Goal: Information Seeking & Learning: Learn about a topic

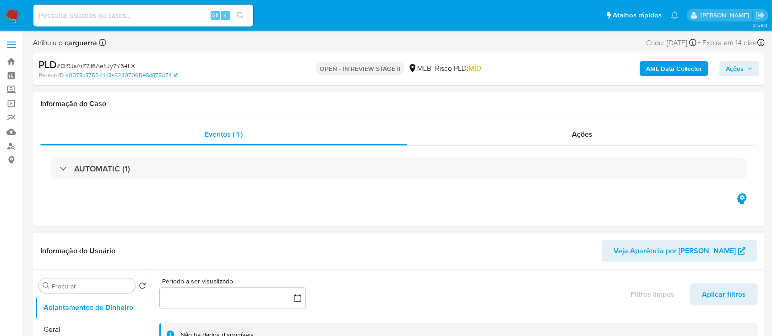
select select "10"
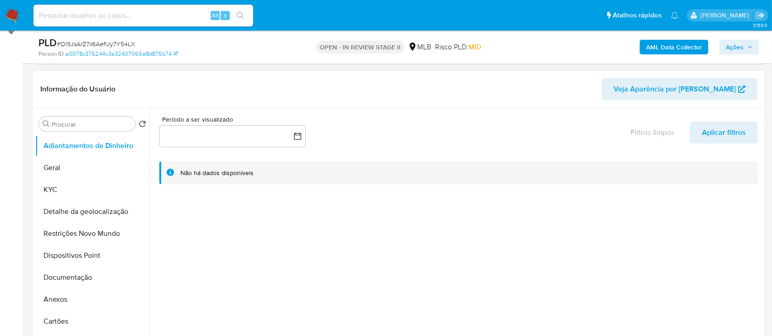
scroll to position [183, 0]
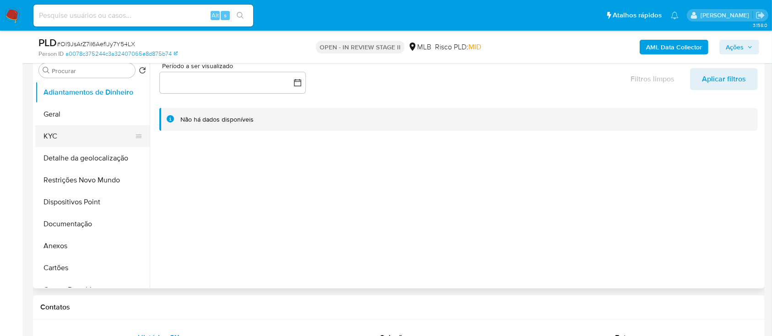
drag, startPoint x: 60, startPoint y: 138, endPoint x: 69, endPoint y: 137, distance: 8.3
click at [60, 138] on button "KYC" at bounding box center [88, 136] width 107 height 22
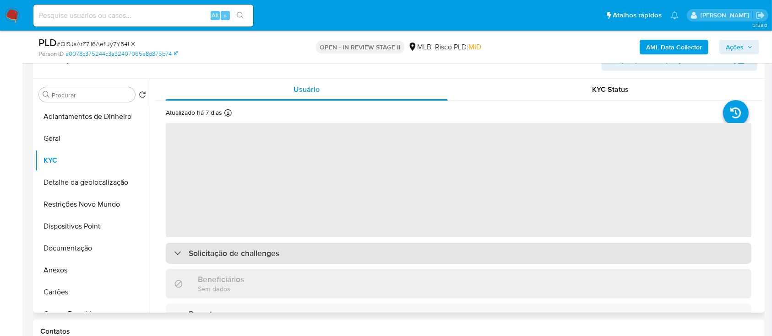
scroll to position [122, 0]
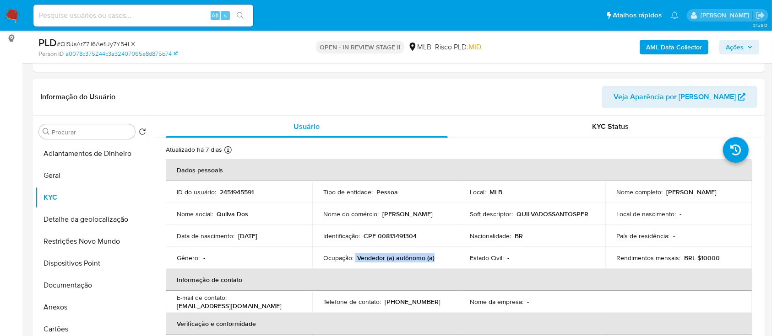
drag, startPoint x: 438, startPoint y: 258, endPoint x: 356, endPoint y: 258, distance: 81.5
click at [354, 258] on div "Ocupação : Vendedor (a) autônomo (a)" at bounding box center [385, 258] width 124 height 8
copy div "Vendedor (a) autônomo (a)"
drag, startPoint x: 76, startPoint y: 265, endPoint x: 75, endPoint y: 281, distance: 15.1
click at [76, 265] on button "Dispositivos Point" at bounding box center [92, 264] width 114 height 22
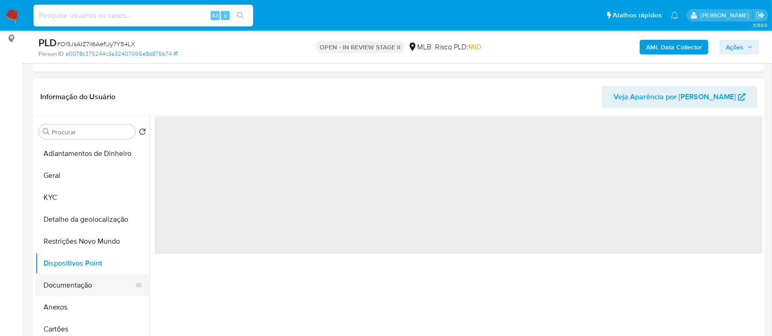
click at [72, 289] on button "Documentação" at bounding box center [88, 286] width 107 height 22
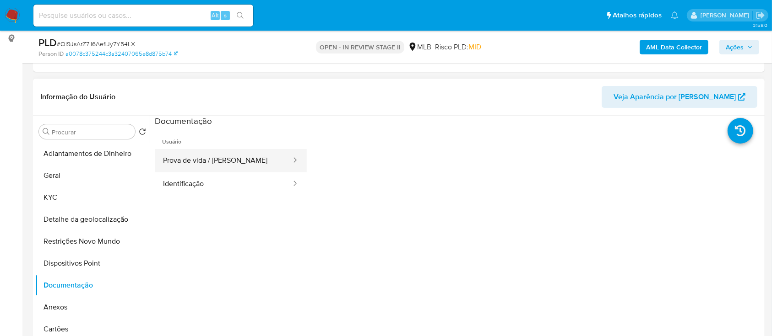
click at [214, 157] on button "Prova de vida / Selfie" at bounding box center [223, 160] width 137 height 23
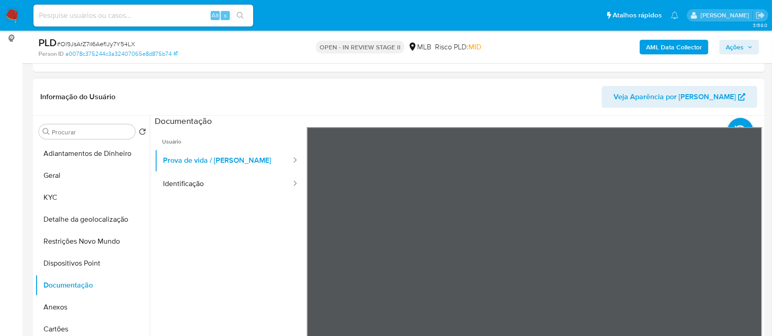
scroll to position [29, 0]
click at [206, 182] on button "Identificação" at bounding box center [223, 184] width 137 height 23
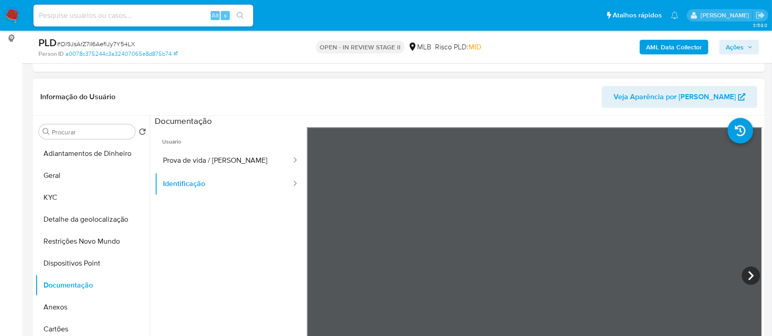
scroll to position [0, 0]
click at [55, 168] on button "Geral" at bounding box center [88, 176] width 107 height 22
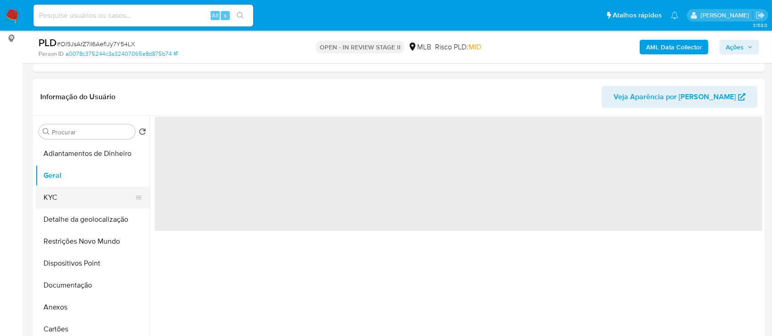
click at [59, 201] on button "KYC" at bounding box center [88, 198] width 107 height 22
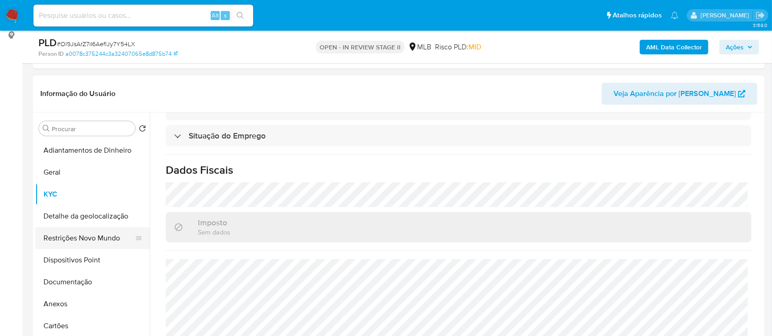
scroll to position [122, 0]
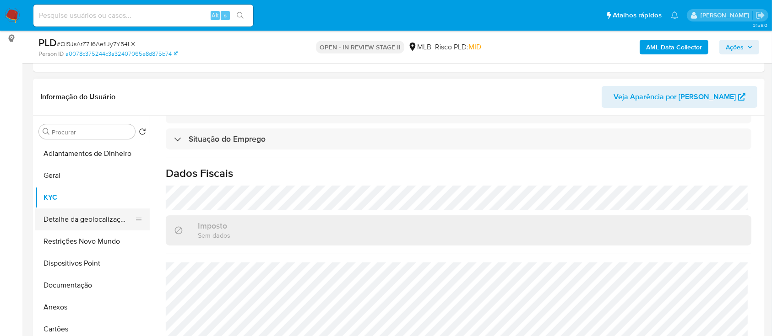
click at [53, 218] on button "Detalhe da geolocalização" at bounding box center [88, 220] width 107 height 22
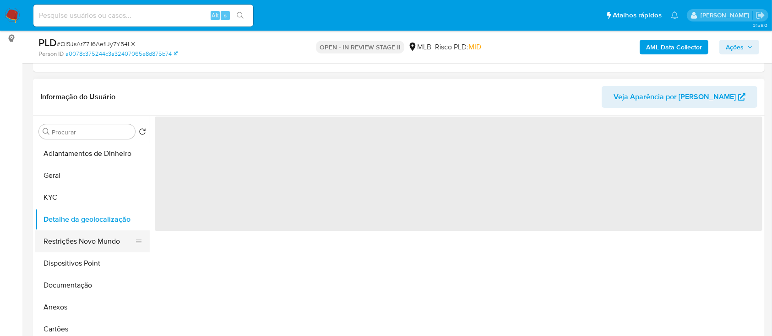
click at [51, 239] on button "Restrições Novo Mundo" at bounding box center [88, 242] width 107 height 22
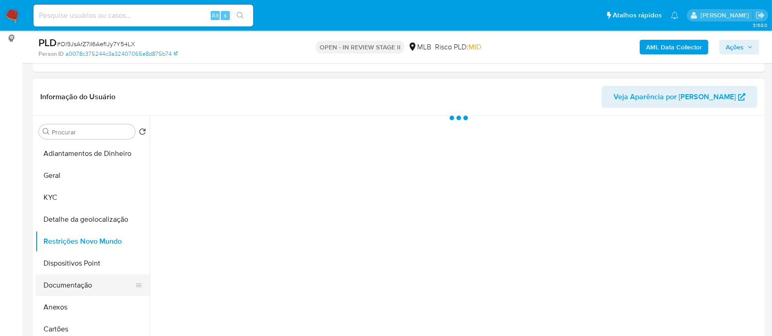
click at [66, 284] on button "Documentação" at bounding box center [88, 286] width 107 height 22
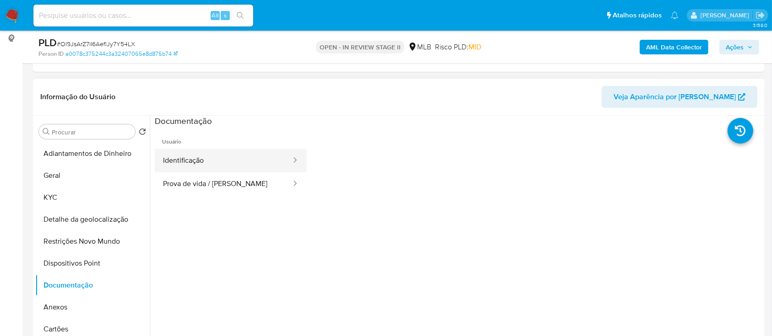
click at [250, 157] on button "Identificação" at bounding box center [223, 160] width 137 height 23
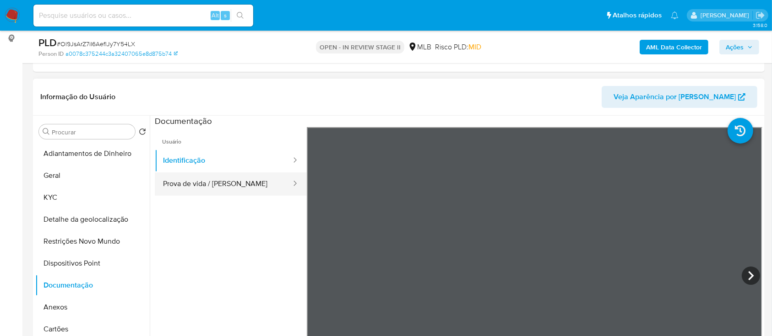
click at [186, 182] on button "Prova de vida / [PERSON_NAME]" at bounding box center [223, 184] width 137 height 23
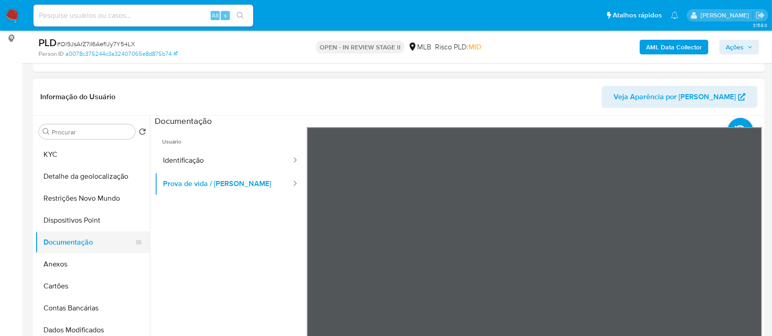
scroll to position [61, 0]
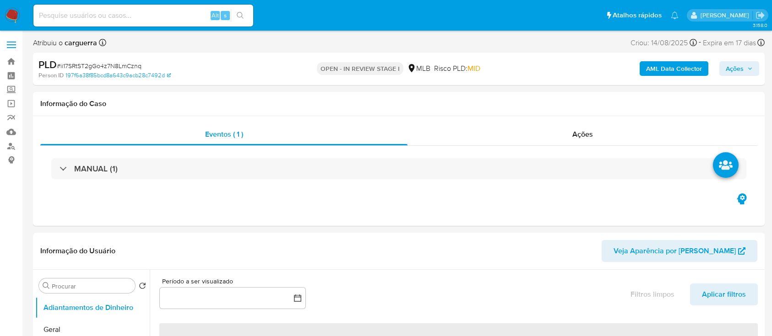
select select "10"
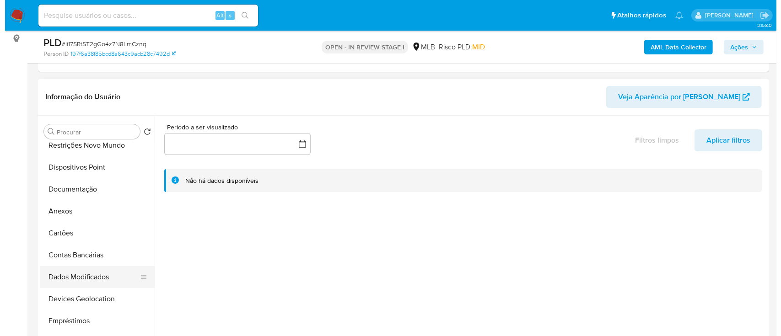
scroll to position [122, 0]
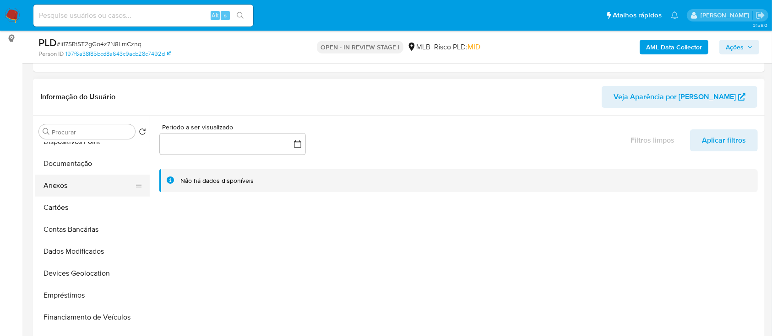
click at [72, 189] on button "Anexos" at bounding box center [88, 186] width 107 height 22
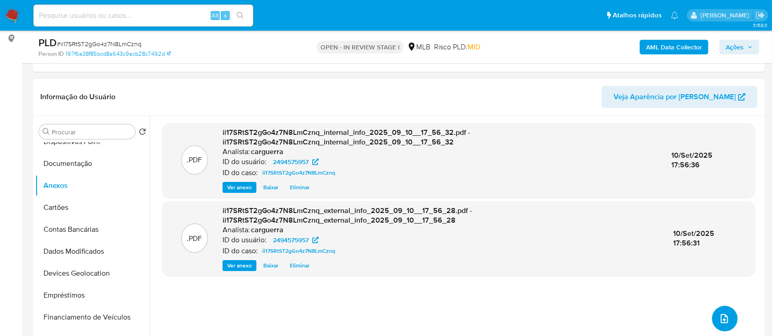
click at [719, 320] on icon "upload-file" at bounding box center [724, 319] width 11 height 11
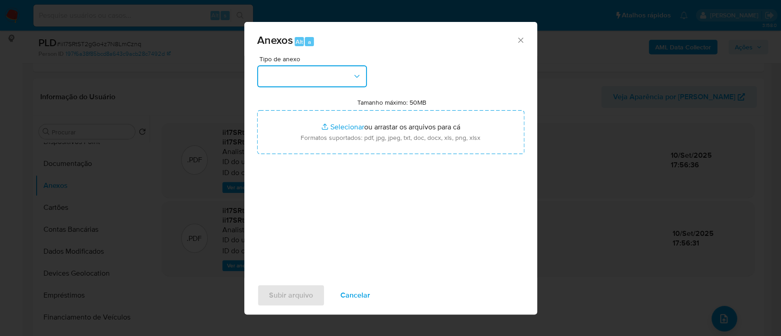
click at [318, 82] on button "button" at bounding box center [312, 76] width 110 height 22
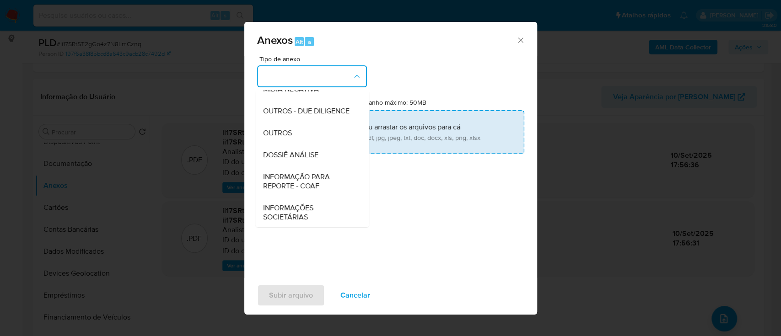
click at [288, 138] on span "OUTROS" at bounding box center [277, 133] width 29 height 9
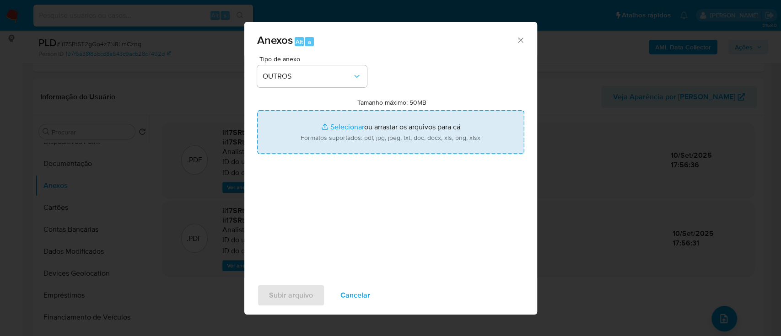
click at [345, 127] on input "Tamanho máximo: 50MB Selecionar arquivos" at bounding box center [390, 132] width 267 height 44
type input "C:\fakepath\Mulan 2494575957_2025_09_10_16_24_17.xlsx"
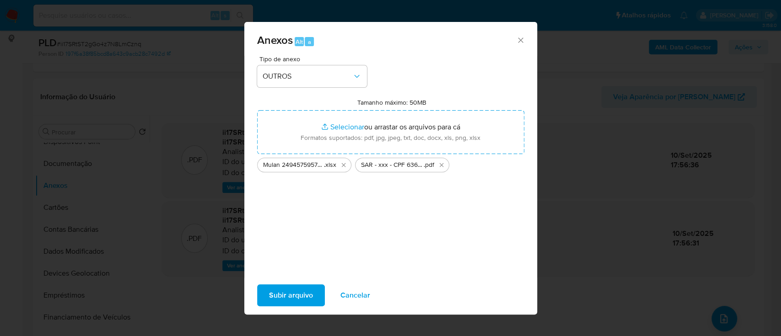
click at [308, 295] on span "Subir arquivo" at bounding box center [291, 296] width 44 height 20
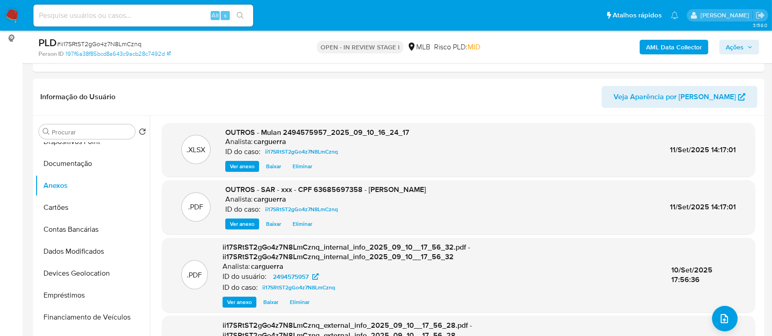
click at [754, 42] on button "Ações" at bounding box center [739, 47] width 40 height 15
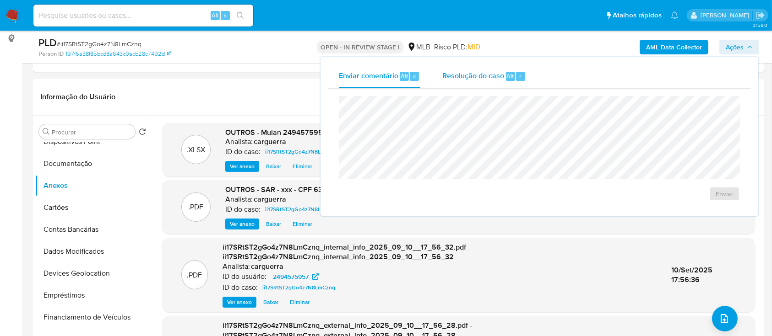
click at [480, 78] on span "Resolução do caso" at bounding box center [473, 75] width 62 height 11
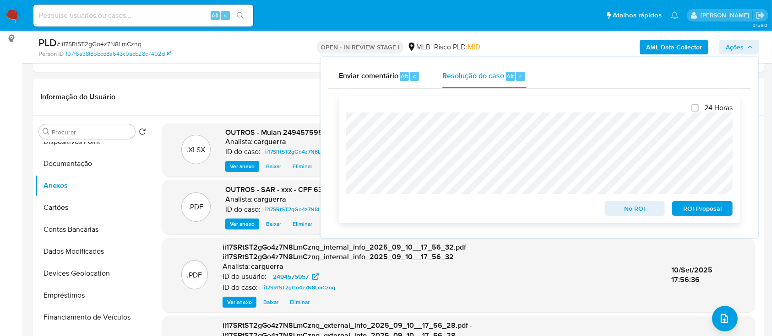
click at [708, 211] on span "ROI Proposal" at bounding box center [702, 208] width 48 height 13
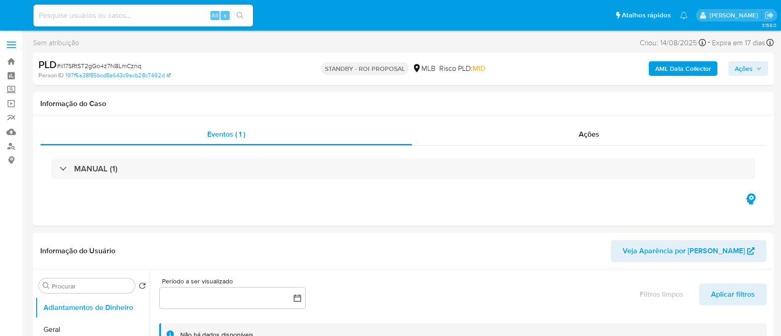
select select "10"
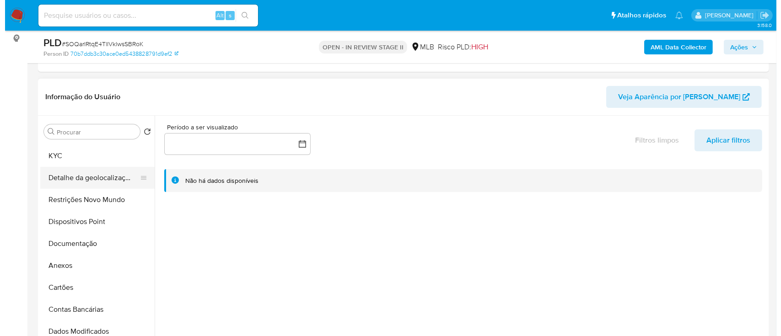
scroll to position [61, 0]
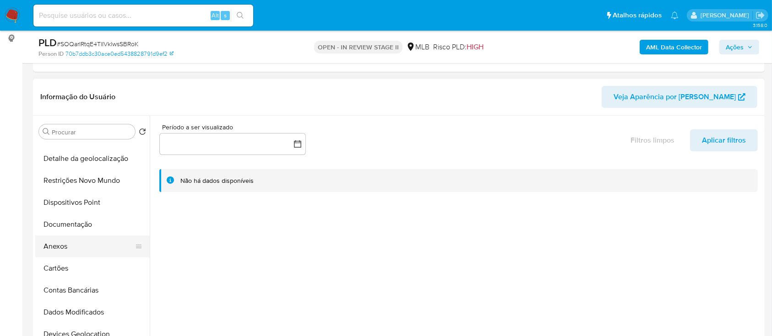
select select "10"
click at [82, 246] on button "Anexos" at bounding box center [88, 247] width 107 height 22
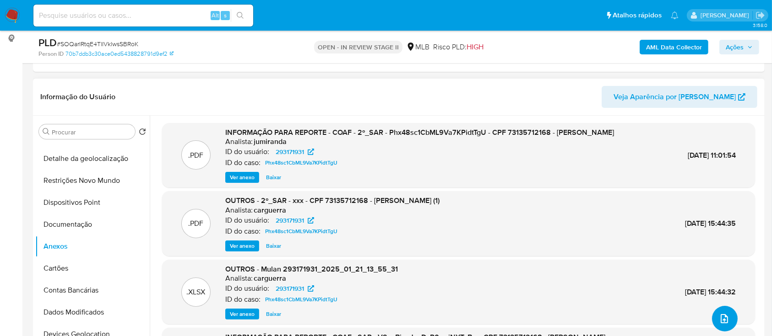
click at [719, 323] on icon "upload-file" at bounding box center [724, 319] width 11 height 11
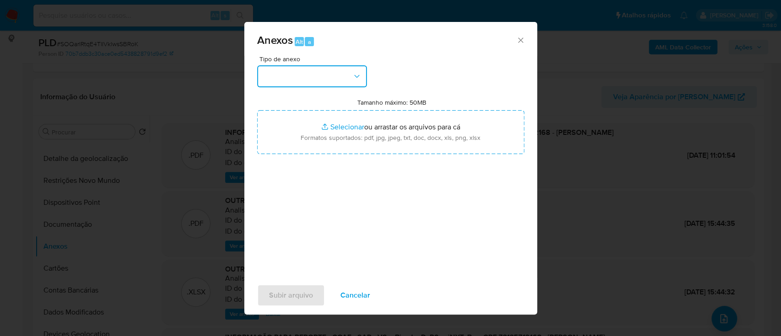
click at [317, 76] on button "button" at bounding box center [312, 76] width 110 height 22
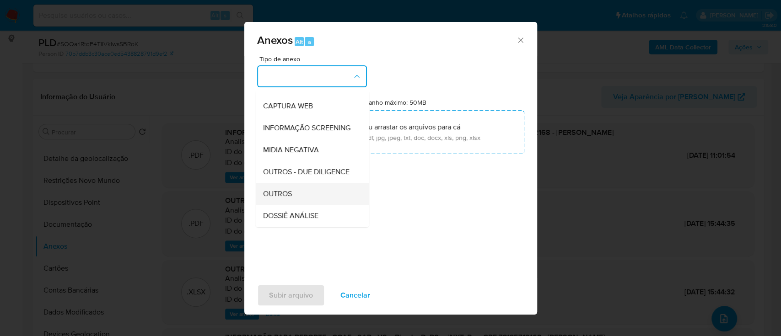
click at [285, 205] on div "OUTROS" at bounding box center [309, 194] width 93 height 22
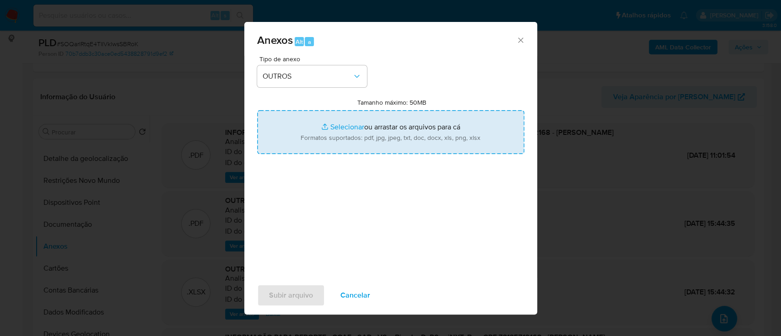
click at [343, 126] on input "Tamanho máximo: 50MB Selecionar arquivos" at bounding box center [390, 132] width 267 height 44
type input "C:\fakepath\Mulan 293171931_2025_09_10_16_26_18.xlsx"
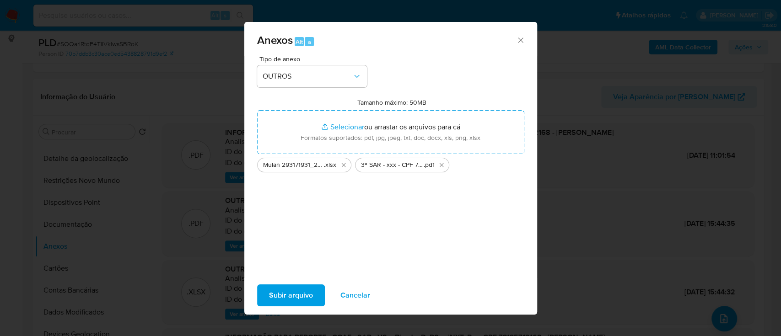
click at [275, 296] on span "Subir arquivo" at bounding box center [291, 296] width 44 height 20
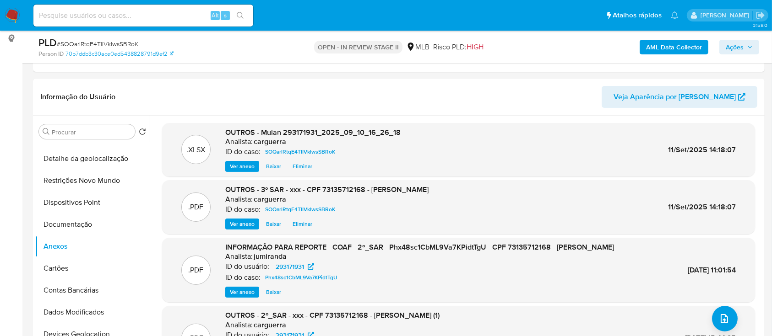
click at [730, 47] on span "Ações" at bounding box center [734, 47] width 18 height 15
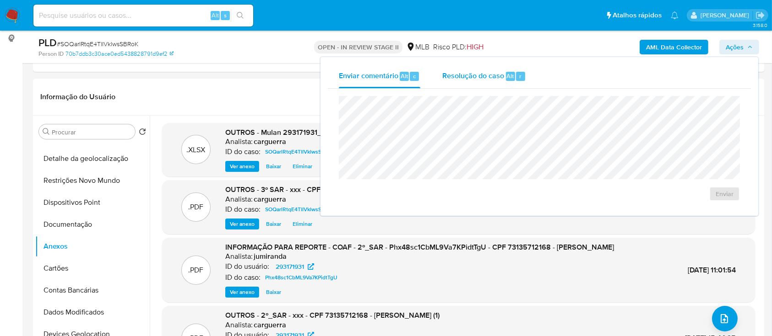
click at [480, 82] on div "Resolução do caso Alt r" at bounding box center [484, 77] width 84 height 24
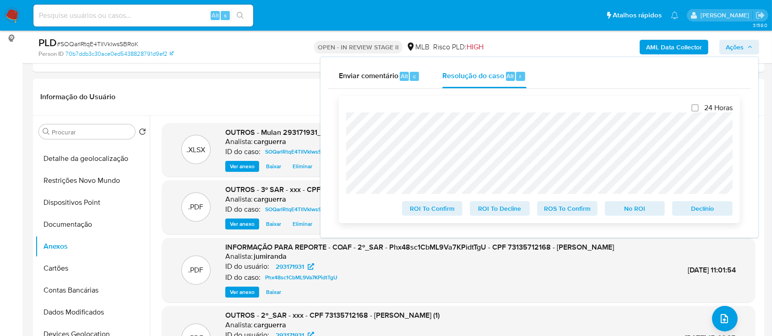
click at [552, 212] on span "ROS To Confirm" at bounding box center [567, 208] width 48 height 13
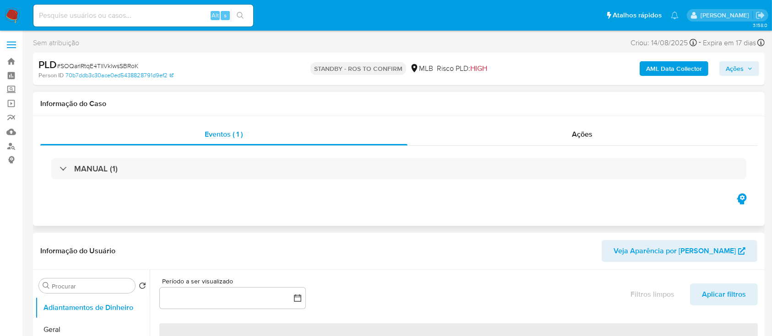
select select "10"
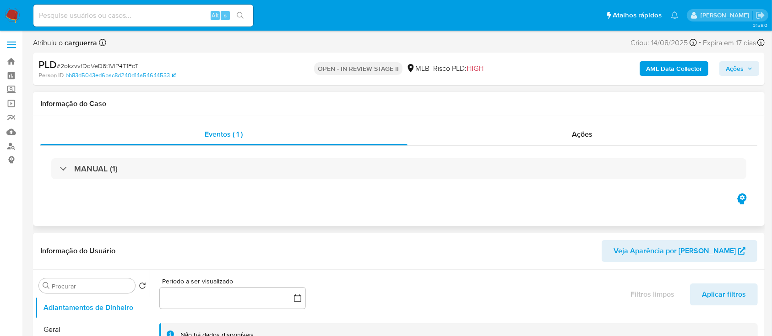
select select "10"
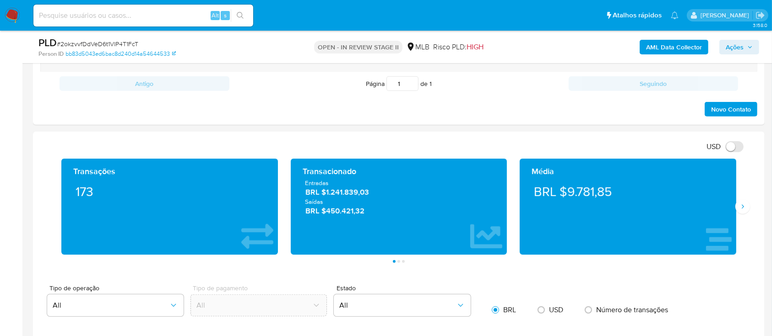
scroll to position [549, 0]
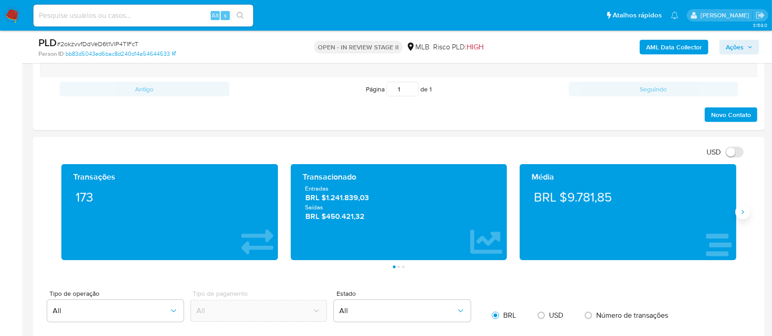
click at [742, 217] on button "Siguiente" at bounding box center [742, 212] width 15 height 15
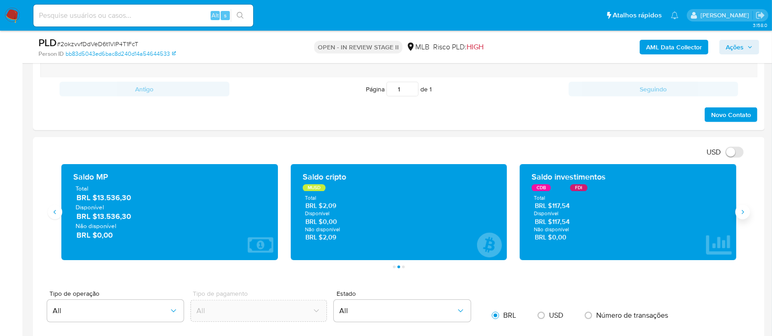
click at [742, 217] on button "Siguiente" at bounding box center [742, 212] width 15 height 15
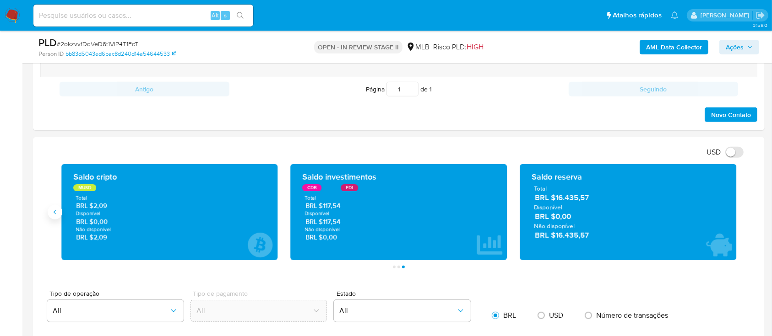
click at [58, 215] on button "Anterior" at bounding box center [55, 212] width 15 height 15
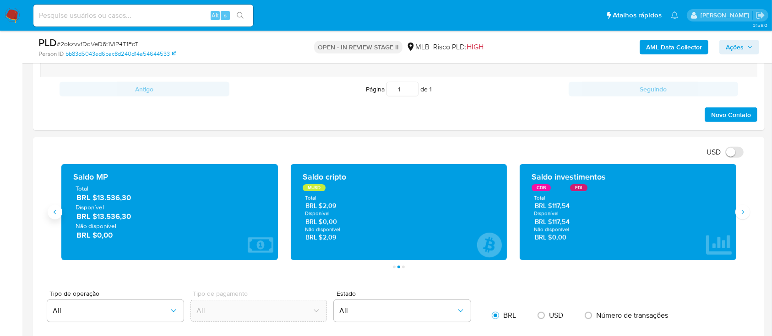
click at [58, 215] on icon "Anterior" at bounding box center [54, 212] width 7 height 7
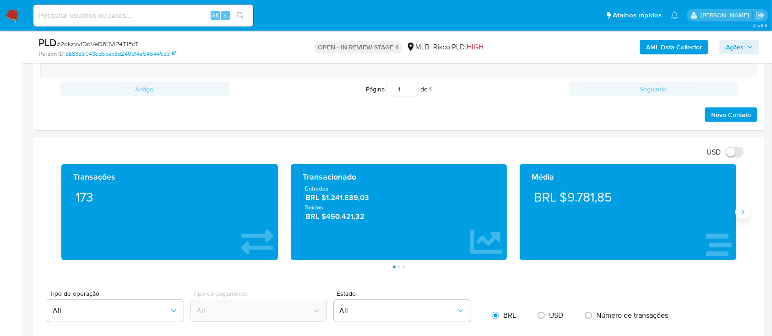
click at [743, 211] on icon "Siguiente" at bounding box center [742, 212] width 2 height 4
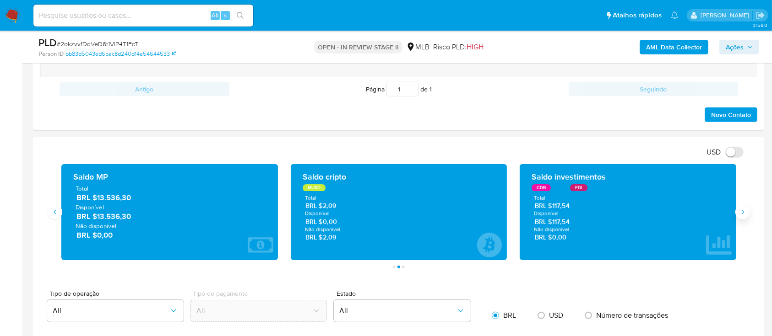
click at [743, 211] on icon "Siguiente" at bounding box center [742, 212] width 2 height 4
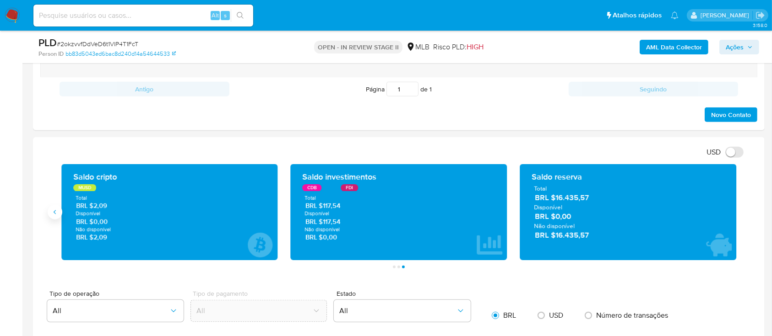
click at [55, 209] on icon "Anterior" at bounding box center [54, 212] width 7 height 7
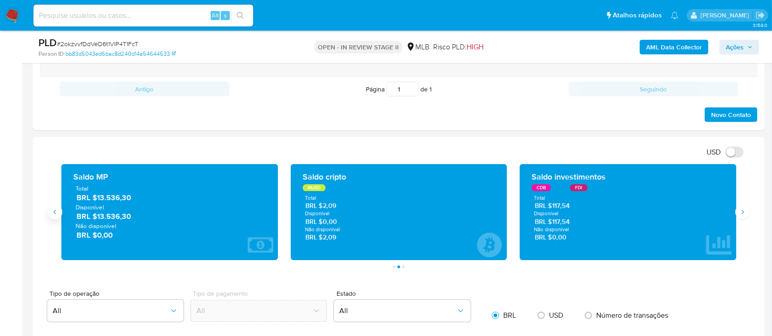
click at [56, 214] on icon "Anterior" at bounding box center [54, 212] width 7 height 7
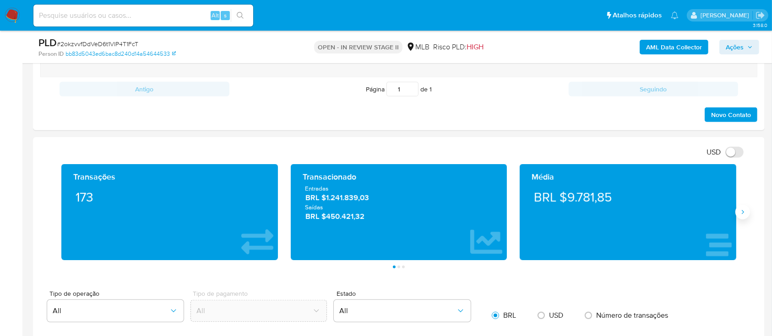
click at [745, 213] on icon "Siguiente" at bounding box center [742, 212] width 7 height 7
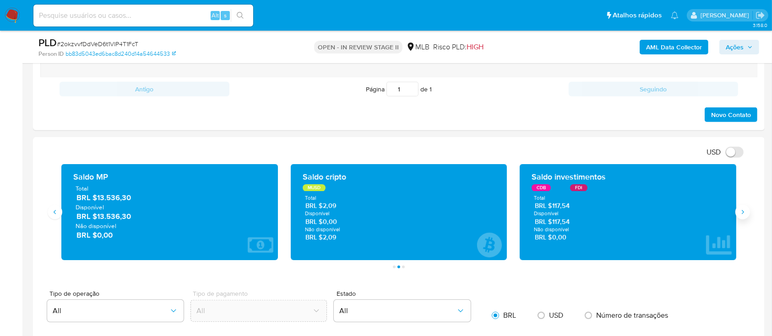
click at [745, 213] on icon "Siguiente" at bounding box center [742, 212] width 7 height 7
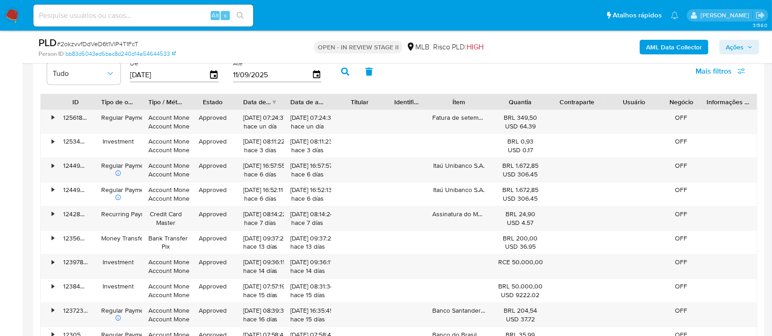
scroll to position [915, 0]
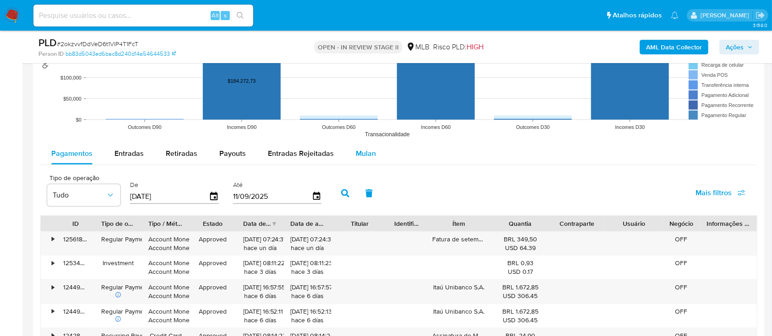
click at [359, 147] on div "Mulan" at bounding box center [366, 154] width 20 height 22
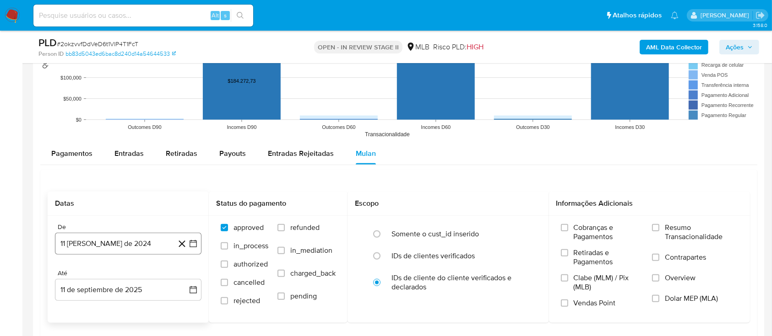
click at [190, 242] on icon "button" at bounding box center [192, 243] width 7 height 7
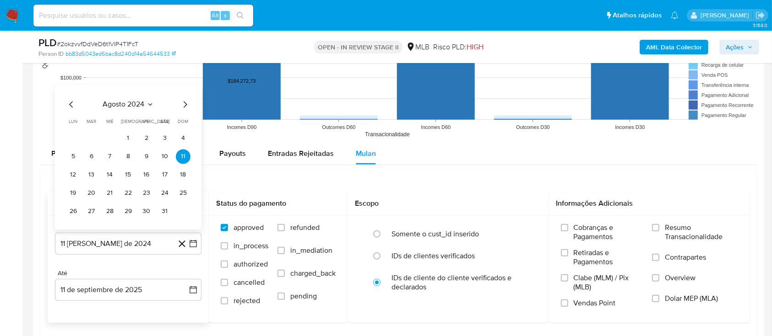
click at [144, 102] on span "agosto 2024" at bounding box center [124, 104] width 42 height 9
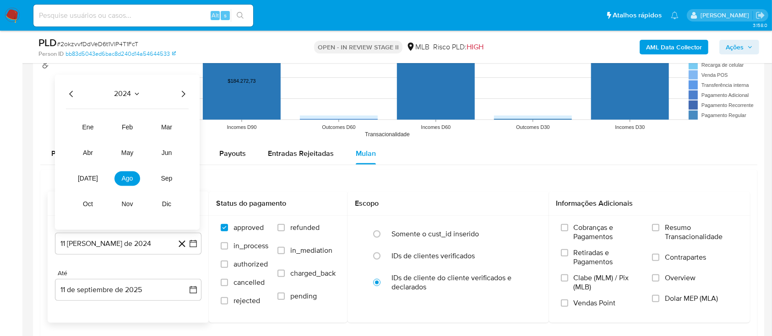
click at [187, 94] on icon "Año siguiente" at bounding box center [183, 93] width 11 height 11
click at [86, 128] on span "ene" at bounding box center [87, 127] width 11 height 7
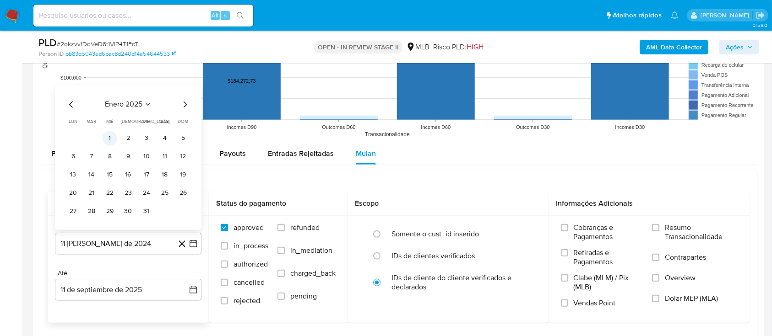
click at [113, 136] on button "1" at bounding box center [110, 138] width 15 height 15
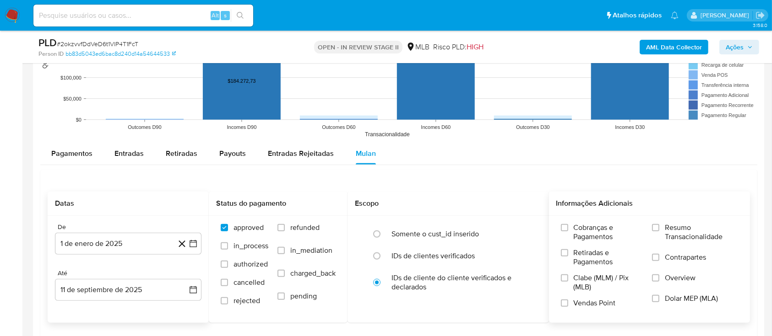
click at [662, 226] on label "Resumo Transacionalidade" at bounding box center [695, 238] width 86 height 30
click at [659, 226] on input "Resumo Transacionalidade" at bounding box center [655, 227] width 7 height 7
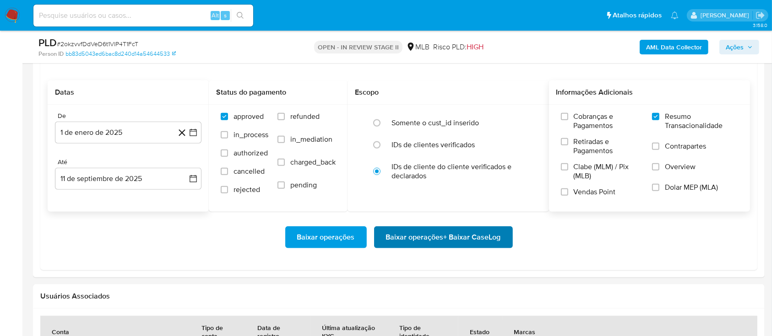
scroll to position [1037, 0]
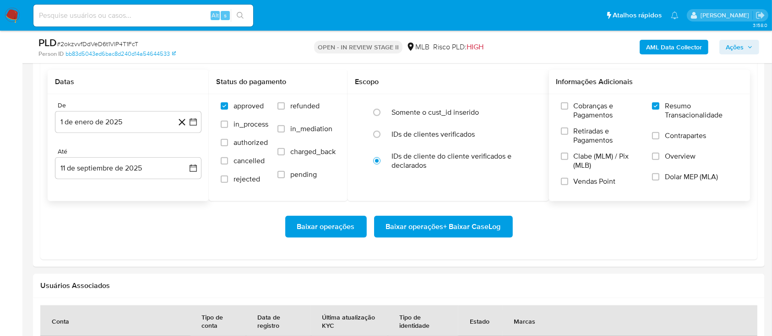
click at [481, 217] on span "Baixar operações + Baixar CaseLog" at bounding box center [443, 227] width 115 height 20
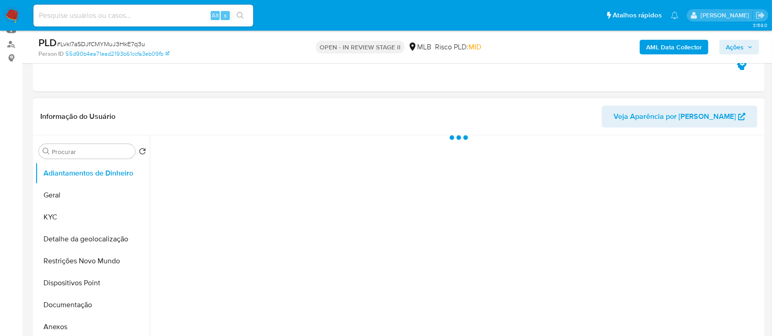
scroll to position [183, 0]
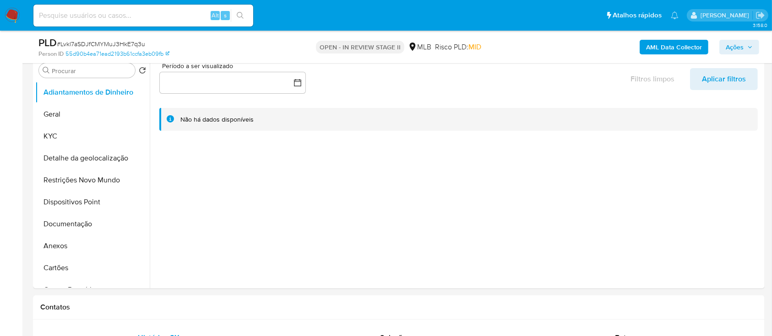
select select "10"
click at [63, 222] on button "Documentação" at bounding box center [88, 224] width 107 height 22
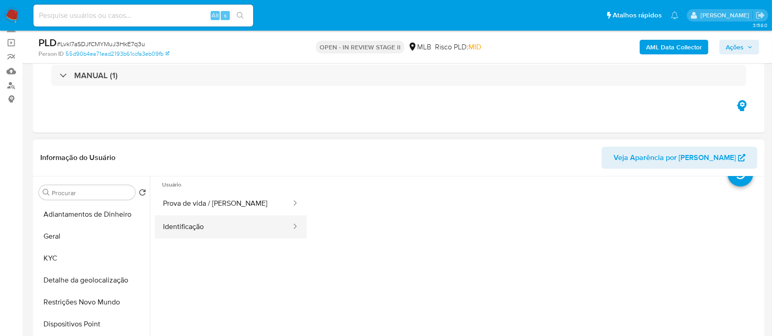
scroll to position [0, 0]
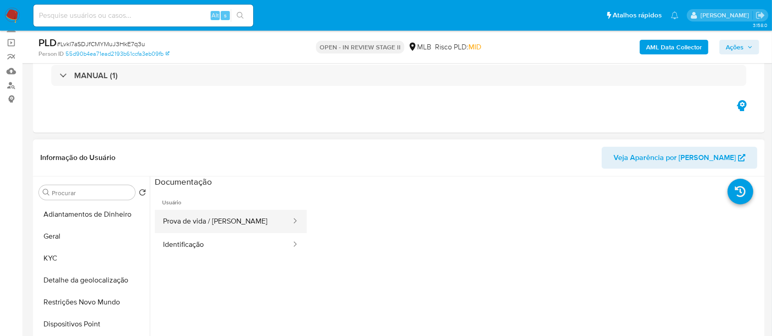
click at [221, 220] on button "Prova de vida / Selfie" at bounding box center [223, 221] width 137 height 23
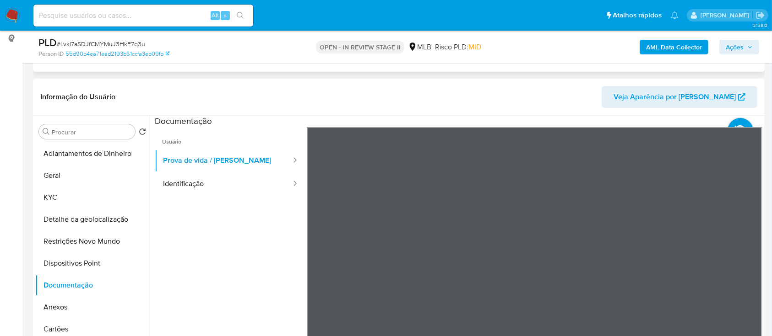
scroll to position [183, 0]
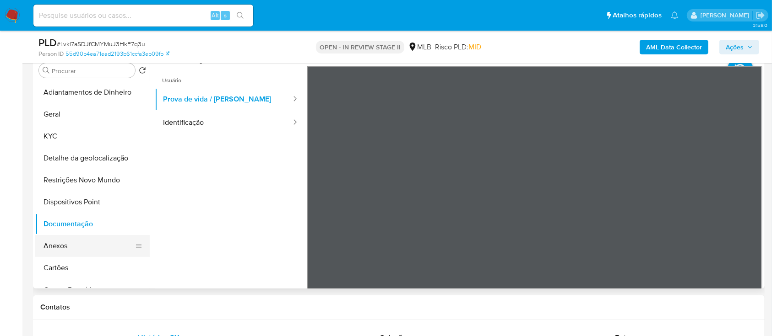
click at [71, 249] on button "Anexos" at bounding box center [88, 246] width 107 height 22
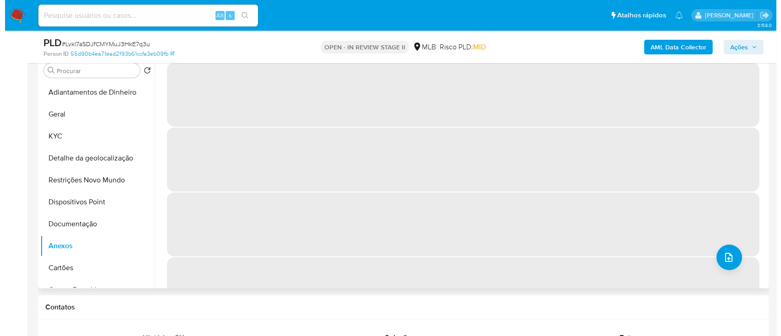
scroll to position [122, 0]
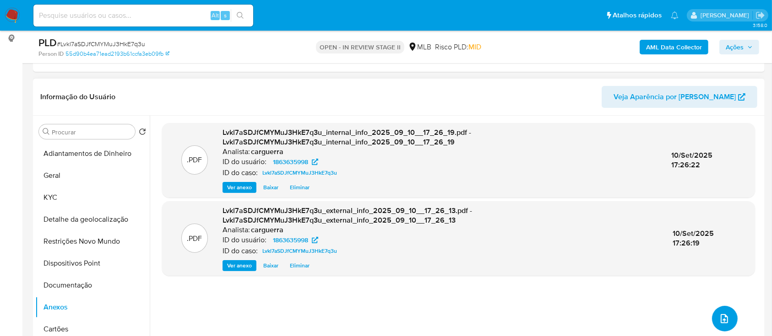
click at [723, 320] on icon "upload-file" at bounding box center [724, 319] width 11 height 11
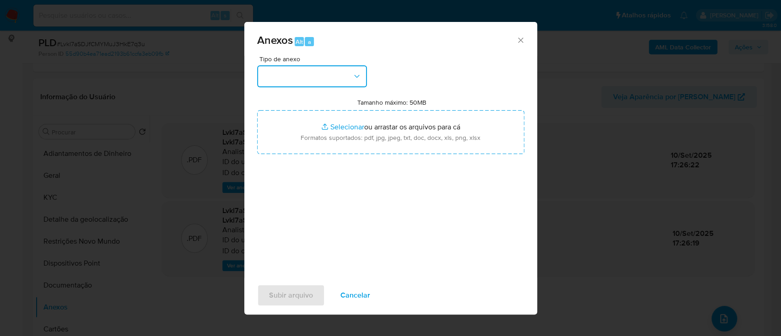
click at [306, 76] on button "button" at bounding box center [312, 76] width 110 height 22
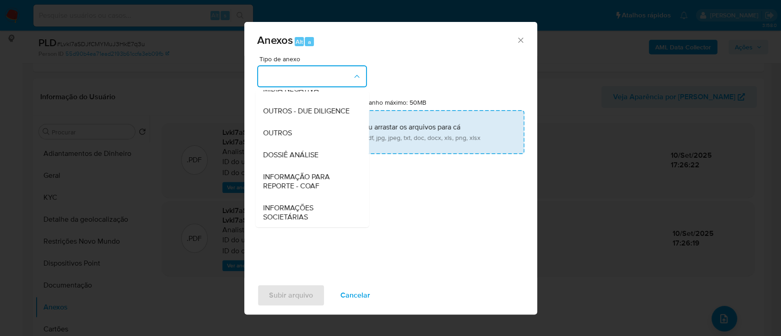
click at [290, 138] on span "OUTROS" at bounding box center [277, 133] width 29 height 9
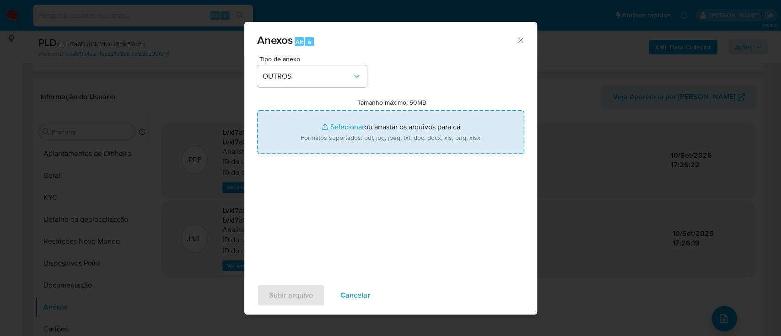
click at [350, 125] on input "Tamanho máximo: 50MB Selecionar arquivos" at bounding box center [390, 132] width 267 height 44
type input "C:\fakepath\SAR - xxx - CPF 43757521811 - ANDERSON LOPES DE OLIVEIRA.pdf"
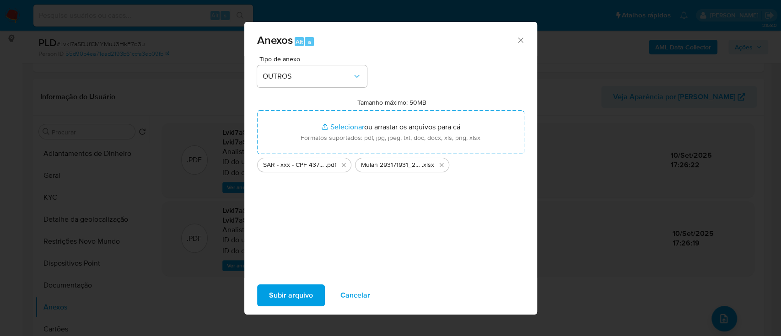
click at [292, 291] on span "Subir arquivo" at bounding box center [291, 296] width 44 height 20
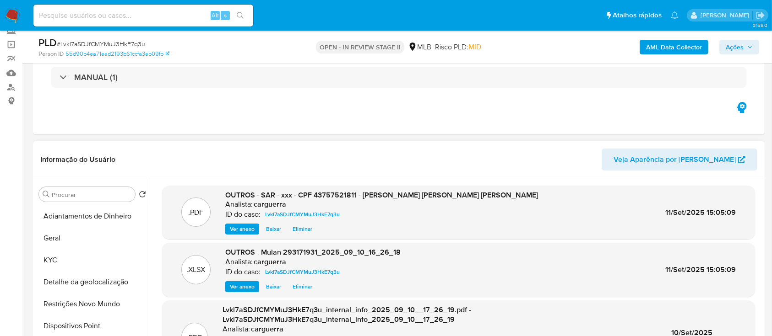
scroll to position [0, 0]
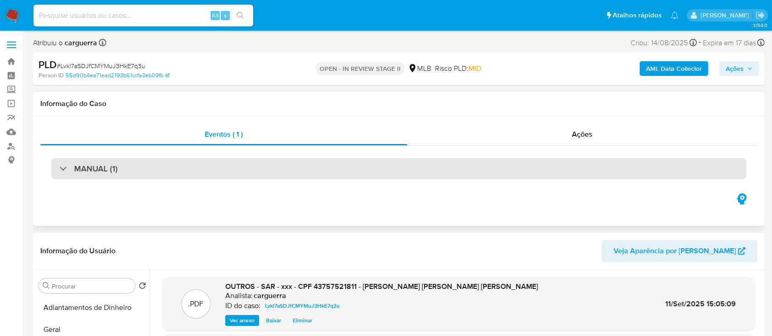
click at [86, 167] on h3 "MANUAL (1)" at bounding box center [95, 169] width 43 height 10
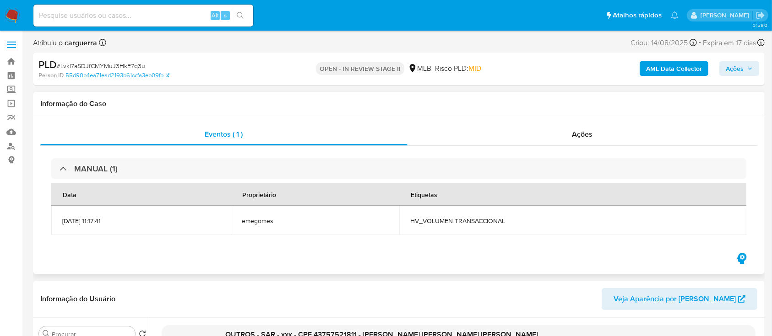
drag, startPoint x: 422, startPoint y: 140, endPoint x: 455, endPoint y: 146, distance: 34.0
click at [422, 140] on div "Ações" at bounding box center [582, 135] width 350 height 22
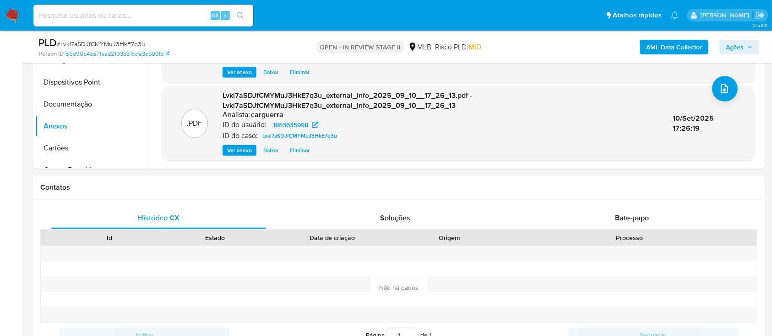
scroll to position [366, 0]
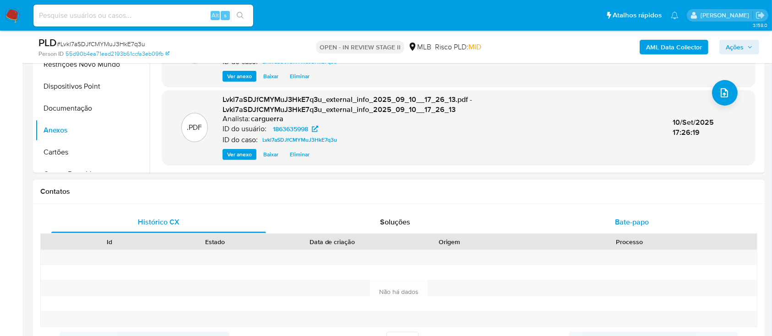
click at [650, 223] on div "Bate-papo" at bounding box center [631, 222] width 215 height 22
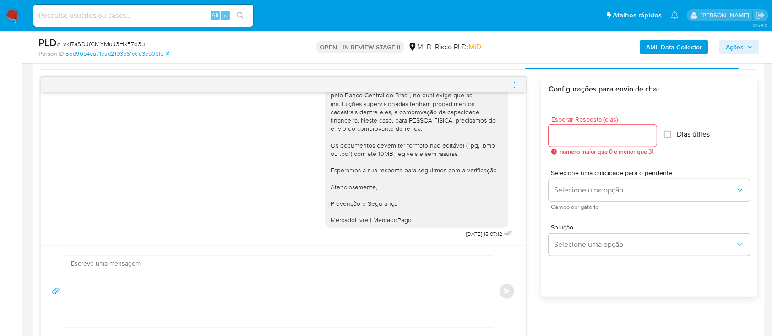
scroll to position [549, 0]
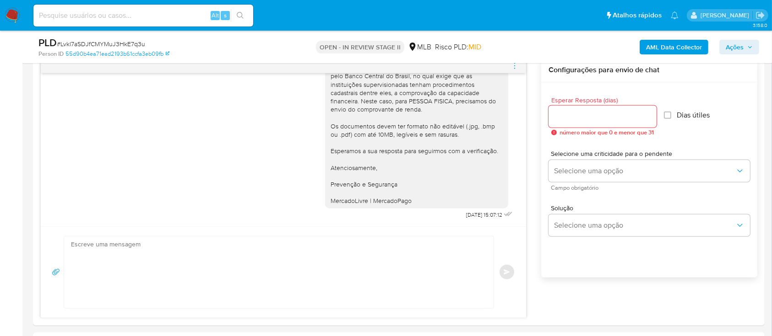
drag, startPoint x: 593, startPoint y: 44, endPoint x: 571, endPoint y: 38, distance: 22.3
click at [593, 44] on div "AML Data Collector Ações" at bounding box center [640, 47] width 238 height 22
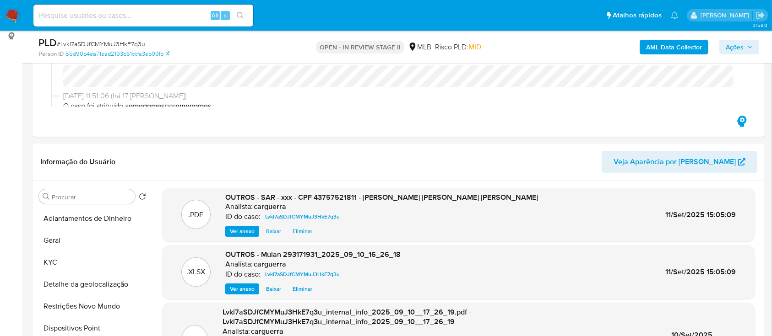
scroll to position [0, 0]
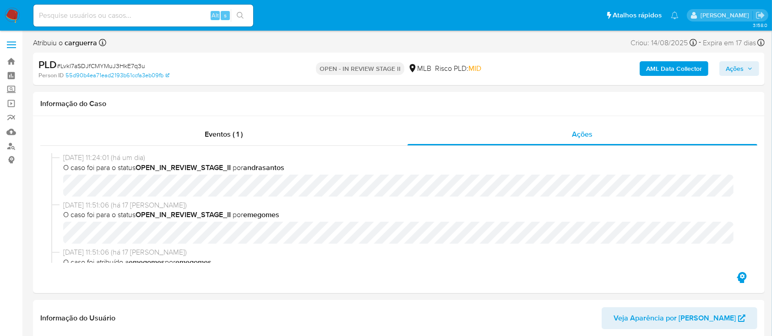
click at [739, 68] on span "Ações" at bounding box center [734, 68] width 18 height 15
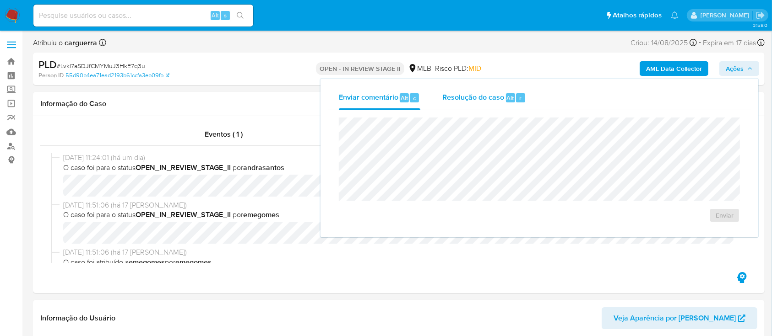
click at [468, 104] on div "Resolução do caso Alt r" at bounding box center [484, 98] width 84 height 24
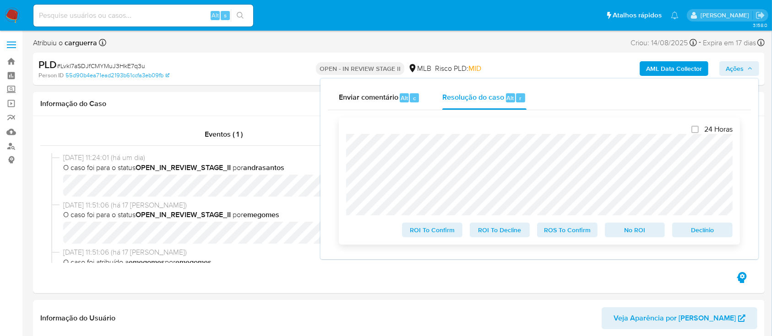
click at [565, 233] on span "ROS To Confirm" at bounding box center [567, 230] width 48 height 13
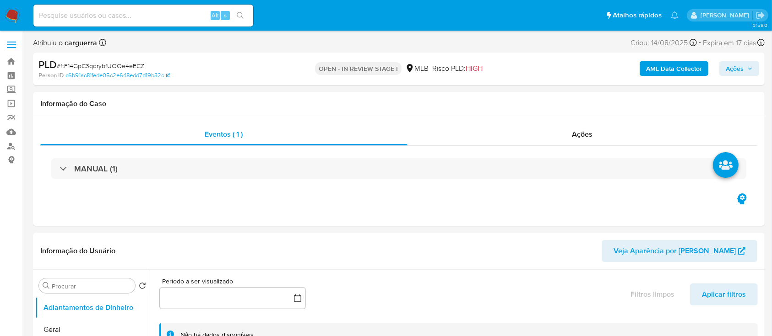
select select "10"
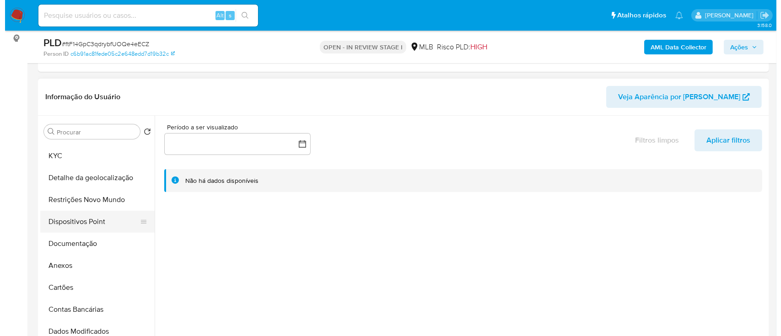
scroll to position [61, 0]
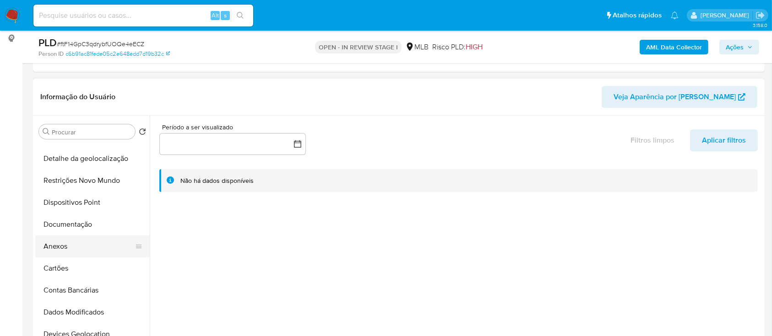
click at [77, 252] on button "Anexos" at bounding box center [88, 247] width 107 height 22
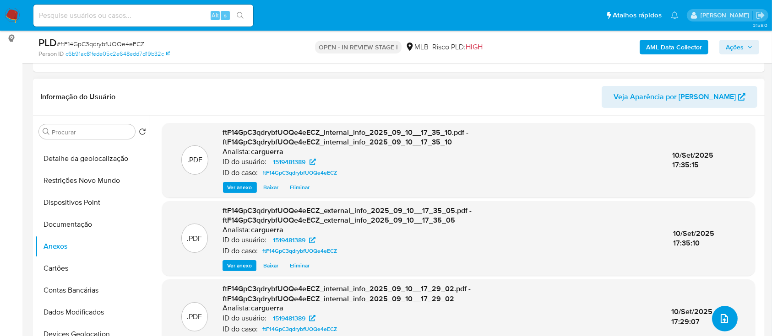
click at [719, 316] on icon "upload-file" at bounding box center [724, 319] width 11 height 11
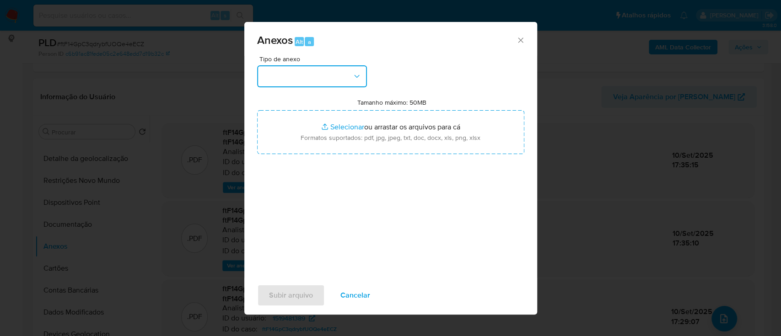
click at [305, 72] on button "button" at bounding box center [312, 76] width 110 height 22
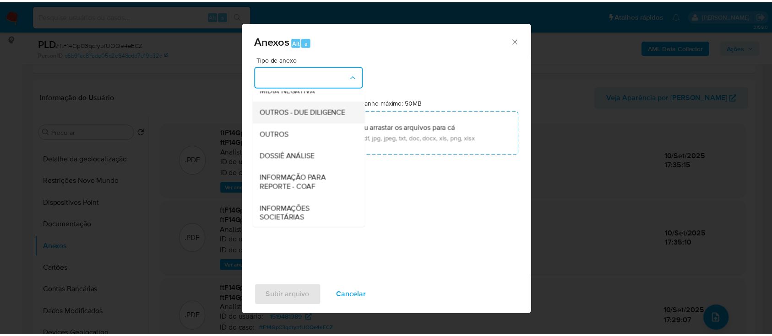
scroll to position [122, 0]
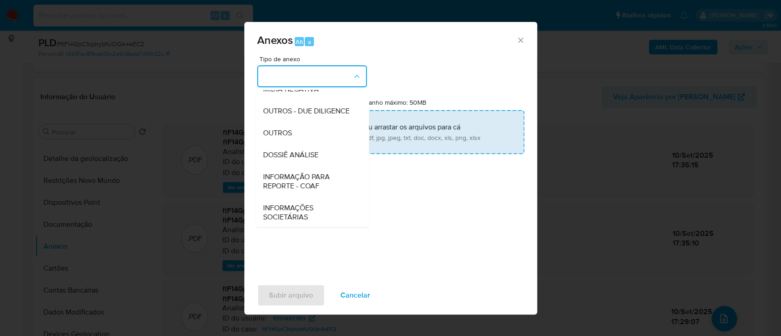
click at [300, 144] on div "OUTROS" at bounding box center [309, 133] width 93 height 22
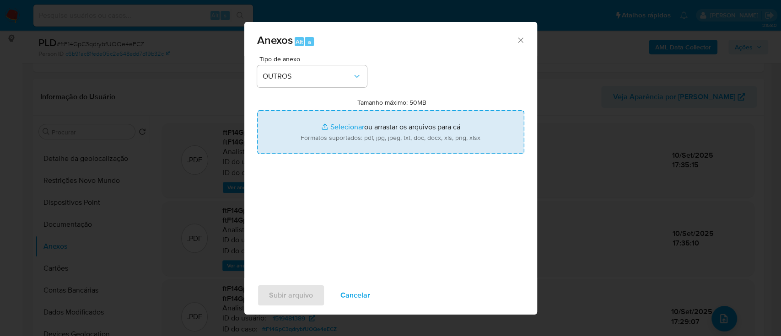
click at [341, 122] on input "Tamanho máximo: 50MB Selecionar arquivos" at bounding box center [390, 132] width 267 height 44
type input "C:\fakepath\Mulan 1519481389_2025_09_10_16_03_32.xlsx"
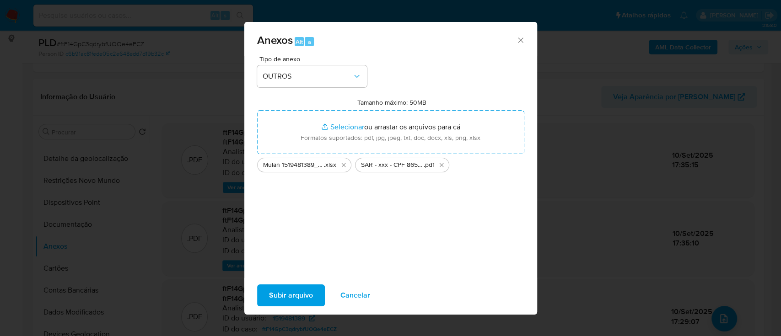
click at [281, 302] on span "Subir arquivo" at bounding box center [291, 296] width 44 height 20
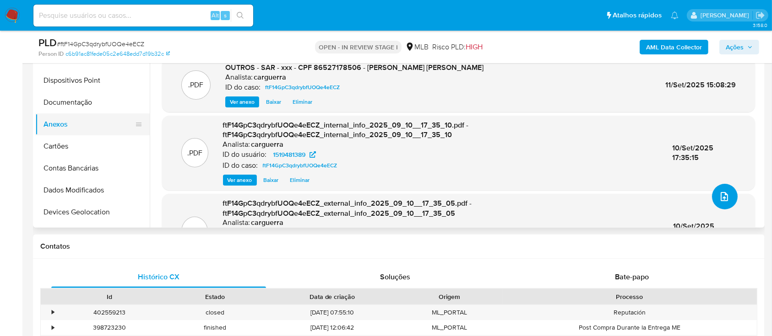
scroll to position [0, 0]
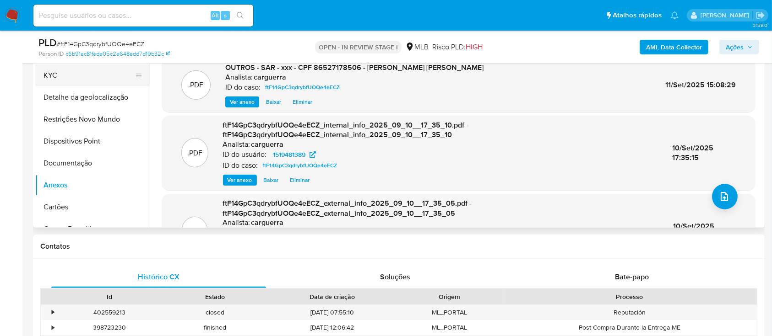
click at [62, 77] on button "KYC" at bounding box center [88, 76] width 107 height 22
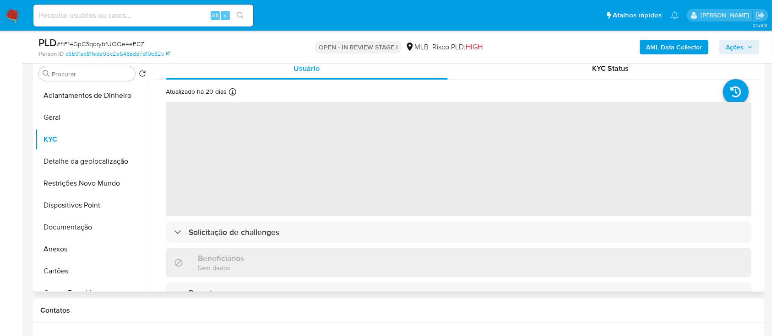
scroll to position [122, 0]
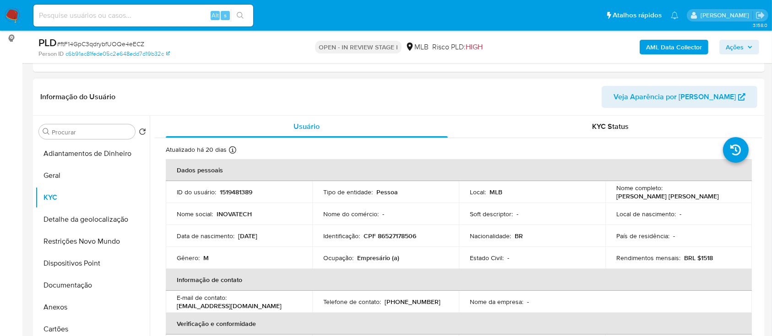
drag, startPoint x: 737, startPoint y: 45, endPoint x: 726, endPoint y: 48, distance: 11.4
click at [736, 45] on span "Ações" at bounding box center [734, 47] width 18 height 15
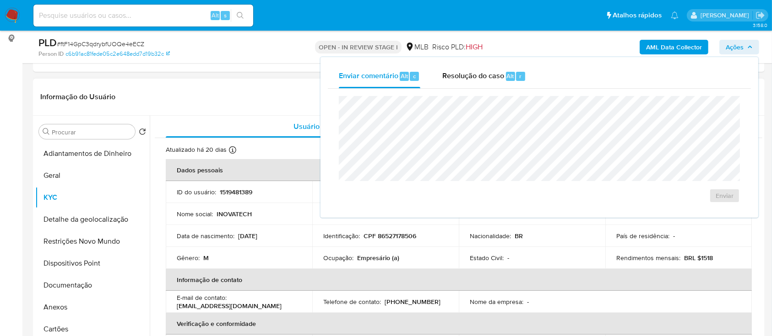
drag, startPoint x: 483, startPoint y: 72, endPoint x: 485, endPoint y: 91, distance: 18.9
click at [483, 72] on span "Resolução do caso" at bounding box center [473, 75] width 62 height 11
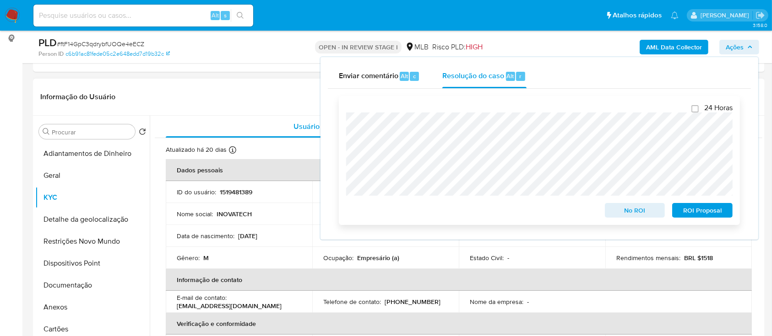
click at [707, 211] on span "ROI Proposal" at bounding box center [702, 210] width 48 height 13
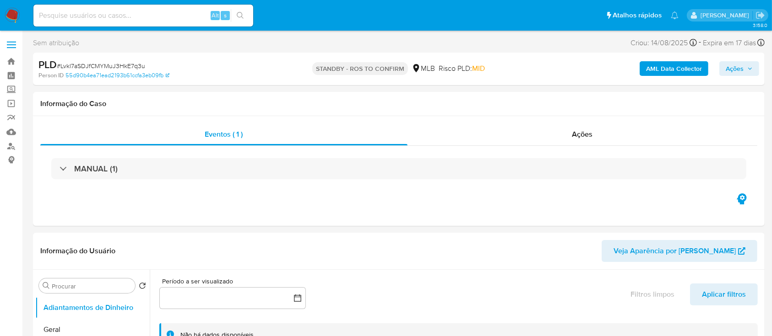
select select "10"
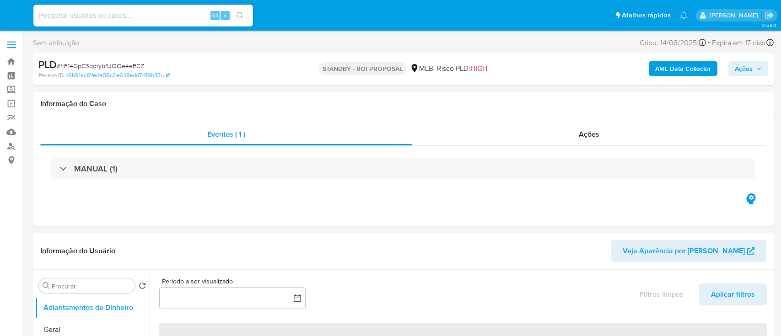
select select "10"
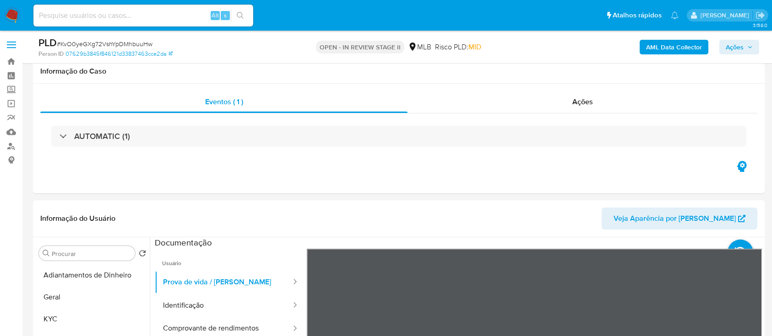
select select "10"
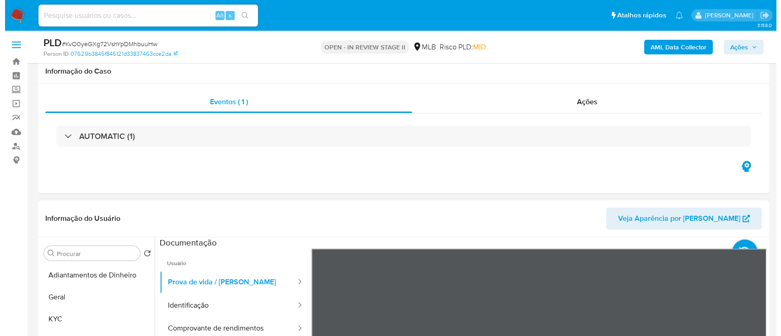
scroll to position [122, 0]
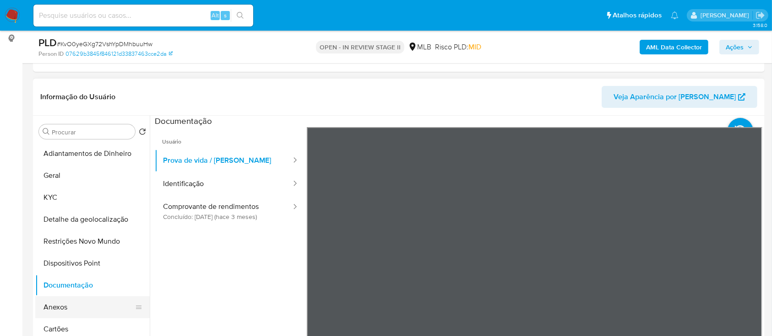
click at [82, 307] on button "Anexos" at bounding box center [88, 308] width 107 height 22
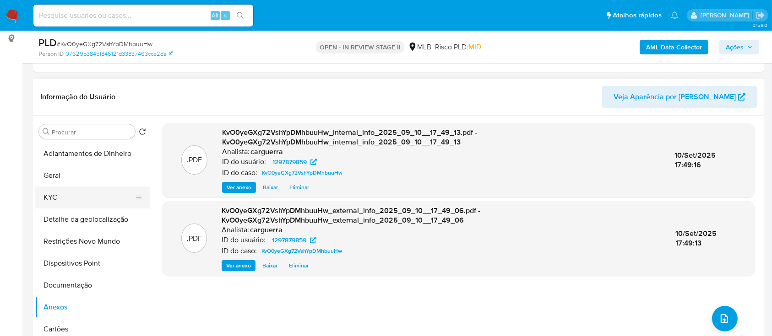
click at [66, 195] on button "KYC" at bounding box center [88, 198] width 107 height 22
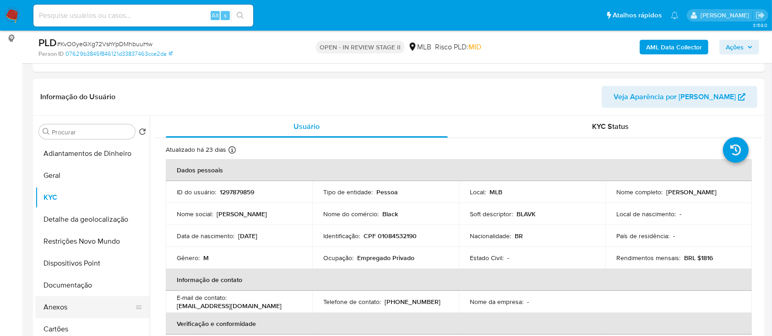
click at [73, 308] on button "Anexos" at bounding box center [88, 308] width 107 height 22
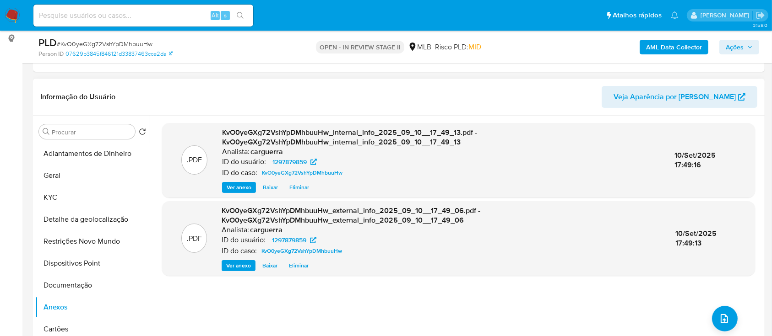
click at [707, 316] on div ".PDF KvO0yeGXg72VshYpDMhbuuHw_internal_info_2025_09_10__17_49_13.pdf - KvO0yeGX…" at bounding box center [458, 233] width 593 height 220
click at [719, 317] on icon "upload-file" at bounding box center [724, 319] width 11 height 11
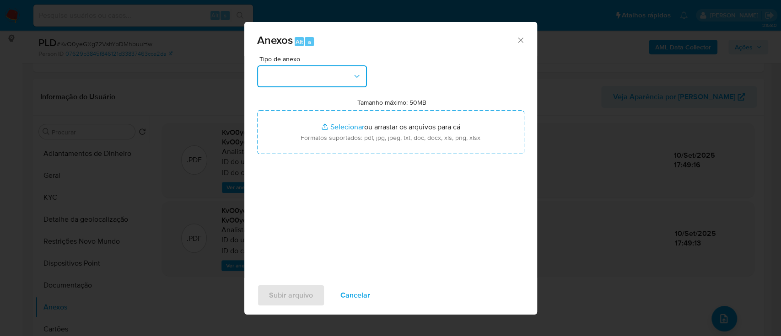
click at [308, 77] on button "button" at bounding box center [312, 76] width 110 height 22
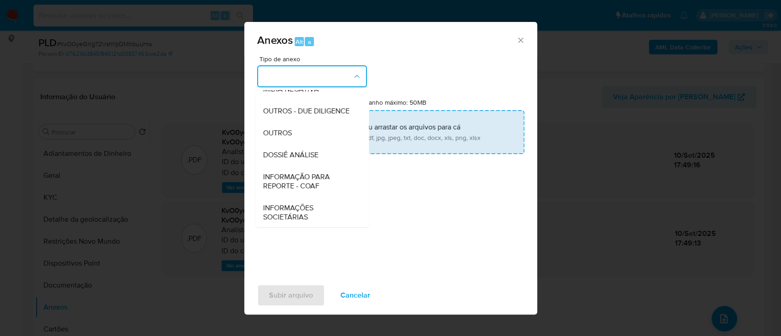
click at [275, 138] on span "OUTROS" at bounding box center [277, 133] width 29 height 9
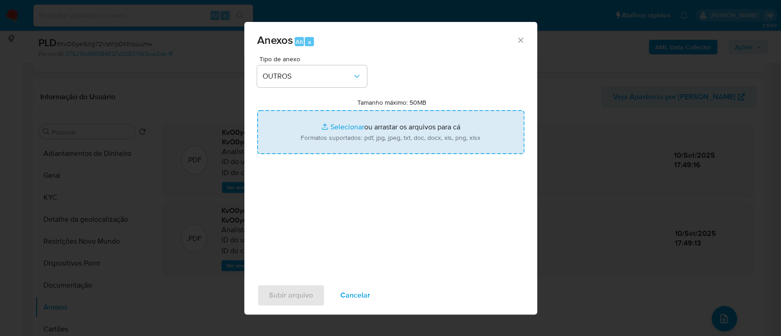
click at [342, 126] on input "Tamanho máximo: 50MB Selecionar arquivos" at bounding box center [390, 132] width 267 height 44
type input "C:\fakepath\Mulan 1297879859_2025_09_10_16_01_17.xlsx"
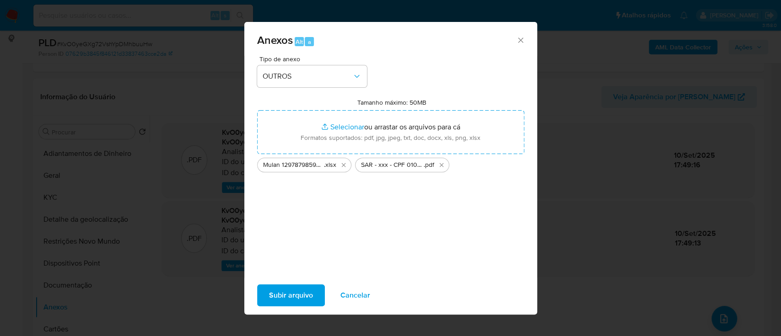
click at [279, 289] on span "Subir arquivo" at bounding box center [291, 296] width 44 height 20
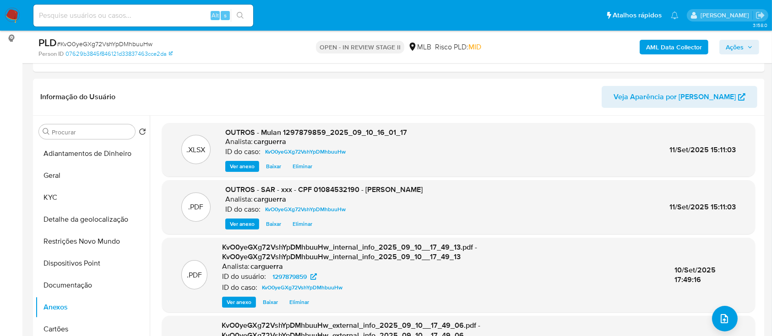
click at [751, 45] on icon "button" at bounding box center [749, 46] width 5 height 5
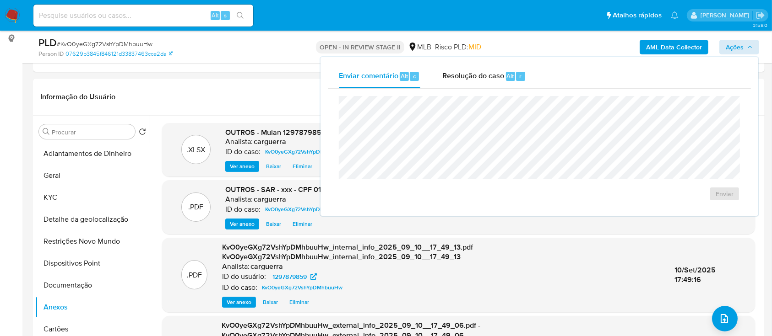
drag, startPoint x: 480, startPoint y: 83, endPoint x: 472, endPoint y: 95, distance: 14.6
click at [480, 83] on div "Resolução do caso Alt r" at bounding box center [484, 77] width 84 height 24
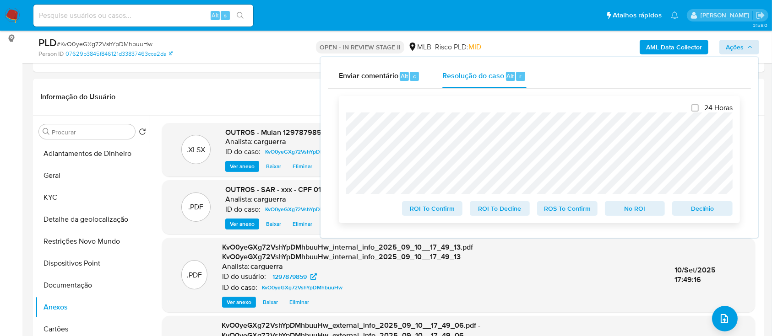
click at [568, 212] on span "ROS To Confirm" at bounding box center [567, 208] width 48 height 13
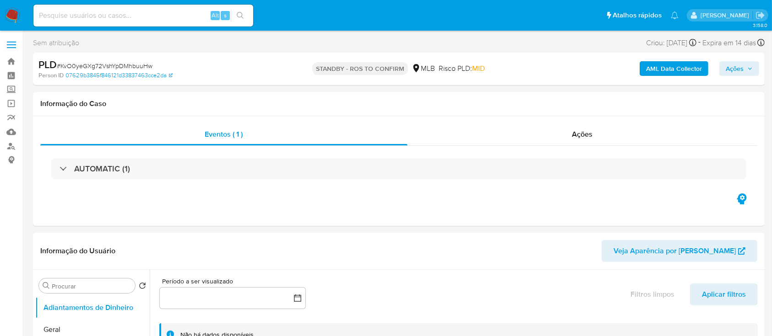
select select "10"
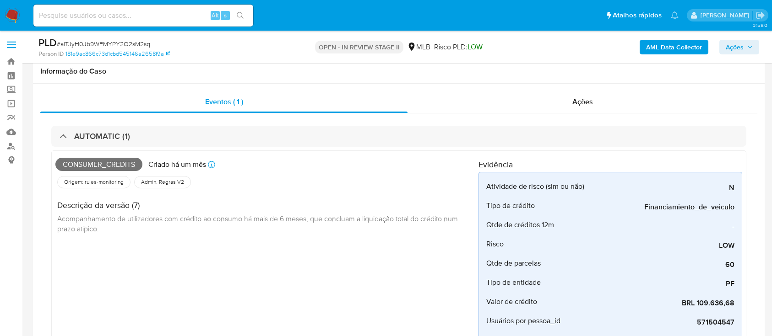
select select "10"
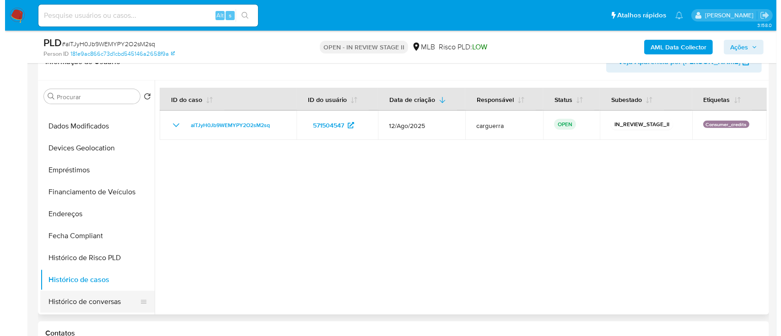
scroll to position [125, 0]
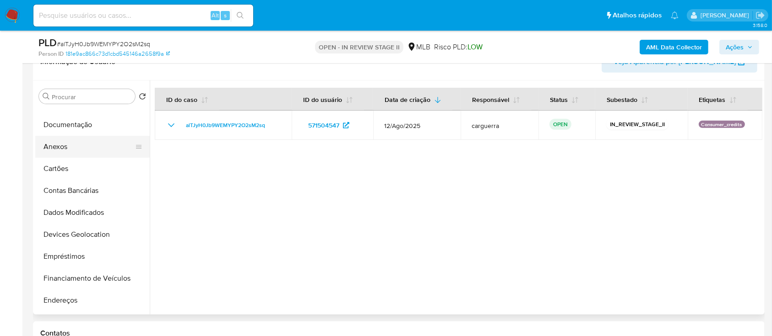
click at [66, 151] on button "Anexos" at bounding box center [88, 147] width 107 height 22
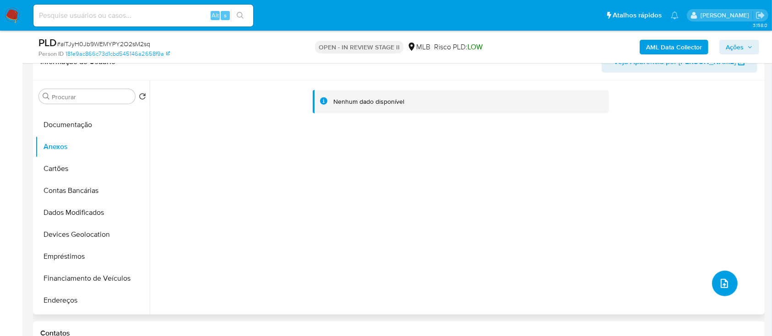
click at [719, 280] on icon "upload-file" at bounding box center [724, 283] width 11 height 11
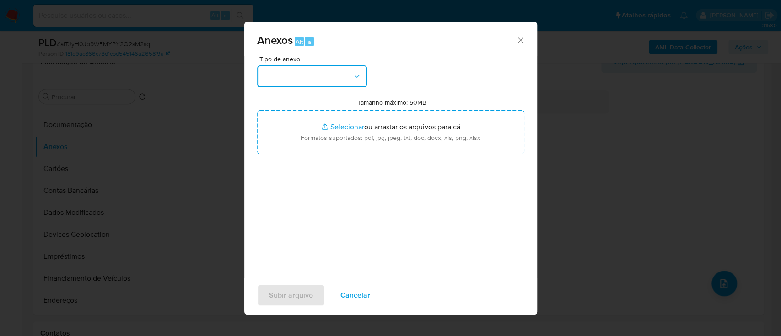
click at [278, 77] on button "button" at bounding box center [312, 76] width 110 height 22
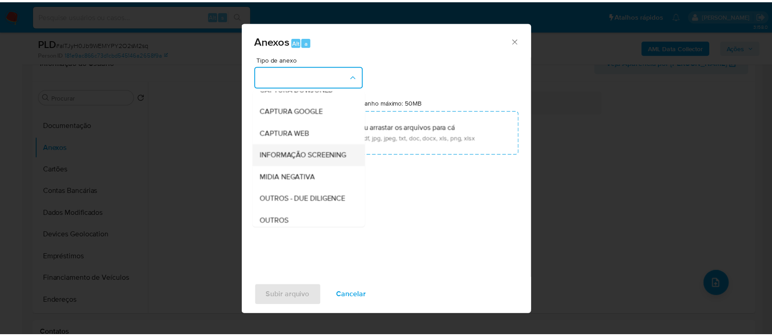
scroll to position [61, 0]
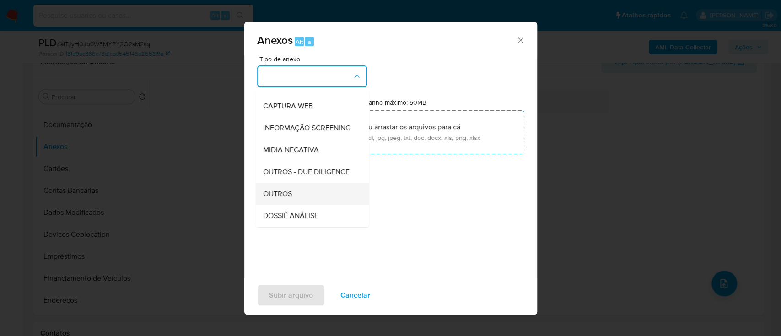
click at [281, 199] on span "OUTROS" at bounding box center [277, 193] width 29 height 9
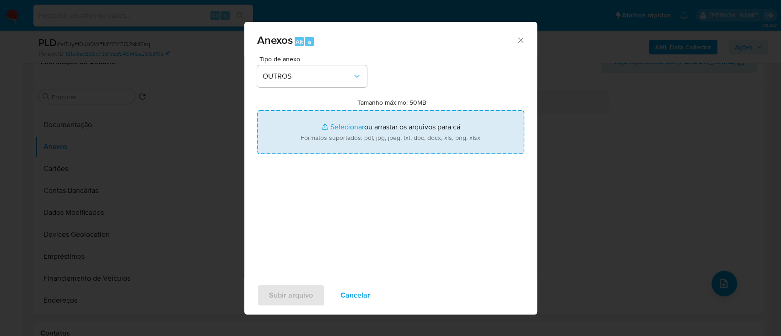
click at [361, 124] on input "Tamanho máximo: 50MB Selecionar arquivos" at bounding box center [390, 132] width 267 height 44
type input "C:\fakepath\Mulan 571504547_2025_09_10_16_00_41.xlsx"
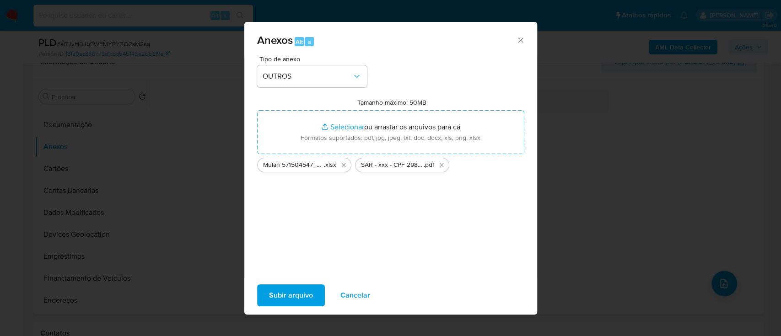
click at [291, 292] on span "Subir arquivo" at bounding box center [291, 296] width 44 height 20
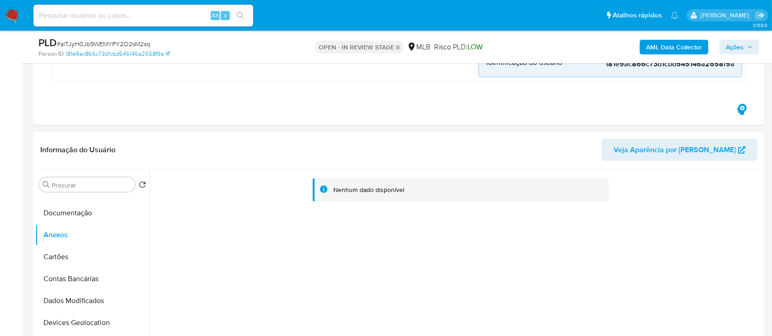
scroll to position [366, 0]
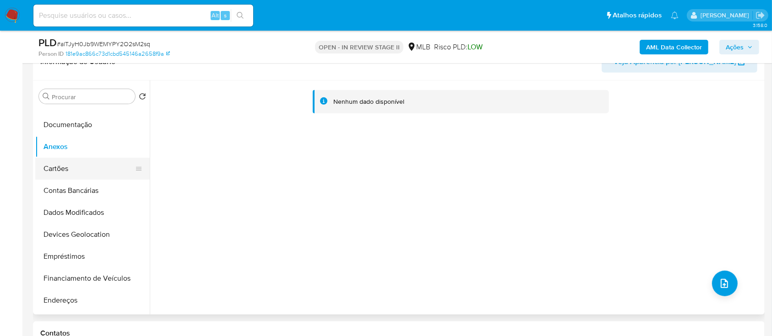
click at [49, 162] on button "Cartões" at bounding box center [88, 169] width 107 height 22
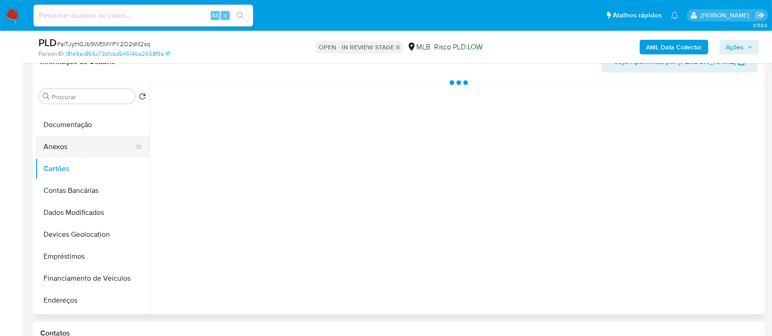
click at [64, 142] on button "Anexos" at bounding box center [88, 147] width 107 height 22
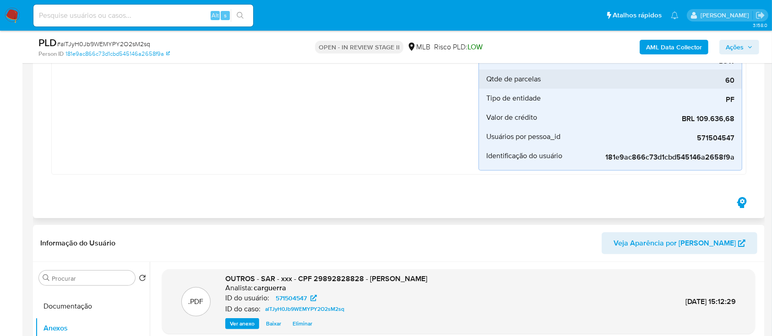
scroll to position [183, 0]
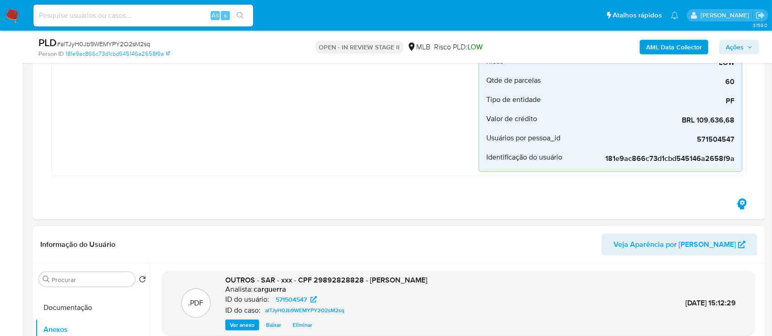
click at [668, 47] on b "AML Data Collector" at bounding box center [674, 47] width 56 height 15
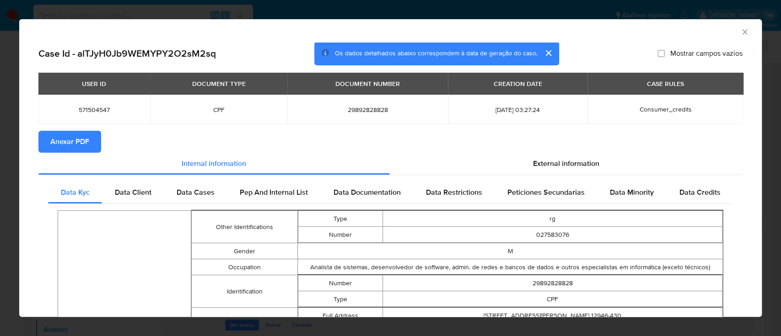
click at [81, 139] on span "Anexar PDF" at bounding box center [69, 142] width 39 height 20
click at [741, 31] on icon "Fechar a janela" at bounding box center [745, 31] width 9 height 9
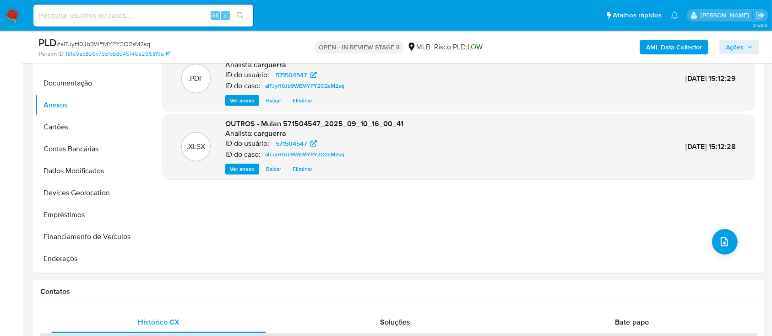
scroll to position [427, 0]
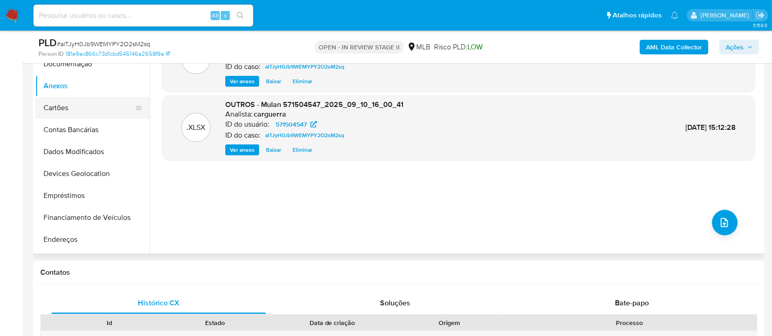
click at [64, 109] on button "Cartões" at bounding box center [88, 108] width 107 height 22
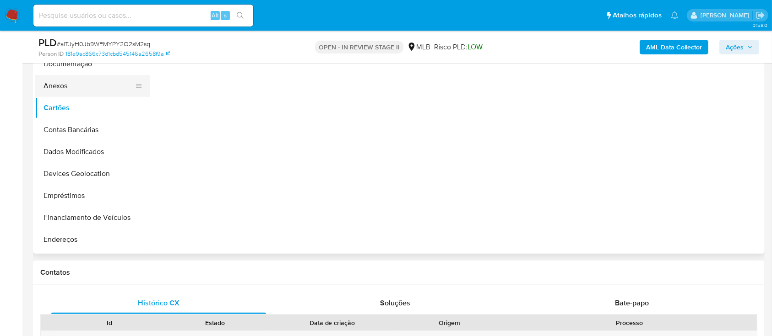
click at [55, 86] on button "Anexos" at bounding box center [88, 86] width 107 height 22
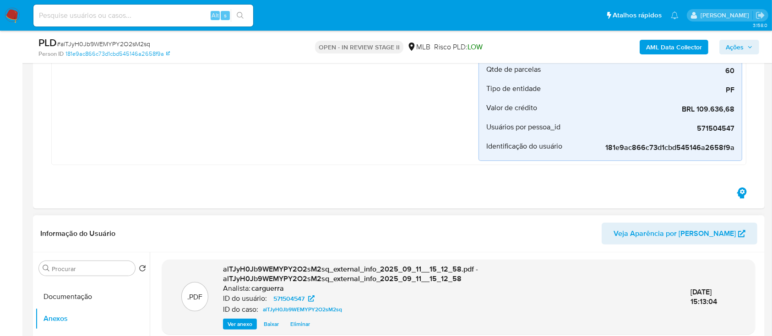
scroll to position [122, 0]
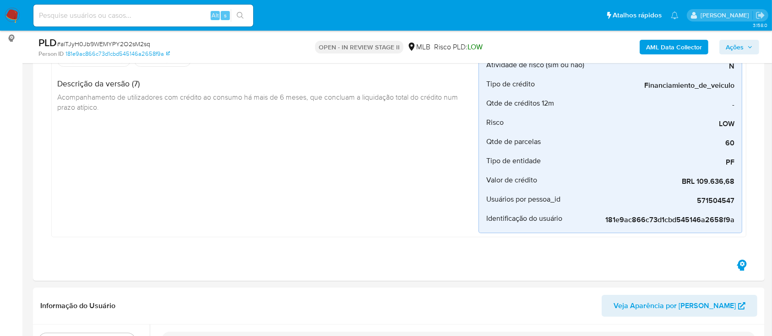
click at [734, 43] on span "Ações" at bounding box center [734, 47] width 18 height 15
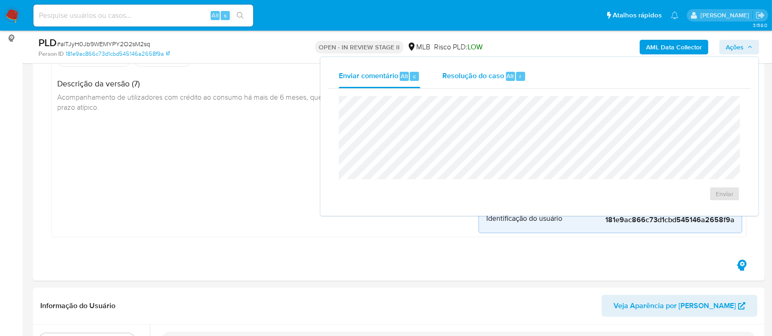
click at [463, 72] on span "Resolução do caso" at bounding box center [473, 75] width 62 height 11
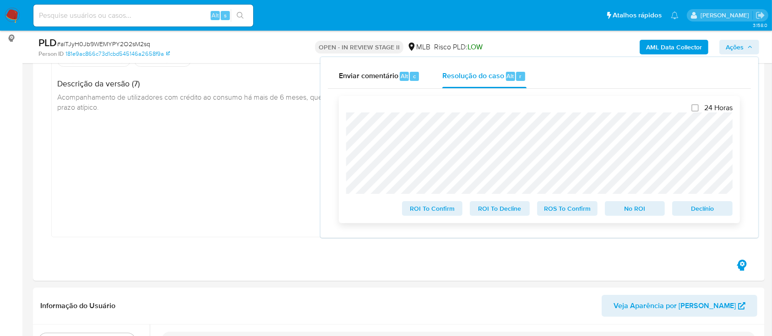
click at [623, 209] on span "No ROI" at bounding box center [635, 208] width 48 height 13
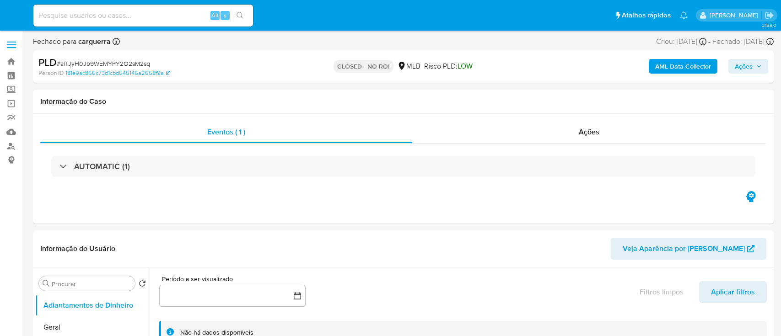
select select "10"
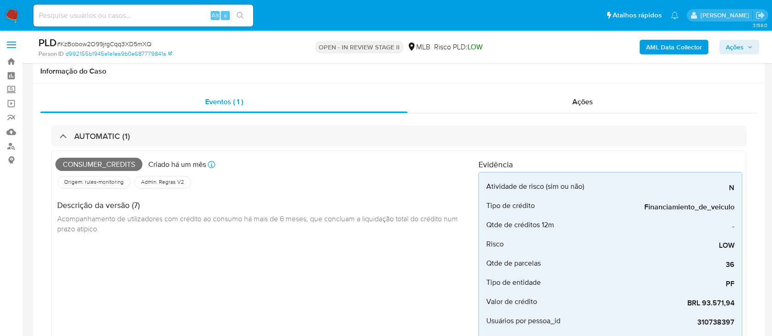
select select "10"
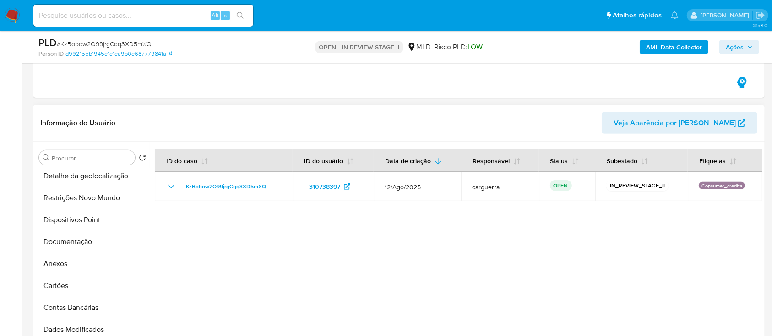
scroll to position [61, 0]
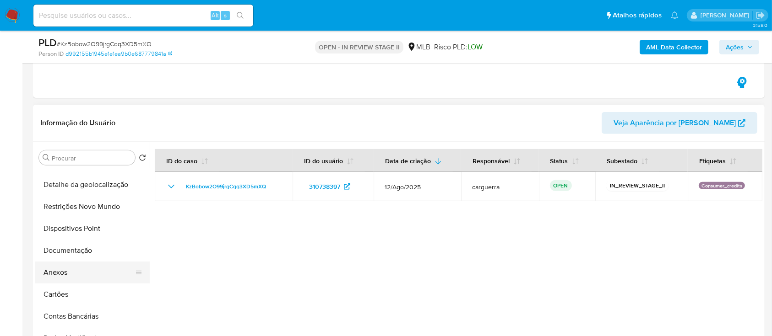
click at [59, 266] on button "Anexos" at bounding box center [88, 273] width 107 height 22
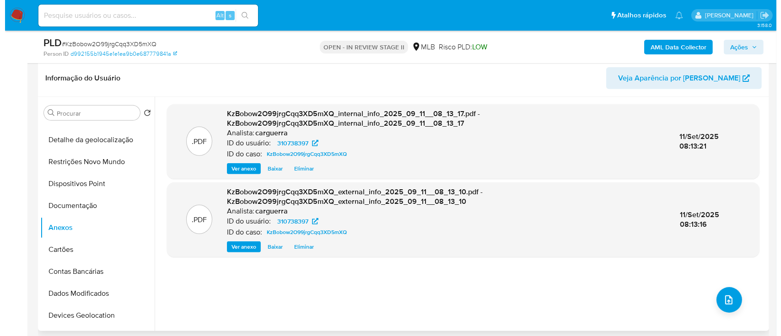
scroll to position [366, 0]
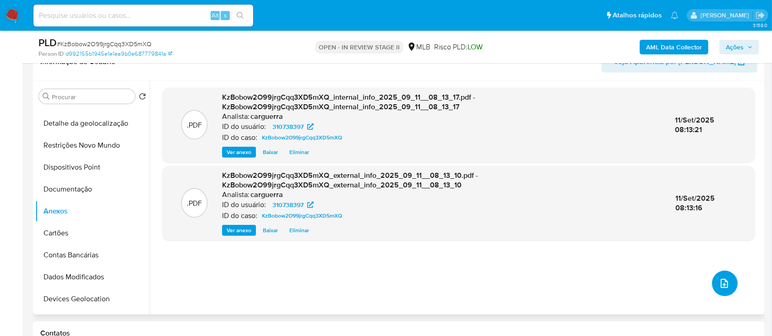
click at [717, 275] on button "upload-file" at bounding box center [725, 284] width 26 height 26
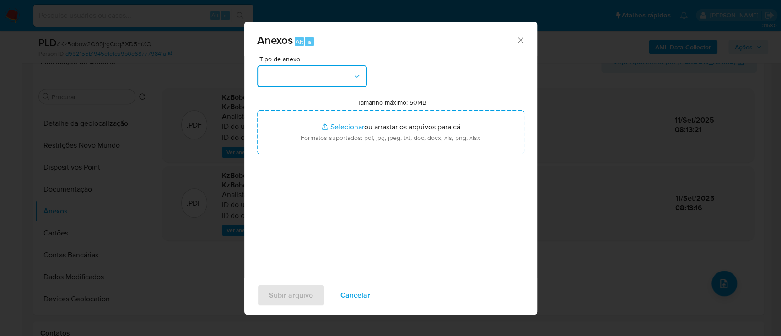
click at [287, 79] on button "button" at bounding box center [312, 76] width 110 height 22
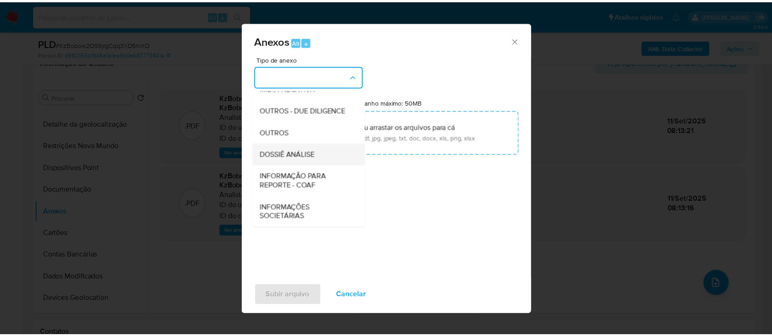
scroll to position [141, 0]
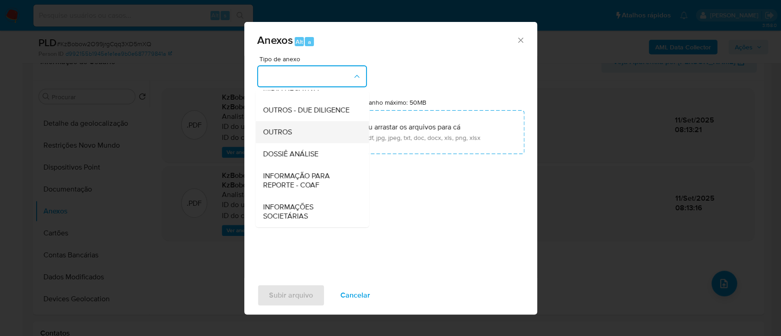
click at [289, 130] on span "OUTROS" at bounding box center [277, 132] width 29 height 9
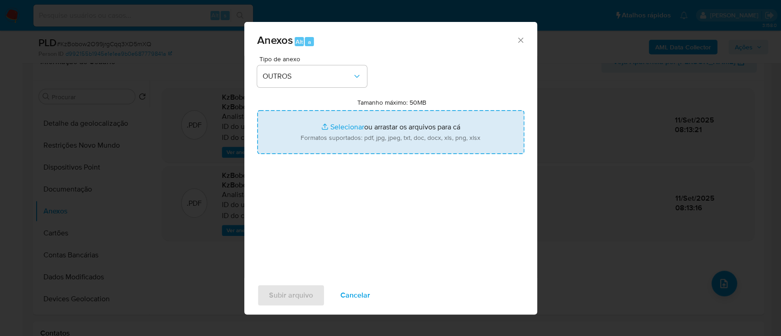
click at [361, 126] on input "Tamanho máximo: 50MB Selecionar arquivos" at bounding box center [390, 132] width 267 height 44
type input "C:\fakepath\Mulan 310738397_2025_09_10_16_00_51.xlsx"
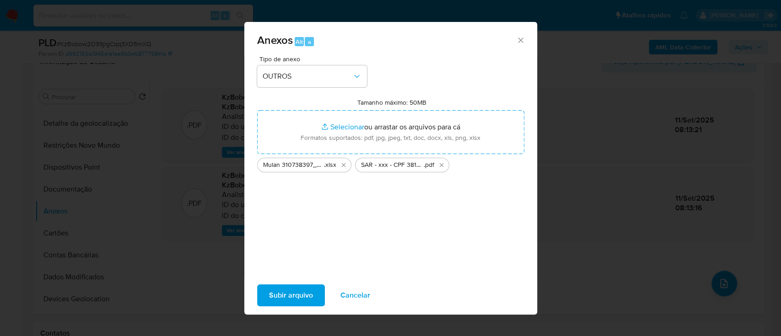
click at [283, 295] on span "Subir arquivo" at bounding box center [291, 296] width 44 height 20
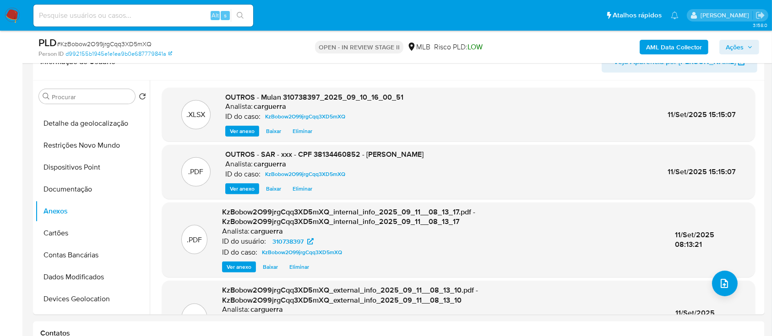
click at [737, 49] on span "Ações" at bounding box center [734, 47] width 18 height 15
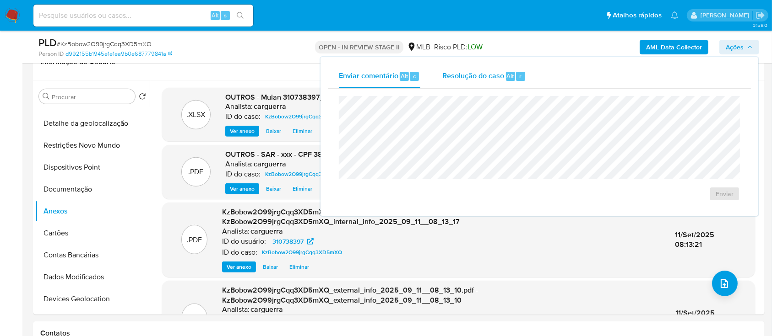
click at [480, 75] on span "Resolução do caso" at bounding box center [473, 75] width 62 height 11
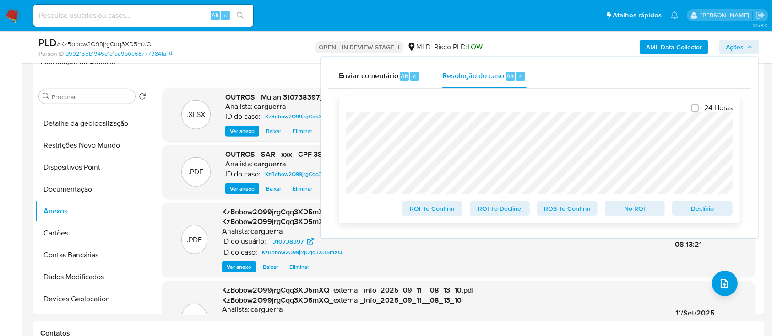
click at [622, 211] on span "No ROI" at bounding box center [635, 208] width 48 height 13
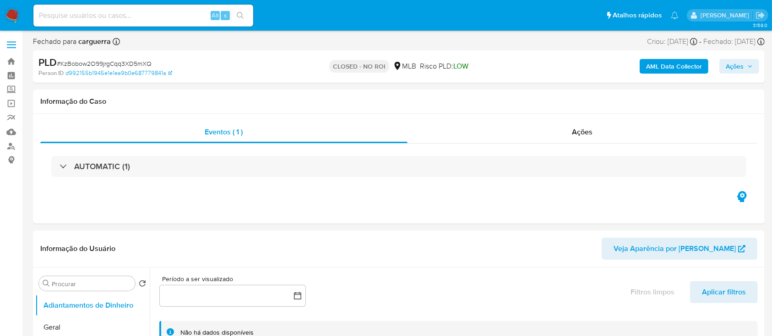
select select "10"
drag, startPoint x: 522, startPoint y: 243, endPoint x: 510, endPoint y: 233, distance: 15.2
click at [522, 243] on header "Informação do Usuário Veja Aparência por [PERSON_NAME]" at bounding box center [398, 249] width 717 height 22
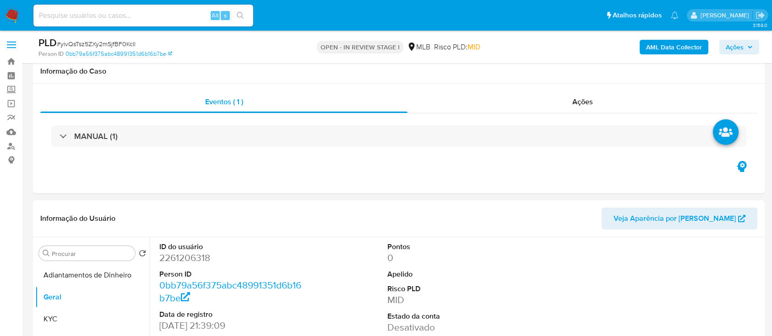
select select "10"
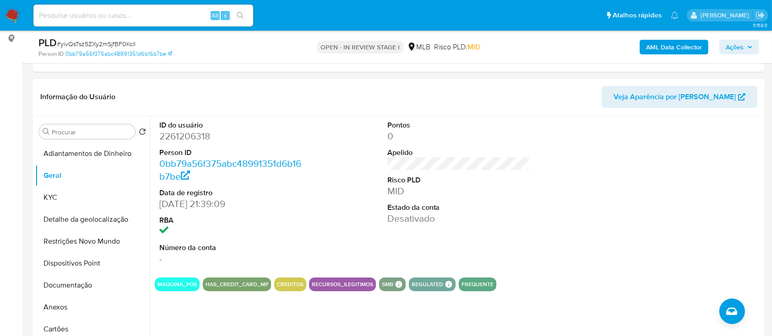
click at [576, 210] on div "ID do usuário 2261206318 Person ID 0bb79a56f375abc48991351d6b16b7be Data de reg…" at bounding box center [458, 193] width 607 height 155
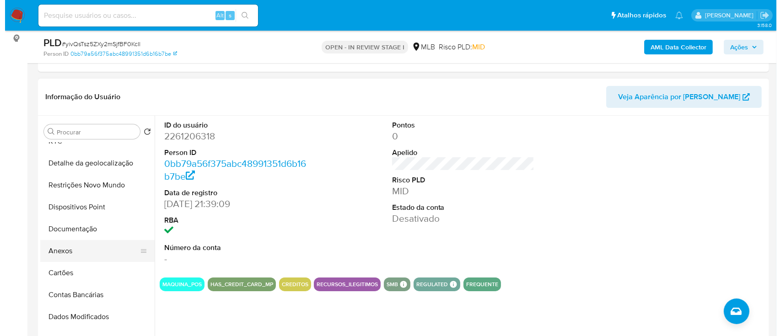
scroll to position [61, 0]
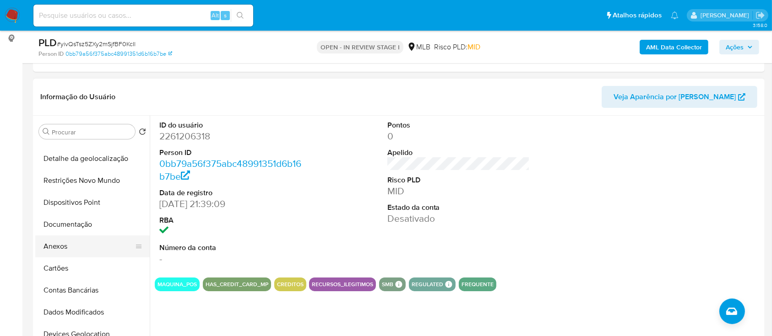
click at [87, 247] on button "Anexos" at bounding box center [88, 247] width 107 height 22
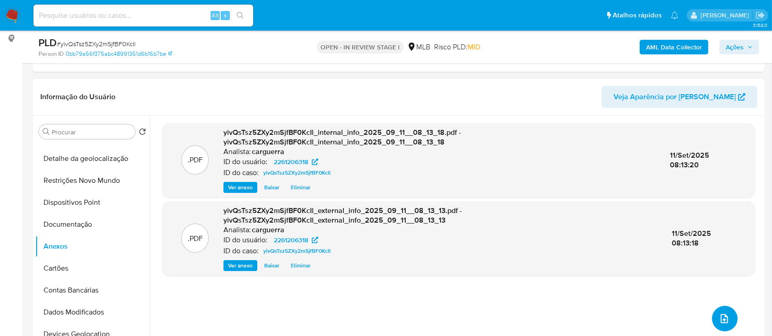
click at [720, 319] on icon "upload-file" at bounding box center [723, 318] width 7 height 9
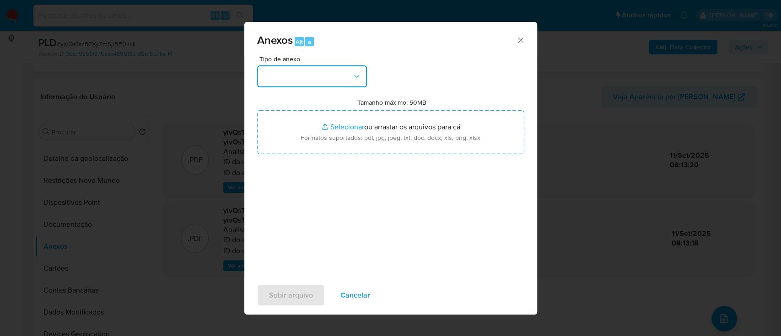
click at [327, 85] on button "button" at bounding box center [312, 76] width 110 height 22
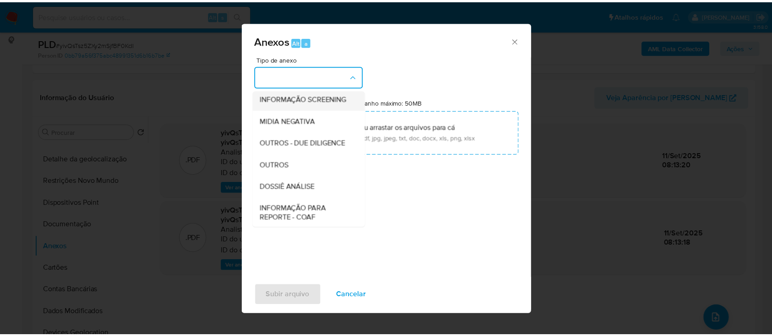
scroll to position [122, 0]
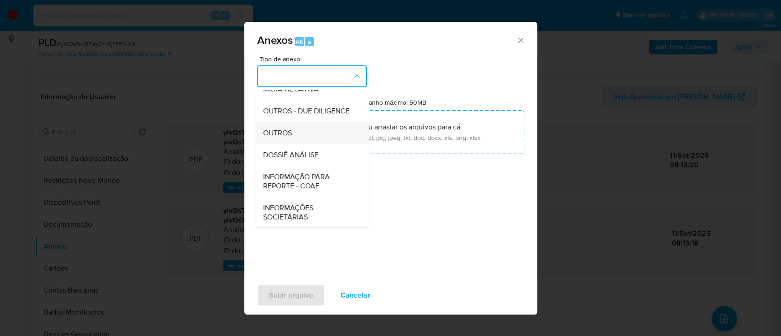
click at [275, 138] on span "OUTROS" at bounding box center [277, 133] width 29 height 9
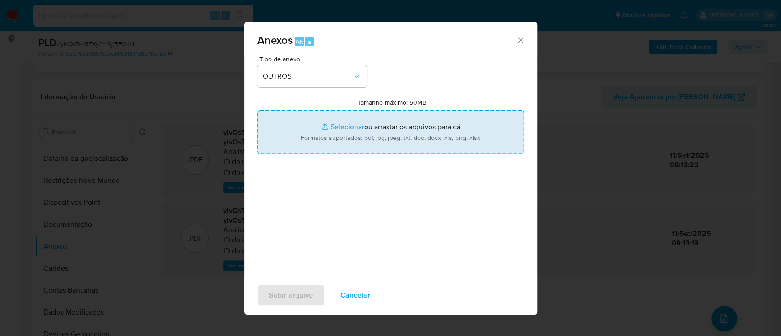
click at [344, 130] on input "Tamanho máximo: 50MB Selecionar arquivos" at bounding box center [390, 132] width 267 height 44
type input "C:\fakepath\Mulan 2261206318_2025_09_10_16_00_29.xlsx"
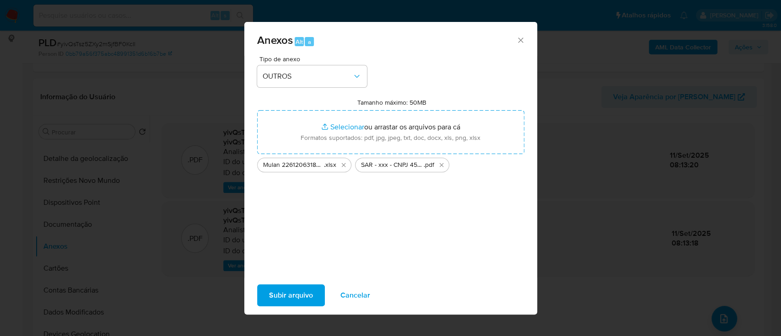
click at [283, 294] on span "Subir arquivo" at bounding box center [291, 296] width 44 height 20
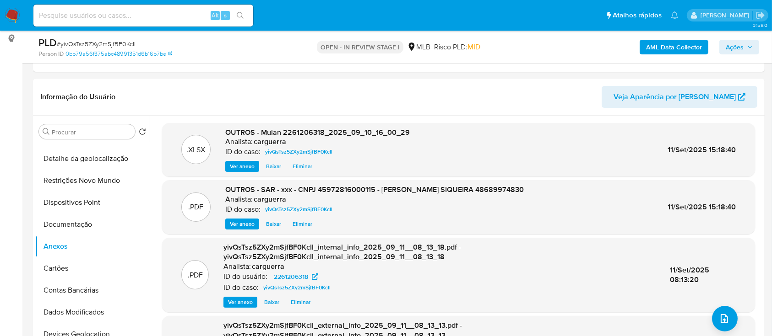
click at [745, 44] on span "Ações" at bounding box center [738, 47] width 27 height 13
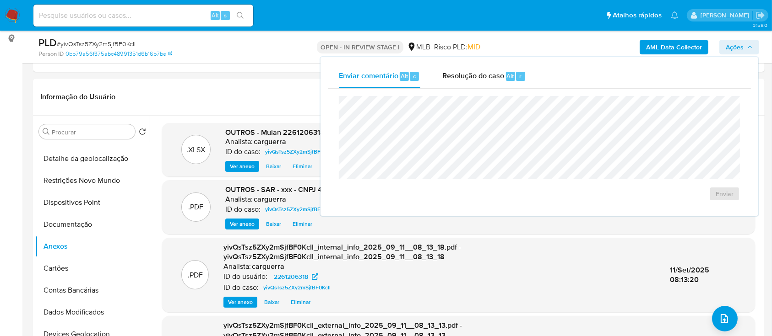
drag, startPoint x: 457, startPoint y: 76, endPoint x: 473, endPoint y: 92, distance: 23.6
click at [458, 76] on span "Resolução do caso" at bounding box center [473, 75] width 62 height 11
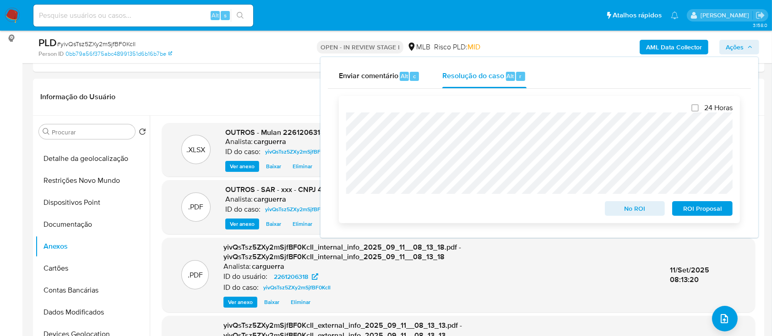
click at [680, 207] on span "ROI Proposal" at bounding box center [702, 208] width 48 height 13
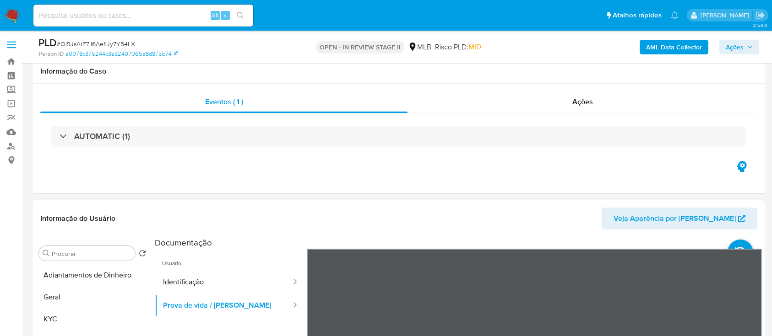
select select "10"
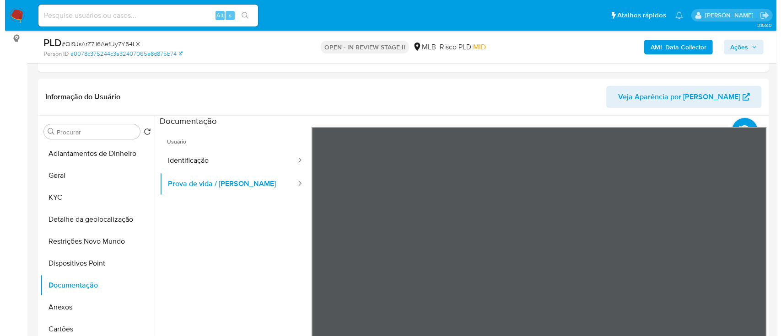
scroll to position [61, 0]
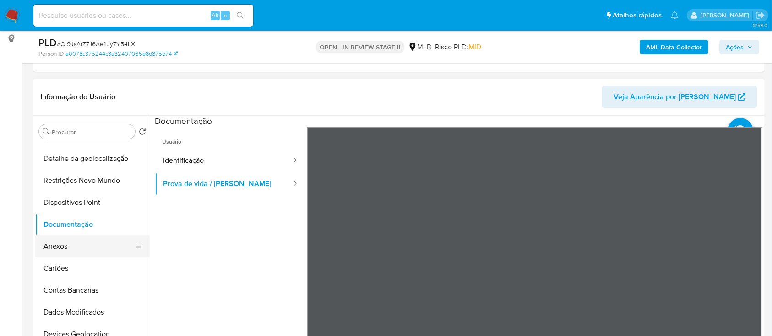
click at [61, 252] on button "Anexos" at bounding box center [88, 247] width 107 height 22
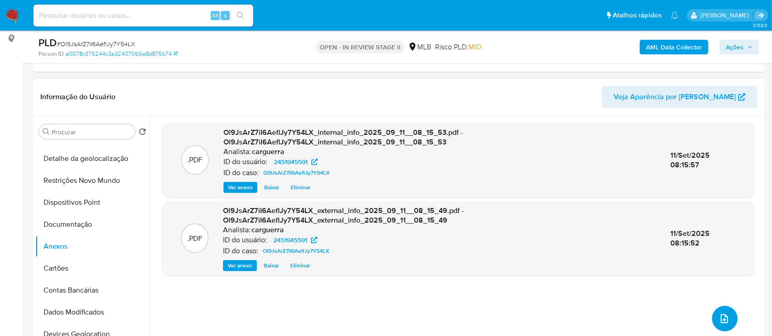
click at [712, 320] on button "upload-file" at bounding box center [725, 319] width 26 height 26
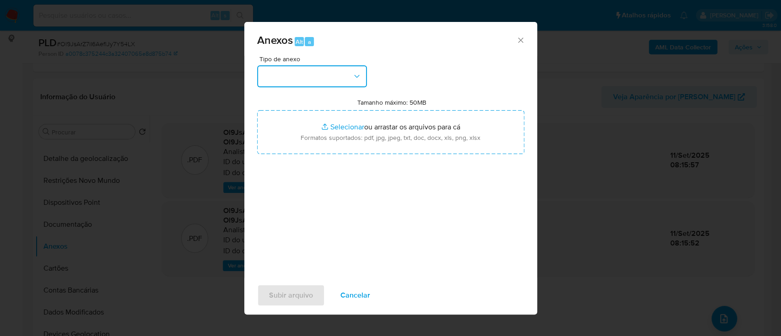
click at [297, 74] on button "button" at bounding box center [312, 76] width 110 height 22
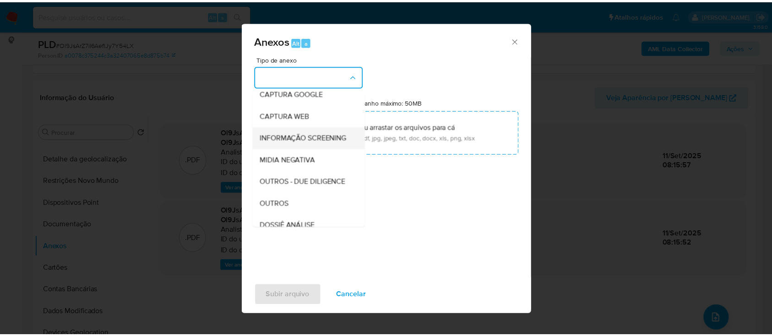
scroll to position [122, 0]
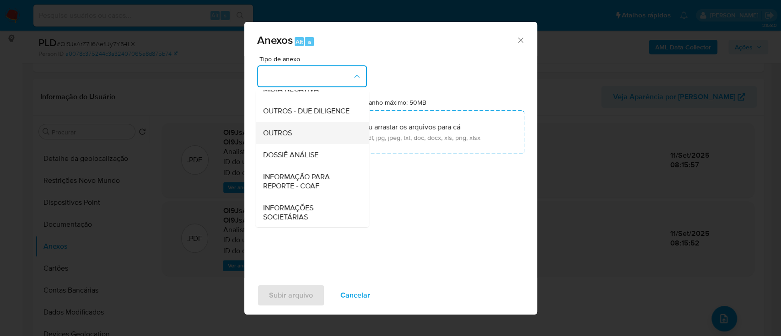
click at [284, 144] on div "OUTROS" at bounding box center [309, 133] width 93 height 22
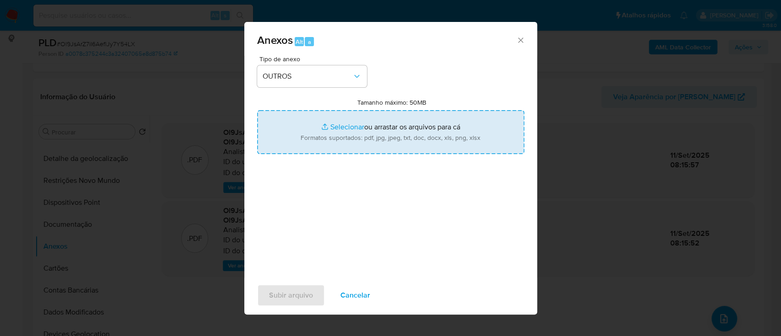
click at [346, 127] on input "Tamanho máximo: 50MB Selecionar arquivos" at bounding box center [390, 132] width 267 height 44
type input "C:\fakepath\Mulan 2451945591_2025_09_10_15_59_30.xlsx"
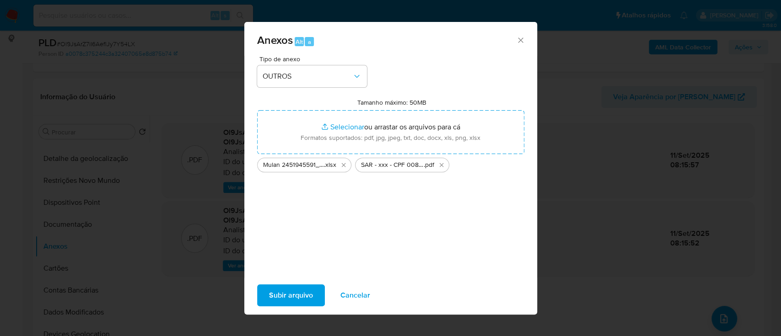
click at [300, 297] on span "Subir arquivo" at bounding box center [291, 296] width 44 height 20
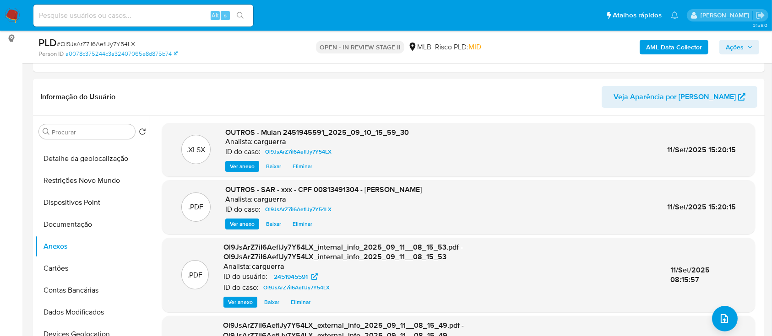
click at [726, 45] on span "Ações" at bounding box center [734, 47] width 18 height 15
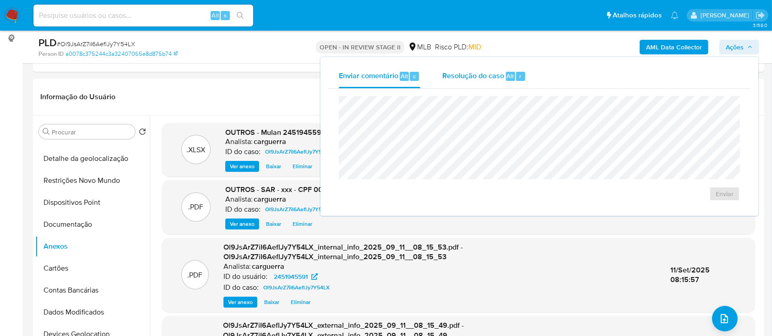
click at [481, 78] on span "Resolução do caso" at bounding box center [473, 75] width 62 height 11
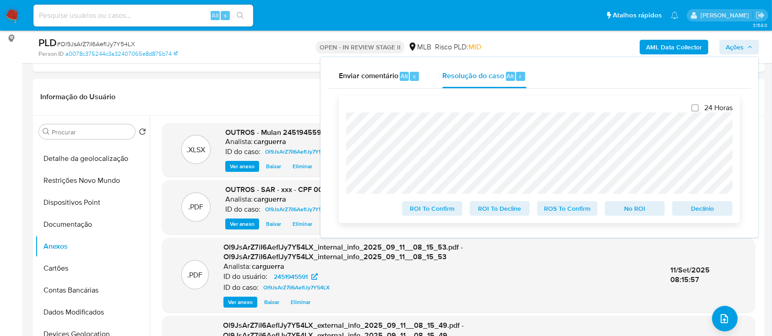
click at [567, 214] on span "ROS To Confirm" at bounding box center [567, 208] width 48 height 13
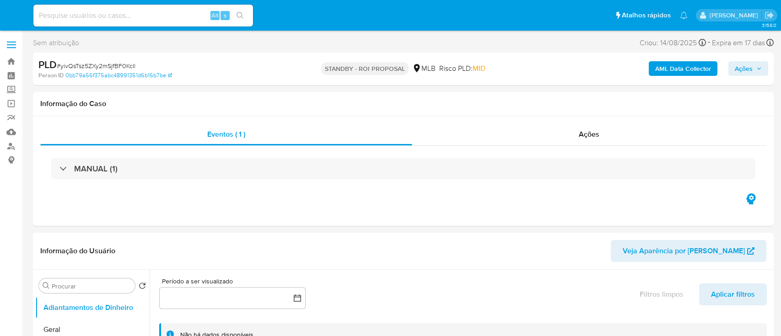
select select "10"
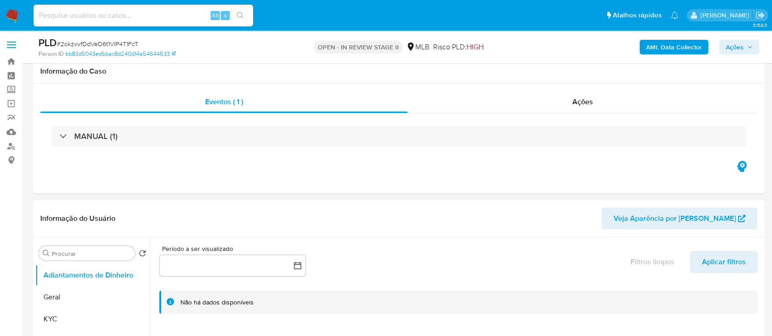
scroll to position [1037, 0]
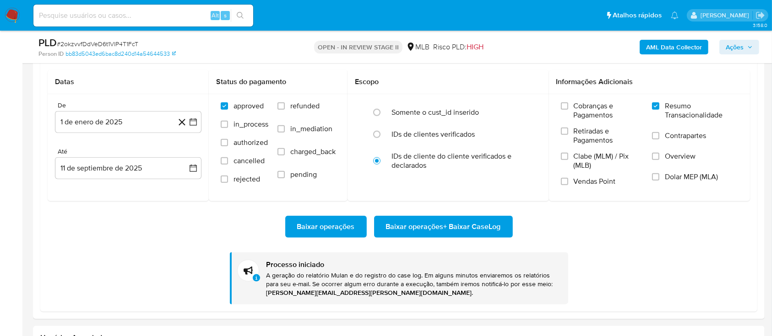
click at [84, 260] on div "Baixar operações Baixar operações + Baixar CaseLog Processo iniciado A geração …" at bounding box center [399, 252] width 702 height 103
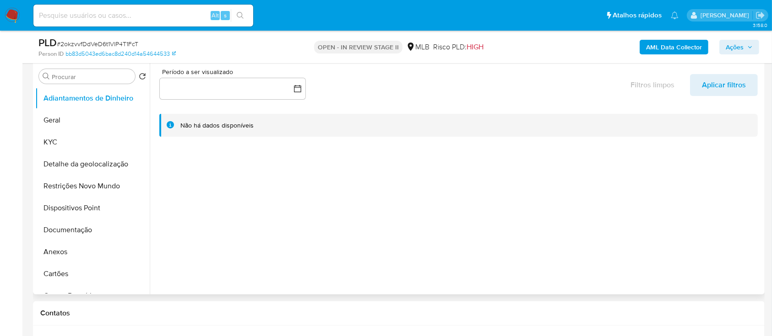
scroll to position [183, 0]
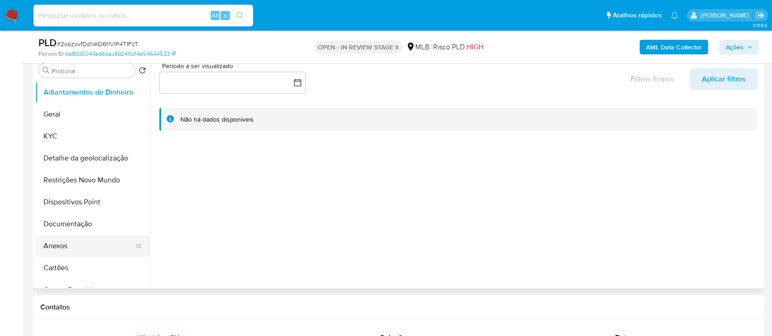
drag, startPoint x: 52, startPoint y: 242, endPoint x: 124, endPoint y: 236, distance: 72.5
click at [52, 242] on button "Anexos" at bounding box center [88, 246] width 107 height 22
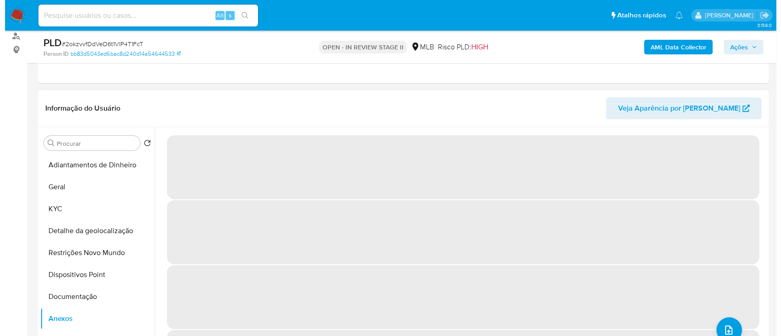
scroll to position [122, 0]
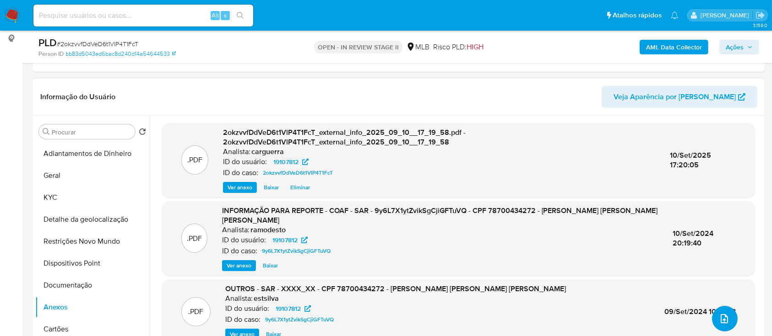
click at [729, 317] on button "upload-file" at bounding box center [725, 319] width 26 height 26
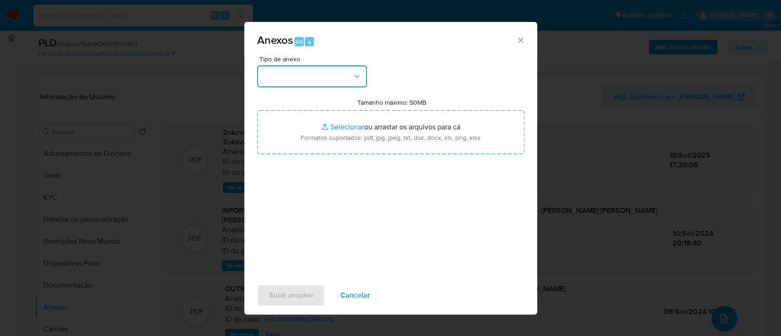
click at [324, 81] on button "button" at bounding box center [312, 76] width 110 height 22
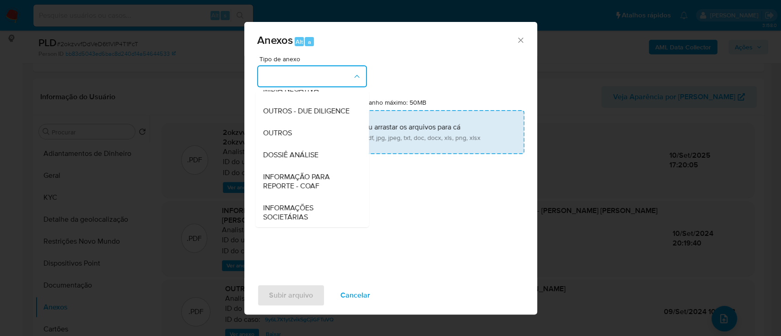
click at [307, 144] on div "OUTROS" at bounding box center [309, 133] width 93 height 22
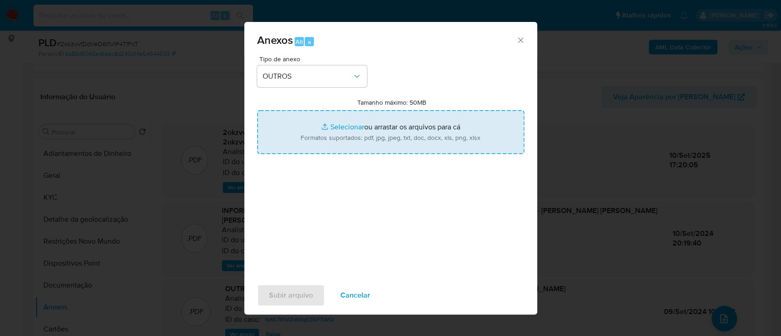
click at [346, 128] on input "Tamanho máximo: 50MB Selecionar arquivos" at bounding box center [390, 132] width 267 height 44
type input "C:\fakepath\Mulan 19107812_2025_09_11_13_52_40.xlsx"
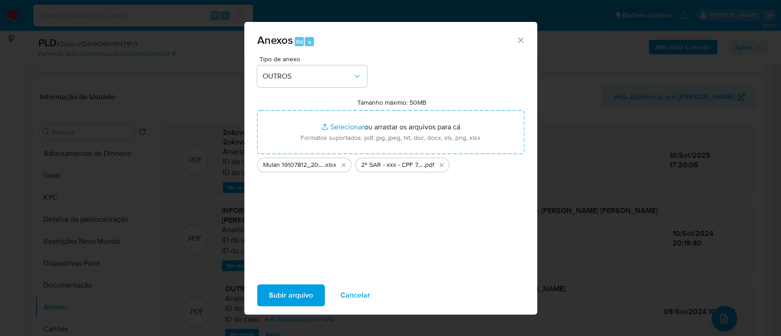
click at [277, 293] on span "Subir arquivo" at bounding box center [291, 296] width 44 height 20
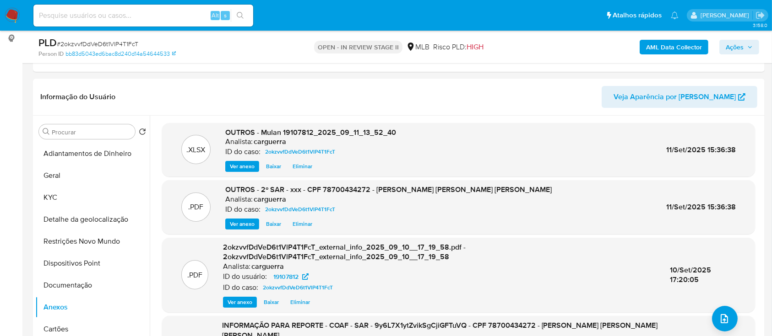
click at [734, 41] on span "Ações" at bounding box center [734, 47] width 18 height 15
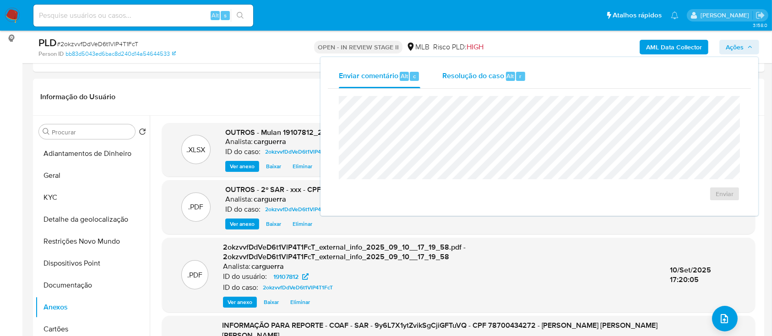
click at [457, 80] on span "Resolução do caso" at bounding box center [473, 75] width 62 height 11
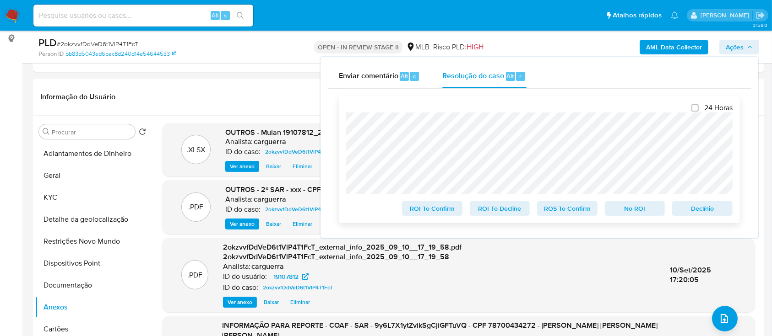
click at [577, 210] on span "ROS To Confirm" at bounding box center [567, 208] width 48 height 13
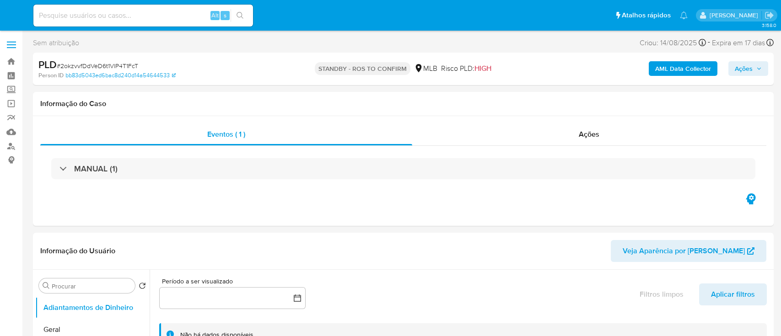
select select "10"
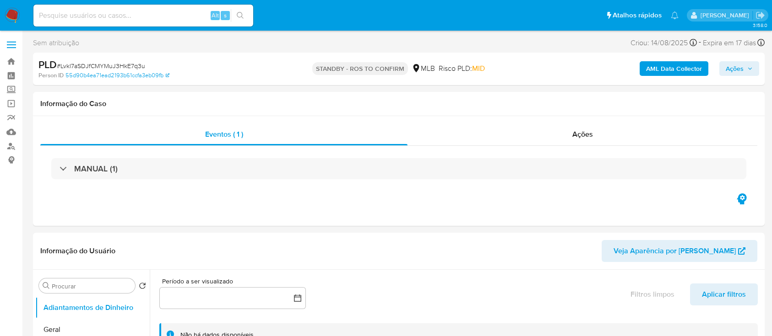
select select "10"
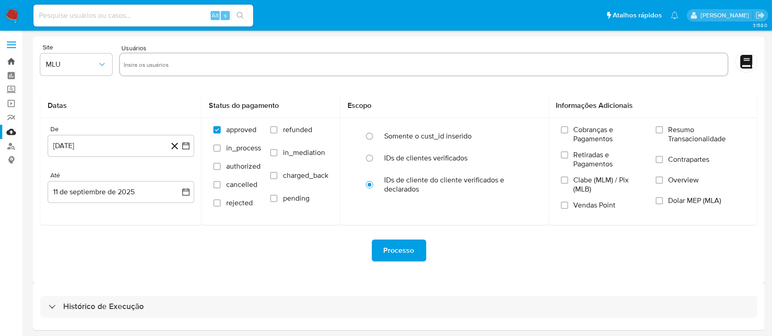
click at [12, 61] on link "Bandeja" at bounding box center [54, 61] width 109 height 14
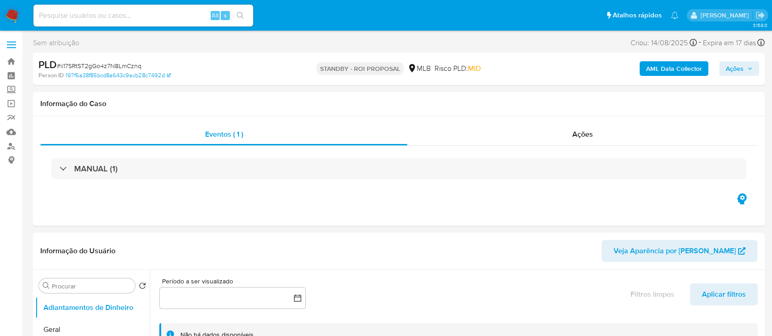
select select "10"
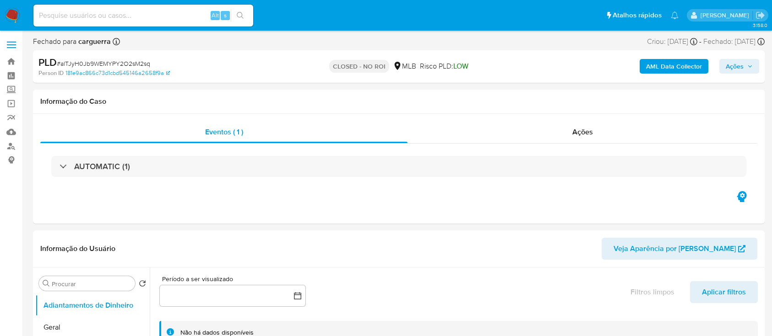
select select "10"
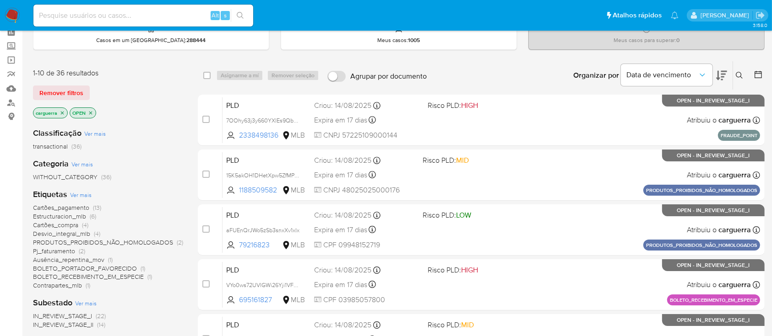
scroll to position [61, 0]
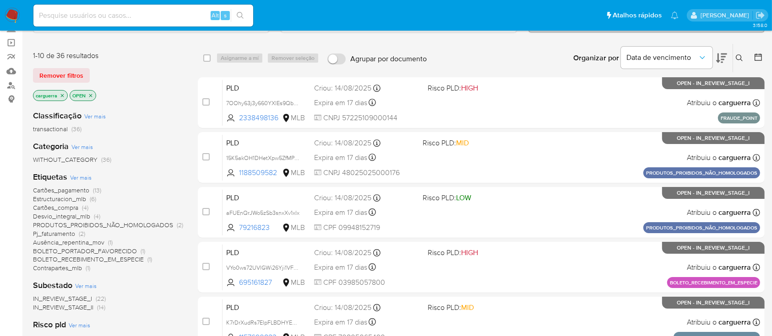
click at [54, 206] on span "Cartões_compra" at bounding box center [55, 207] width 45 height 9
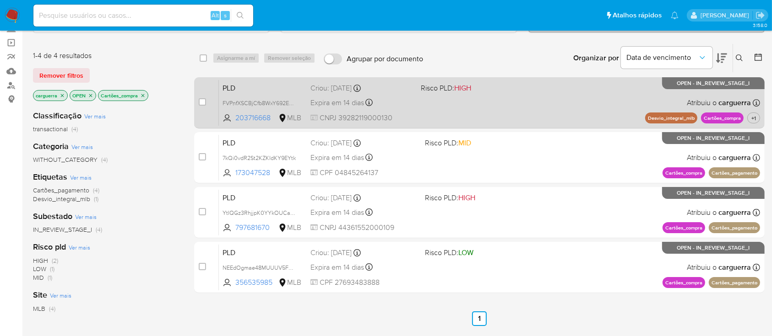
click at [591, 112] on div "PLD FVPnfXSCBjCfb8WxY692EFlZ 203716668 MLB Risco PLD: HIGH Criou: [DATE] Criou:…" at bounding box center [489, 103] width 541 height 46
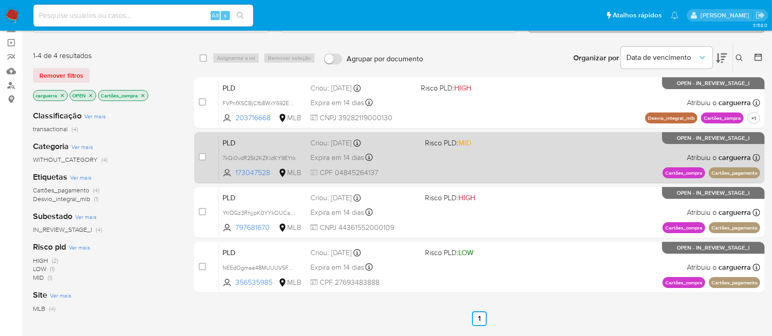
click at [611, 171] on div "PLD 7kQi0vdR2St2KZKIdKY9EYtk 173047528 MLB Risco PLD: MID Criou: 12/08/2025 Cri…" at bounding box center [489, 158] width 541 height 46
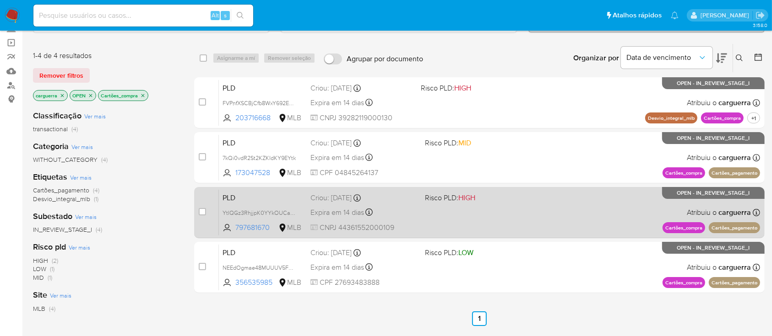
click at [577, 207] on div "PLD YtIQGz3RhjjpK0YYkOUCa2g0 797681670 MLB Risco PLD: HIGH Criou: 12/08/2025 Cr…" at bounding box center [489, 212] width 541 height 46
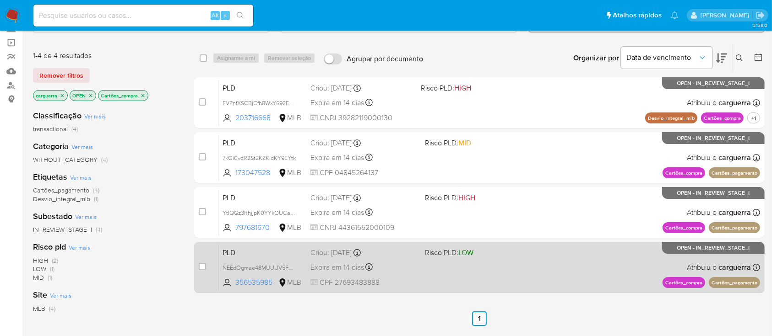
click at [574, 279] on div "PLD NEEdOgmae48MUUUV5F6svC7i 356535985 MLB Risco PLD: LOW Criou: 12/08/2025 Cri…" at bounding box center [489, 267] width 541 height 46
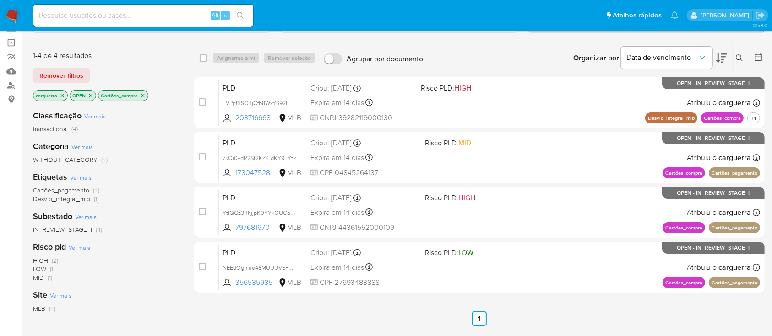
click at [143, 95] on icon "close-filter" at bounding box center [142, 95] width 3 height 3
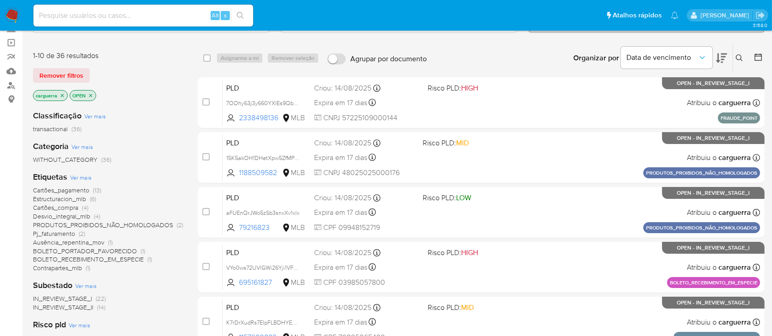
click at [72, 215] on span "Desvio_integral_mlb" at bounding box center [61, 216] width 57 height 9
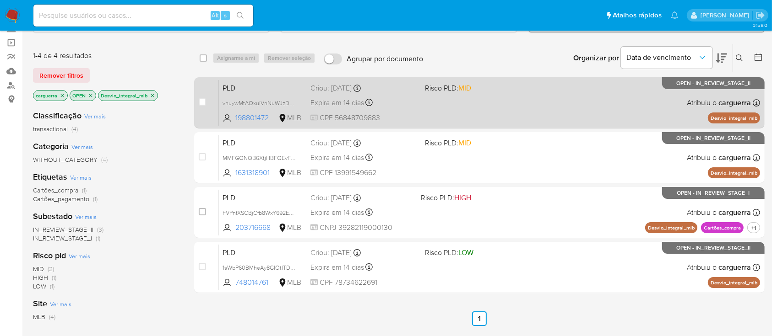
click at [535, 109] on div "PLD vnuywMtAQxulVnNuWJzD7uBh 198801472 MLB Risco PLD: MID Criou: 12/08/2025 Cri…" at bounding box center [489, 103] width 541 height 46
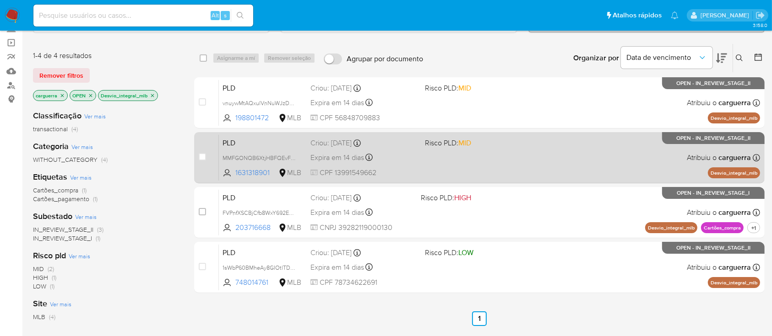
click at [564, 169] on div "PLD MMFGONQB6XtjHBFQEvFHT3pl 1631318901 MLB Risco PLD: MID Criou: 12/08/2025 Cr…" at bounding box center [489, 158] width 541 height 46
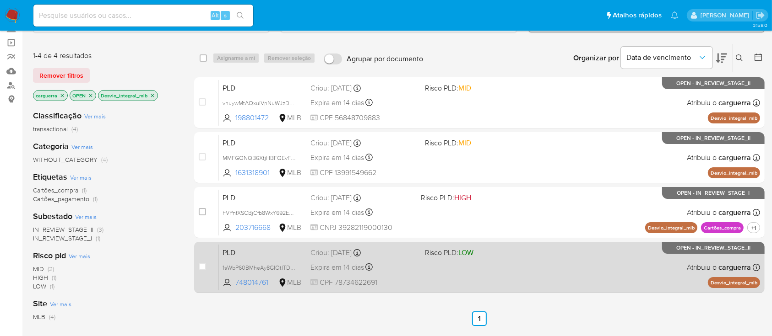
click at [577, 268] on div "PLD 1sWbP60BMheAy8GIOtlTDFLH 748014761 MLB Risco PLD: LOW Criou: 12/08/2025 Cri…" at bounding box center [489, 267] width 541 height 46
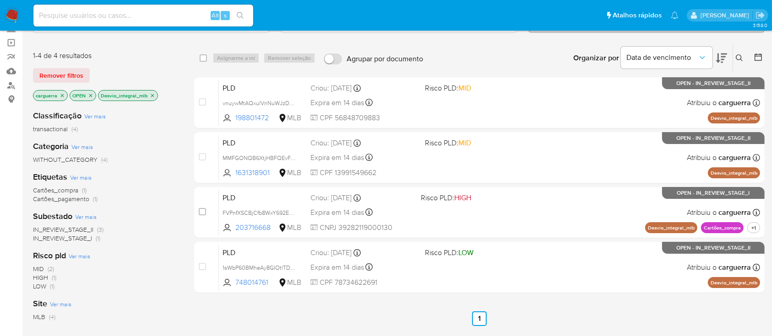
click at [155, 91] on p "Desvio_integral_mlb" at bounding box center [127, 96] width 59 height 10
click at [153, 96] on icon "close-filter" at bounding box center [152, 95] width 5 height 5
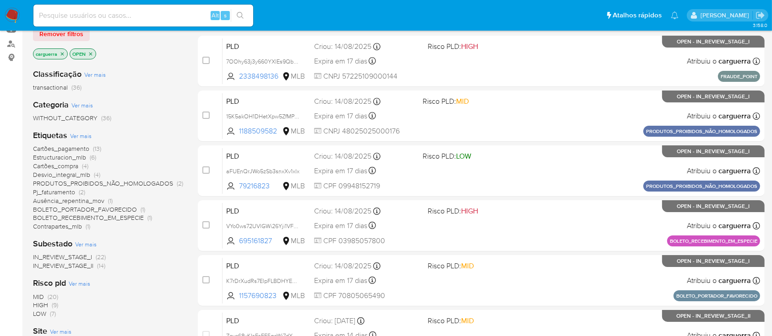
scroll to position [122, 0]
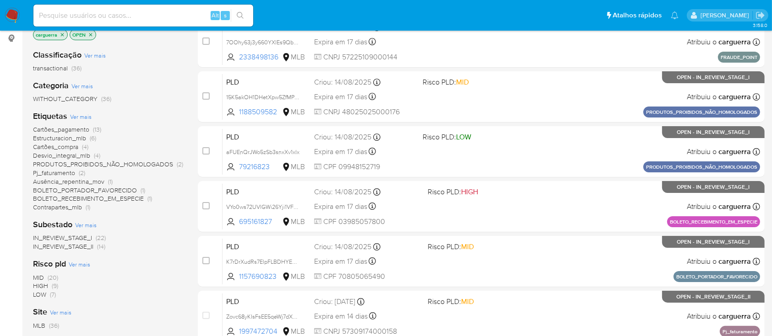
click at [154, 161] on span "PRODUTOS_PROIBIDOS_NÃO_HOMOLOGADOS" at bounding box center [103, 164] width 140 height 9
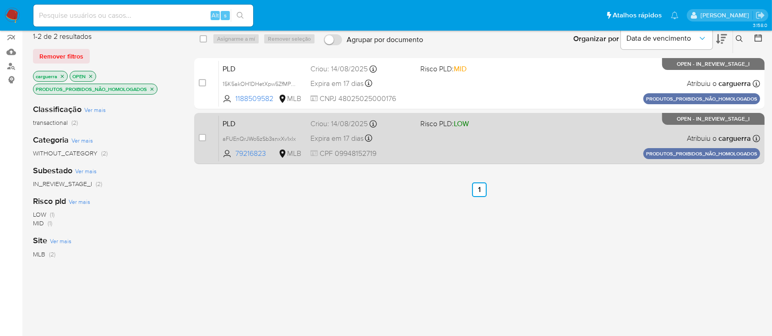
scroll to position [61, 0]
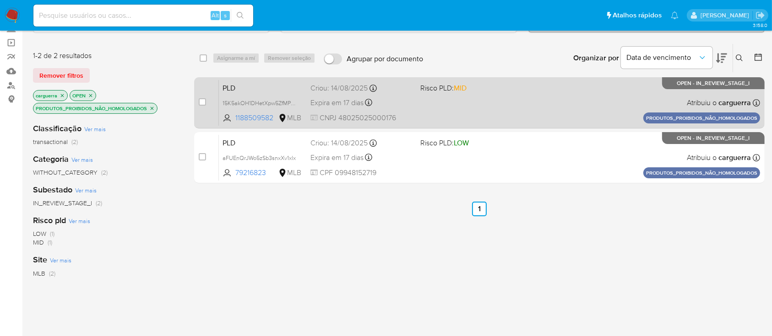
click at [447, 122] on div "PLD 15K5akOH1DHetXpw5ZfMPhe4 1188509582 MLB Risco PLD: MID Criou: 14/08/2025 Cr…" at bounding box center [489, 103] width 541 height 46
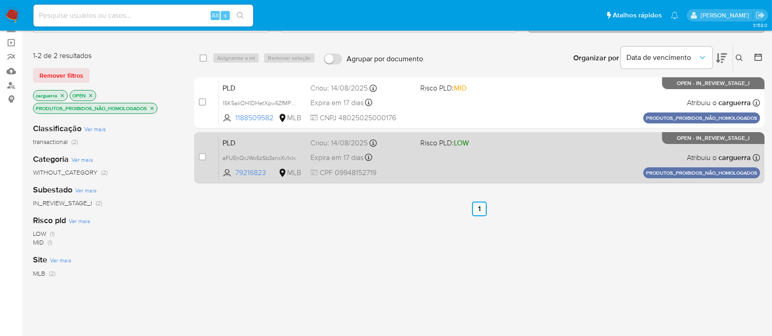
click at [447, 152] on div "PLD aFUEnQrJWo5zSb3snxXv1xlx 79216823 MLB Risco PLD: LOW Criou: 14/08/2025 Crio…" at bounding box center [489, 158] width 541 height 46
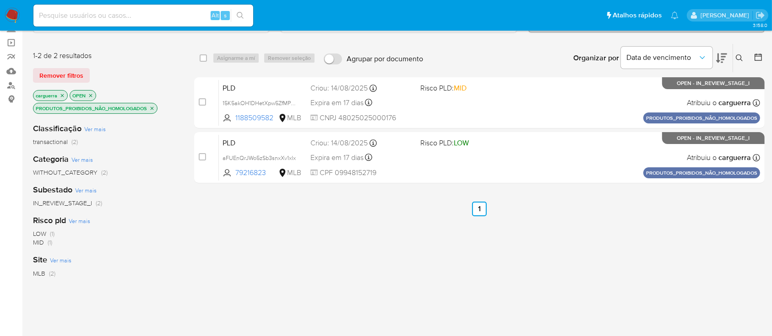
click at [153, 106] on icon "close-filter" at bounding box center [151, 108] width 5 height 5
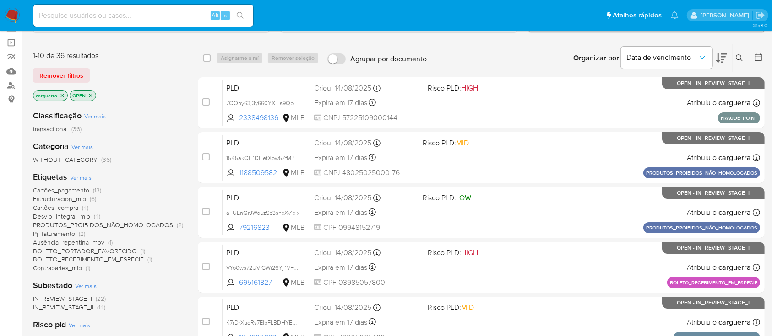
click at [79, 267] on span "Contrapartes_mlb" at bounding box center [57, 268] width 49 height 9
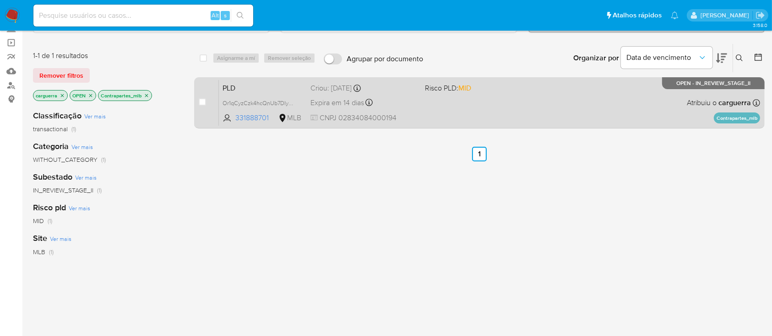
click at [519, 94] on div "PLD Or1qCyzCzk4hcQnUb7DIykiQ 331888701 MLB Risco PLD: MID Criou: 12/08/2025 Cri…" at bounding box center [489, 103] width 541 height 46
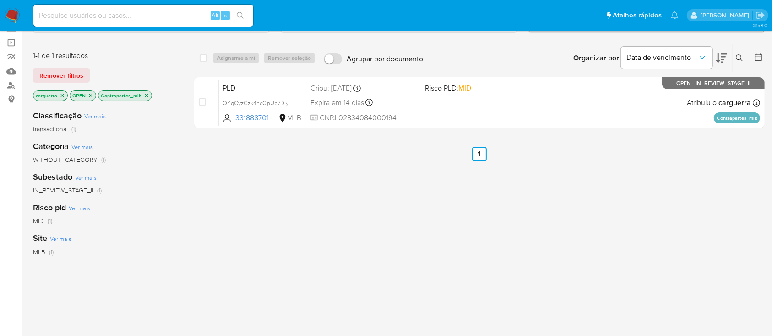
click at [149, 93] on icon "close-filter" at bounding box center [146, 95] width 5 height 5
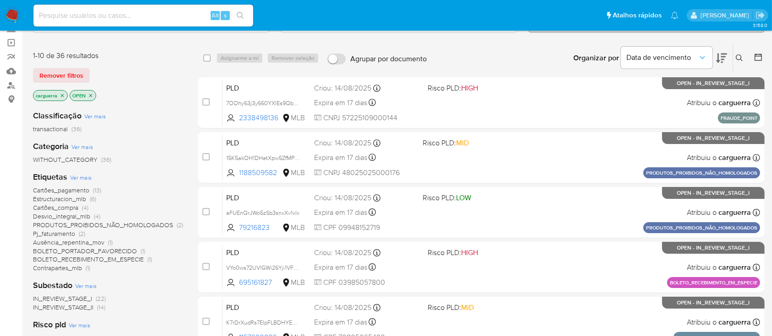
click at [48, 233] on span "Pj_faturamento" at bounding box center [54, 233] width 42 height 9
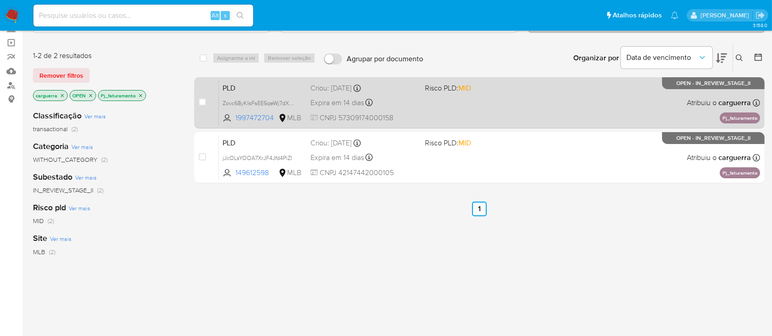
click at [561, 92] on div "PLD Zovc68yKIsFsEE5qeWj7dXOL 1997472704 MLB Risco PLD: MID Criou: 12/08/2025 Cr…" at bounding box center [489, 103] width 541 height 46
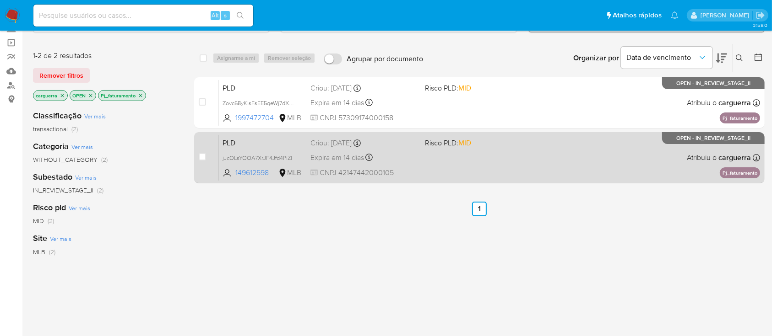
click at [517, 164] on div "PLD jJcOLsYOOA7XrJF4Jfd4PiZl 149612598 MLB Risco PLD: MID Criou: 12/08/2025 Cri…" at bounding box center [489, 158] width 541 height 46
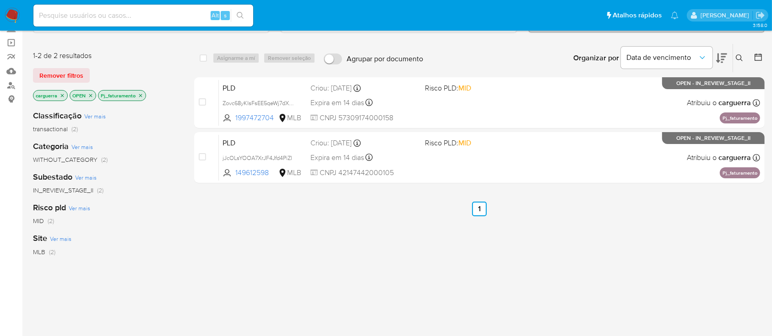
click at [142, 93] on icon "close-filter" at bounding box center [140, 95] width 5 height 5
click at [92, 95] on icon "close-filter" at bounding box center [90, 95] width 5 height 5
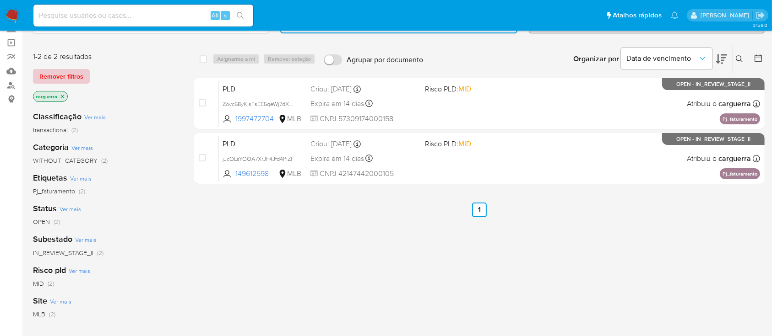
click at [69, 75] on span "Remover filtros" at bounding box center [61, 76] width 44 height 13
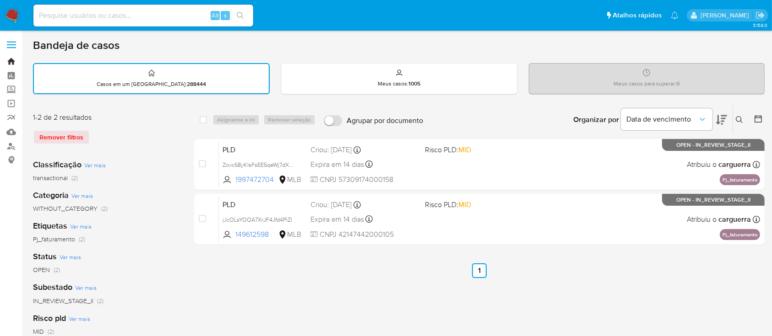
click at [11, 61] on link "Bandeja" at bounding box center [54, 61] width 109 height 14
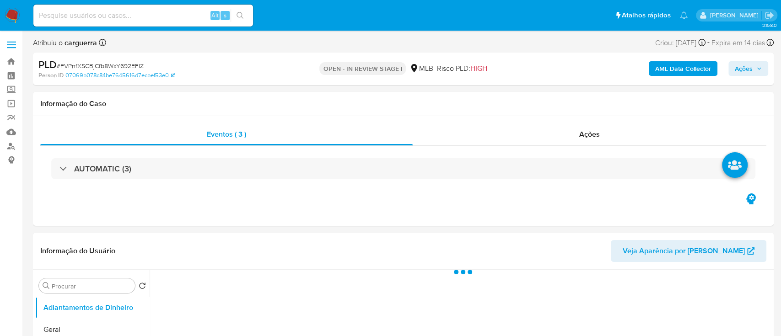
select select "10"
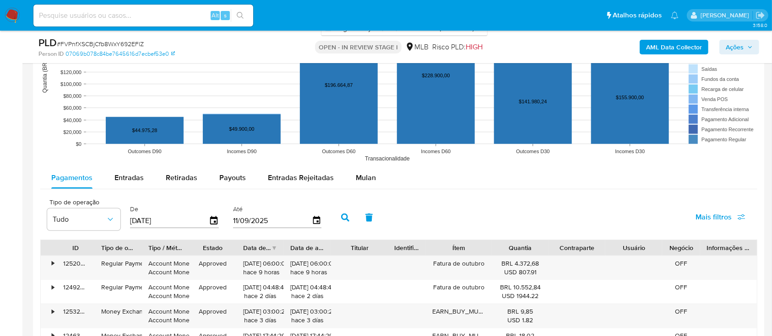
scroll to position [915, 0]
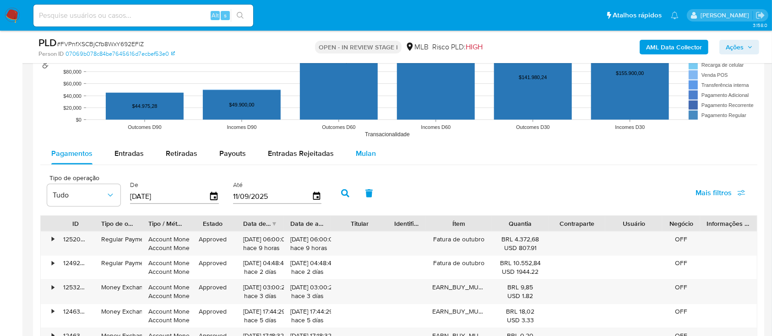
click at [356, 154] on span "Mulan" at bounding box center [366, 153] width 20 height 11
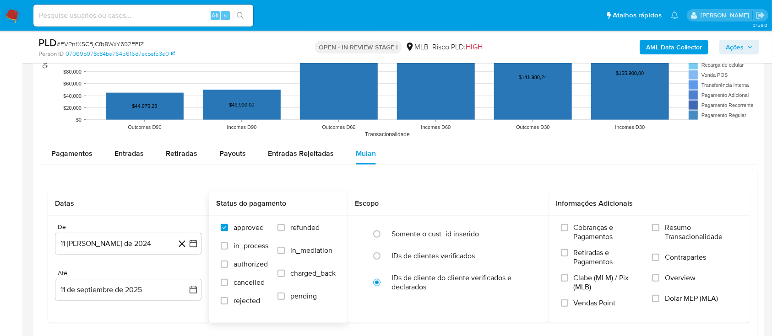
scroll to position [976, 0]
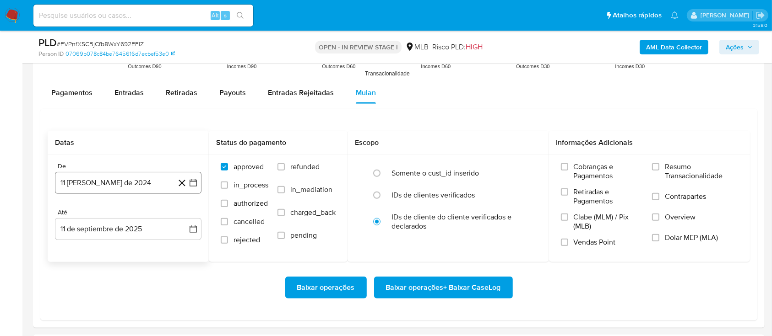
click at [194, 182] on icon "button" at bounding box center [193, 182] width 9 height 9
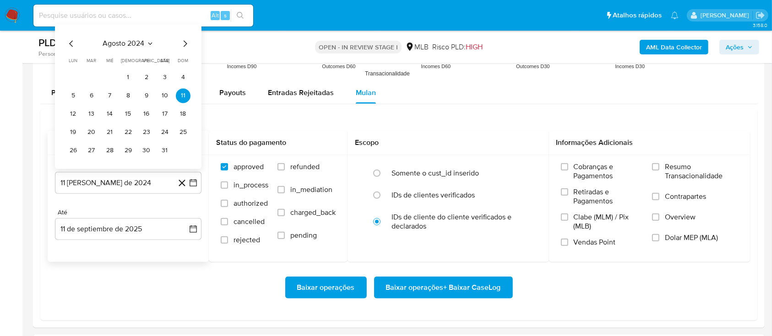
click at [150, 44] on icon "Seleccionar mes y año" at bounding box center [149, 43] width 7 height 7
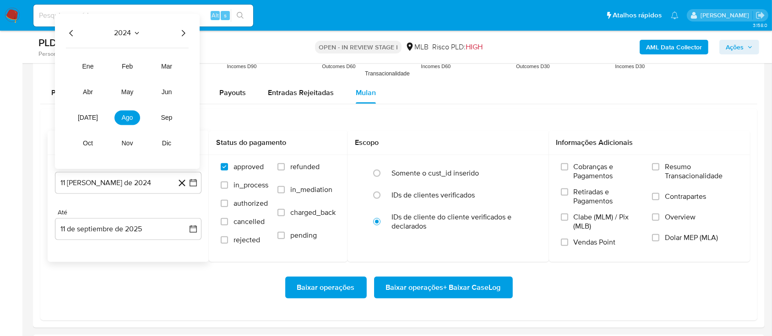
click at [186, 32] on icon "Año siguiente" at bounding box center [183, 32] width 11 height 11
click at [93, 120] on button "[DATE]" at bounding box center [88, 117] width 26 height 15
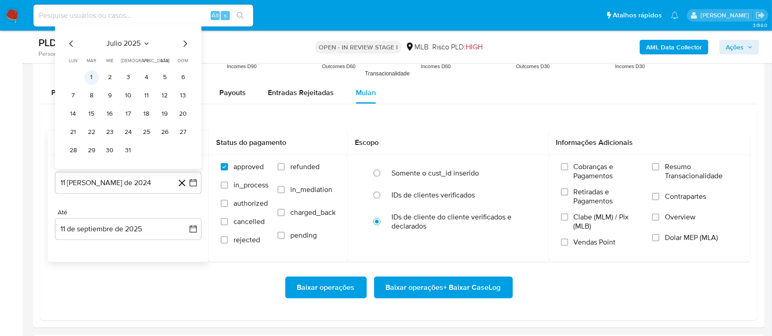
click at [91, 78] on button "1" at bounding box center [91, 77] width 15 height 15
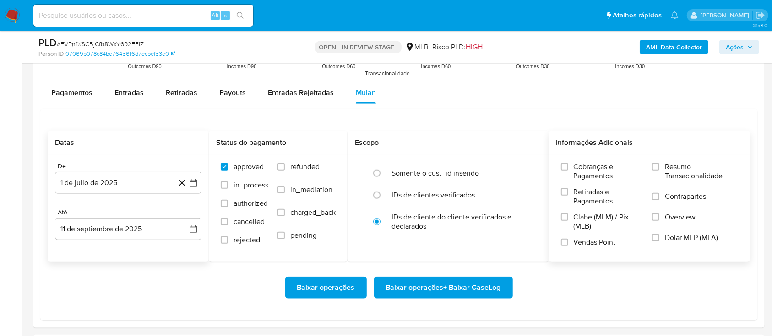
click at [666, 167] on span "Resumo Transacionalidade" at bounding box center [701, 171] width 73 height 18
click at [659, 167] on input "Resumo Transacionalidade" at bounding box center [655, 166] width 7 height 7
click at [465, 289] on span "Baixar operações + Baixar CaseLog" at bounding box center [443, 288] width 115 height 20
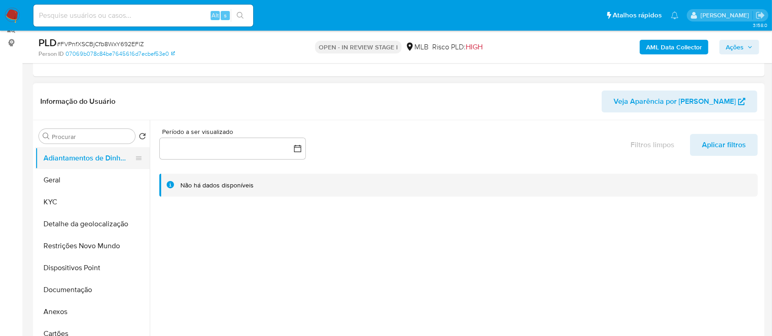
scroll to position [122, 0]
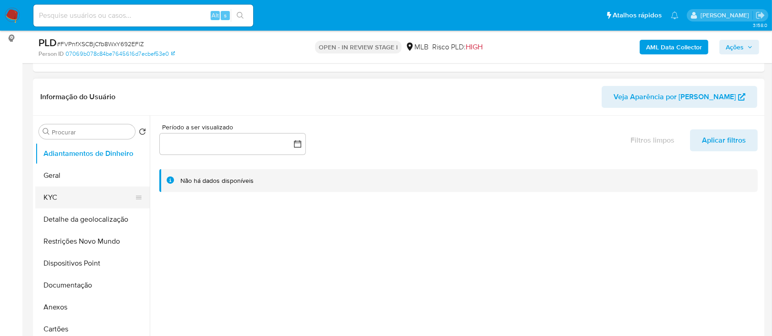
drag, startPoint x: 62, startPoint y: 199, endPoint x: 143, endPoint y: 208, distance: 81.6
click at [62, 199] on button "KYC" at bounding box center [88, 198] width 107 height 22
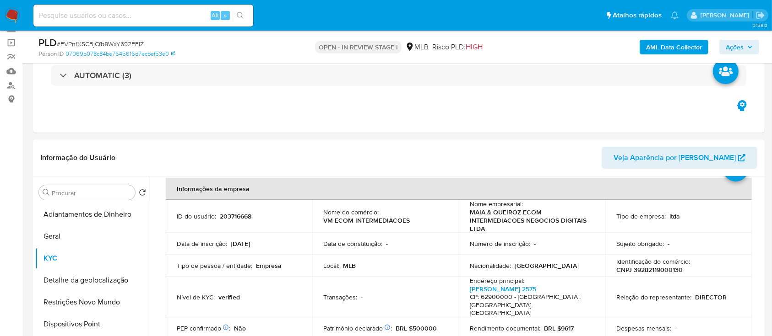
scroll to position [61, 0]
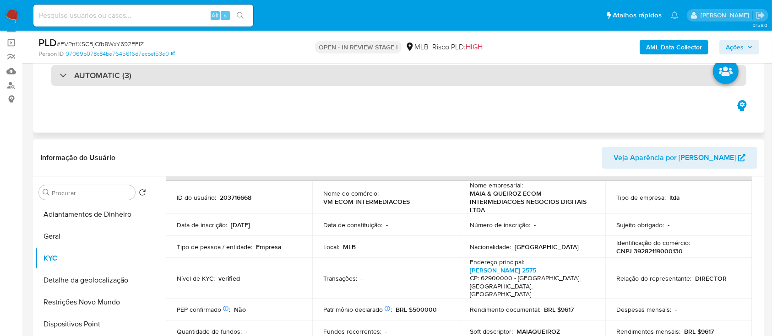
click at [134, 75] on div "AUTOMATIC (3)" at bounding box center [398, 75] width 695 height 21
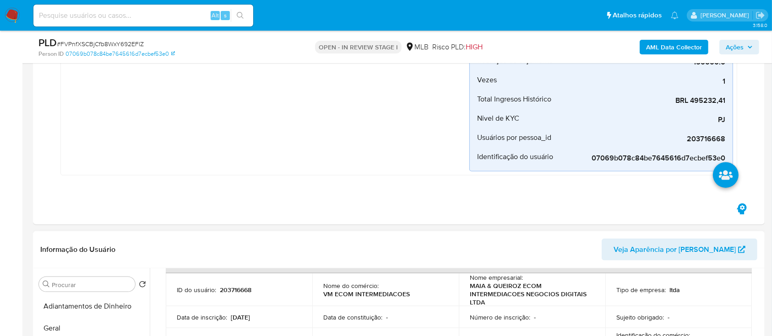
scroll to position [1220, 0]
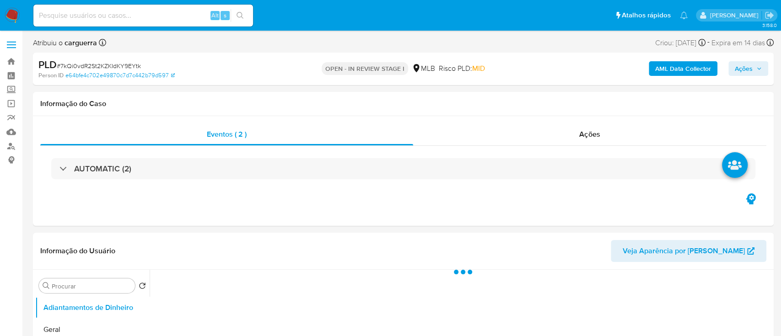
select select "10"
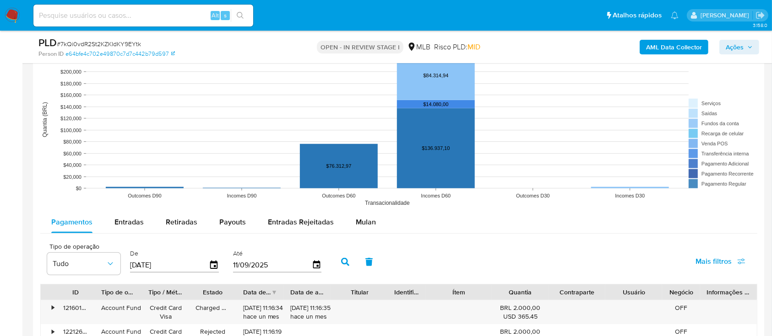
scroll to position [854, 0]
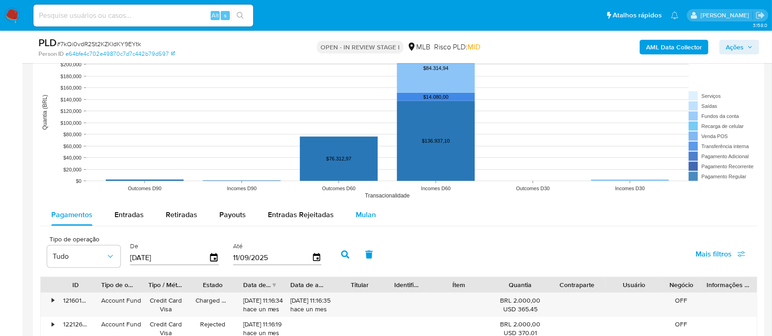
click at [366, 219] on span "Mulan" at bounding box center [366, 215] width 20 height 11
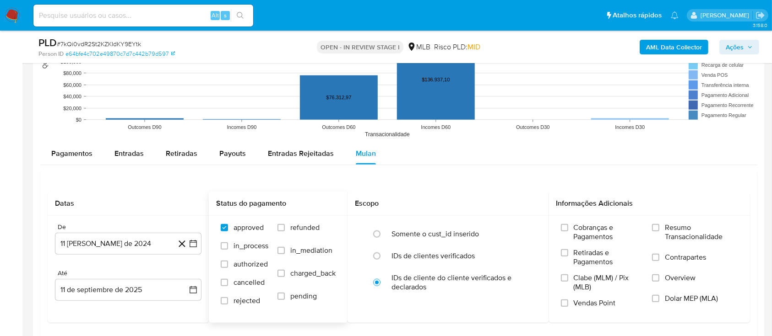
scroll to position [976, 0]
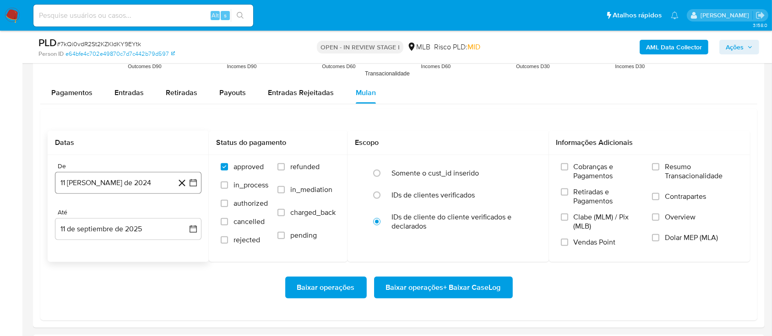
click at [193, 181] on icon "button" at bounding box center [193, 182] width 9 height 9
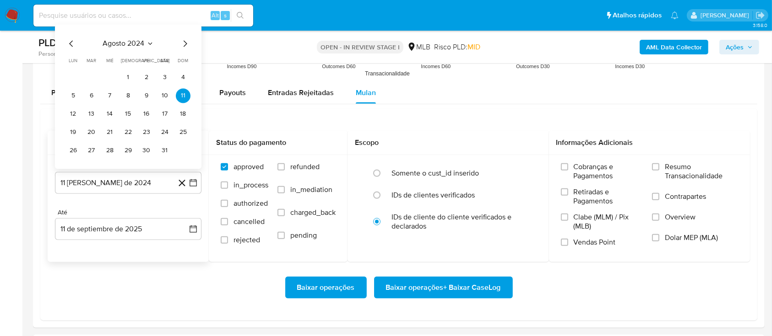
click at [149, 42] on icon "Seleccionar mes y año" at bounding box center [149, 43] width 7 height 7
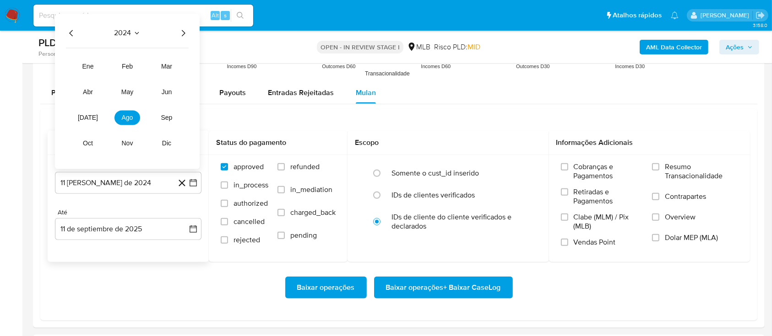
click at [183, 32] on icon "Año siguiente" at bounding box center [183, 32] width 11 height 11
click at [84, 117] on span "[DATE]" at bounding box center [88, 117] width 20 height 7
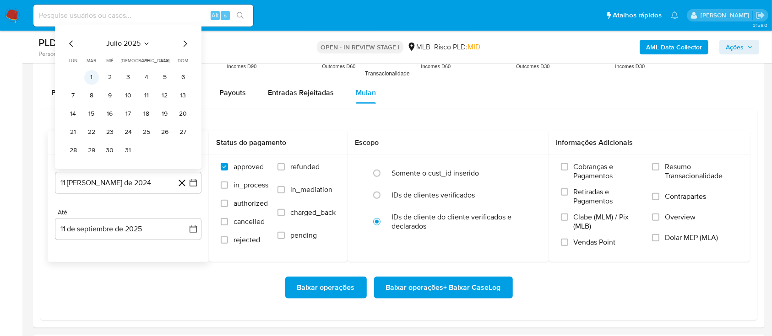
click at [95, 78] on button "1" at bounding box center [91, 77] width 15 height 15
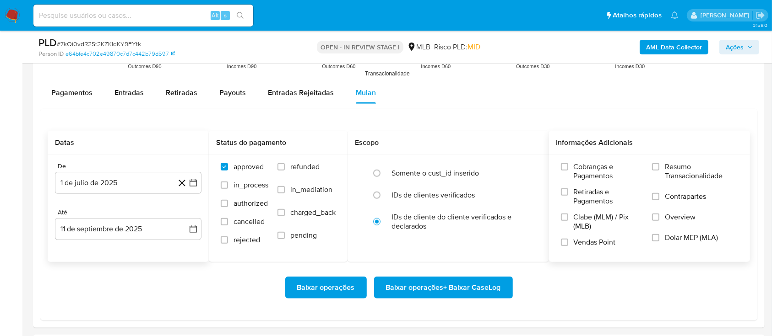
click at [678, 170] on span "Resumo Transacionalidade" at bounding box center [701, 171] width 73 height 18
click at [659, 170] on input "Resumo Transacionalidade" at bounding box center [655, 166] width 7 height 7
click at [490, 284] on span "Baixar operações + Baixar CaseLog" at bounding box center [443, 288] width 115 height 20
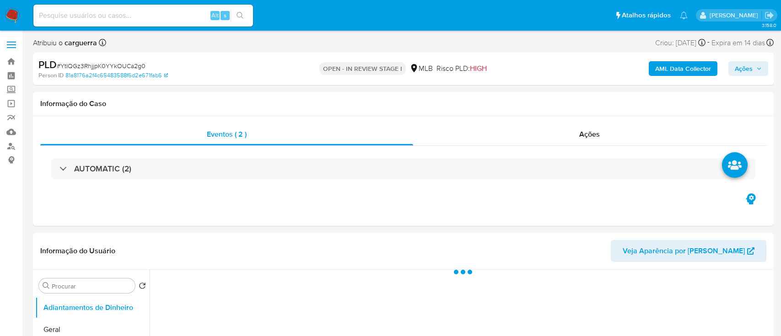
select select "10"
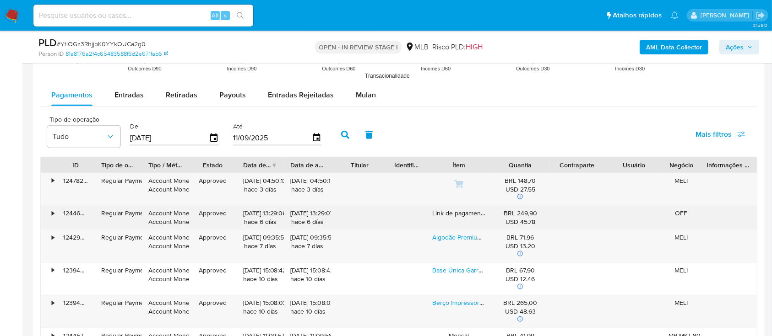
scroll to position [976, 0]
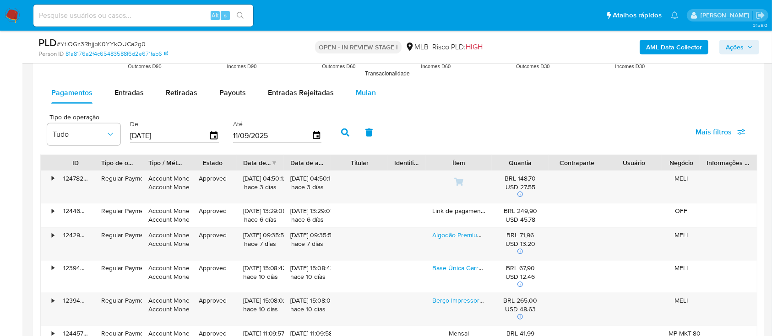
click at [351, 89] on button "Mulan" at bounding box center [366, 93] width 42 height 22
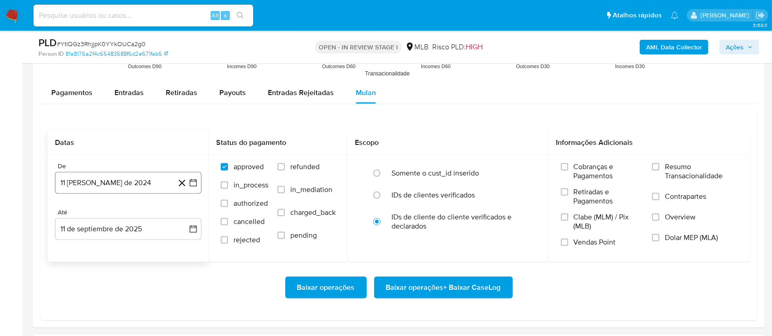
click at [195, 180] on icon "button" at bounding box center [192, 182] width 7 height 7
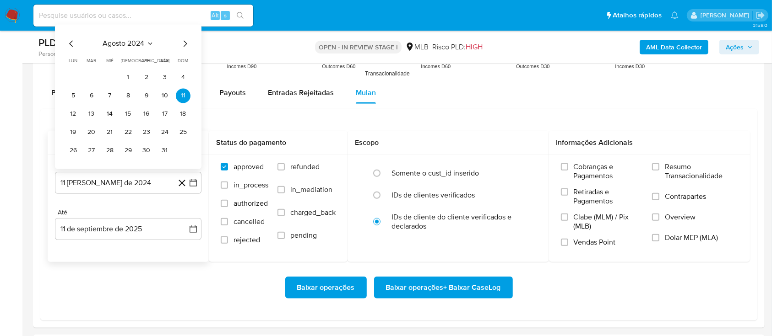
click at [184, 42] on icon "Mes siguiente" at bounding box center [184, 43] width 11 height 11
click at [155, 24] on icon "Seleccionar mes y año" at bounding box center [156, 25] width 7 height 7
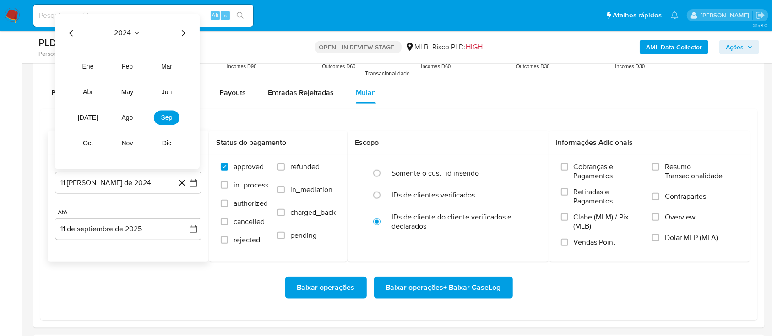
click at [184, 32] on icon "Año siguiente" at bounding box center [183, 32] width 11 height 11
click at [89, 118] on span "[DATE]" at bounding box center [88, 117] width 20 height 7
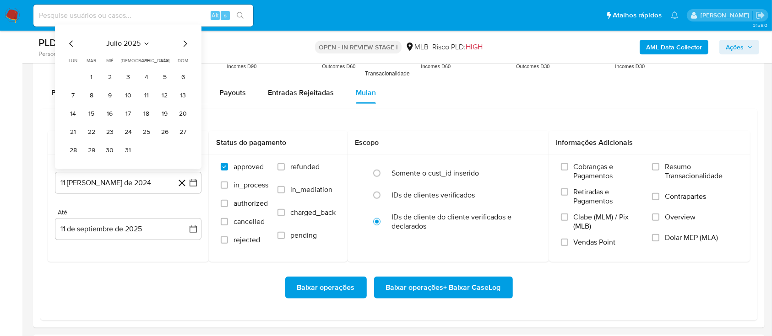
click at [91, 77] on button "1" at bounding box center [91, 77] width 15 height 15
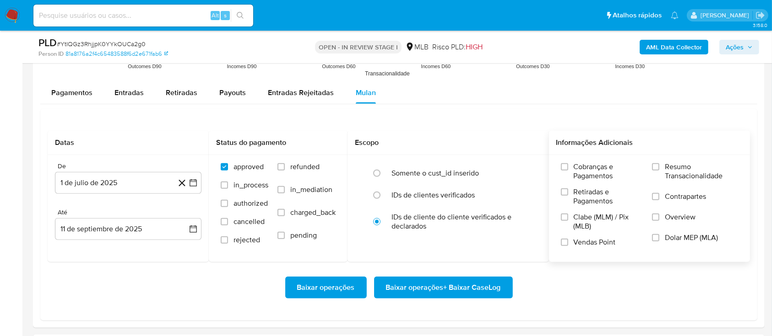
click at [659, 169] on span at bounding box center [655, 166] width 7 height 7
click at [659, 169] on input "Resumo Transacionalidade" at bounding box center [655, 166] width 7 height 7
click at [429, 290] on span "Baixar operações + Baixar CaseLog" at bounding box center [443, 288] width 115 height 20
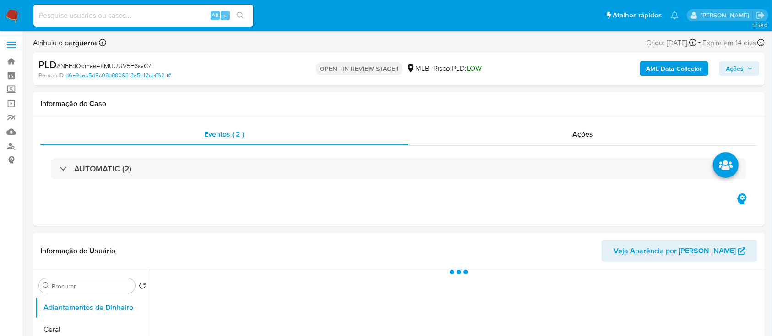
select select "10"
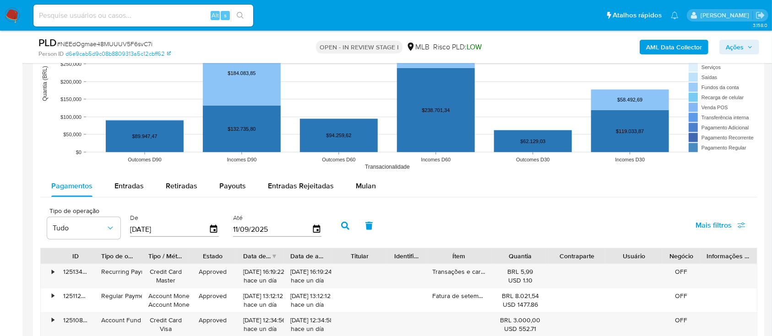
scroll to position [793, 0]
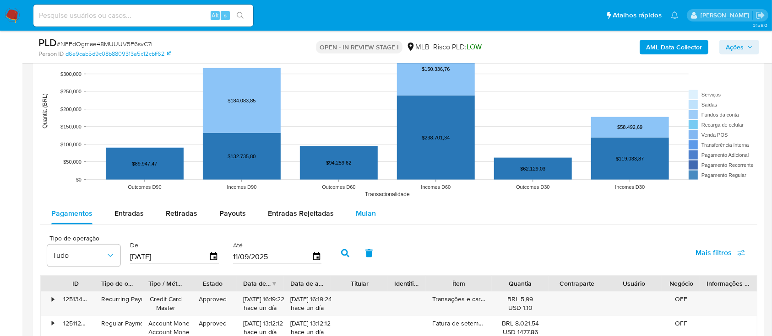
click at [362, 211] on span "Mulan" at bounding box center [366, 213] width 20 height 11
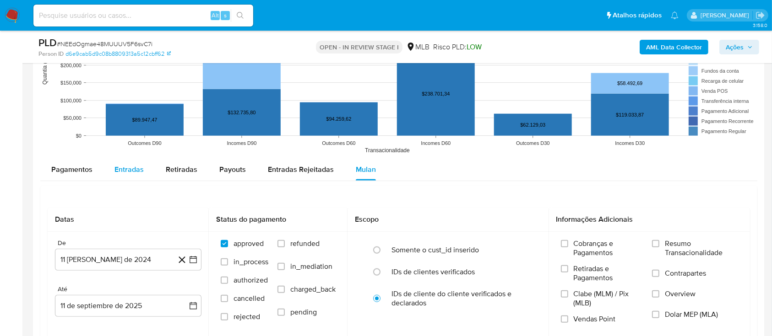
scroll to position [915, 0]
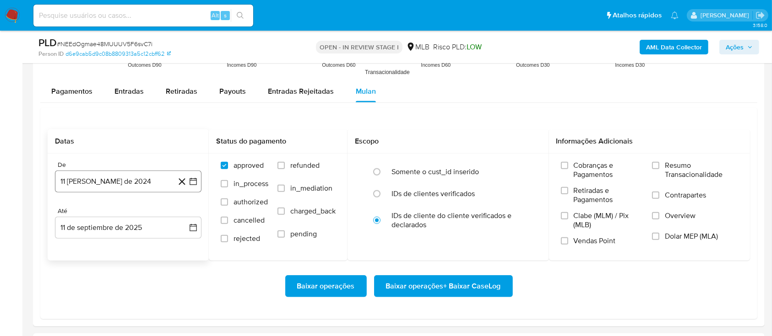
click at [192, 177] on icon "button" at bounding box center [193, 181] width 9 height 9
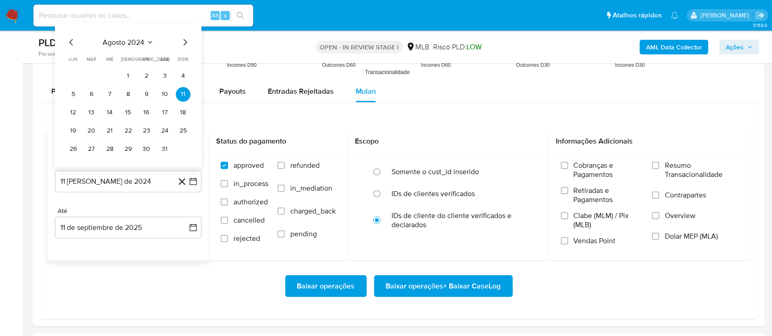
click at [148, 41] on icon "Seleccionar mes y año" at bounding box center [149, 42] width 7 height 7
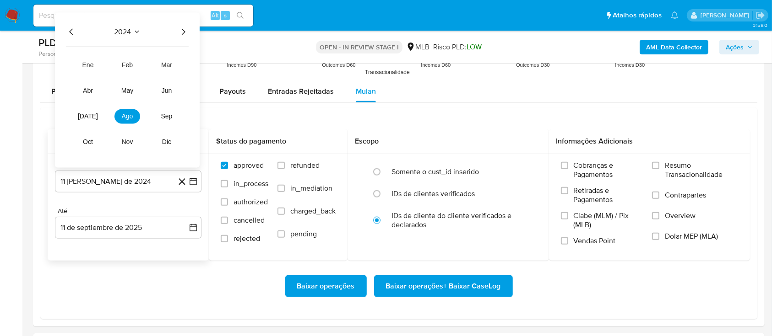
click at [180, 32] on icon "Año siguiente" at bounding box center [183, 32] width 11 height 11
click at [87, 119] on span "[DATE]" at bounding box center [88, 116] width 20 height 7
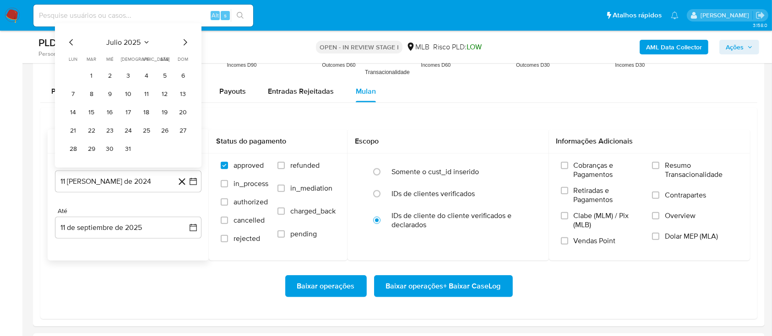
click at [95, 76] on button "1" at bounding box center [91, 76] width 15 height 15
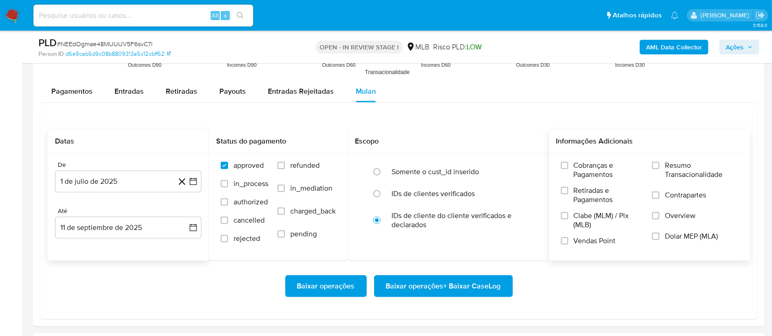
click at [681, 165] on span "Resumo Transacionalidade" at bounding box center [701, 170] width 73 height 18
click at [659, 165] on input "Resumo Transacionalidade" at bounding box center [655, 165] width 7 height 7
click at [458, 284] on span "Baixar operações + Baixar CaseLog" at bounding box center [443, 286] width 115 height 20
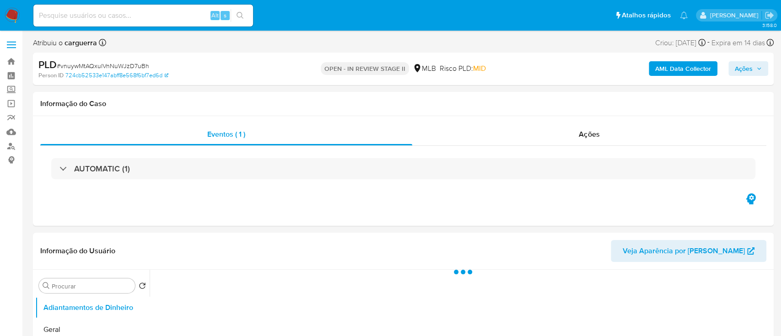
select select "10"
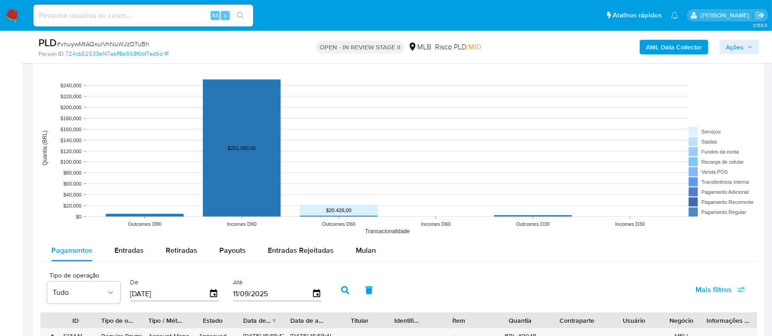
scroll to position [793, 0]
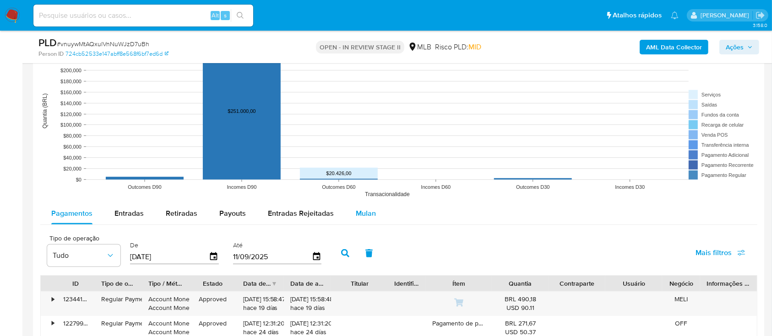
click at [364, 218] on span "Mulan" at bounding box center [366, 213] width 20 height 11
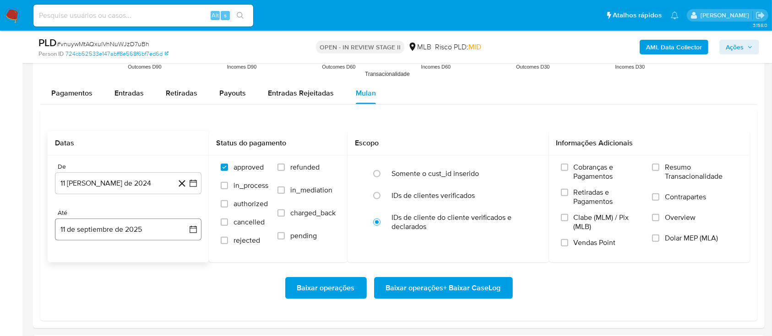
scroll to position [915, 0]
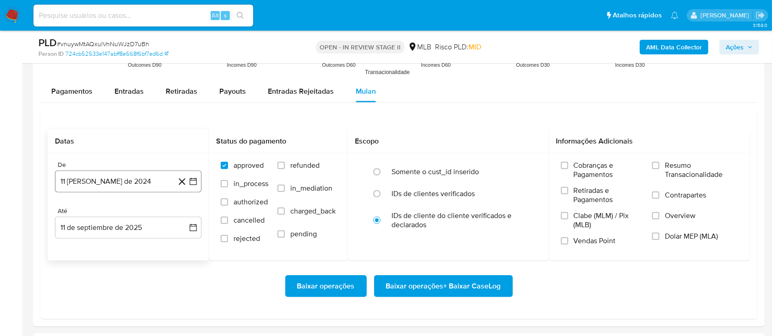
click at [189, 180] on icon "button" at bounding box center [193, 181] width 9 height 9
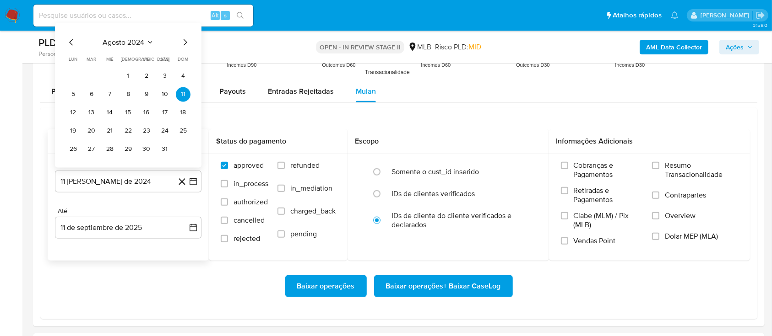
click at [153, 43] on icon "Seleccionar mes y año" at bounding box center [149, 42] width 7 height 7
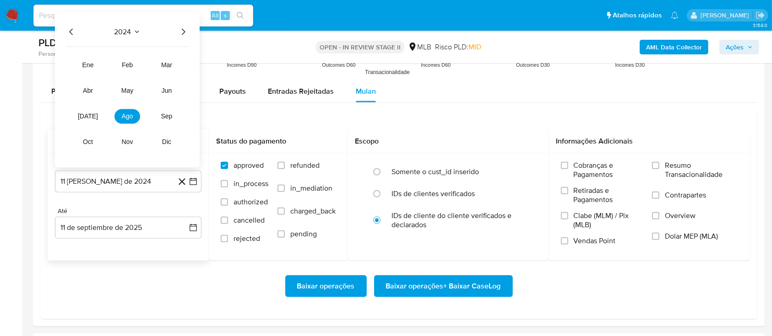
click at [184, 33] on icon "Año siguiente" at bounding box center [183, 32] width 11 height 11
click at [88, 119] on span "[DATE]" at bounding box center [88, 116] width 20 height 7
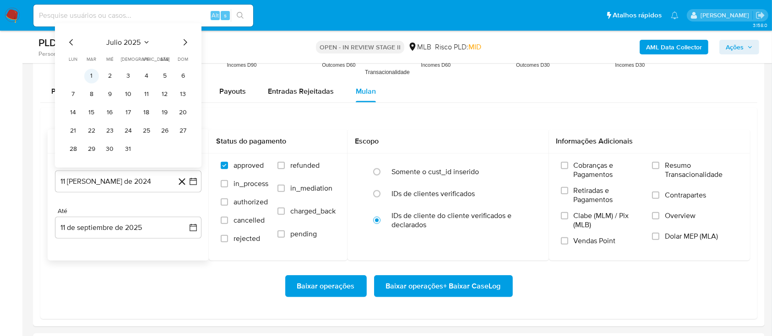
click at [95, 81] on button "1" at bounding box center [91, 76] width 15 height 15
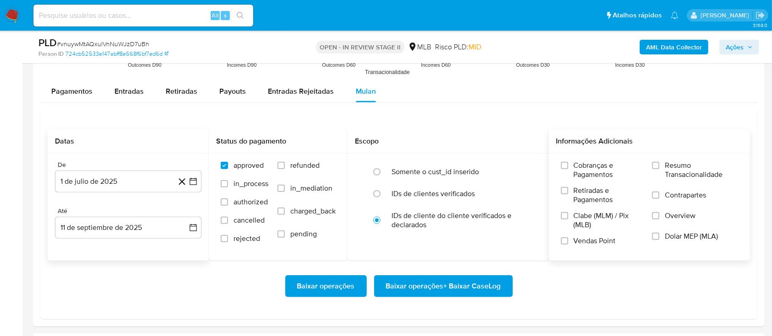
click at [680, 170] on span "Resumo Transacionalidade" at bounding box center [701, 170] width 73 height 18
click at [659, 169] on input "Resumo Transacionalidade" at bounding box center [655, 165] width 7 height 7
click at [456, 284] on span "Baixar operações + Baixar CaseLog" at bounding box center [443, 286] width 115 height 20
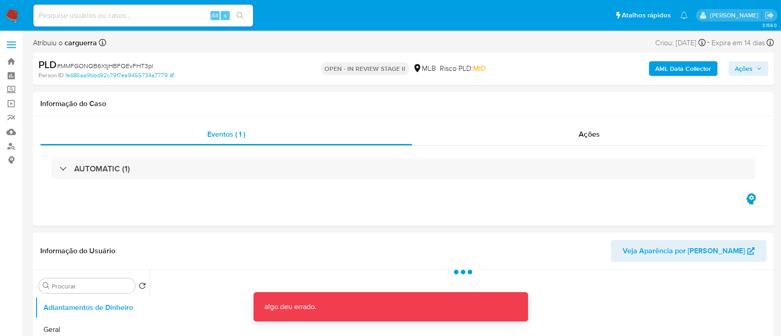
select select "10"
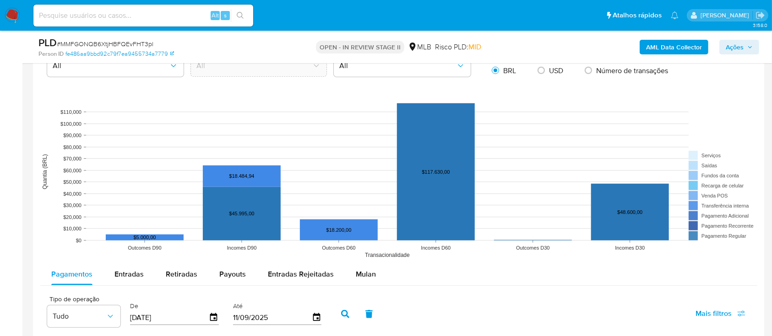
scroll to position [915, 0]
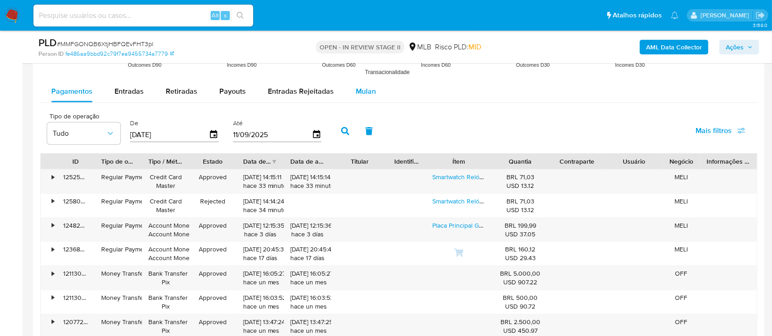
click at [351, 90] on button "Mulan" at bounding box center [366, 92] width 42 height 22
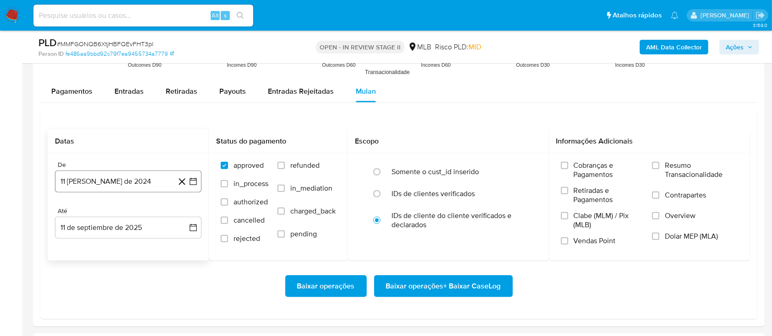
click at [195, 181] on icon "button" at bounding box center [192, 181] width 7 height 7
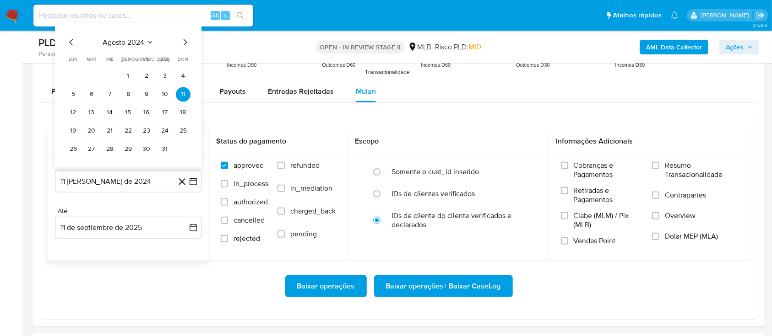
click at [146, 42] on icon "Seleccionar mes y año" at bounding box center [149, 42] width 7 height 7
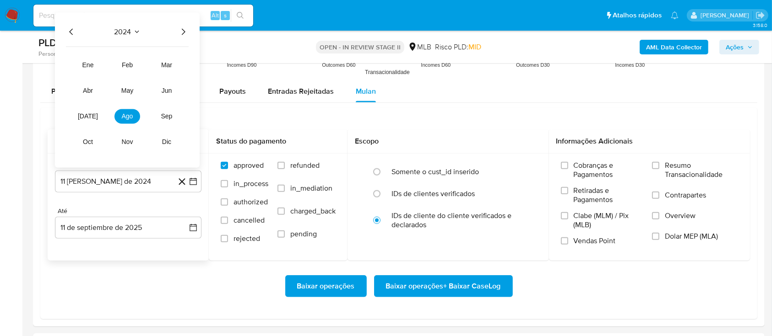
click at [184, 33] on icon "Año siguiente" at bounding box center [183, 32] width 11 height 11
click at [92, 113] on button "[DATE]" at bounding box center [88, 116] width 26 height 15
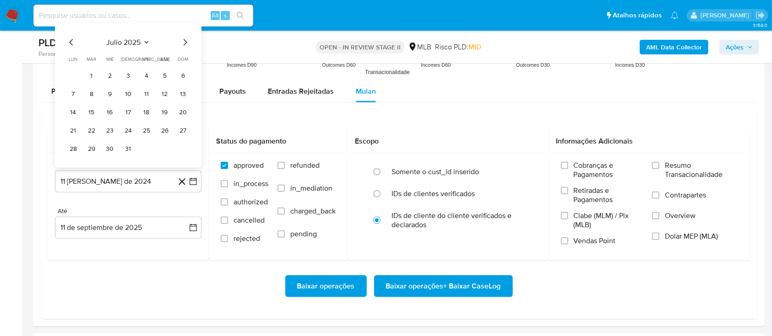
click at [89, 75] on button "1" at bounding box center [91, 76] width 15 height 15
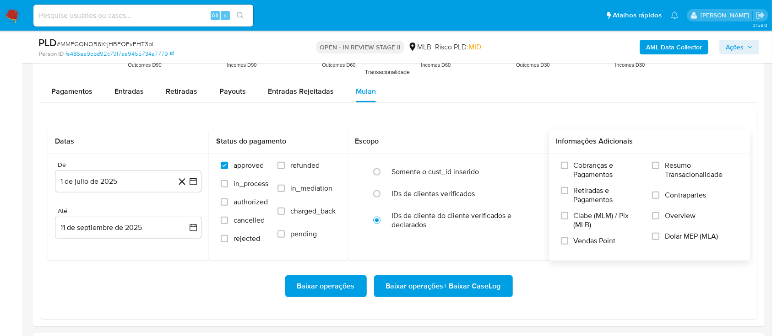
click at [662, 174] on label "Resumo Transacionalidade" at bounding box center [695, 176] width 86 height 30
click at [659, 169] on input "Resumo Transacionalidade" at bounding box center [655, 165] width 7 height 7
click at [452, 286] on span "Baixar operações + Baixar CaseLog" at bounding box center [443, 286] width 115 height 20
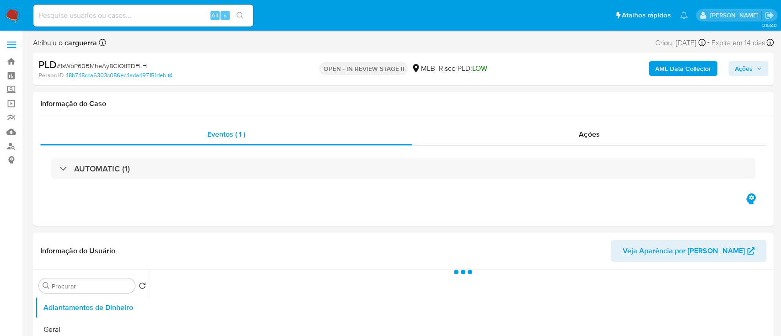
select select "10"
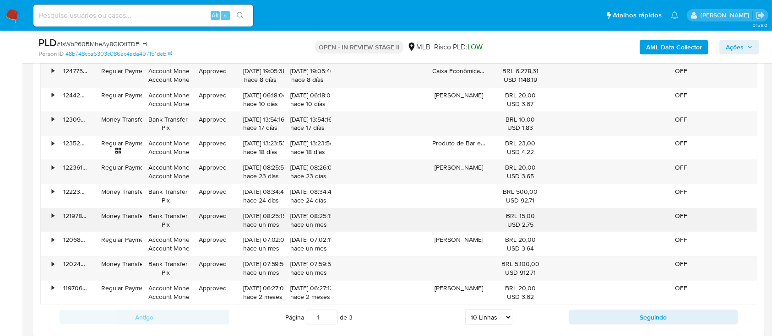
scroll to position [915, 0]
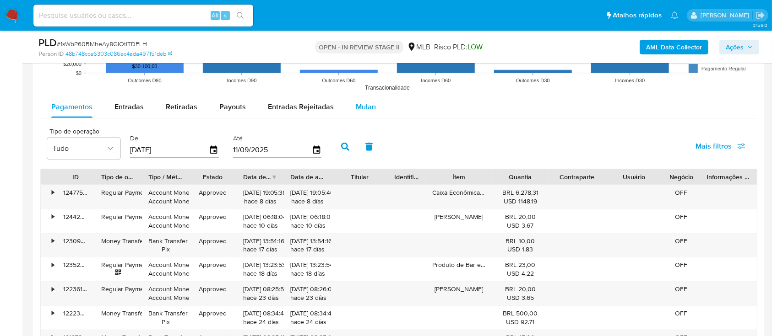
click at [366, 105] on span "Mulan" at bounding box center [366, 107] width 20 height 11
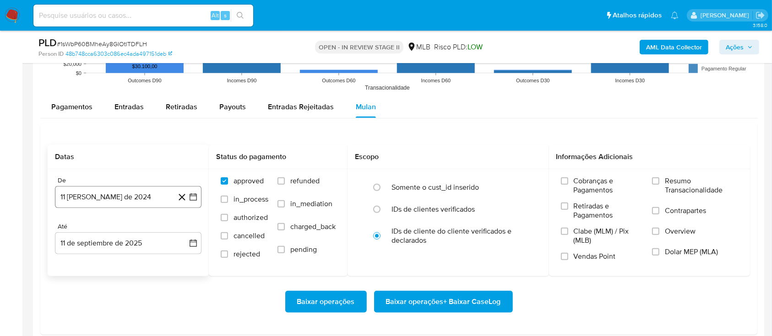
click at [194, 194] on icon "button" at bounding box center [193, 197] width 9 height 9
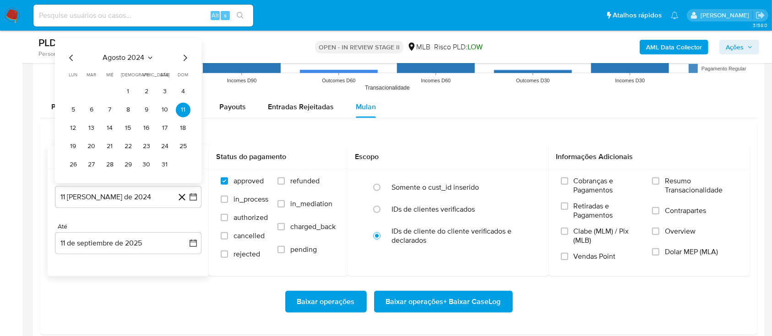
click at [144, 57] on span "agosto 2024" at bounding box center [124, 58] width 42 height 9
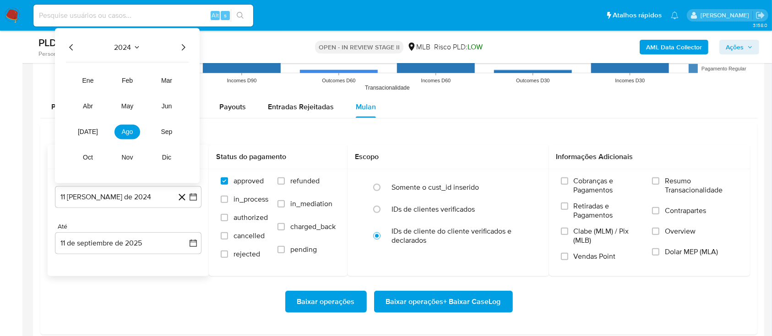
click at [180, 52] on icon "Año siguiente" at bounding box center [183, 47] width 11 height 11
click at [86, 130] on span "[DATE]" at bounding box center [88, 132] width 20 height 7
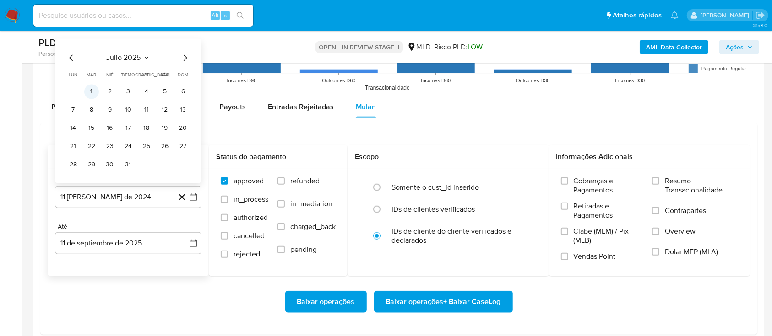
click at [95, 91] on button "1" at bounding box center [91, 92] width 15 height 15
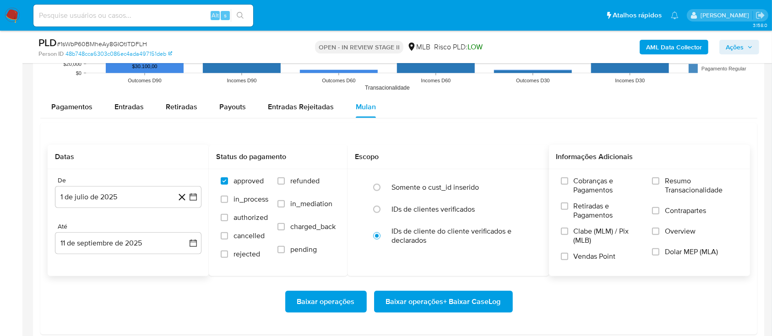
click at [672, 174] on div "Cobranças e Pagamentos Retiradas e Pagamentos Clabe (MLM) / Pix (MLB) Vendas Po…" at bounding box center [649, 222] width 201 height 106
click at [669, 179] on span "Resumo Transacionalidade" at bounding box center [701, 186] width 73 height 18
click at [659, 179] on input "Resumo Transacionalidade" at bounding box center [655, 181] width 7 height 7
click at [460, 298] on span "Baixar operações + Baixar CaseLog" at bounding box center [443, 302] width 115 height 20
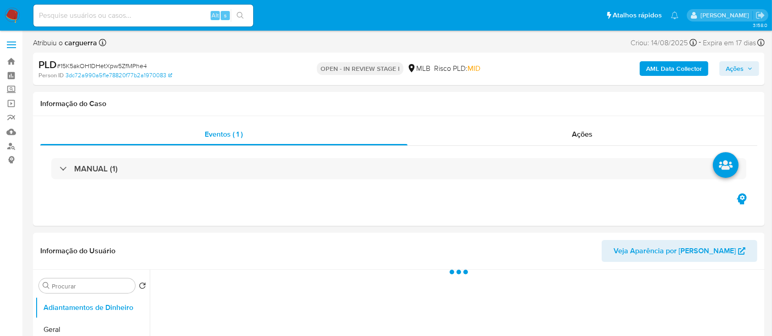
select select "10"
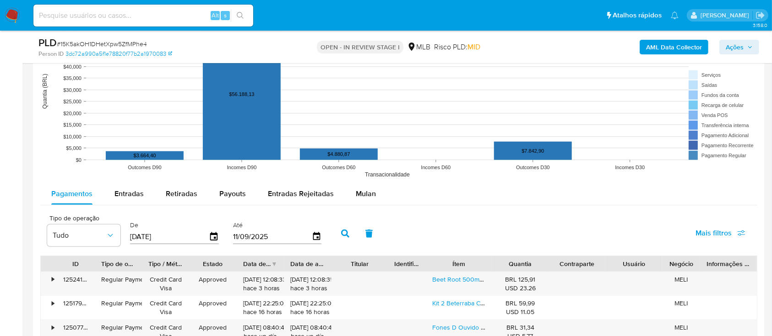
scroll to position [915, 0]
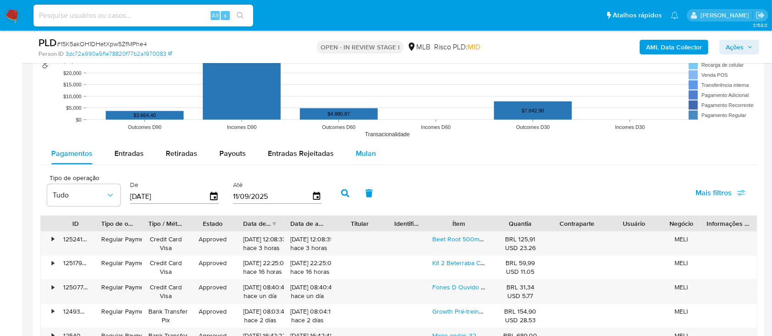
click at [359, 158] on div "Mulan" at bounding box center [366, 154] width 20 height 22
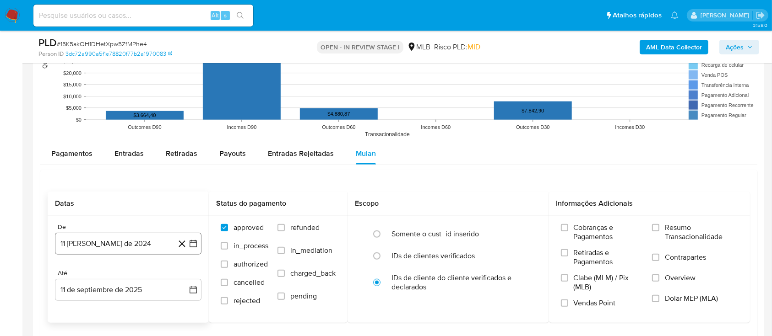
click at [194, 238] on button "11 [PERSON_NAME] de 2024" at bounding box center [128, 244] width 146 height 22
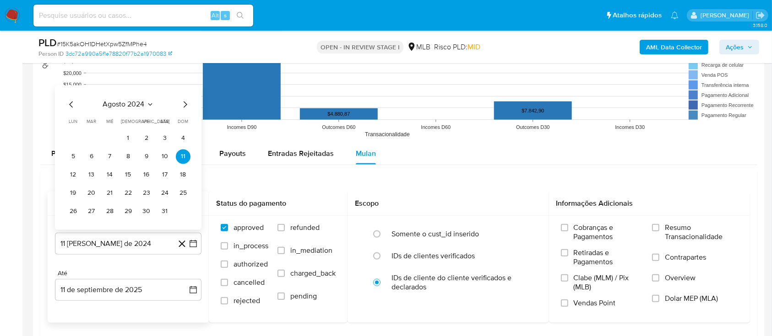
click at [146, 103] on icon "Seleccionar mes y año" at bounding box center [149, 104] width 7 height 7
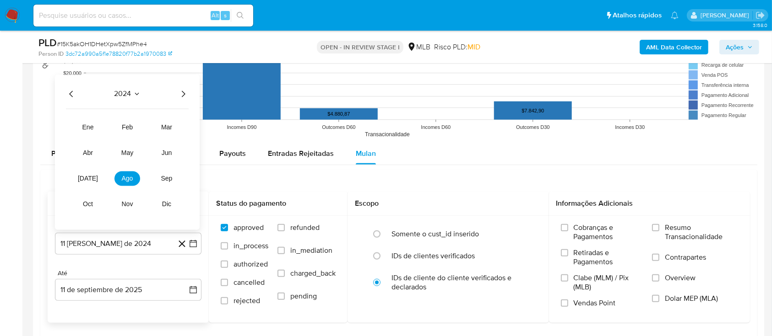
click at [183, 90] on icon "Año siguiente" at bounding box center [183, 93] width 11 height 11
click at [95, 178] on button "[DATE]" at bounding box center [88, 178] width 26 height 15
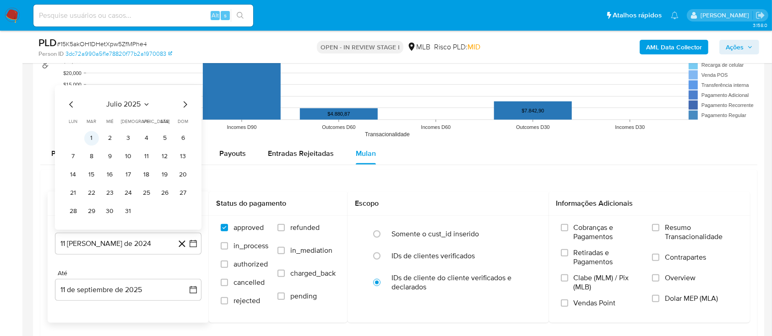
click at [92, 137] on button "1" at bounding box center [91, 138] width 15 height 15
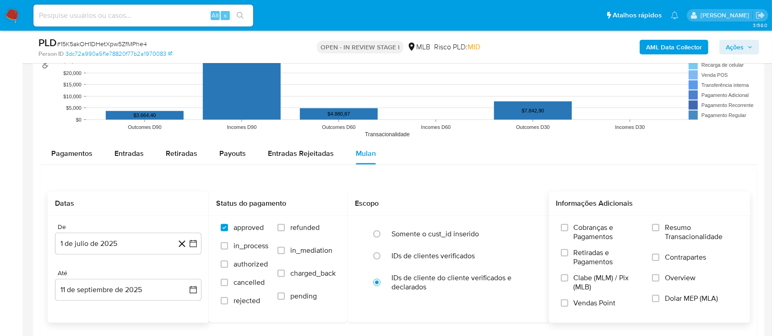
click at [684, 229] on span "Resumo Transacionalidade" at bounding box center [701, 232] width 73 height 18
click at [659, 229] on input "Resumo Transacionalidade" at bounding box center [655, 227] width 7 height 7
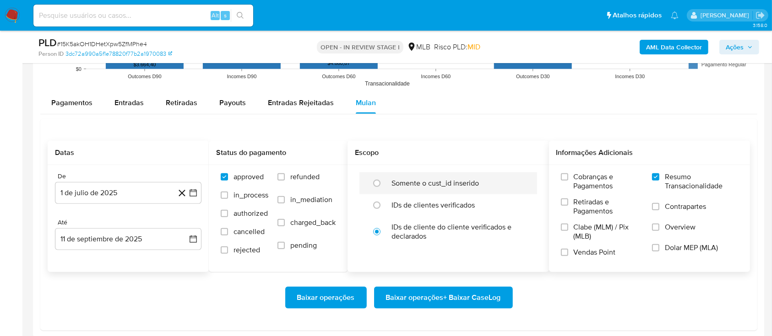
scroll to position [1037, 0]
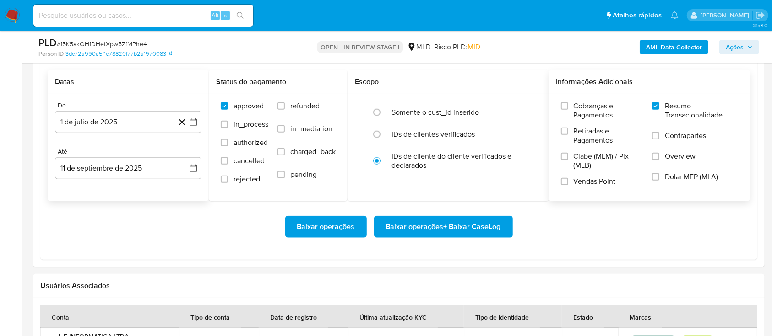
click at [482, 233] on span "Baixar operações + Baixar CaseLog" at bounding box center [443, 227] width 115 height 20
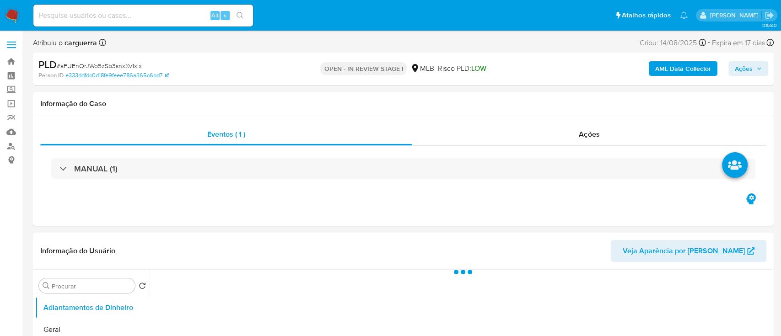
select select "10"
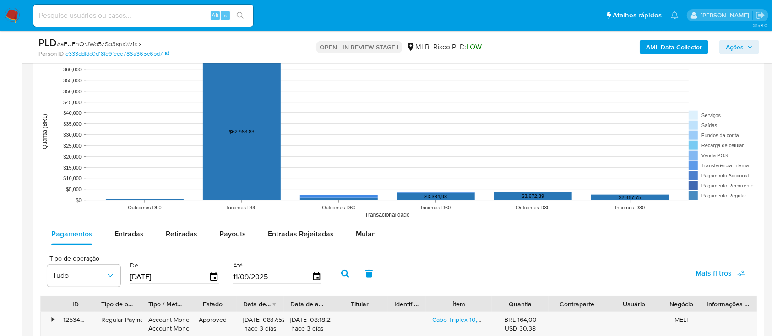
scroll to position [854, 0]
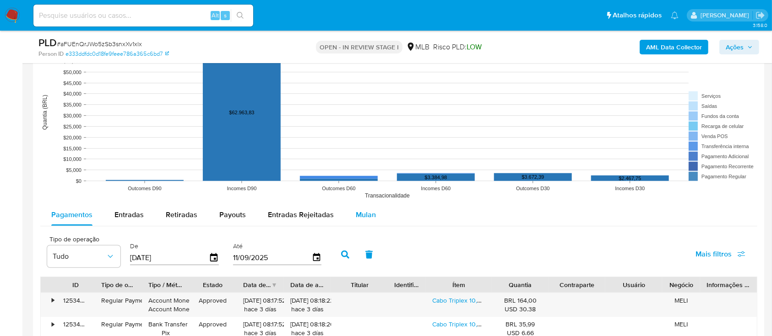
click at [363, 220] on div "Mulan" at bounding box center [366, 215] width 20 height 22
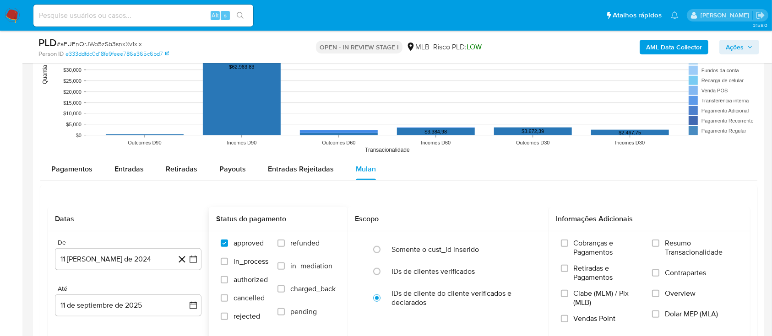
scroll to position [976, 0]
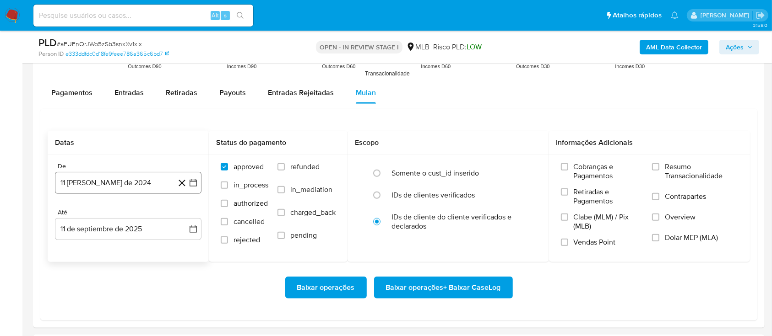
click at [196, 178] on icon "button" at bounding box center [193, 182] width 9 height 9
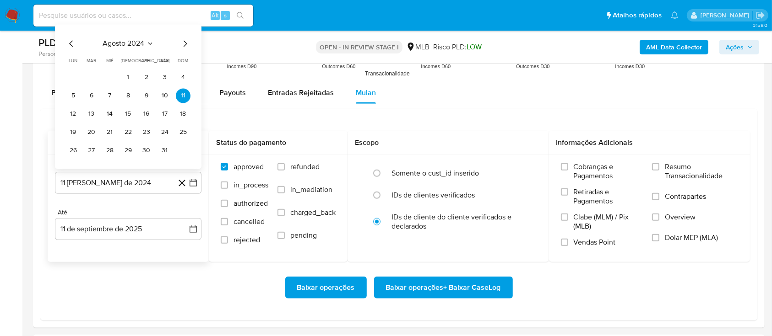
click at [149, 45] on icon "Seleccionar mes y año" at bounding box center [149, 43] width 7 height 7
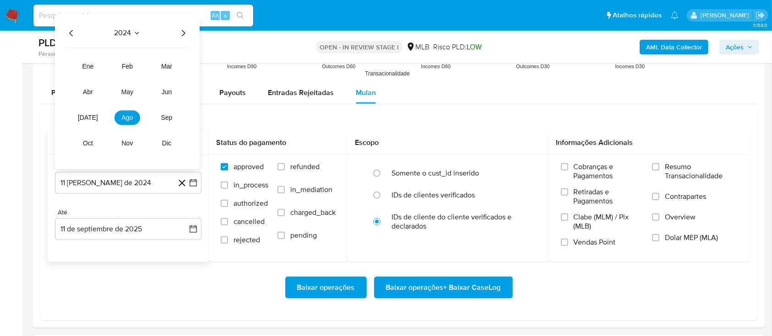
click at [185, 33] on icon "Año siguiente" at bounding box center [183, 32] width 11 height 11
click at [87, 115] on span "jul" at bounding box center [88, 117] width 20 height 7
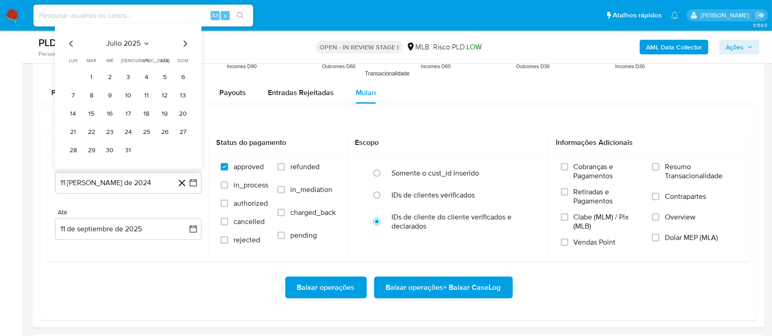
click at [86, 81] on button "1" at bounding box center [91, 77] width 15 height 15
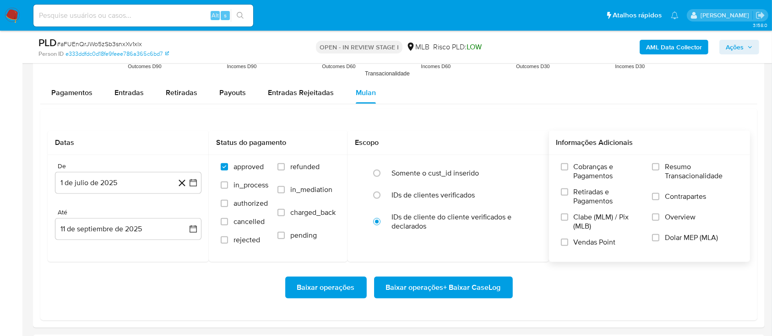
click at [680, 165] on span "Resumo Transacionalidade" at bounding box center [701, 171] width 73 height 18
click at [659, 165] on input "Resumo Transacionalidade" at bounding box center [655, 166] width 7 height 7
click at [460, 282] on span "Baixar operações + Baixar CaseLog" at bounding box center [443, 288] width 115 height 20
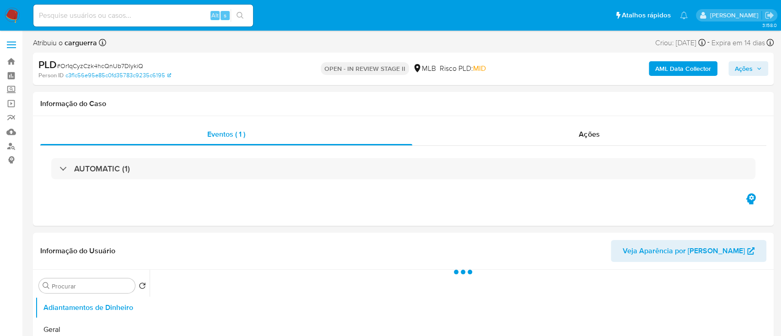
select select "10"
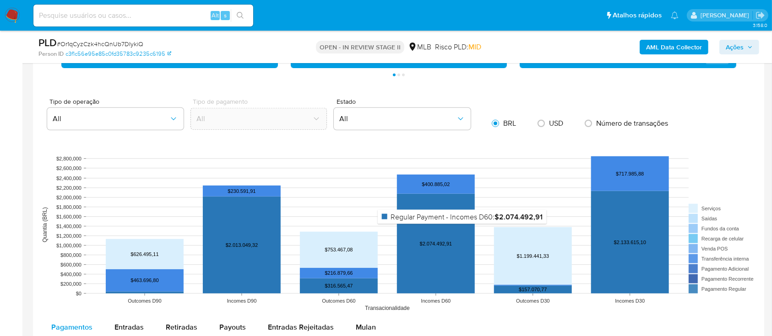
scroll to position [854, 0]
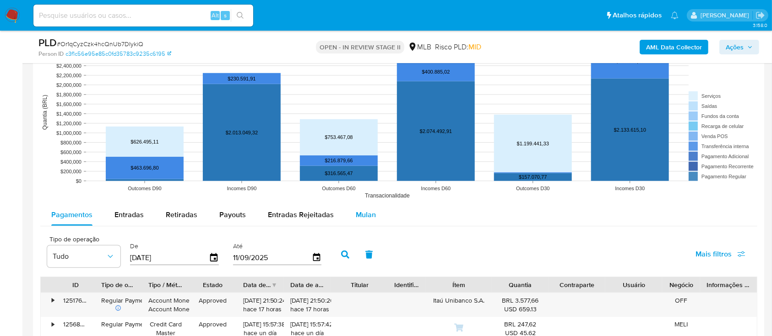
click at [356, 215] on span "Mulan" at bounding box center [366, 215] width 20 height 11
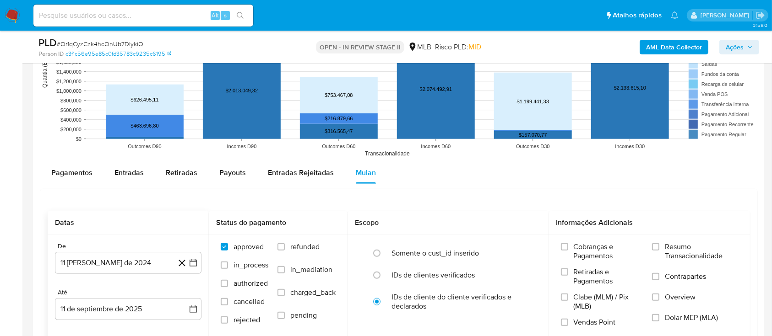
scroll to position [915, 0]
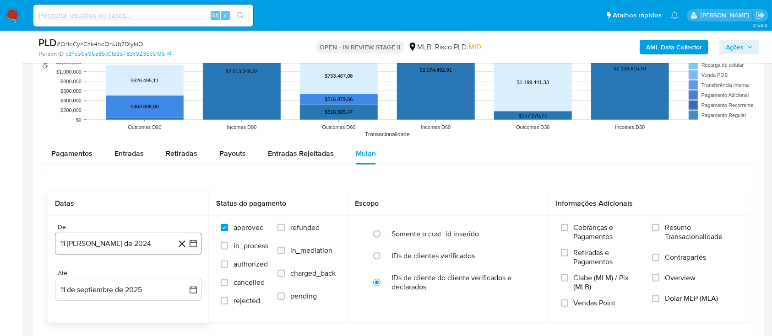
drag, startPoint x: 190, startPoint y: 245, endPoint x: 198, endPoint y: 242, distance: 8.3
click at [190, 243] on icon "button" at bounding box center [193, 243] width 9 height 9
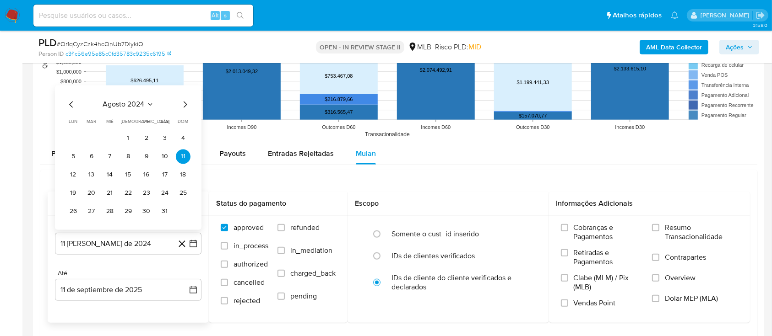
click at [144, 108] on span "agosto 2024" at bounding box center [124, 104] width 42 height 9
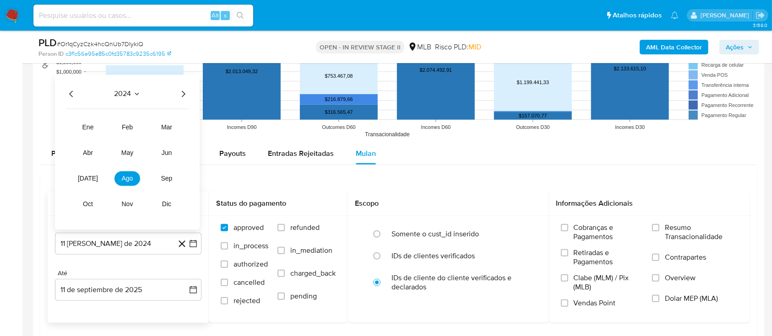
click at [184, 89] on icon "Año siguiente" at bounding box center [183, 93] width 11 height 11
click at [83, 181] on span "[DATE]" at bounding box center [88, 178] width 20 height 7
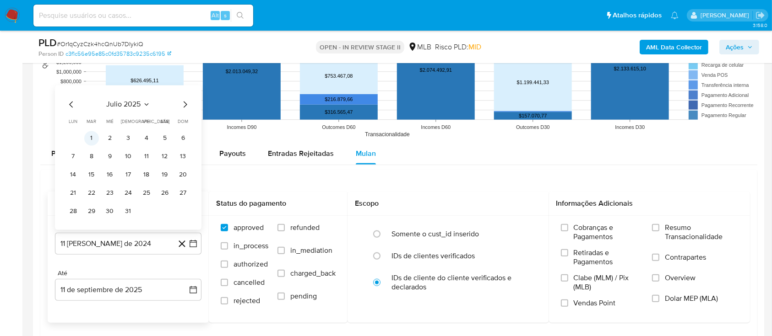
click at [97, 137] on button "1" at bounding box center [91, 138] width 15 height 15
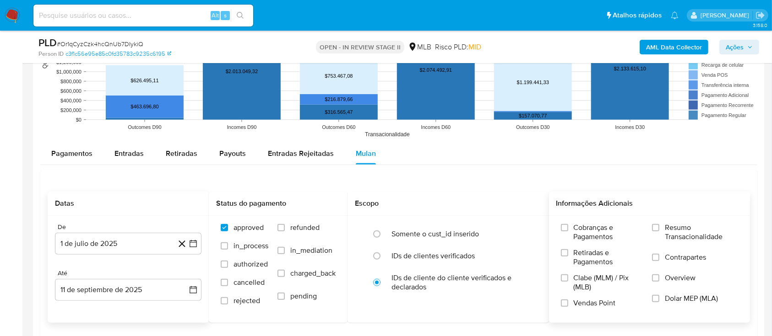
click at [677, 229] on span "Resumo Transacionalidade" at bounding box center [701, 232] width 73 height 18
click at [659, 229] on input "Resumo Transacionalidade" at bounding box center [655, 227] width 7 height 7
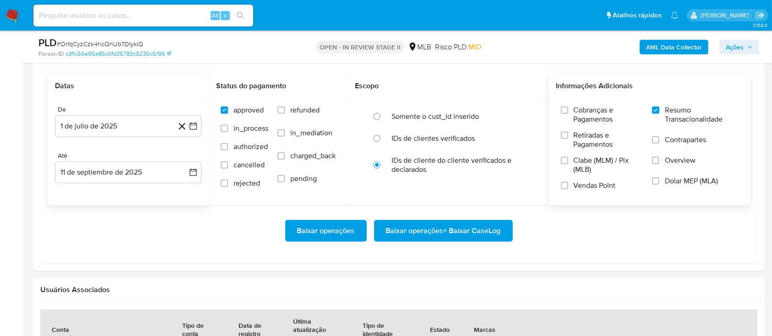
scroll to position [1037, 0]
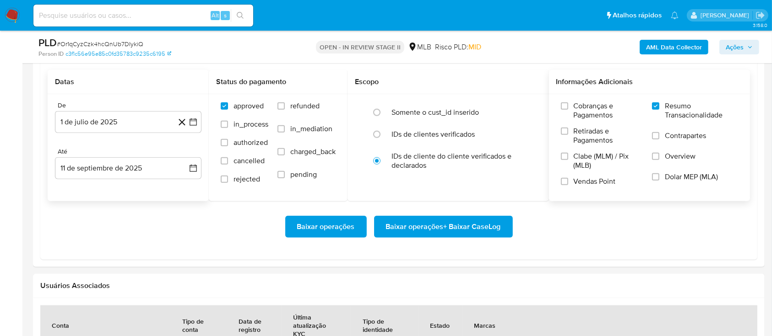
click at [494, 227] on span "Baixar operações + Baixar CaseLog" at bounding box center [443, 227] width 115 height 20
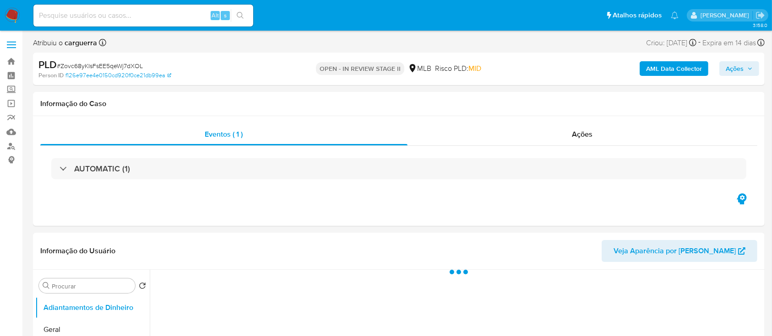
select select "10"
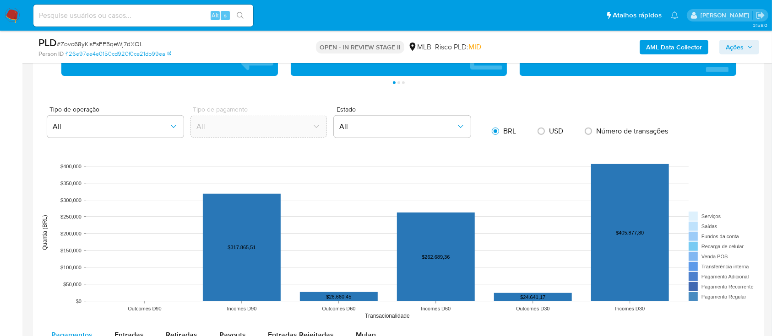
scroll to position [854, 0]
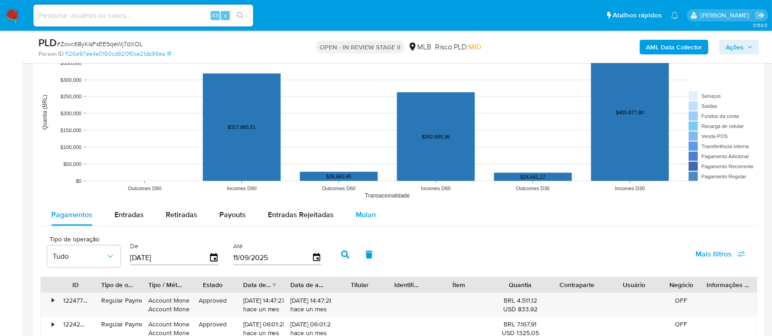
click at [356, 217] on span "Mulan" at bounding box center [366, 215] width 20 height 11
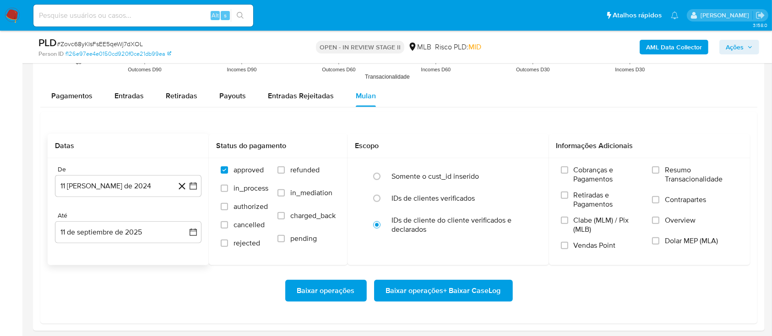
scroll to position [976, 0]
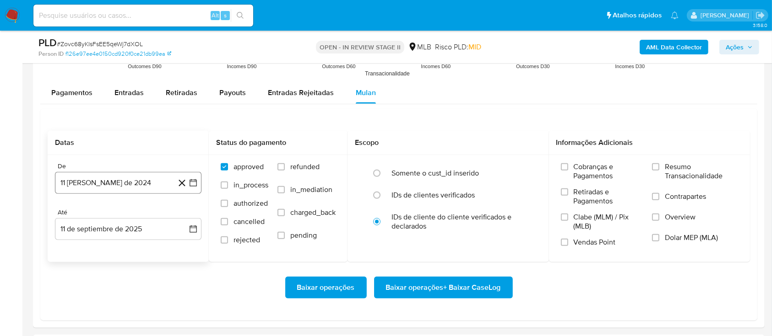
click at [195, 184] on icon "button" at bounding box center [193, 182] width 9 height 9
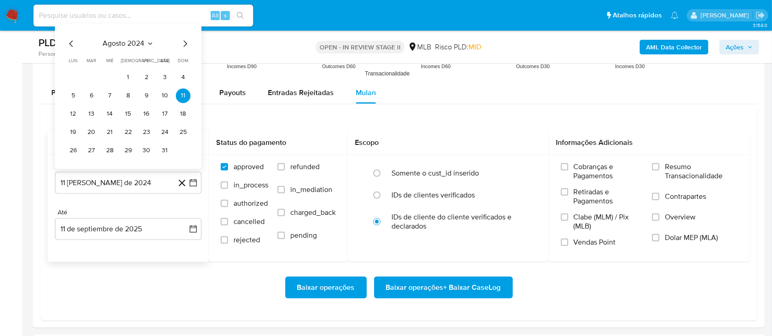
click at [146, 41] on icon "Seleccionar mes y año" at bounding box center [149, 43] width 7 height 7
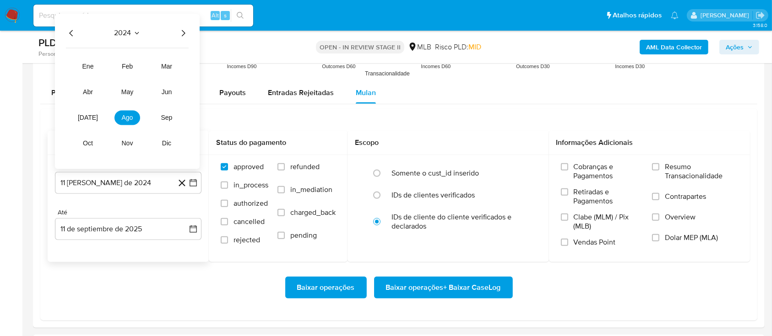
click at [183, 34] on icon "Año siguiente" at bounding box center [183, 32] width 11 height 11
click at [81, 118] on button "[DATE]" at bounding box center [88, 117] width 26 height 15
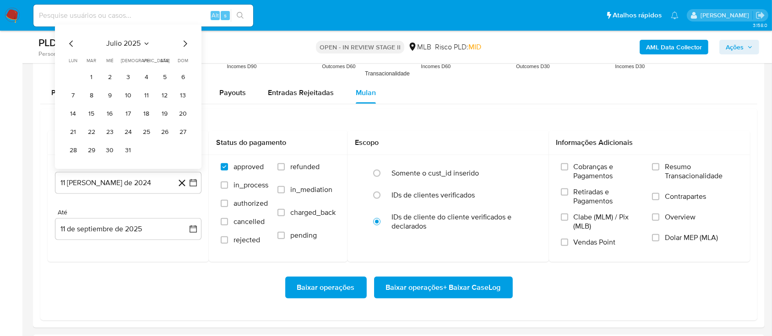
click at [94, 77] on button "1" at bounding box center [91, 77] width 15 height 15
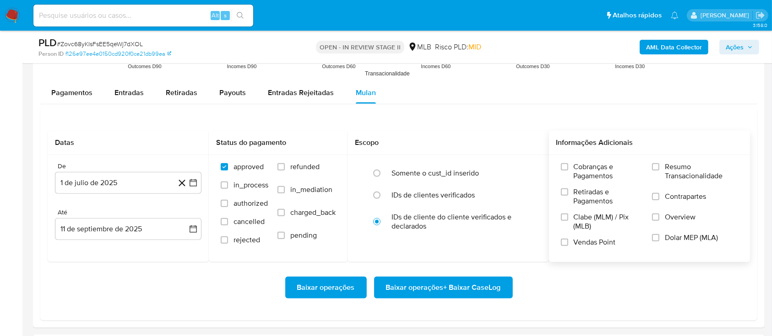
click at [664, 164] on label "Resumo Transacionalidade" at bounding box center [695, 177] width 86 height 30
click at [659, 164] on input "Resumo Transacionalidade" at bounding box center [655, 166] width 7 height 7
click at [475, 285] on span "Baixar operações + Baixar CaseLog" at bounding box center [443, 288] width 115 height 20
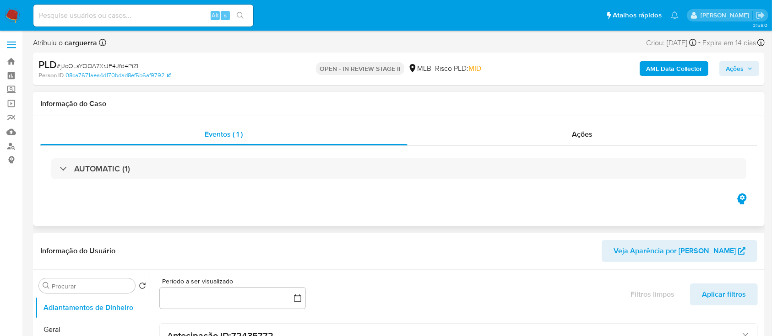
select select "10"
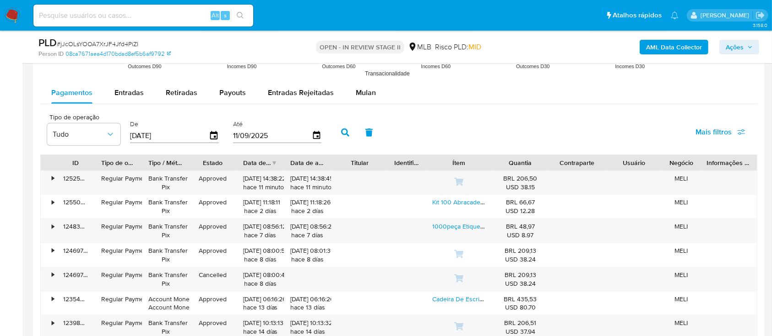
scroll to position [915, 0]
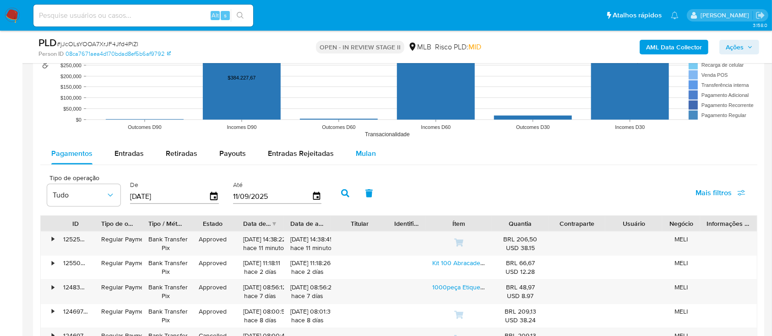
click at [367, 155] on span "Mulan" at bounding box center [366, 153] width 20 height 11
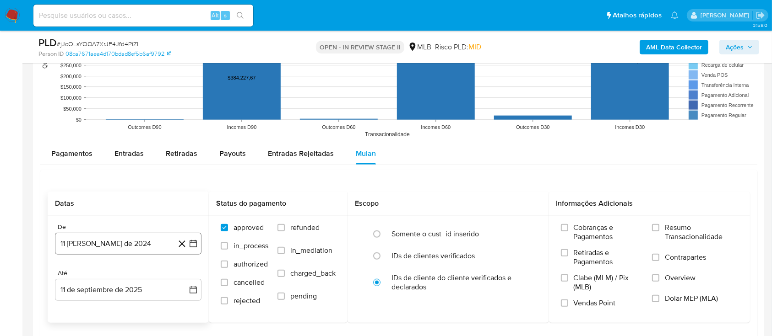
click at [200, 244] on button "11 [PERSON_NAME] de 2024" at bounding box center [128, 244] width 146 height 22
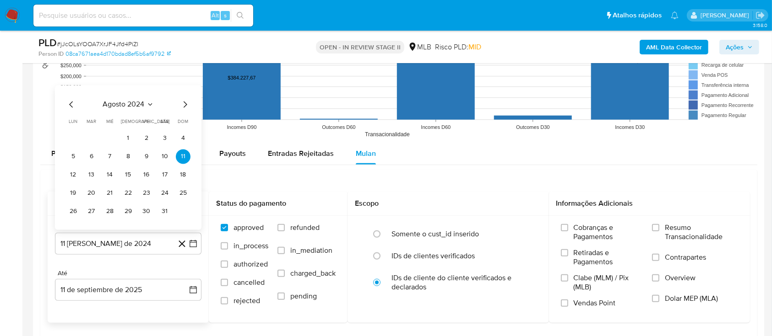
click at [148, 103] on icon "Seleccionar mes y año" at bounding box center [149, 104] width 7 height 7
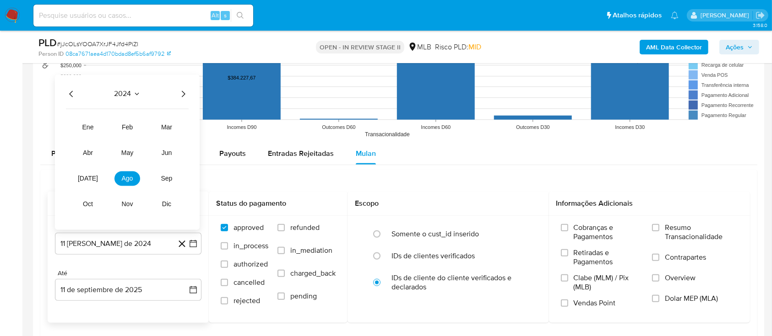
click at [186, 92] on icon "Año siguiente" at bounding box center [183, 93] width 11 height 11
click at [95, 179] on button "jul" at bounding box center [88, 178] width 26 height 15
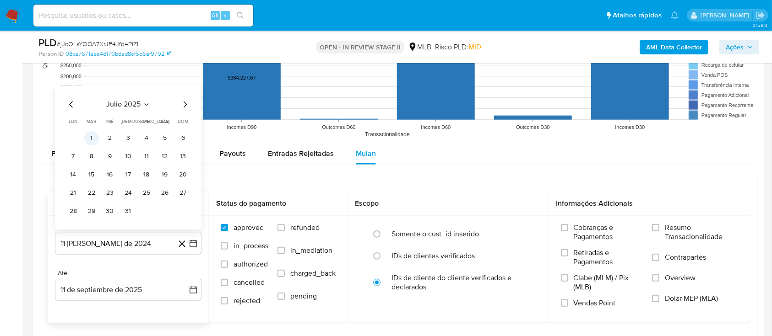
click at [92, 142] on button "1" at bounding box center [91, 138] width 15 height 15
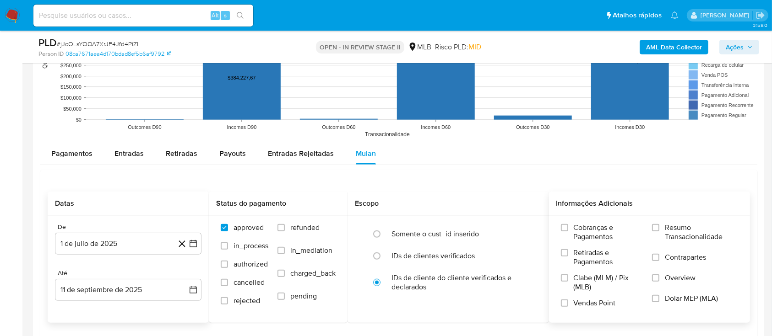
click at [670, 232] on span "Resumo Transacionalidade" at bounding box center [701, 232] width 73 height 18
click at [659, 232] on input "Resumo Transacionalidade" at bounding box center [655, 227] width 7 height 7
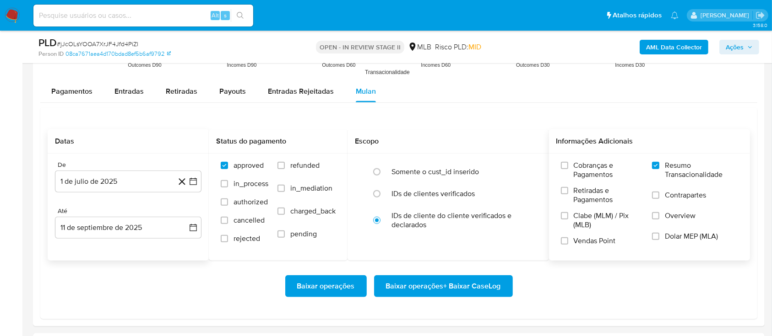
scroll to position [1037, 0]
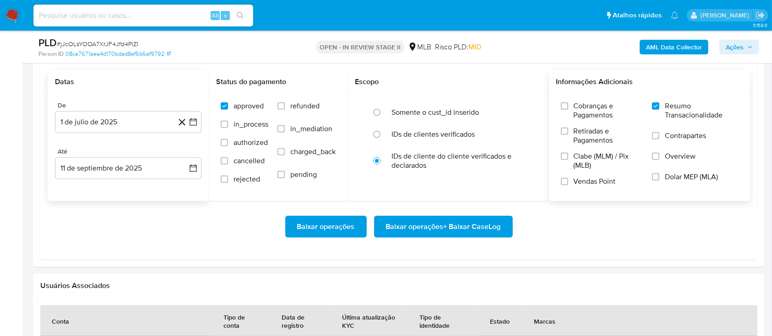
click at [480, 223] on span "Baixar operações + Baixar CaseLog" at bounding box center [443, 227] width 115 height 20
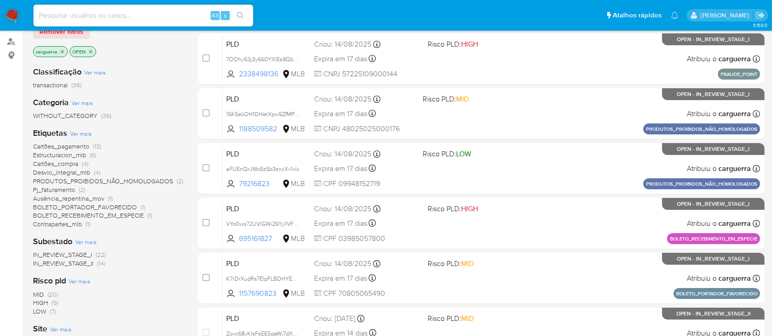
scroll to position [122, 0]
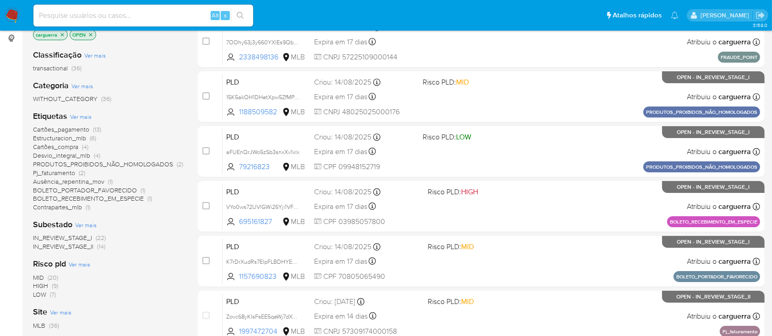
click at [86, 225] on span "Ver mais" at bounding box center [86, 225] width 22 height 8
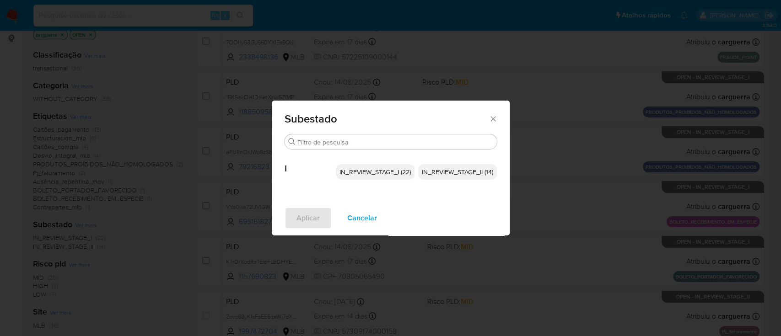
click at [161, 243] on div "Subestado Procurar I IN_REVIEW_STAGE_I (22) IN_REVIEW_STAGE_II (14) Aplicar Can…" at bounding box center [390, 168] width 781 height 336
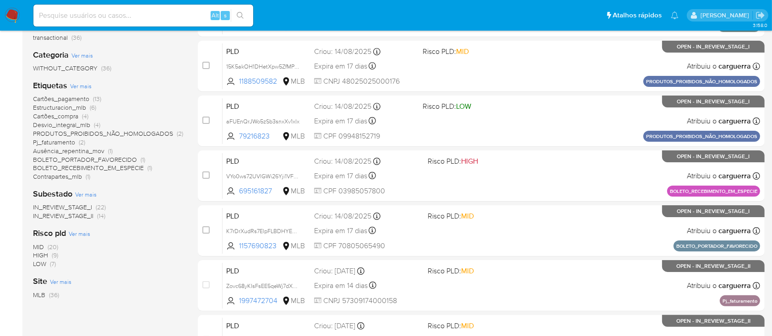
scroll to position [0, 0]
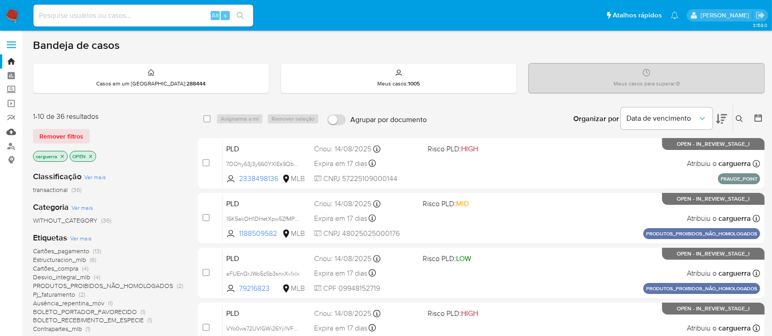
click at [17, 130] on link "Mulan" at bounding box center [54, 132] width 109 height 14
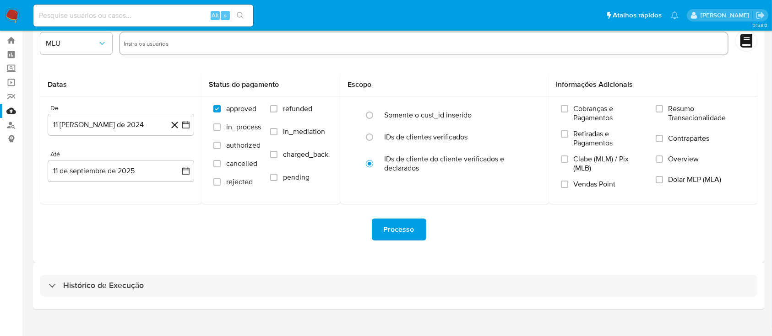
scroll to position [33, 0]
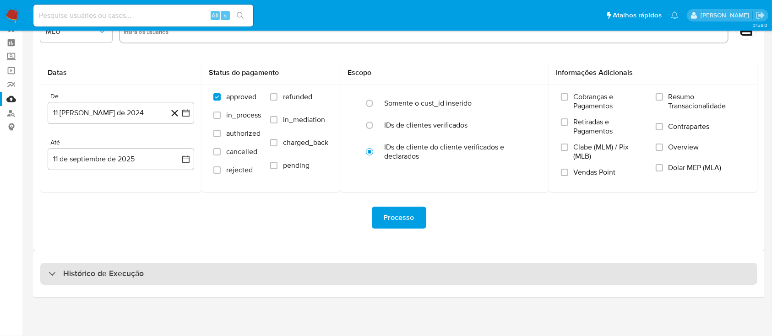
click at [92, 271] on h3 "Histórico de Execução" at bounding box center [103, 274] width 81 height 11
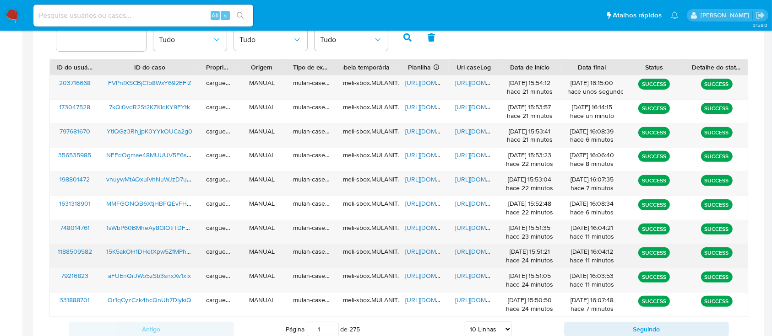
scroll to position [256, 0]
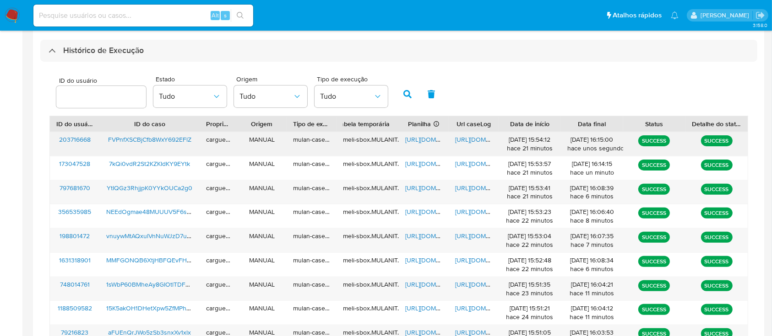
click at [419, 138] on span "[URL][DOMAIN_NAME]" at bounding box center [436, 139] width 63 height 9
click at [476, 145] on div "[URL][DOMAIN_NAME]" at bounding box center [474, 144] width 50 height 24
click at [474, 142] on span "[URL][DOMAIN_NAME]" at bounding box center [486, 139] width 63 height 9
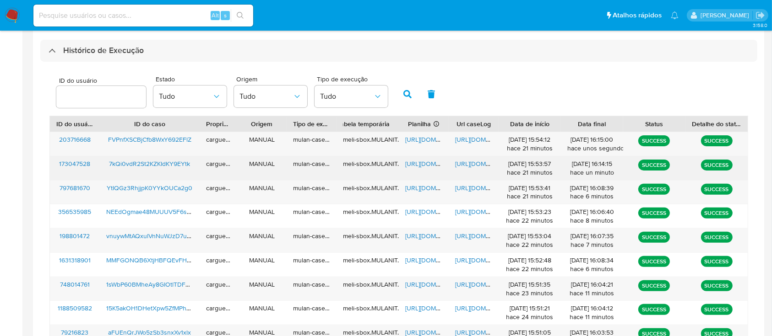
click at [428, 163] on span "[URL][DOMAIN_NAME]" at bounding box center [436, 163] width 63 height 9
click at [460, 163] on span "[URL][DOMAIN_NAME]" at bounding box center [486, 163] width 63 height 9
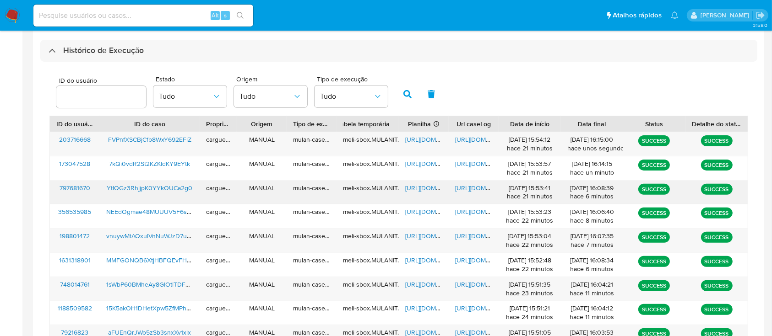
click at [427, 190] on span "[URL][DOMAIN_NAME]" at bounding box center [436, 188] width 63 height 9
click at [473, 186] on span "[URL][DOMAIN_NAME]" at bounding box center [486, 188] width 63 height 9
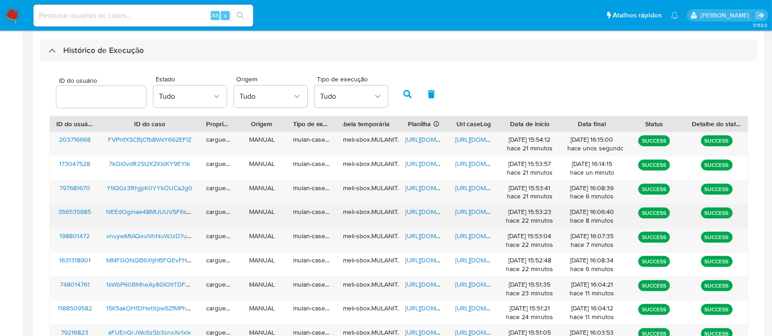
click at [423, 213] on span "[URL][DOMAIN_NAME]" at bounding box center [436, 211] width 63 height 9
click at [465, 212] on span "https://docs.google.com/document/d/1MjrOM-ZwgCgrHx9tT3qqmoqcTFAUOW8FbfToDs7Vx-s…" at bounding box center [486, 211] width 63 height 9
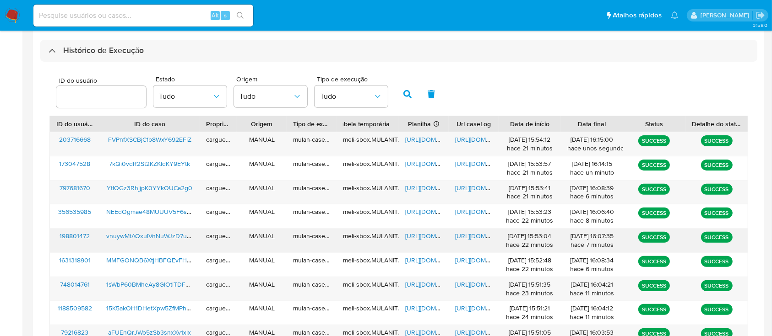
click at [413, 236] on span "https://docs.google.com/spreadsheets/d/1o-wZ6xQfkamIRjXozLQ4OYZFTAFwKKJhFMa0NFo…" at bounding box center [436, 236] width 63 height 9
click at [471, 239] on span "https://docs.google.com/document/d/1-q6GkL9ciOfRP14M3Wbmtf2lSBIW8D5C8Cmnec2O9ck…" at bounding box center [486, 236] width 63 height 9
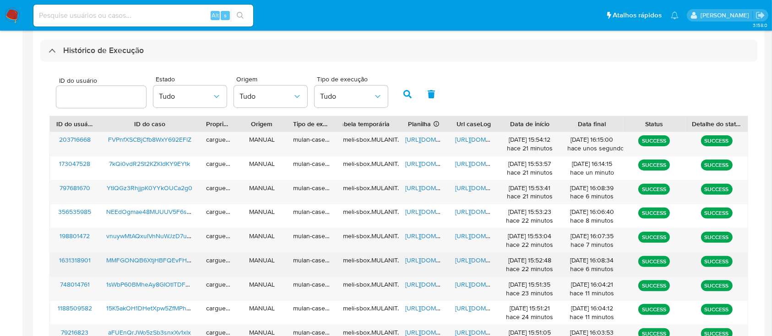
click at [418, 258] on span "https://docs.google.com/spreadsheets/d/1dosjo95DvozzduleaDgVhrEhshfBqCrj2z_I4mk…" at bounding box center [436, 260] width 63 height 9
click at [475, 262] on span "https://docs.google.com/document/d/1E5XBRXvdmYWXQLaUT2S-KgszFQP_MgupYx5R6nPATYo…" at bounding box center [486, 260] width 63 height 9
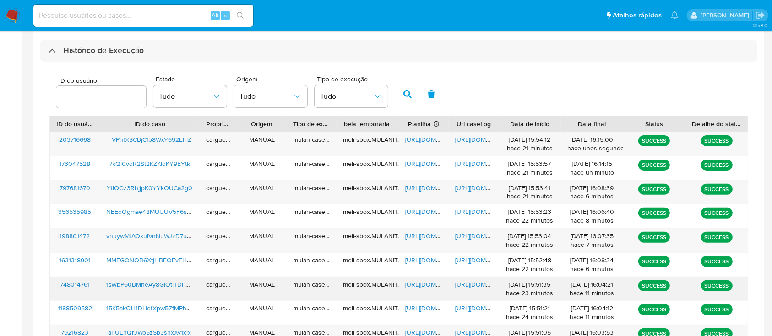
click at [418, 285] on span "https://docs.google.com/spreadsheets/d/1-H9CGZMSKPVvpAQvBkRTm_mM7yyooTK5f8zh5N6…" at bounding box center [436, 284] width 63 height 9
click at [473, 283] on span "https://docs.google.com/document/d/1cLX2ve_XJ4plfhWPf0OpvIEJwkECSxHl86D3HBGeQKY…" at bounding box center [486, 284] width 63 height 9
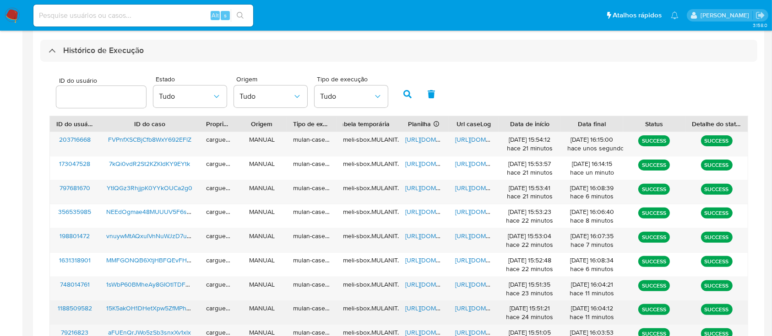
click at [413, 307] on span "https://docs.google.com/spreadsheets/d/1YaTjyzdYLTyDYNCv8HNU6kwtL35OMwHBtAuSX9x…" at bounding box center [436, 308] width 63 height 9
click at [471, 305] on span "https://docs.google.com/document/d/1C3IzV-0VD94TT2INZP6KfAWhh9pJ6s0MgtODL_VinUw…" at bounding box center [486, 308] width 63 height 9
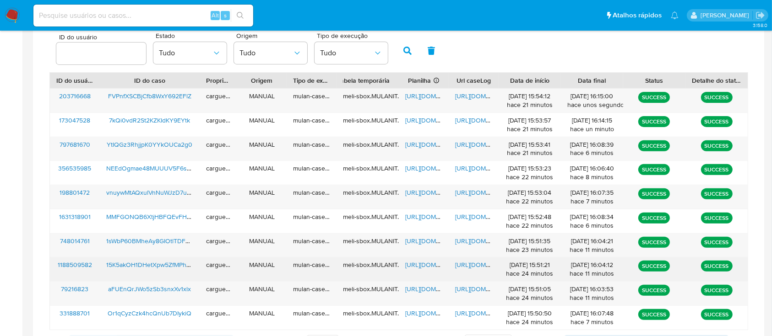
scroll to position [317, 0]
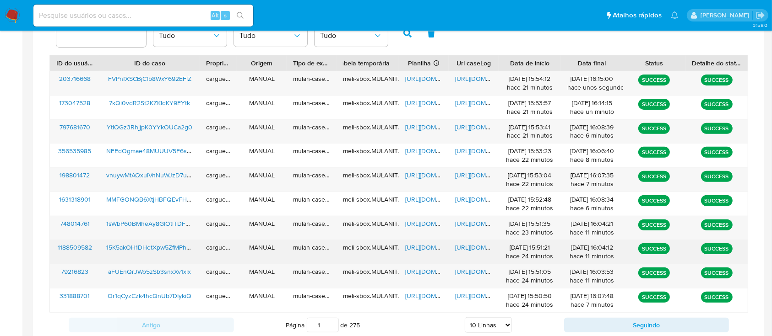
click at [424, 249] on span "https://docs.google.com/spreadsheets/d/1YaTjyzdYLTyDYNCv8HNU6kwtL35OMwHBtAuSX9x…" at bounding box center [436, 247] width 63 height 9
click at [475, 247] on span "https://docs.google.com/document/d/1C3IzV-0VD94TT2INZP6KfAWhh9pJ6s0MgtODL_VinUw…" at bounding box center [486, 247] width 63 height 9
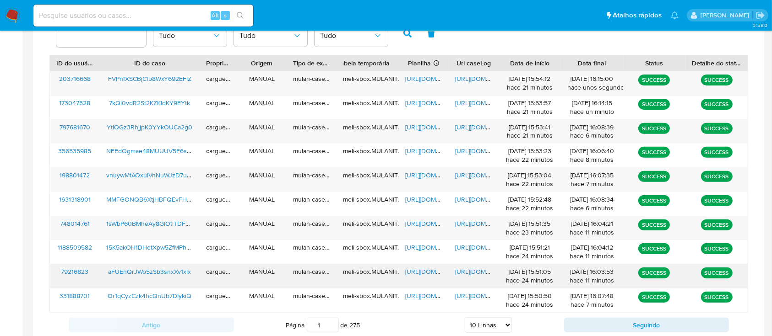
click at [415, 270] on span "https://docs.google.com/spreadsheets/d/13Tn-GYyG3wXVPzNI0fvAbK_DPmJahYxzXQXGm_h…" at bounding box center [436, 271] width 63 height 9
click at [469, 273] on span "https://docs.google.com/document/d/1ianW8nJusGgs8iNNTpwkqRMJsUnV1r3161l8OjTRKxo…" at bounding box center [486, 271] width 63 height 9
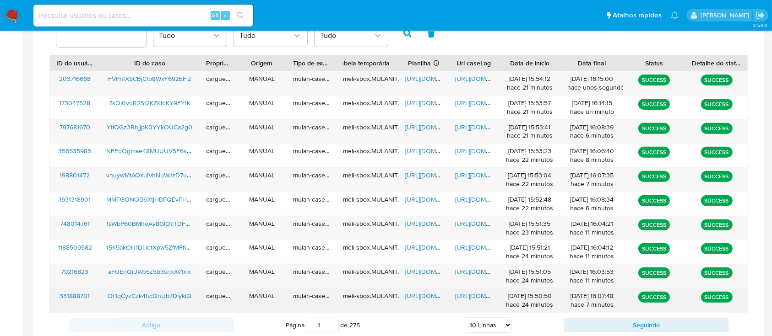
click at [421, 299] on span "https://docs.google.com/spreadsheets/d/1P55rNOMkfQJBSU3V08qKOtWm3rQt-DIMzpmYUc-…" at bounding box center [436, 296] width 63 height 9
click at [467, 295] on span "https://docs.google.com/document/d/1L87svf5QoSbO90lG4c-OaccKG3eF6y8-PEGE45D0LyY…" at bounding box center [486, 296] width 63 height 9
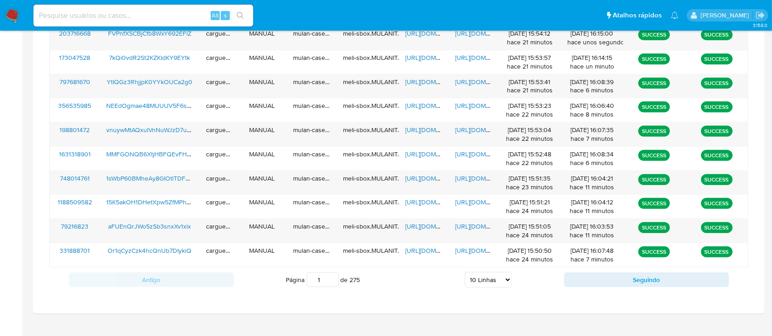
scroll to position [378, 0]
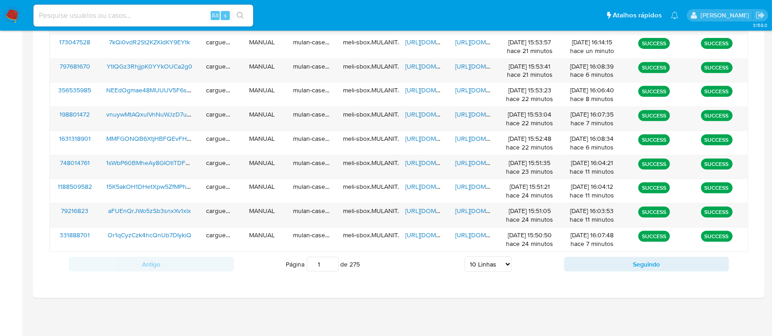
click at [505, 265] on select "5 Linhas 10 Linhas 20 Linhas 25 Linhas 50 Linhas 100 Linhas" at bounding box center [488, 265] width 47 height 16
select select "20"
click at [465, 257] on select "5 Linhas 10 Linhas 20 Linhas 25 Linhas 50 Linhas 100 Linhas" at bounding box center [488, 265] width 47 height 16
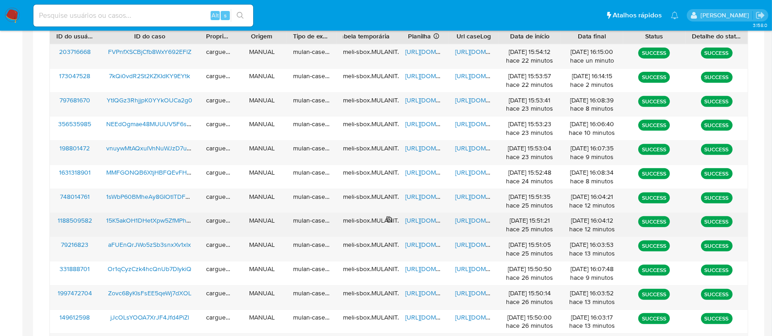
scroll to position [317, 0]
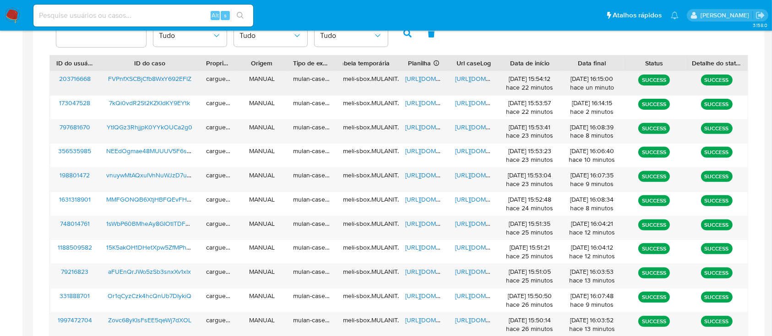
click at [425, 77] on span "https://docs.google.com/spreadsheets/d/18lCGGBUfvKtR_23DKKMCIaZSeZY5y3oD_eYb6kV…" at bounding box center [436, 78] width 63 height 9
click at [472, 78] on span "https://docs.google.com/document/d/1kN8b2y5du3RpOLXxNJBnsrl9LYyTVg88Jh58OTKxOqw…" at bounding box center [486, 78] width 63 height 9
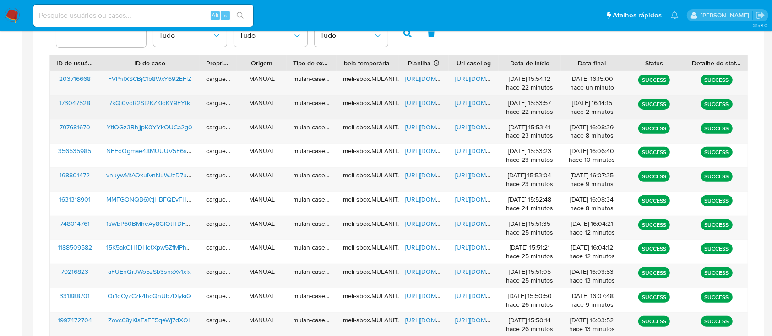
click at [411, 104] on span "https://docs.google.com/spreadsheets/d/1nQJDVJua30UbqzT2FqpH8zE_4xHqG-u-RwlYUPY…" at bounding box center [436, 102] width 63 height 9
click at [474, 103] on span "https://docs.google.com/document/d/1MKtq82CH0-UjjhQ4rh38YKYSvpukWUCnjrIhXLmfE-8…" at bounding box center [486, 102] width 63 height 9
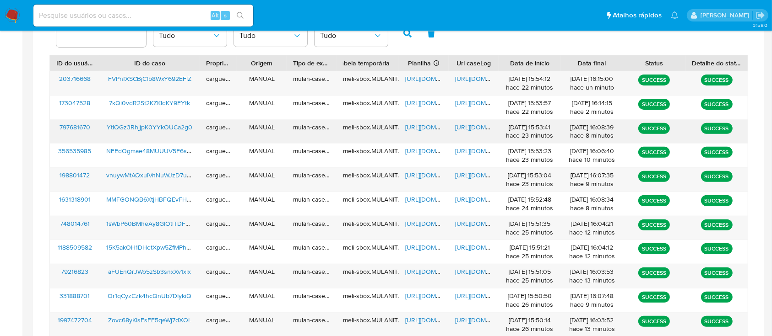
click at [429, 126] on span "https://docs.google.com/spreadsheets/d/1OVtYP3-1wYDdMiD4soe3LLmUYJ36u_38Uee6cmM…" at bounding box center [436, 127] width 63 height 9
click at [475, 130] on span "https://docs.google.com/document/d/1O-mqsKfJKLcEH8v4hwL2EO2NAD60D5RLHLAYsRPUsPE…" at bounding box center [486, 127] width 63 height 9
click at [426, 177] on span "https://docs.google.com/spreadsheets/d/1o-wZ6xQfkamIRjXozLQ4OYZFTAFwKKJhFMa0NFo…" at bounding box center [436, 175] width 63 height 9
click at [476, 176] on span "https://docs.google.com/document/d/1-q6GkL9ciOfRP14M3Wbmtf2lSBIW8D5C8Cmnec2O9ck…" at bounding box center [486, 175] width 63 height 9
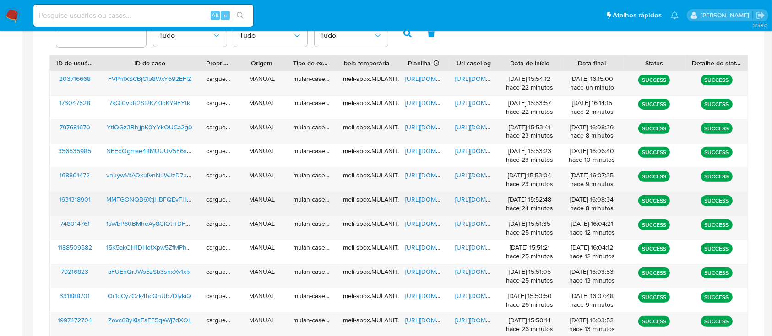
click at [422, 201] on span "https://docs.google.com/spreadsheets/d/1dosjo95DvozzduleaDgVhrEhshfBqCrj2z_I4mk…" at bounding box center [436, 199] width 63 height 9
click at [476, 202] on span "https://docs.google.com/document/d/1E5XBRXvdmYWXQLaUT2S-KgszFQP_MgupYx5R6nPATYo…" at bounding box center [486, 199] width 63 height 9
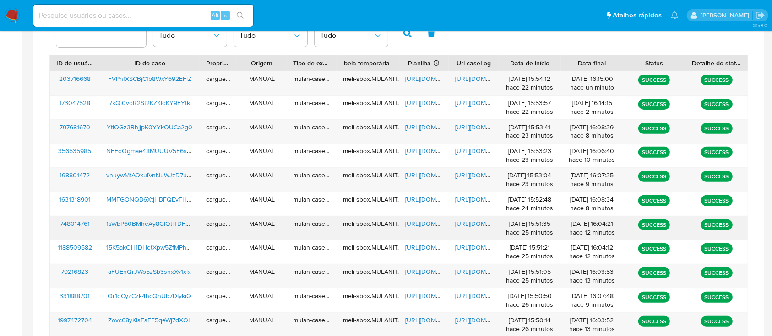
click at [425, 222] on span "https://docs.google.com/spreadsheets/d/1-H9CGZMSKPVvpAQvBkRTm_mM7yyooTK5f8zh5N6…" at bounding box center [436, 223] width 63 height 9
click at [470, 226] on span "https://docs.google.com/document/d/1cLX2ve_XJ4plfhWPf0OpvIEJwkECSxHl86D3HBGeQKY…" at bounding box center [486, 223] width 63 height 9
click at [416, 267] on span "https://docs.google.com/spreadsheets/d/13Tn-GYyG3wXVPzNI0fvAbK_DPmJahYxzXQXGm_h…" at bounding box center [436, 271] width 63 height 9
click at [480, 273] on span "https://docs.google.com/document/d/1ianW8nJusGgs8iNNTpwkqRMJsUnV1r3161l8OjTRKxo…" at bounding box center [486, 271] width 63 height 9
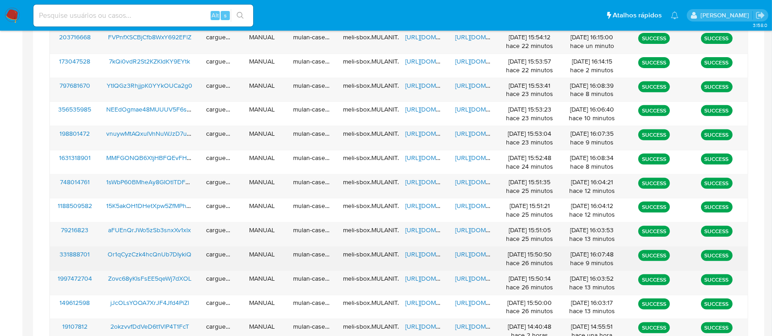
scroll to position [378, 0]
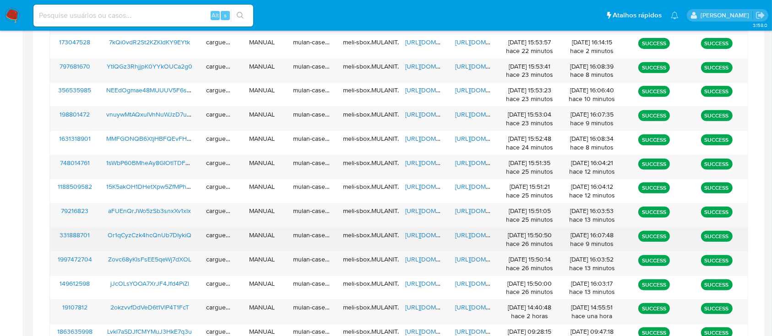
click at [413, 232] on span "https://docs.google.com/spreadsheets/d/1P55rNOMkfQJBSU3V08qKOtWm3rQt-DIMzpmYUc-…" at bounding box center [436, 235] width 63 height 9
click at [471, 235] on span "https://docs.google.com/document/d/1L87svf5QoSbO90lG4c-OaccKG3eF6y8-PEGE45D0LyY…" at bounding box center [486, 235] width 63 height 9
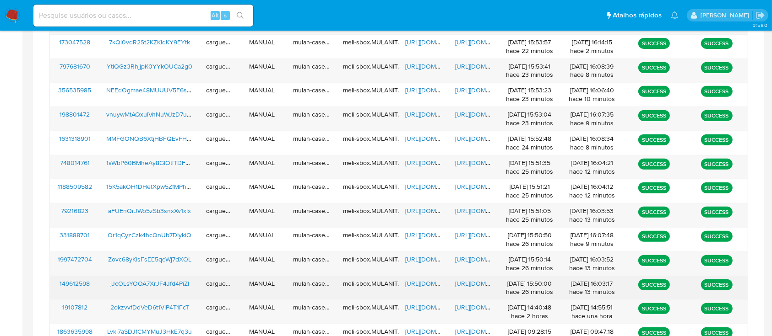
click at [426, 281] on span "https://docs.google.com/spreadsheets/d/1qZzuZNaSN-Bnd5cLY9ID6a1TJLsECdWkAAbnaoT…" at bounding box center [436, 283] width 63 height 9
click at [472, 281] on span "https://docs.google.com/document/d/1EBDgRN0xQ3BdbpEx-TNBiEH0BRoD0XEfjYPfnqtrybc…" at bounding box center [486, 283] width 63 height 9
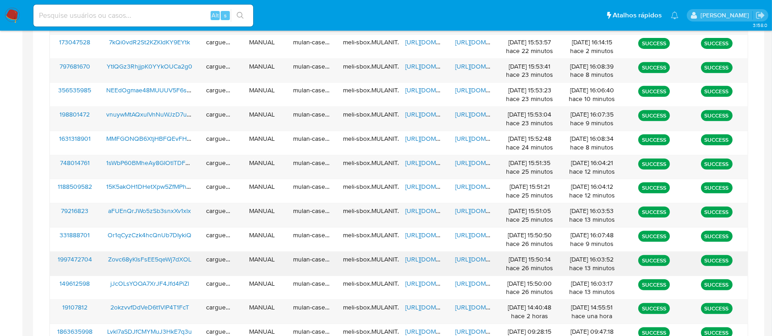
click at [416, 260] on span "https://docs.google.com/spreadsheets/d/1eAUuBr0xq4SHGSkUWAPx-jQzrOHfvzExoSGcCuP…" at bounding box center [436, 259] width 63 height 9
click at [458, 256] on span "https://docs.google.com/document/d/1ApJdxq-IZf8HjIiTGySMmJ0cZbOEjRCvB7q-vX9EoFw…" at bounding box center [486, 259] width 63 height 9
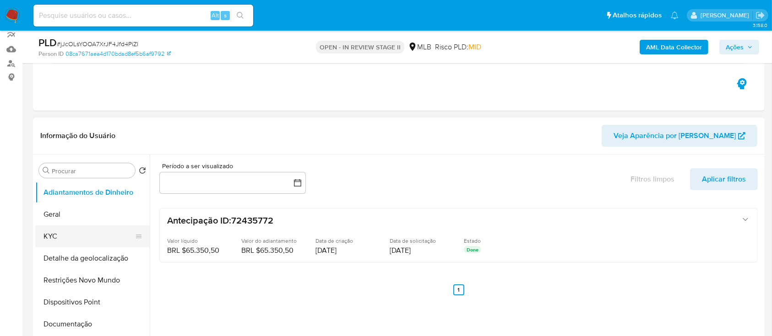
scroll to position [183, 0]
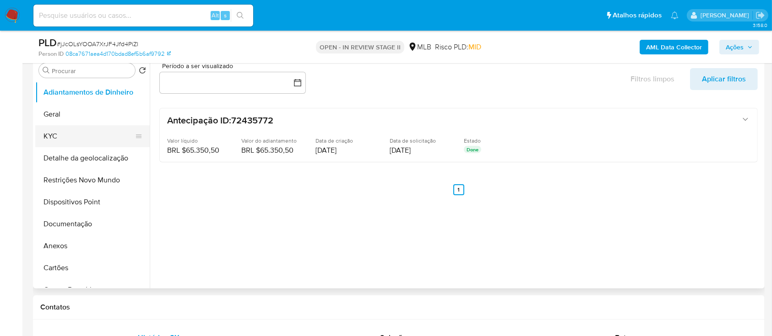
drag, startPoint x: 60, startPoint y: 131, endPoint x: 68, endPoint y: 135, distance: 8.4
click at [60, 131] on button "KYC" at bounding box center [88, 136] width 107 height 22
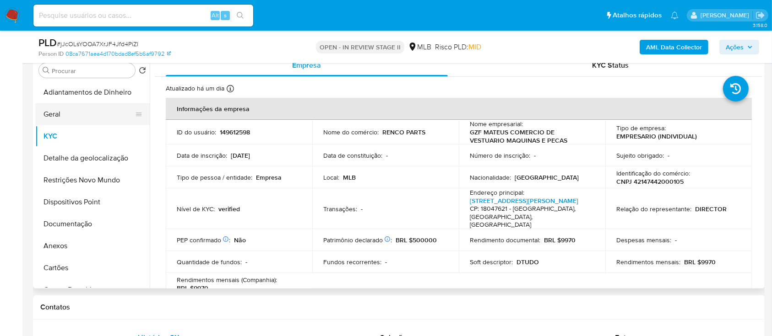
click at [64, 105] on button "Geral" at bounding box center [88, 114] width 107 height 22
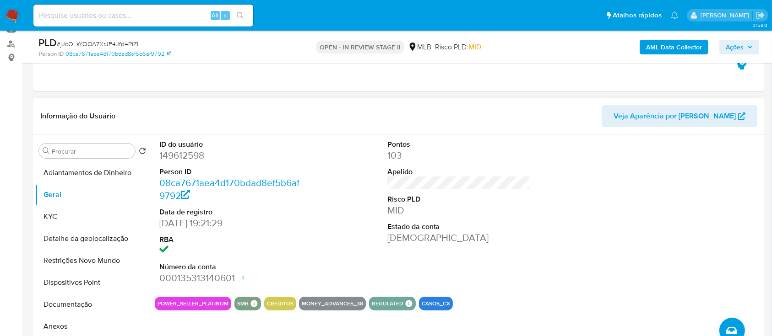
scroll to position [122, 0]
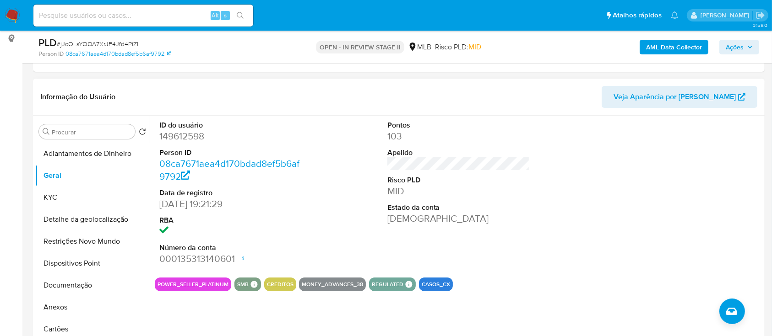
drag, startPoint x: 697, startPoint y: 152, endPoint x: 659, endPoint y: 133, distance: 43.0
click at [697, 152] on div at bounding box center [686, 193] width 152 height 155
click at [70, 195] on button "KYC" at bounding box center [88, 198] width 107 height 22
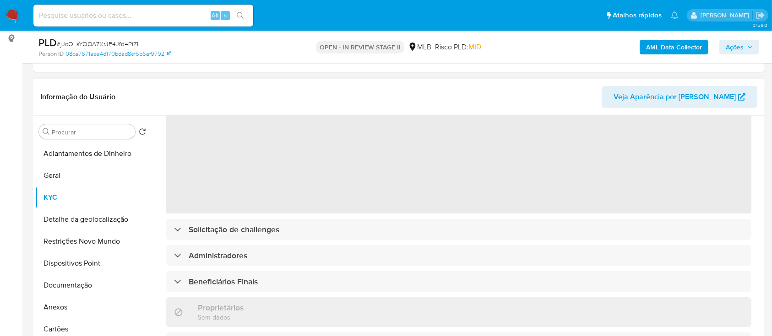
scroll to position [61, 0]
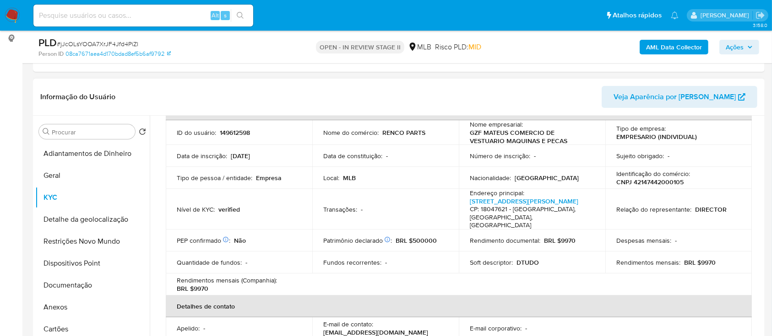
click at [142, 87] on header "Informação do Usuário Veja Aparência por Pessoa" at bounding box center [398, 97] width 717 height 22
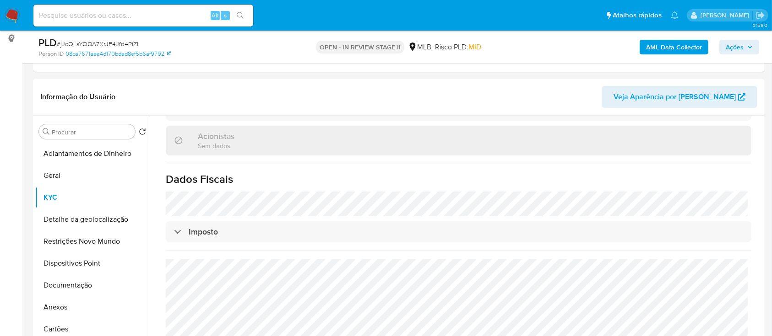
scroll to position [183, 0]
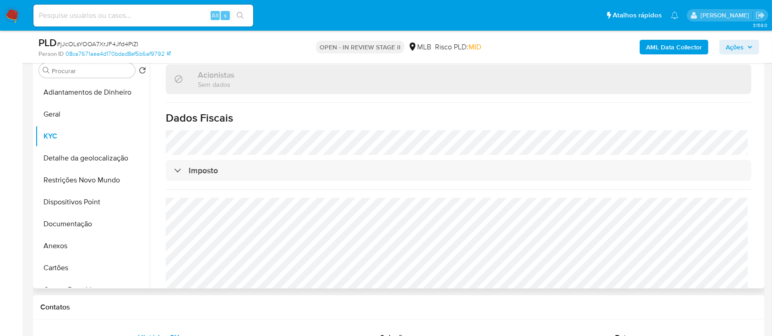
drag, startPoint x: 698, startPoint y: 97, endPoint x: 623, endPoint y: 91, distance: 75.8
click at [117, 163] on button "Detalhe da geolocalização" at bounding box center [88, 158] width 107 height 22
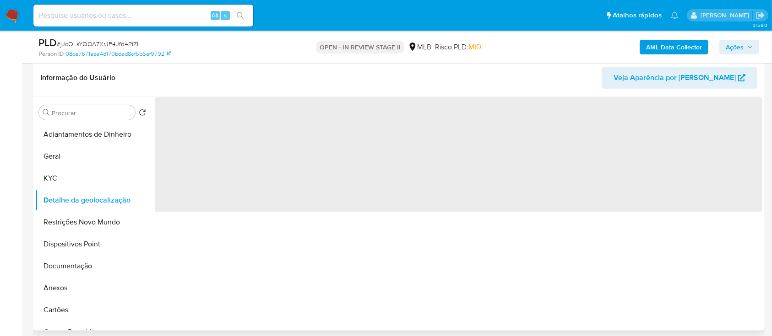
scroll to position [122, 0]
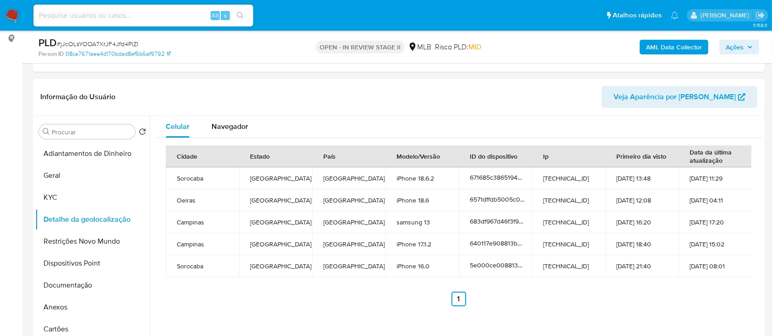
click at [142, 90] on header "Informação do Usuário Veja Aparência por Pessoa" at bounding box center [398, 97] width 717 height 22
click at [75, 236] on button "Restrições Novo Mundo" at bounding box center [88, 242] width 107 height 22
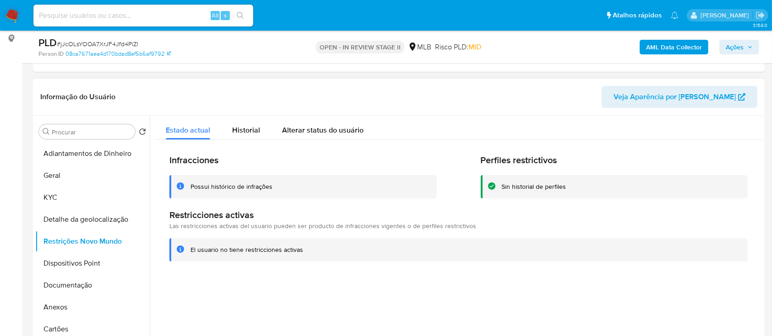
click at [684, 280] on div at bounding box center [456, 233] width 612 height 234
click at [56, 258] on button "Dispositivos Point" at bounding box center [88, 264] width 107 height 22
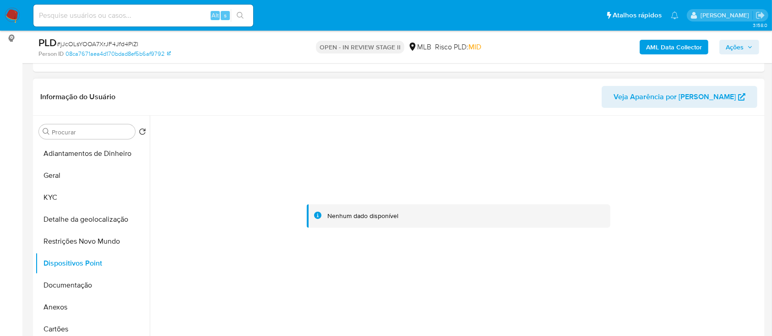
drag, startPoint x: 697, startPoint y: 156, endPoint x: 689, endPoint y: 152, distance: 9.0
click at [694, 154] on div at bounding box center [458, 216] width 607 height 201
click at [86, 288] on button "Documentação" at bounding box center [88, 286] width 107 height 22
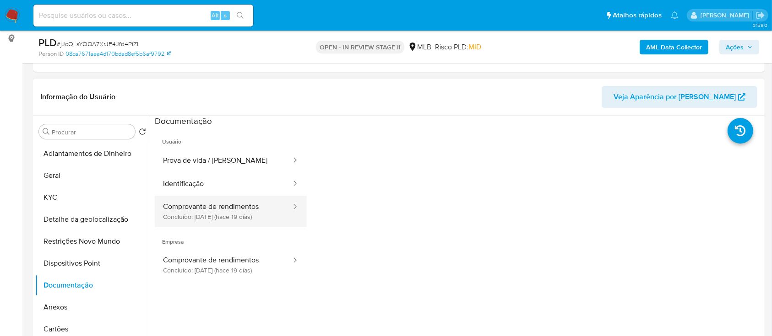
click at [249, 216] on button "Comprovante de rendimentos Concluído: 23/08/2025 (hace 19 días)" at bounding box center [223, 211] width 137 height 31
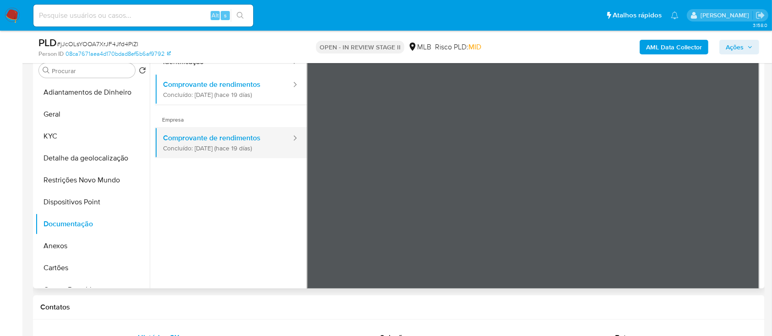
scroll to position [0, 0]
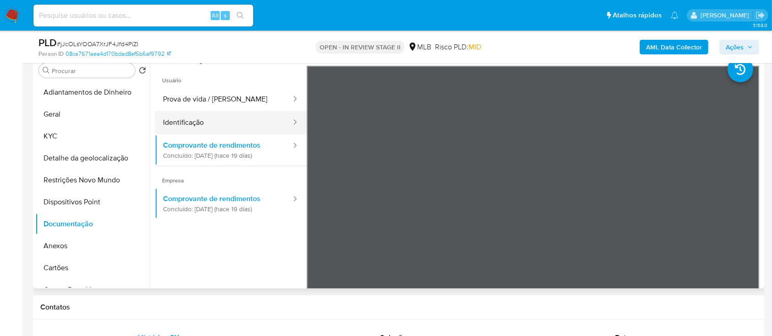
click at [221, 122] on button "Identificação" at bounding box center [223, 122] width 137 height 23
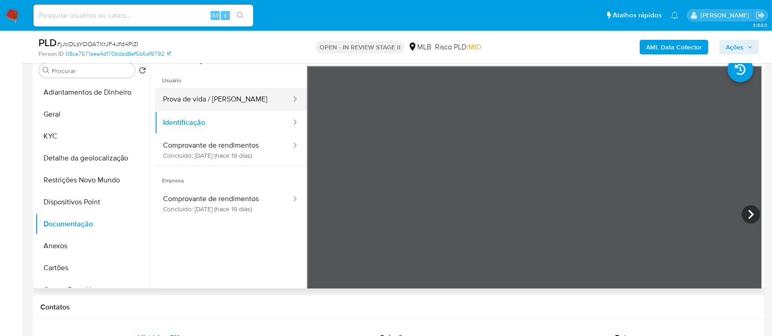
click at [201, 104] on button "Prova de vida / Selfie" at bounding box center [223, 99] width 137 height 23
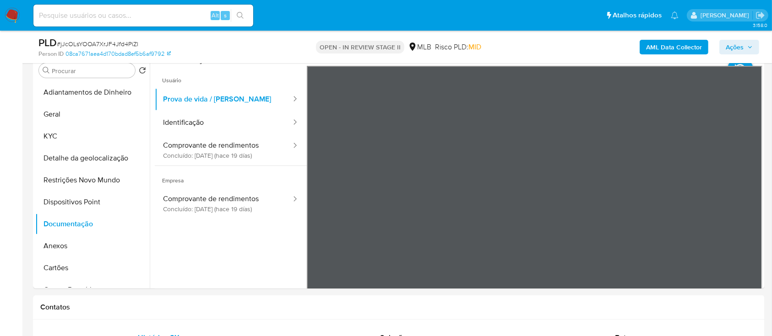
click at [688, 47] on b "AML Data Collector" at bounding box center [674, 47] width 56 height 15
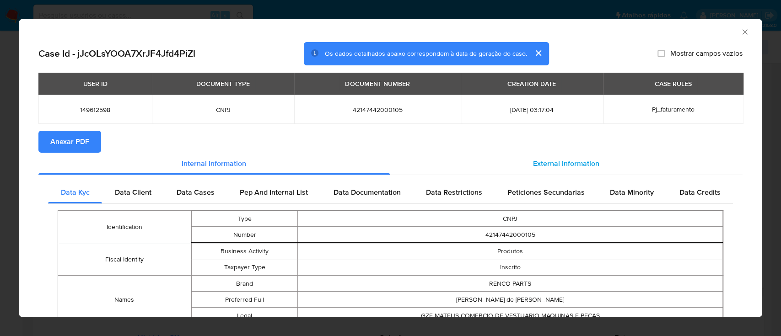
click at [553, 158] on span "External information" at bounding box center [566, 163] width 66 height 11
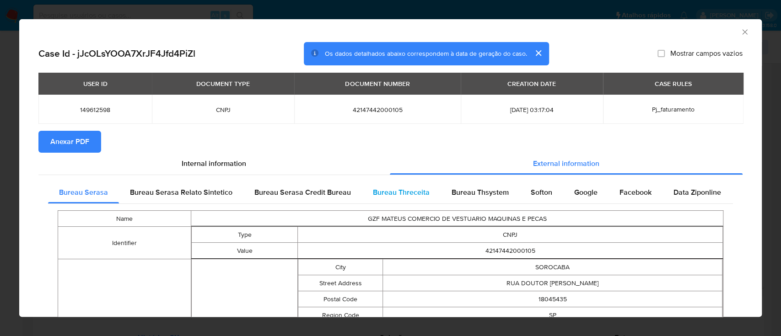
click at [389, 192] on span "Bureau Threceita" at bounding box center [401, 192] width 57 height 11
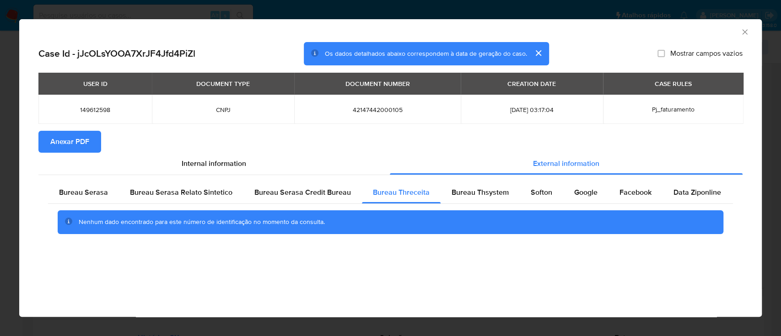
click at [658, 27] on div "AML Data Collector" at bounding box center [383, 31] width 715 height 10
click at [483, 192] on span "Bureau Thsystem" at bounding box center [480, 192] width 57 height 11
click at [661, 36] on div "AML Data Collector" at bounding box center [390, 30] width 743 height 23
click at [534, 194] on span "Softon" at bounding box center [542, 192] width 22 height 11
click at [654, 37] on div "AML Data Collector" at bounding box center [390, 30] width 743 height 23
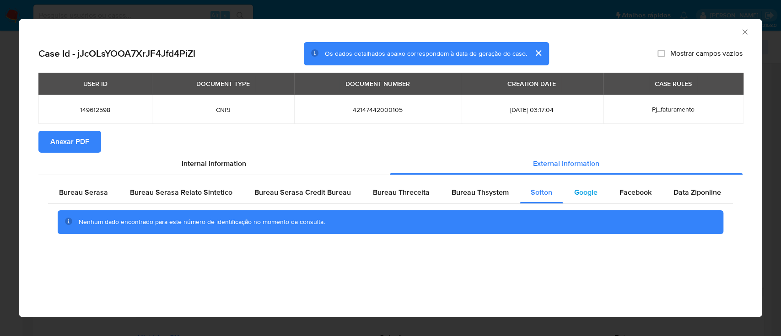
click at [575, 192] on span "Google" at bounding box center [585, 192] width 23 height 11
click at [658, 35] on div "AML Data Collector" at bounding box center [390, 30] width 743 height 23
click at [65, 136] on span "Anexar PDF" at bounding box center [69, 142] width 39 height 20
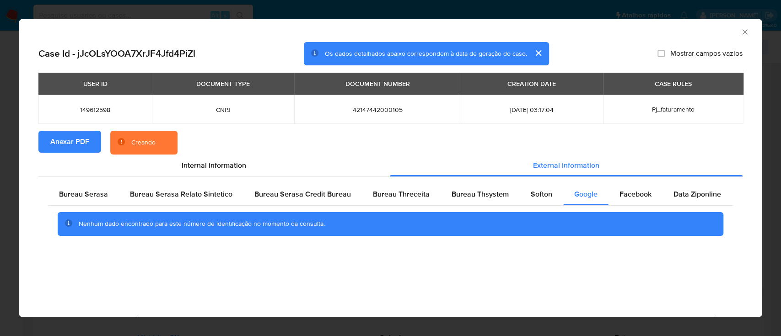
click at [744, 27] on icon "Fechar a janela" at bounding box center [745, 31] width 9 height 9
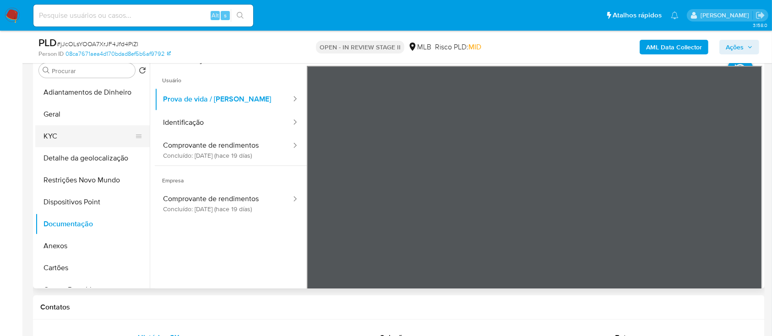
click at [51, 137] on button "KYC" at bounding box center [88, 136] width 107 height 22
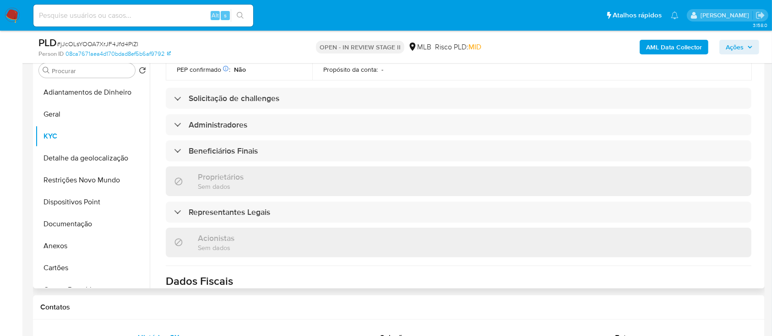
scroll to position [366, 0]
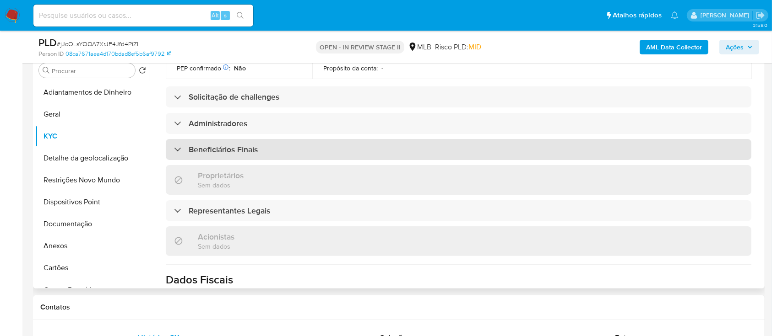
click at [235, 145] on h3 "Beneficiários Finais" at bounding box center [223, 150] width 69 height 10
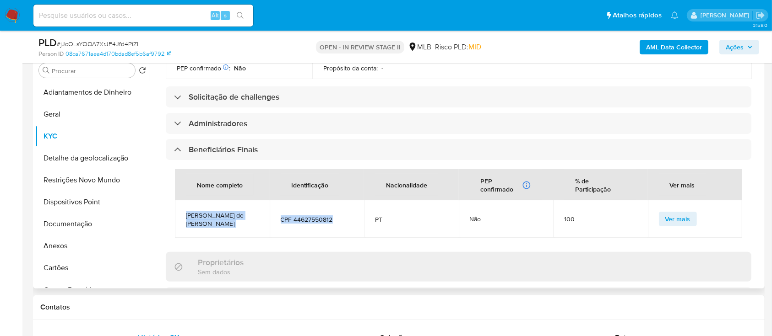
drag, startPoint x: 341, startPoint y: 192, endPoint x: 178, endPoint y: 189, distance: 162.5
click at [179, 200] on tr "Guilherme Zwerkovoski de Freitas Mateus CPF 44627550812 PT Não 100 Ver mais" at bounding box center [458, 219] width 567 height 38
copy tr "Guilherme Zwerkovoski de Freitas Mateus CPF 44627550812"
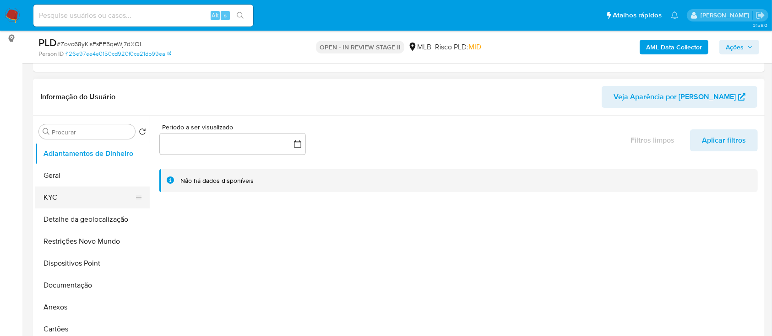
click at [67, 197] on button "KYC" at bounding box center [88, 198] width 107 height 22
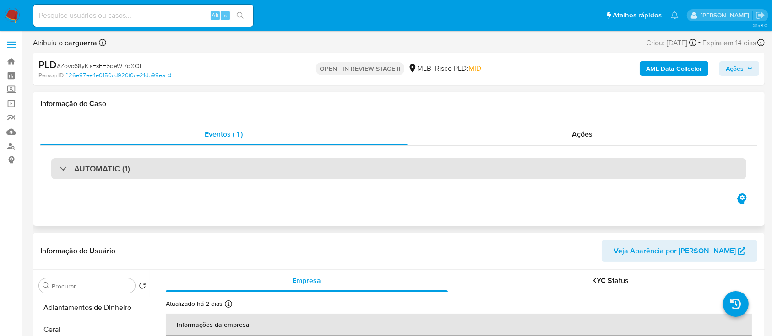
click at [92, 166] on h3 "AUTOMATIC (1)" at bounding box center [102, 169] width 56 height 10
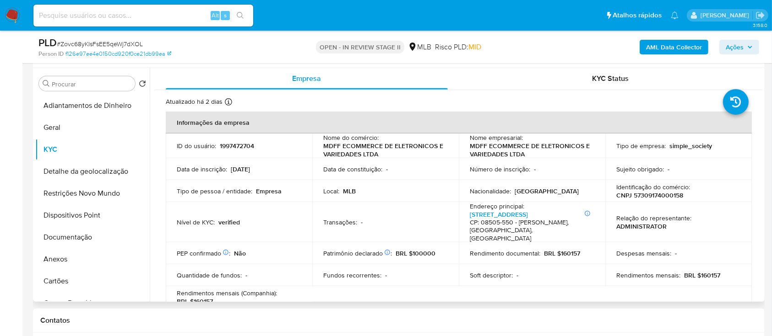
scroll to position [427, 0]
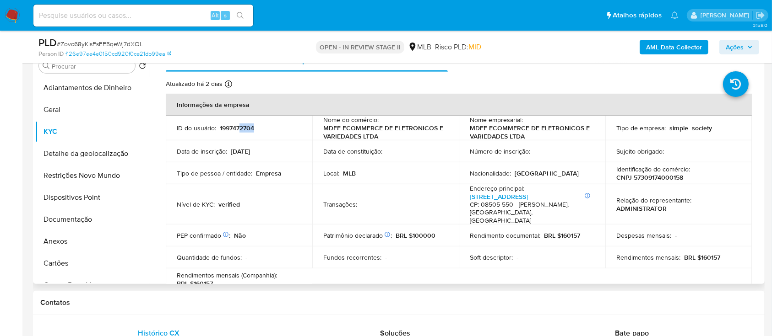
drag, startPoint x: 255, startPoint y: 126, endPoint x: 245, endPoint y: 130, distance: 10.7
click at [239, 129] on div "ID do usuário : 1997472704" at bounding box center [239, 128] width 124 height 8
copy p "2704"
click at [67, 111] on button "Geral" at bounding box center [88, 110] width 107 height 22
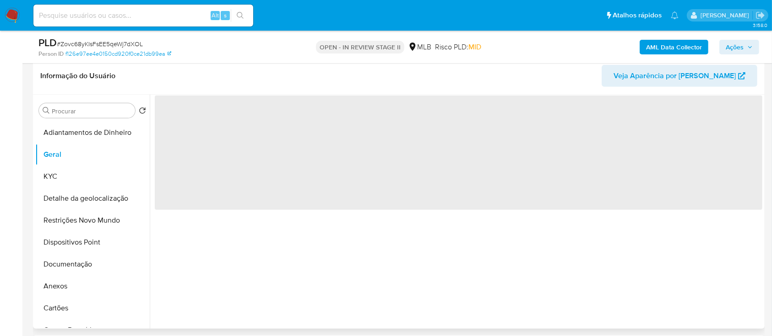
scroll to position [366, 0]
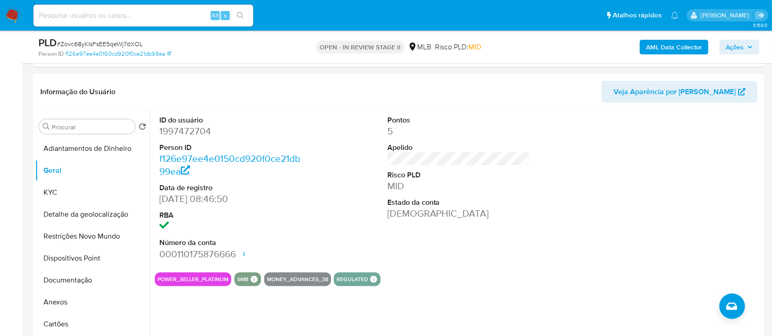
click at [566, 250] on div "ID do usuário 1997472704 Person ID f126e97ee4e0150cd920f0ce21db99ea Data de reg…" at bounding box center [458, 188] width 607 height 155
click at [657, 200] on div at bounding box center [686, 188] width 152 height 155
click at [524, 247] on div "Pontos 5 Apelido Risco PLD MID Estado da conta [DEMOGRAPHIC_DATA]" at bounding box center [459, 188] width 152 height 155
click at [209, 90] on header "Informação do Usuário Veja Aparência por [PERSON_NAME]" at bounding box center [398, 92] width 717 height 22
click at [58, 199] on button "KYC" at bounding box center [88, 193] width 107 height 22
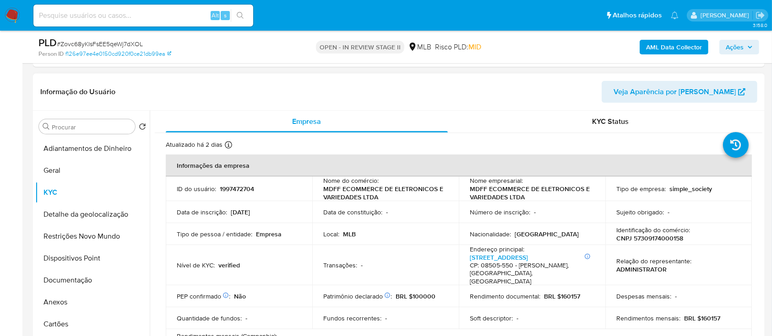
scroll to position [61, 0]
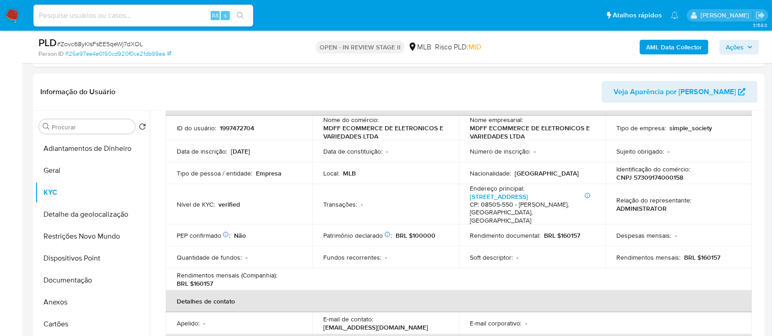
click at [195, 81] on header "Informação do Usuário Veja Aparência por [PERSON_NAME]" at bounding box center [398, 92] width 717 height 22
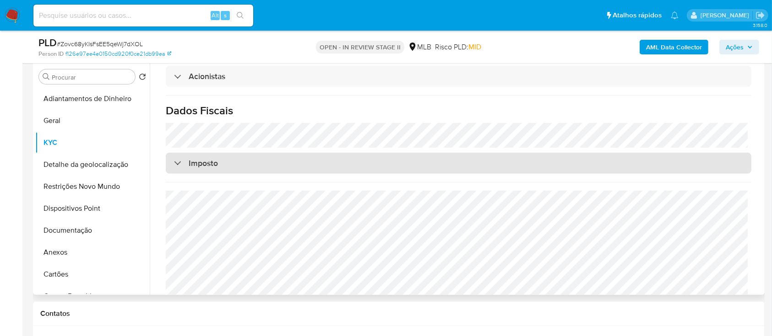
scroll to position [427, 0]
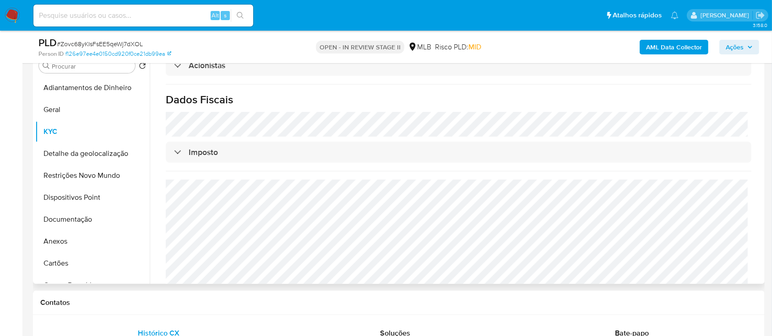
click at [737, 93] on h1 "Dados Fiscais" at bounding box center [458, 100] width 585 height 14
click at [92, 151] on button "Detalhe da geolocalização" at bounding box center [88, 154] width 107 height 22
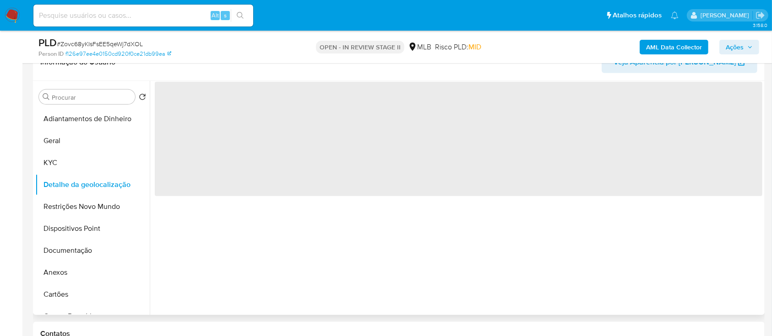
scroll to position [366, 0]
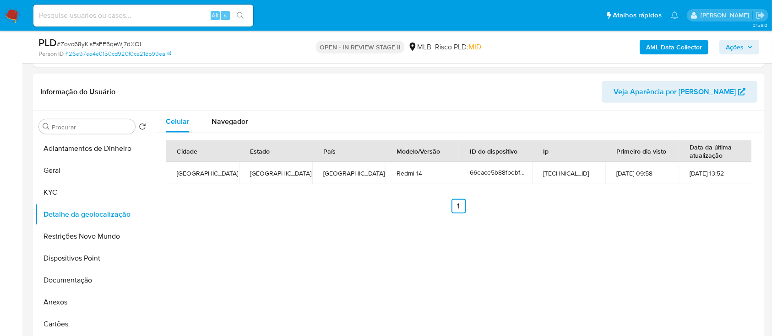
click at [734, 231] on div "Celular Navegador Cidade Estado País Modelo/Versão ID do dispositivo Ip Primeir…" at bounding box center [456, 228] width 612 height 234
click at [92, 233] on button "Restrições Novo Mundo" at bounding box center [88, 237] width 107 height 22
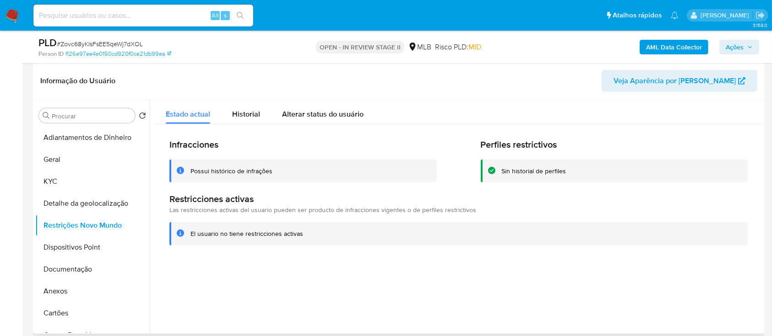
drag, startPoint x: 721, startPoint y: 271, endPoint x: 511, endPoint y: 143, distance: 246.7
click at [718, 269] on div at bounding box center [456, 217] width 612 height 234
click at [77, 243] on button "Dispositivos Point" at bounding box center [88, 248] width 107 height 22
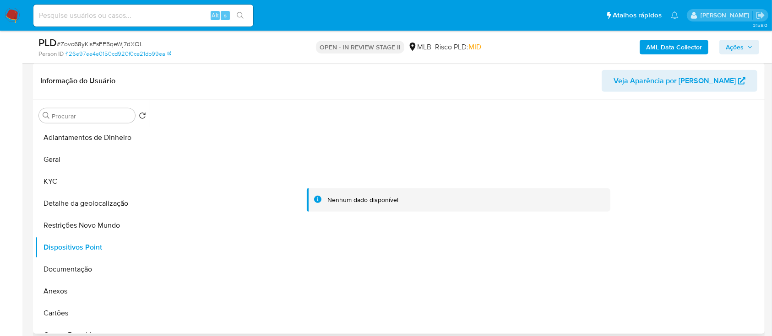
click at [713, 142] on div at bounding box center [458, 200] width 607 height 201
click at [70, 266] on button "Documentação" at bounding box center [88, 270] width 107 height 22
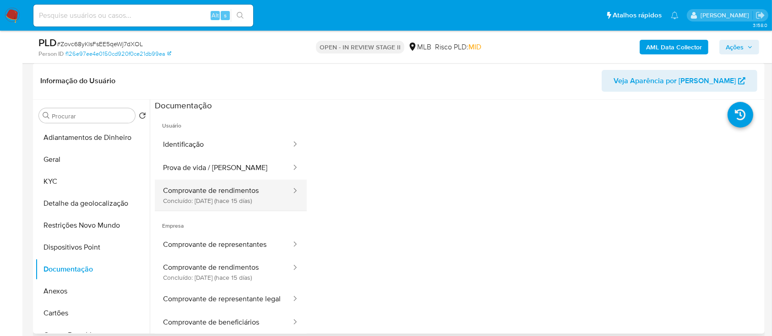
click at [225, 197] on button "Comprovante de rendimentos Concluído: 27/08/2025 (hace 15 días)" at bounding box center [223, 195] width 137 height 31
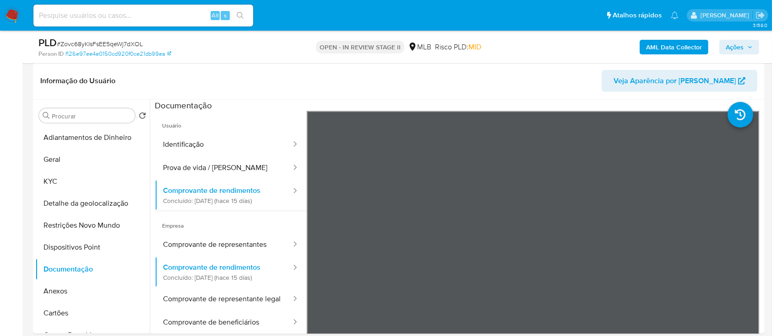
click at [194, 47] on div "PLD # Zovc68yKIsFsEE5qeWj7dXOL" at bounding box center [156, 43] width 237 height 14
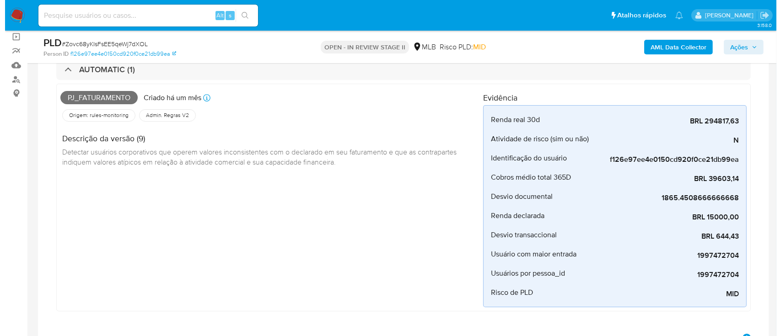
scroll to position [0, 0]
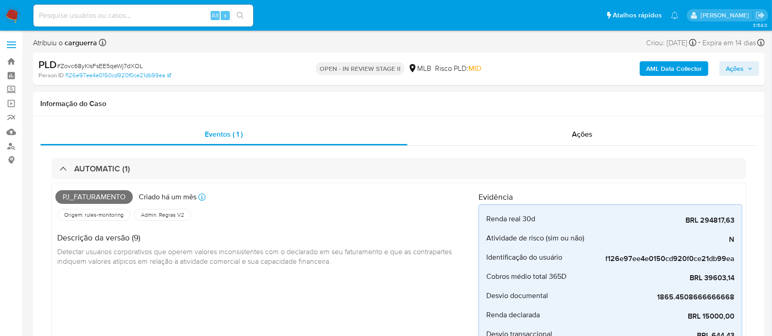
click at [681, 70] on b "AML Data Collector" at bounding box center [674, 68] width 56 height 15
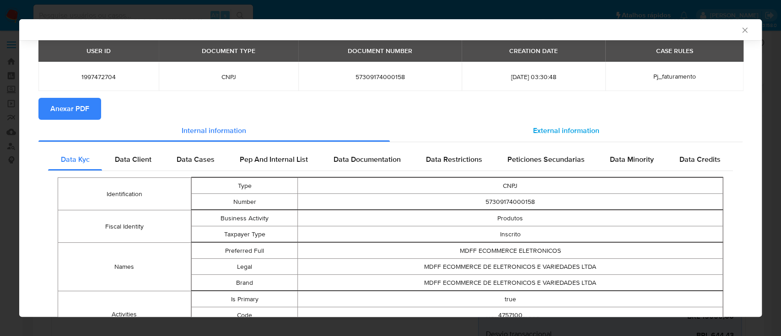
scroll to position [59, 0]
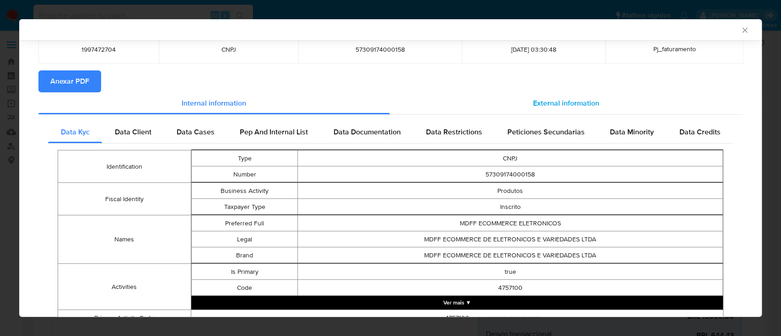
click at [538, 105] on span "External information" at bounding box center [566, 103] width 66 height 11
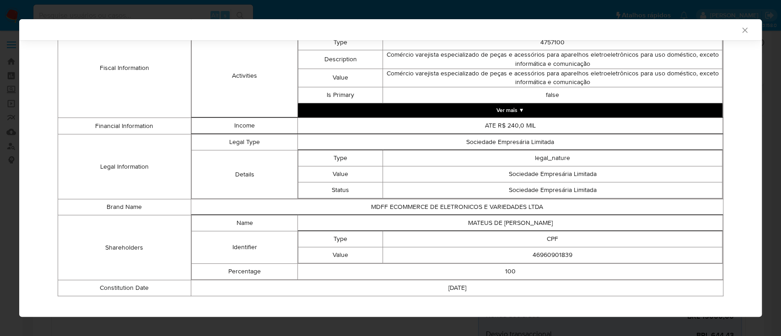
scroll to position [375, 0]
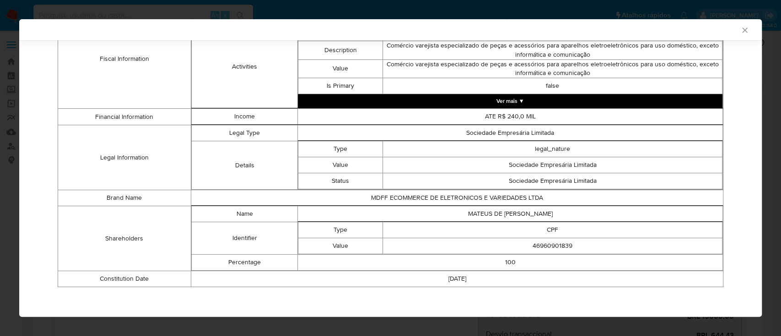
click at [92, 139] on td "Legal Information" at bounding box center [124, 157] width 133 height 65
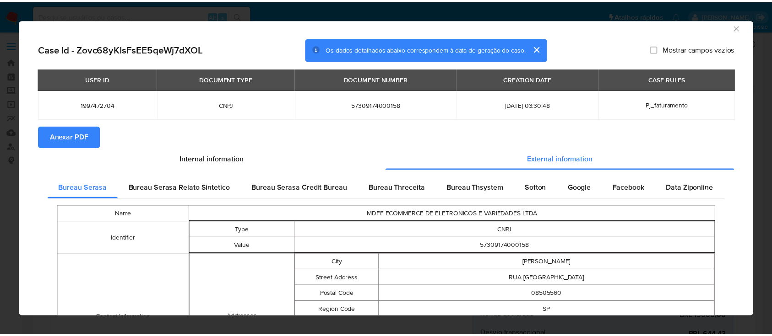
scroll to position [0, 0]
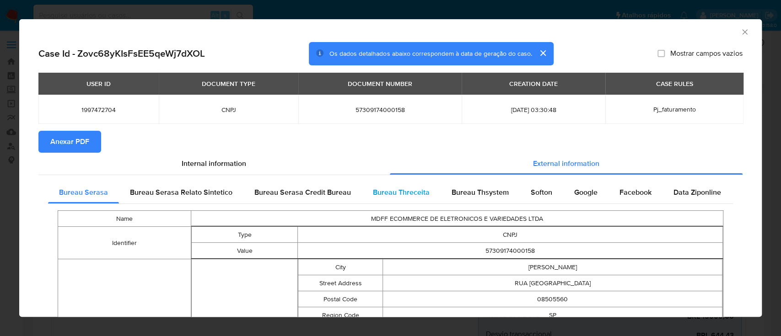
click at [413, 189] on span "Bureau Threceita" at bounding box center [401, 192] width 57 height 11
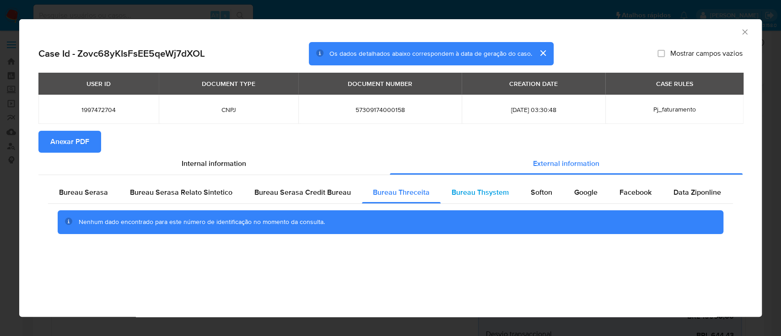
click at [476, 189] on span "Bureau Thsystem" at bounding box center [480, 192] width 57 height 11
click at [542, 189] on span "Softon" at bounding box center [542, 192] width 22 height 11
drag, startPoint x: 701, startPoint y: 27, endPoint x: 670, endPoint y: 27, distance: 30.7
click at [696, 27] on div "AML Data Collector" at bounding box center [383, 31] width 715 height 10
click at [59, 130] on section "Case Id - Zovc68yKIsFsEE5qeWj7dXOL Os dados detalhados abaixo correspondem à da…" at bounding box center [390, 144] width 704 height 205
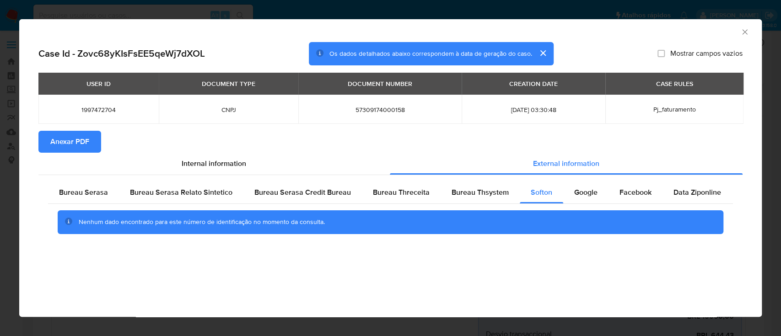
click at [68, 143] on span "Anexar PDF" at bounding box center [69, 142] width 39 height 20
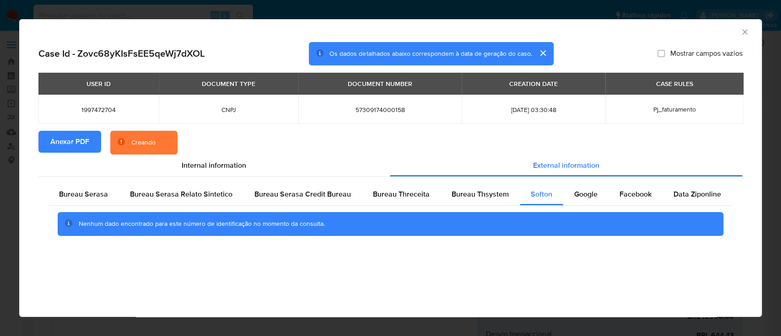
click at [742, 27] on div "AML Data Collector" at bounding box center [390, 30] width 743 height 23
click at [745, 32] on icon "Fechar a janela" at bounding box center [745, 31] width 9 height 9
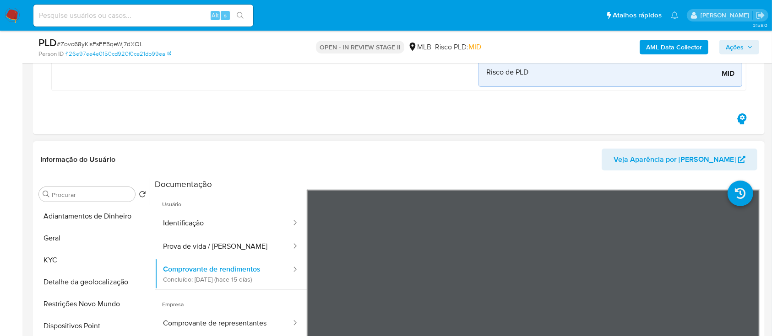
scroll to position [427, 0]
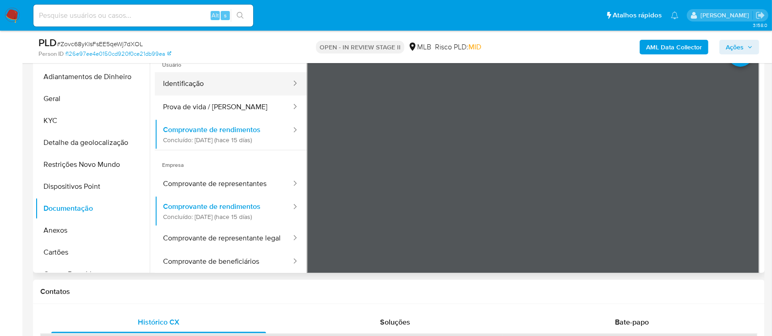
click at [201, 89] on button "Identificação" at bounding box center [223, 83] width 137 height 23
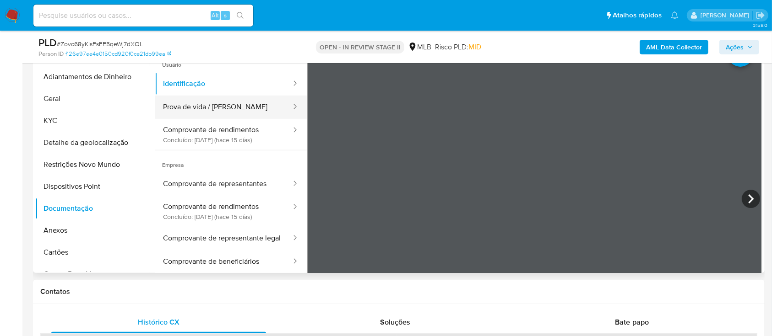
drag, startPoint x: 229, startPoint y: 105, endPoint x: 248, endPoint y: 103, distance: 18.9
click at [229, 104] on button "Prova de vida / [PERSON_NAME]" at bounding box center [223, 107] width 137 height 23
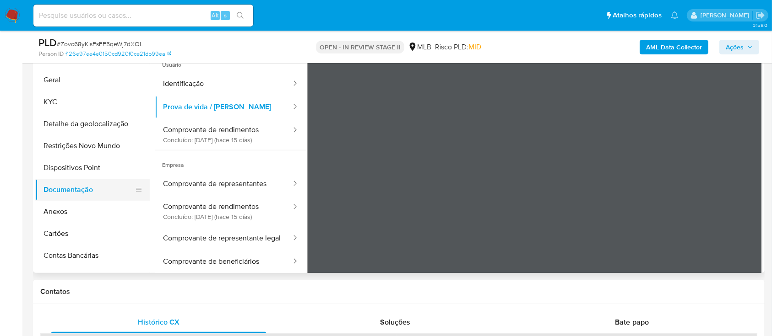
scroll to position [0, 0]
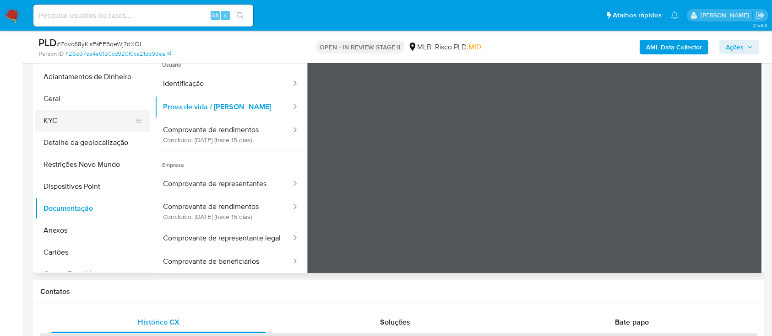
drag, startPoint x: 59, startPoint y: 120, endPoint x: 87, endPoint y: 119, distance: 28.4
click at [59, 120] on button "KYC" at bounding box center [88, 121] width 107 height 22
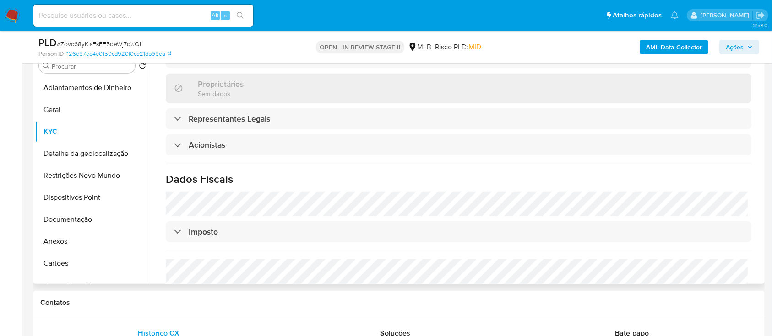
scroll to position [401, 0]
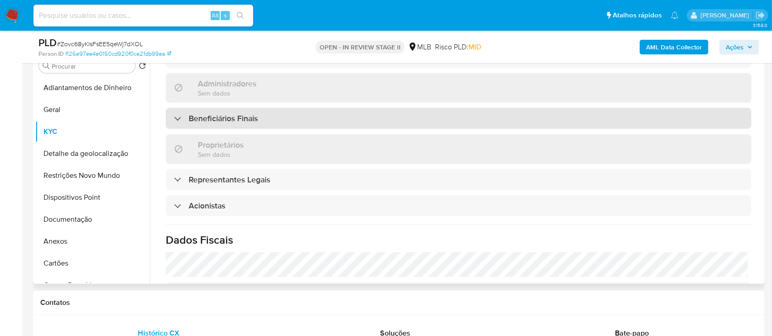
click at [290, 108] on div "Beneficiários Finais" at bounding box center [458, 118] width 585 height 21
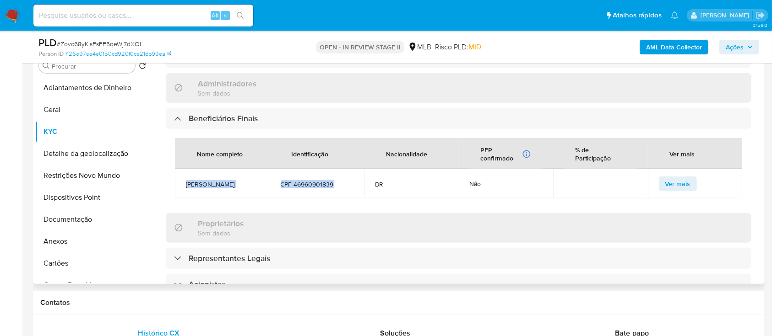
drag, startPoint x: 184, startPoint y: 169, endPoint x: 336, endPoint y: 179, distance: 152.7
click at [336, 179] on tr "Mateus De Freitas Fernandes CPF 46960901839 BR Não Ver mais" at bounding box center [458, 183] width 567 height 29
copy tr "Mateus De Freitas Fernandes CPF 46960901839"
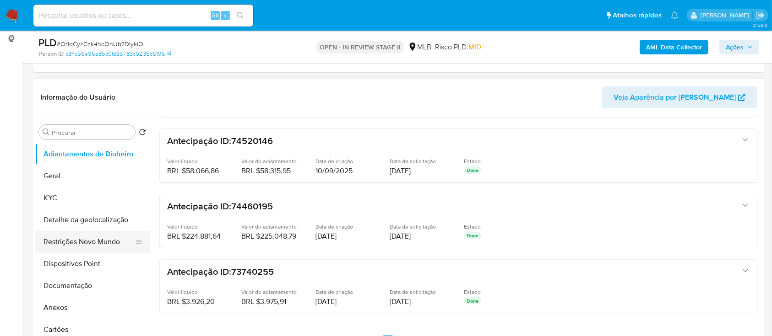
scroll to position [122, 0]
click at [54, 203] on button "KYC" at bounding box center [88, 198] width 107 height 22
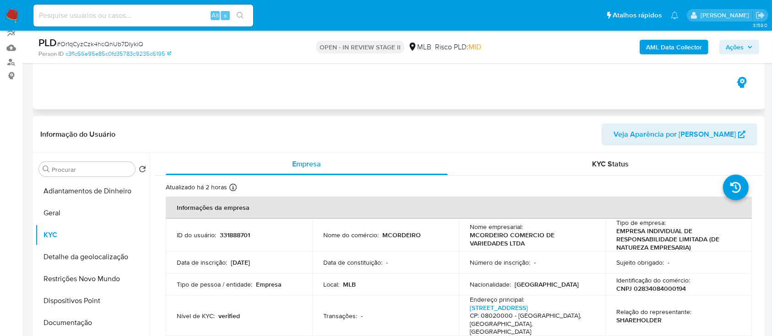
scroll to position [0, 0]
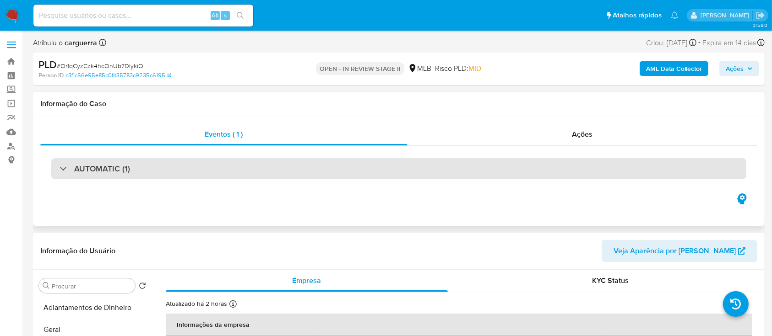
drag, startPoint x: 109, startPoint y: 161, endPoint x: 119, endPoint y: 153, distance: 13.1
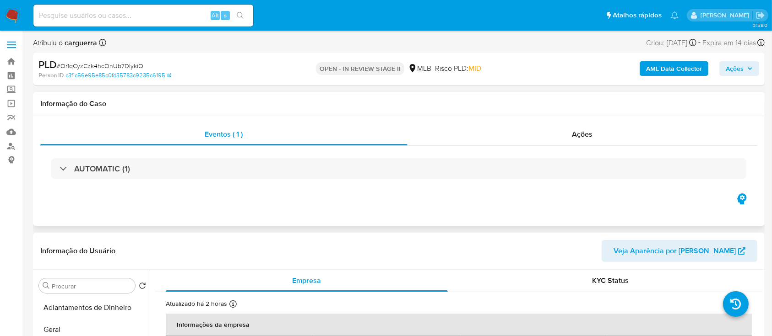
click at [109, 162] on div "AUTOMATIC (1)" at bounding box center [398, 168] width 695 height 21
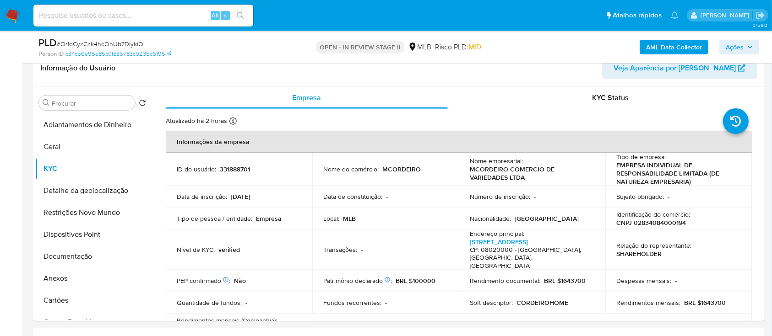
scroll to position [427, 0]
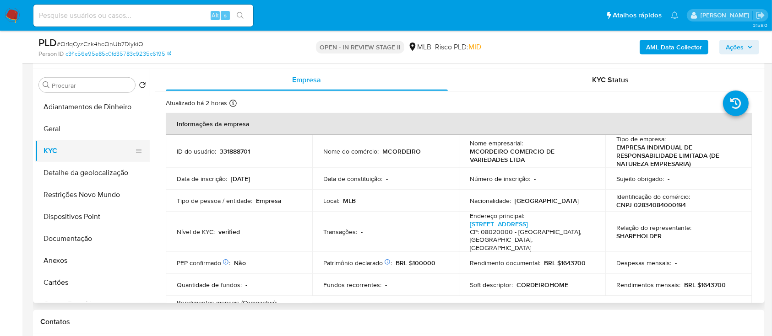
drag, startPoint x: 59, startPoint y: 130, endPoint x: 64, endPoint y: 129, distance: 5.7
click at [56, 130] on button "Geral" at bounding box center [92, 129] width 114 height 22
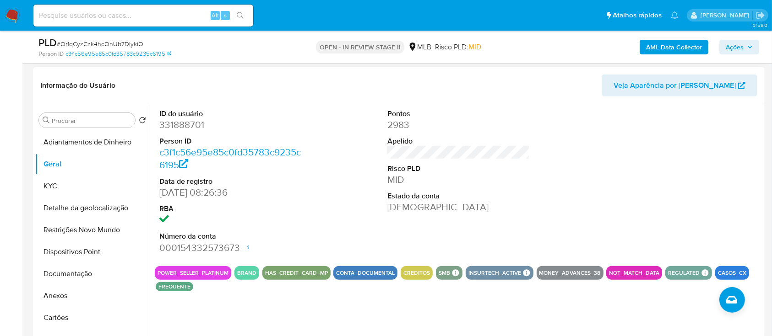
scroll to position [366, 0]
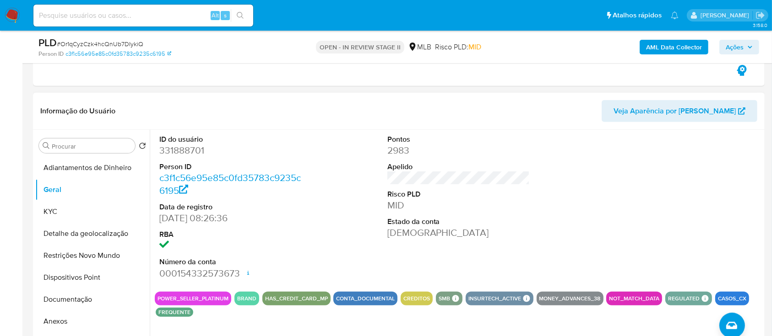
click at [697, 169] on div at bounding box center [686, 207] width 152 height 155
drag, startPoint x: 76, startPoint y: 217, endPoint x: 131, endPoint y: 203, distance: 56.3
click at [77, 217] on button "KYC" at bounding box center [88, 212] width 107 height 22
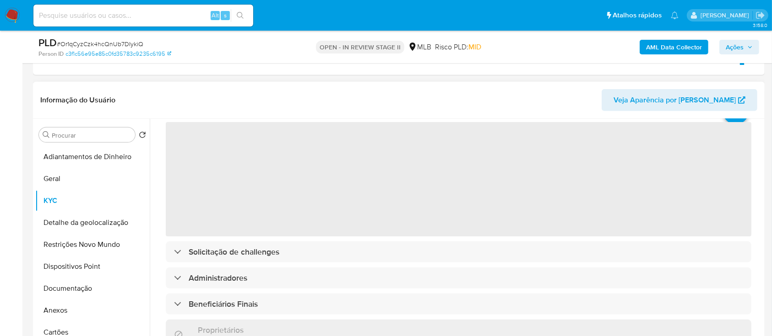
scroll to position [61, 0]
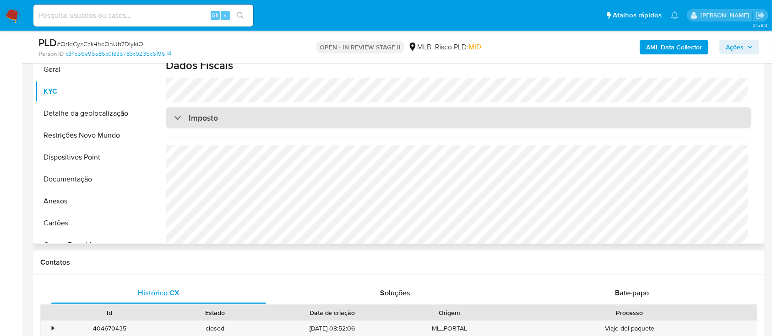
scroll to position [488, 0]
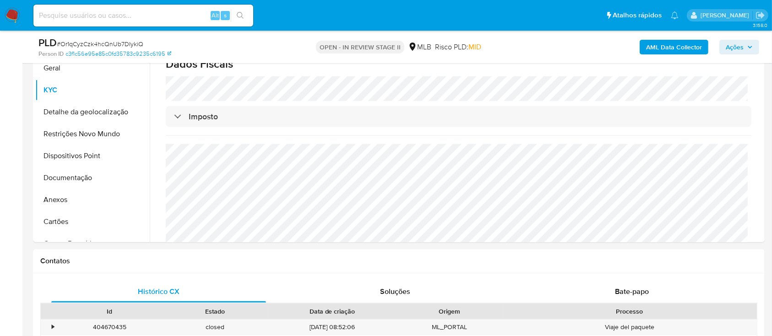
click at [590, 49] on div "AML Data Collector Ações" at bounding box center [640, 47] width 238 height 22
click at [72, 118] on button "Detalhe da geolocalização" at bounding box center [88, 112] width 107 height 22
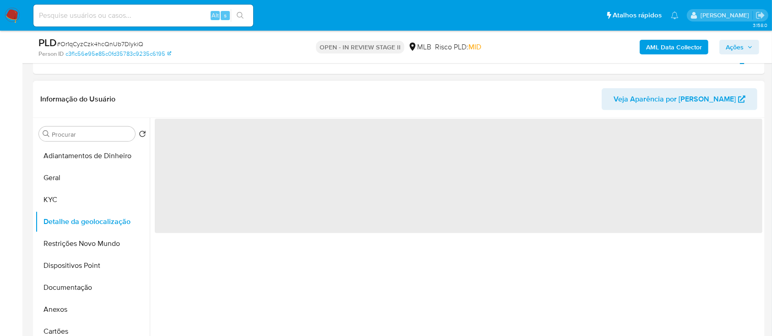
scroll to position [366, 0]
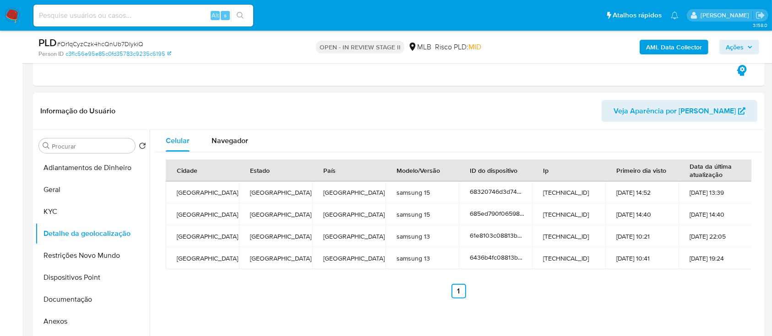
click at [599, 42] on div "AML Data Collector Ações" at bounding box center [640, 47] width 238 height 22
click at [52, 249] on button "Restrições Novo Mundo" at bounding box center [88, 256] width 107 height 22
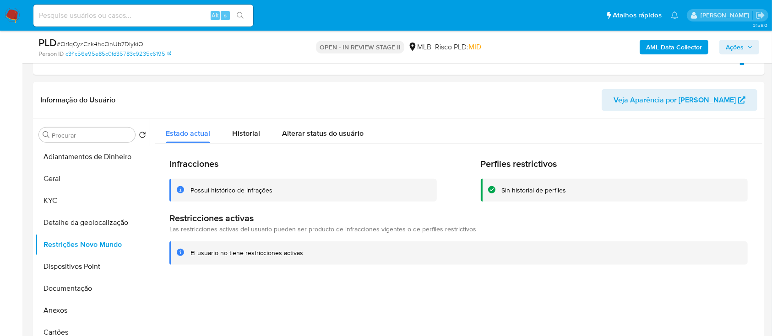
drag, startPoint x: 590, startPoint y: 41, endPoint x: 438, endPoint y: 29, distance: 152.0
click at [590, 42] on div "AML Data Collector Ações" at bounding box center [640, 47] width 238 height 22
click at [70, 270] on button "Dispositivos Point" at bounding box center [88, 267] width 107 height 22
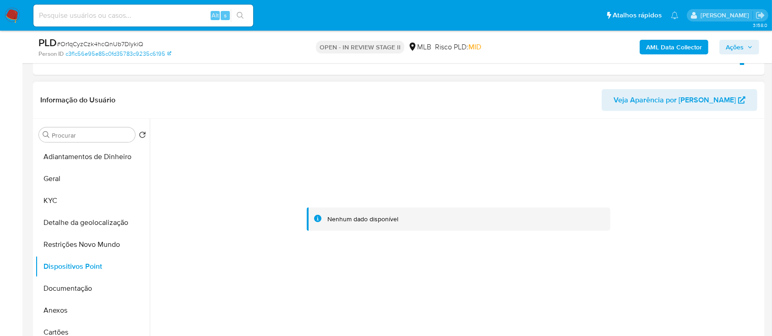
click div
click button "Documentação"
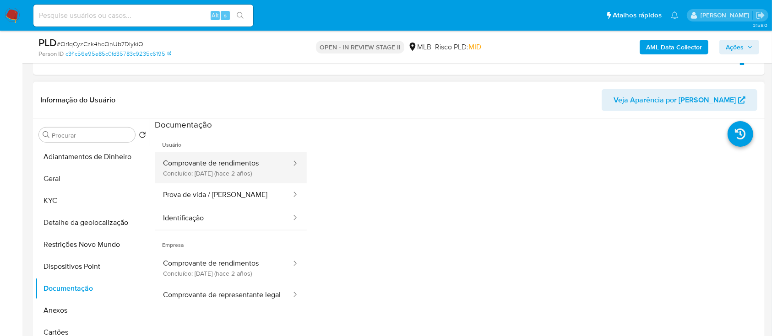
click button "Comprovante de rendimentos Concluído: 26/01/2024 (hace 2 años)"
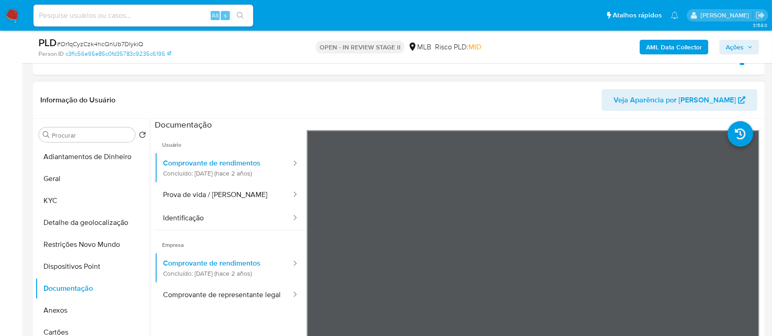
scroll to position [61, 0]
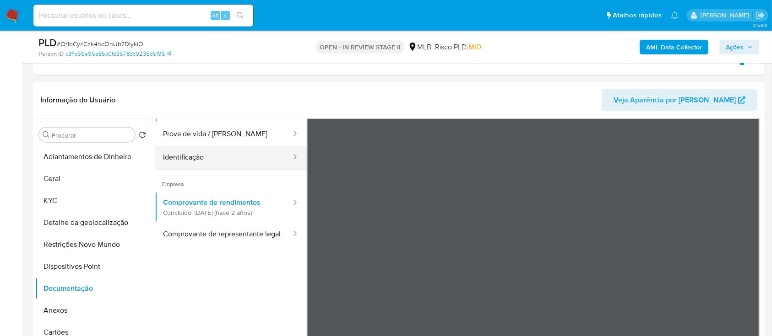
drag, startPoint x: 234, startPoint y: 135, endPoint x: 278, endPoint y: 145, distance: 45.0
click button "Prova de vida / Selfie"
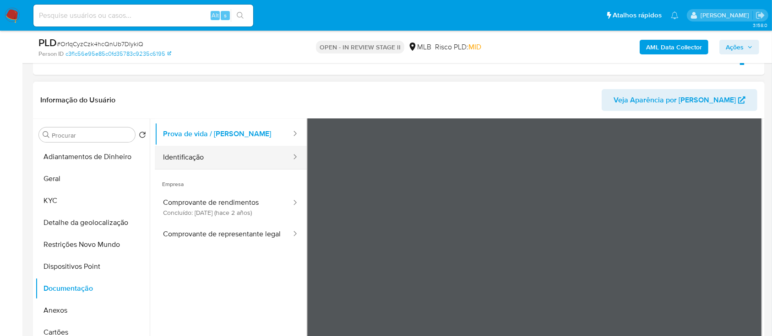
click button "Identificação"
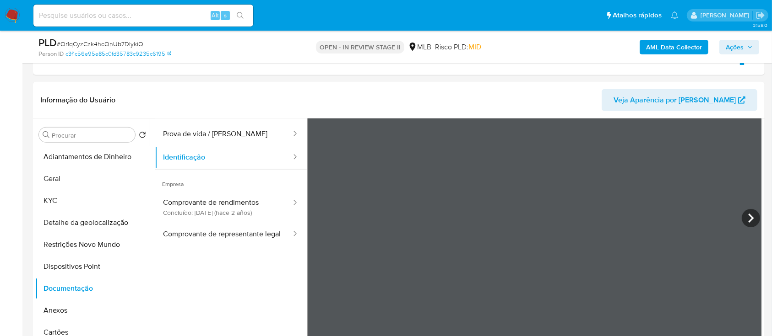
click b "AML Data Collector"
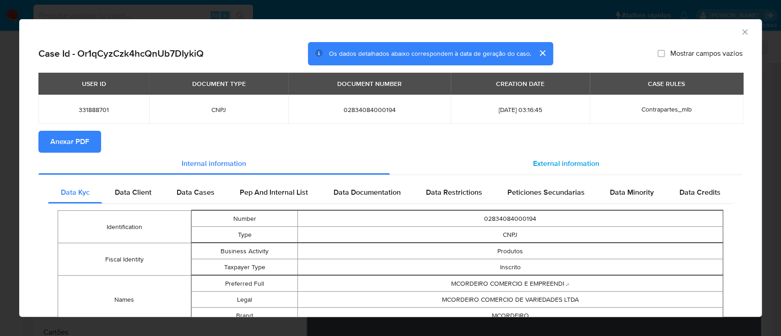
click span "External information"
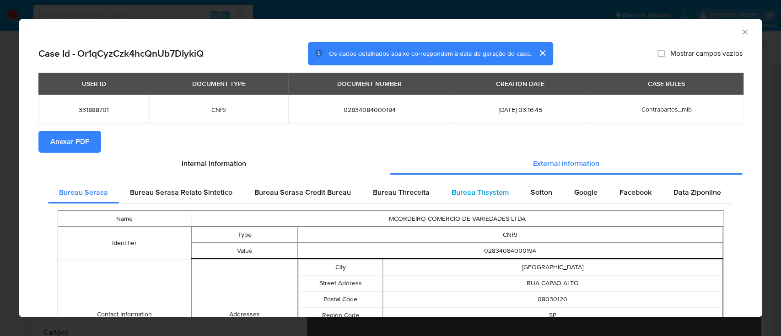
click span "Bureau Thsystem"
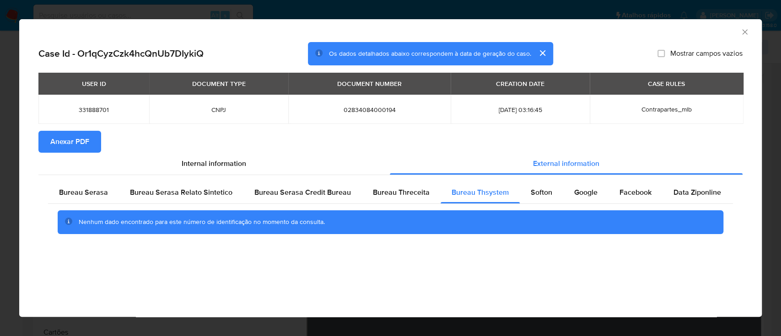
click div "Case Id - Or1qCyzCzk4hcQnUb7DIykiQ Os dados detalhados abaixo correspondem à da…"
click span "Softon"
click div "AML Data Collector"
click icon "Fechar a janela"
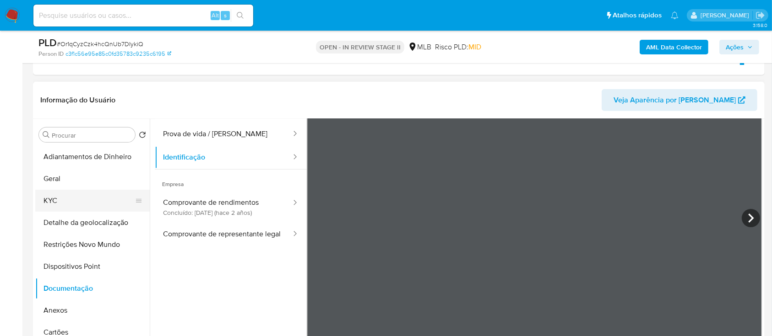
click button "KYC"
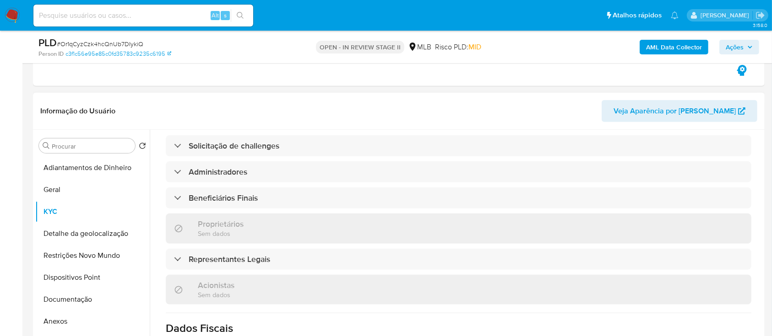
scroll to position [427, 0]
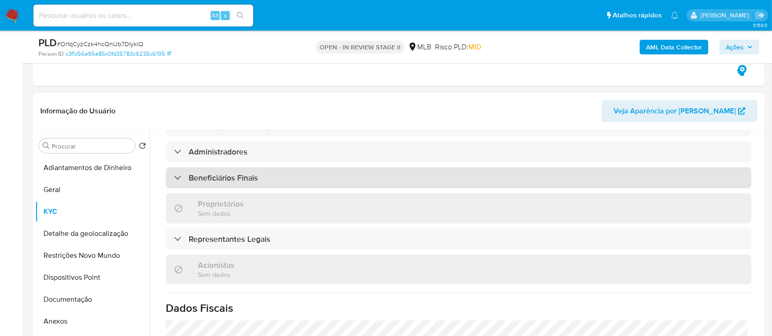
click h3 "Beneficiários Finais"
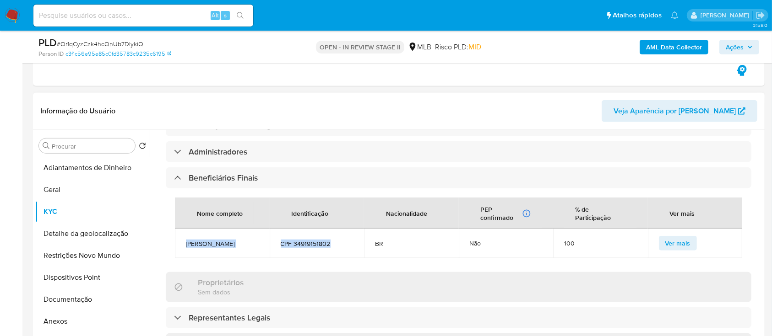
drag, startPoint x: 185, startPoint y: 222, endPoint x: 332, endPoint y: 232, distance: 147.8
click tr "John Cordeiro Dos Santos Silva CPF 34919151802 BR Não 100 Ver mais"
copy tr "John Cordeiro Dos Santos Silva CPF 34919151802"
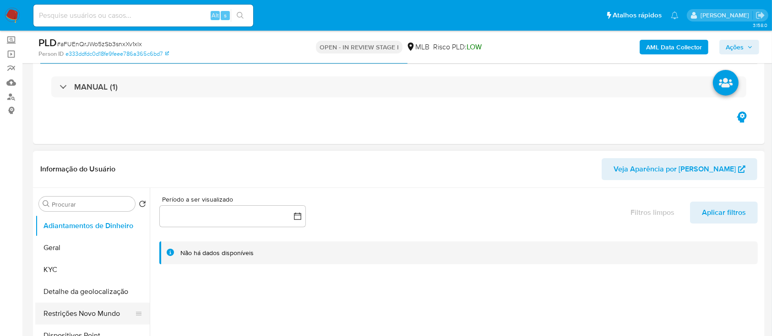
scroll to position [61, 0]
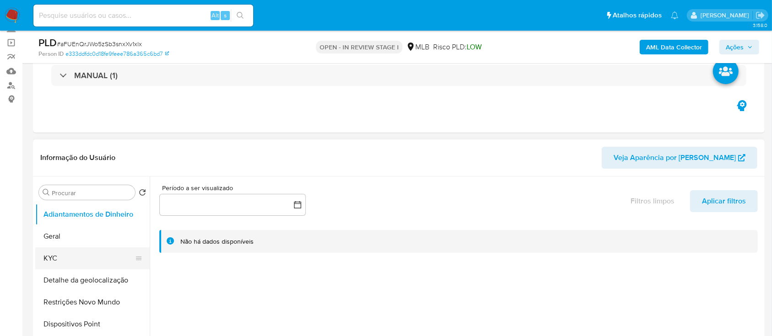
click at [66, 259] on button "KYC" at bounding box center [88, 259] width 107 height 22
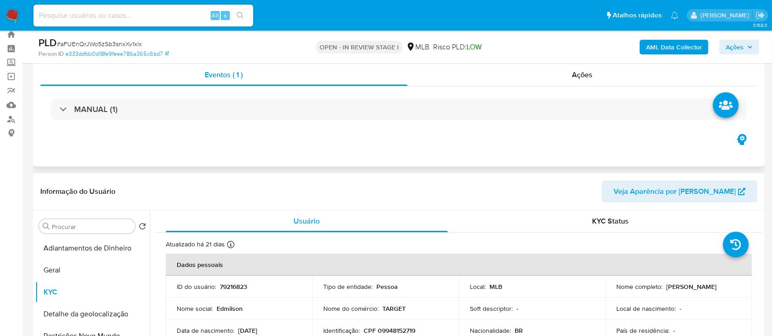
scroll to position [0, 0]
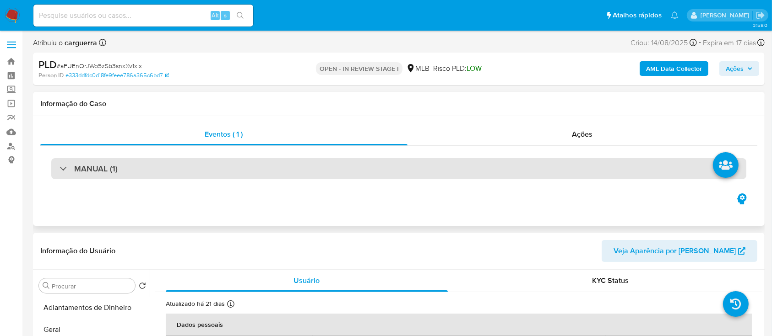
drag, startPoint x: 64, startPoint y: 163, endPoint x: 94, endPoint y: 162, distance: 29.8
click at [64, 163] on div "MANUAL (1)" at bounding box center [398, 168] width 695 height 21
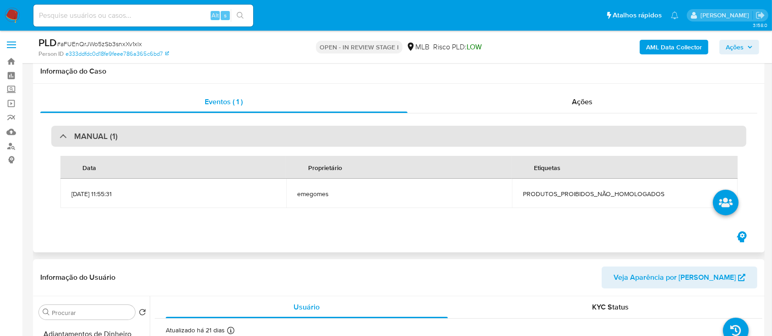
scroll to position [122, 0]
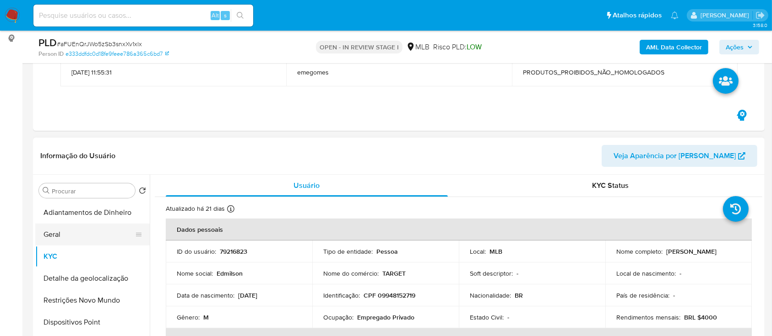
click at [60, 232] on button "Geral" at bounding box center [88, 235] width 107 height 22
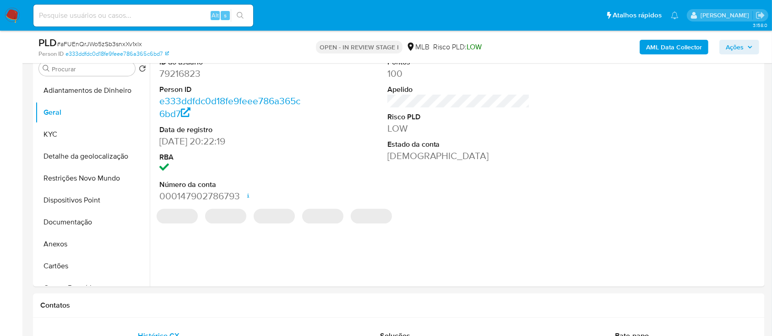
scroll to position [183, 0]
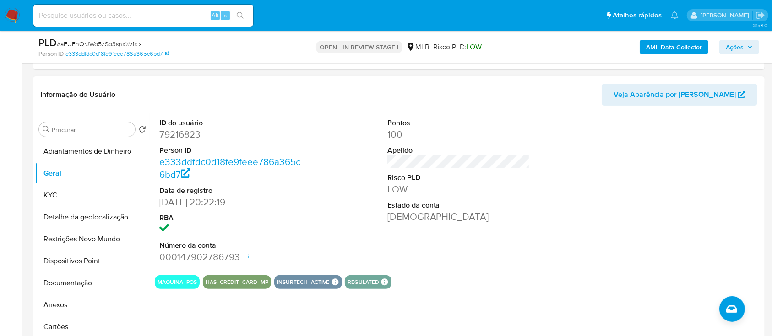
click at [648, 175] on div at bounding box center [686, 191] width 152 height 155
click at [59, 198] on button "KYC" at bounding box center [92, 195] width 114 height 22
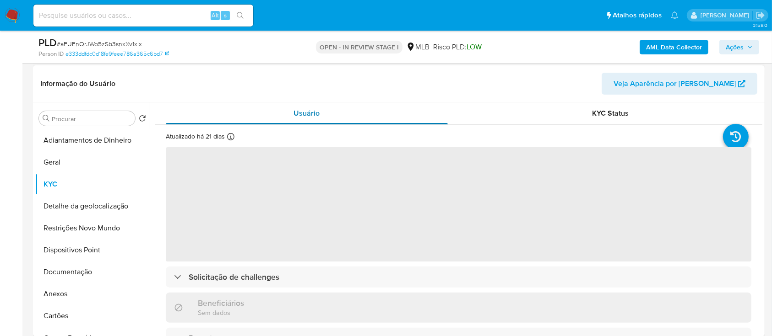
scroll to position [244, 0]
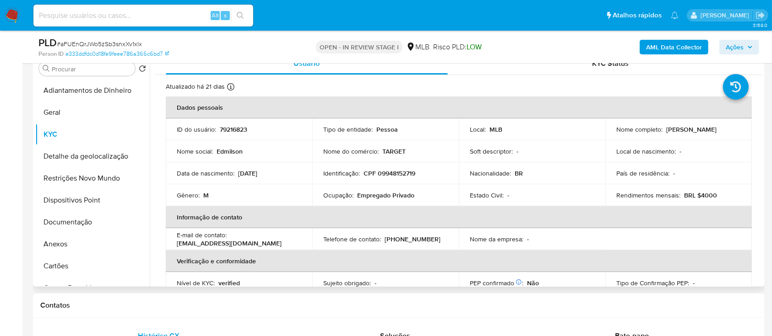
drag, startPoint x: 758, startPoint y: 104, endPoint x: 759, endPoint y: 119, distance: 14.2
click at [759, 119] on div "Usuário KYC Status Atualizado há 21 dias Criado: 16/03/2020 09:46:29 Atualizado…" at bounding box center [456, 170] width 612 height 234
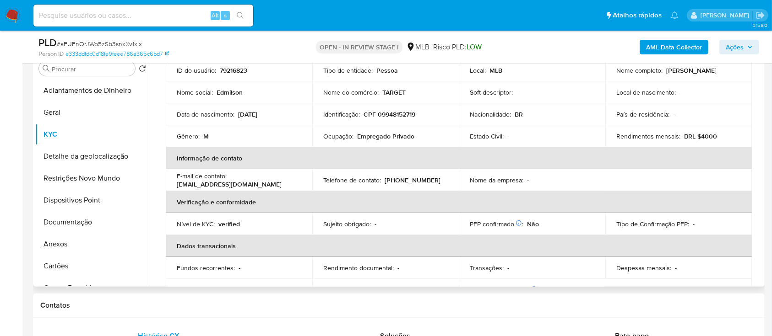
scroll to position [52, 0]
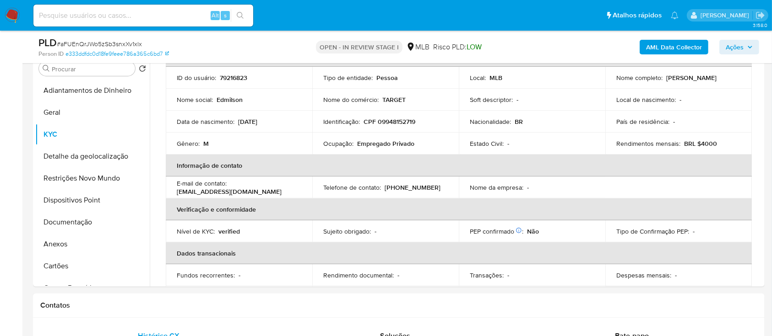
drag, startPoint x: 1, startPoint y: 97, endPoint x: 99, endPoint y: 47, distance: 109.9
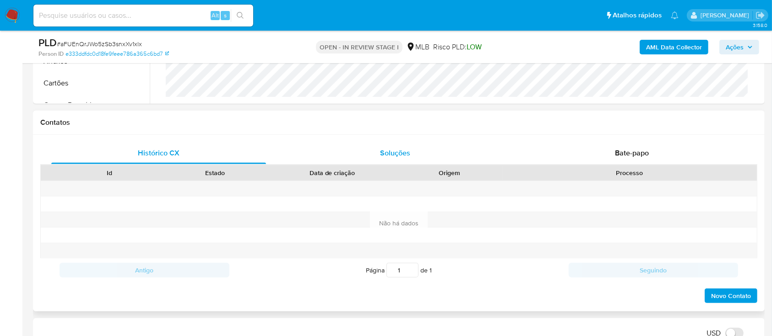
scroll to position [305, 0]
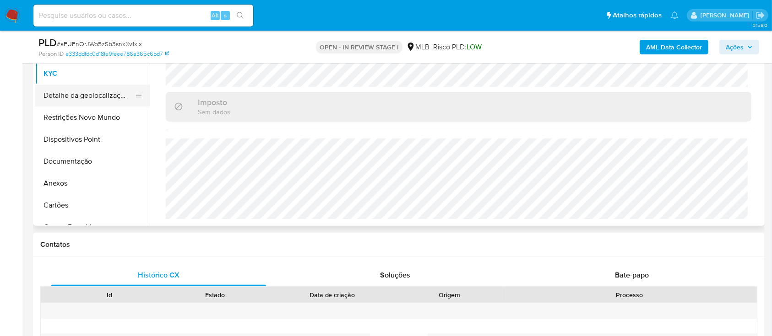
click at [70, 93] on button "Detalhe da geolocalização" at bounding box center [88, 96] width 107 height 22
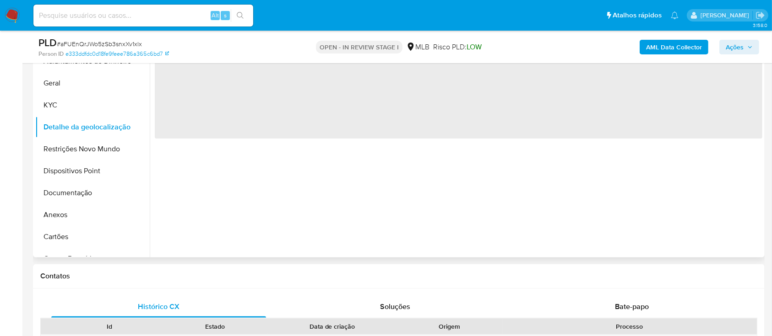
scroll to position [183, 0]
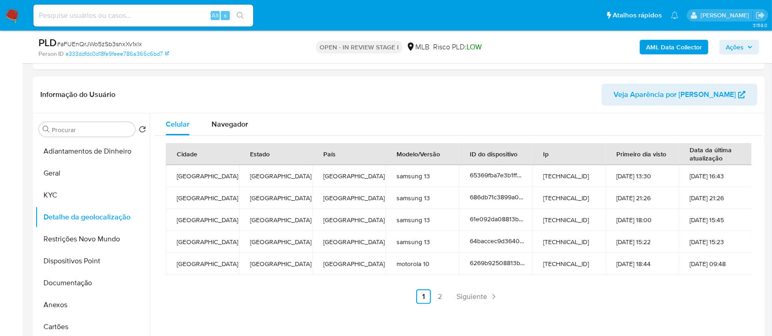
click at [555, 93] on header "Informação do Usuário Veja Aparência por Pessoa" at bounding box center [398, 95] width 717 height 22
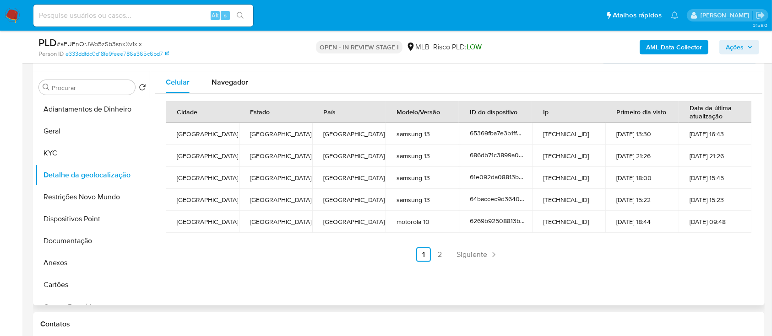
scroll to position [244, 0]
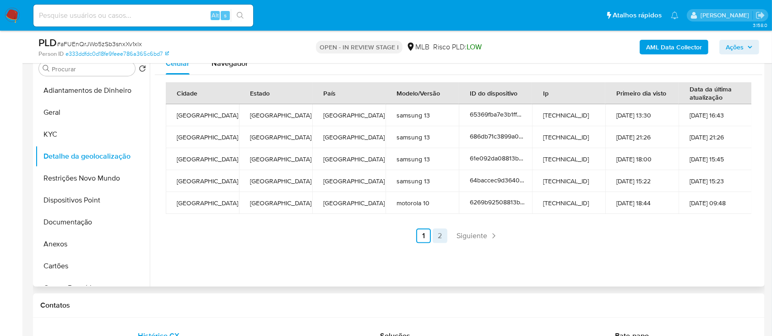
click at [438, 232] on link "2" at bounding box center [439, 236] width 15 height 15
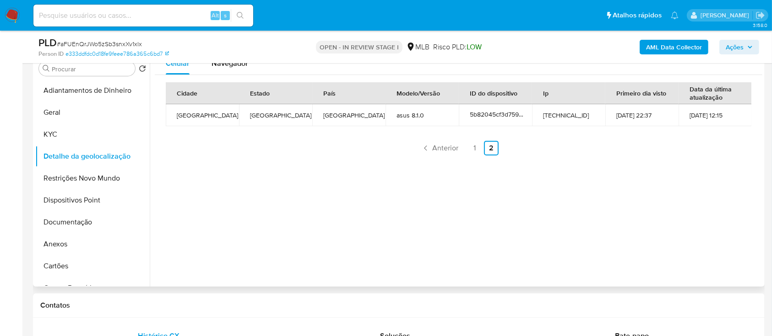
click at [675, 174] on div "Celular Navegador Cidade Estado País Modelo/Versão ID do dispositivo Ip Primeir…" at bounding box center [456, 170] width 612 height 234
click at [70, 177] on button "Restrições Novo Mundo" at bounding box center [88, 179] width 107 height 22
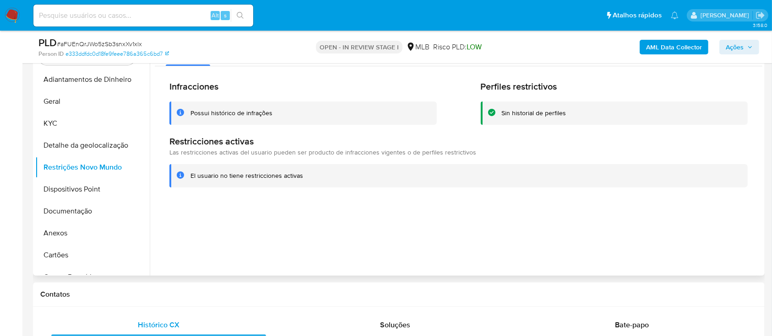
click at [591, 222] on div at bounding box center [456, 159] width 612 height 234
click at [370, 246] on div at bounding box center [456, 159] width 612 height 234
drag, startPoint x: 392, startPoint y: 241, endPoint x: 314, endPoint y: 216, distance: 82.1
click at [314, 216] on div at bounding box center [456, 159] width 612 height 234
drag, startPoint x: 315, startPoint y: 216, endPoint x: 282, endPoint y: 243, distance: 42.5
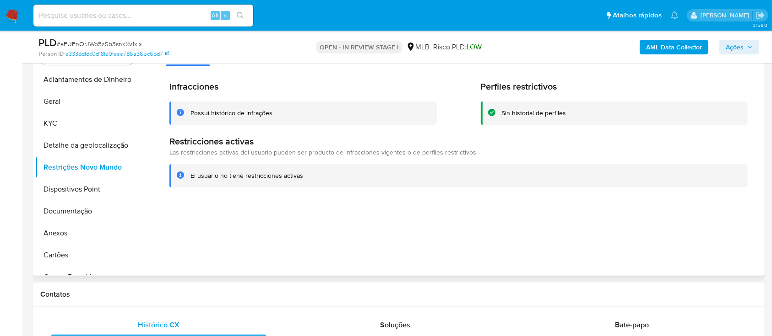
click at [282, 243] on div at bounding box center [456, 159] width 612 height 234
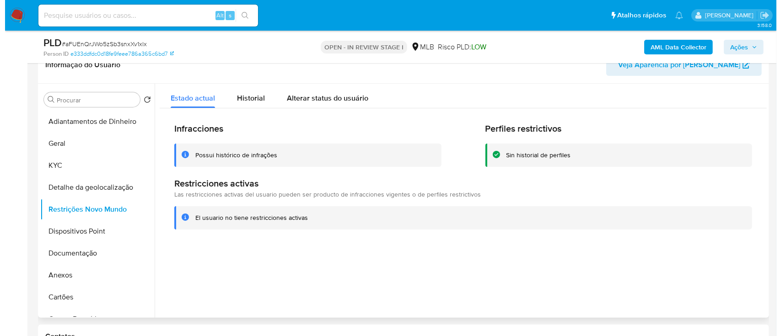
scroll to position [183, 0]
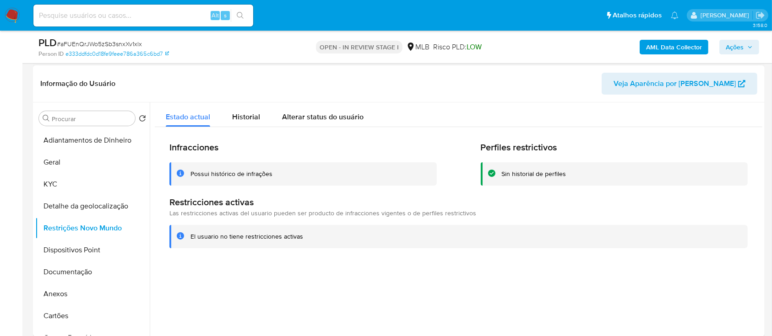
drag, startPoint x: 330, startPoint y: 89, endPoint x: 390, endPoint y: 119, distance: 67.3
click at [297, 90] on header "Informação do Usuário Veja Aparência por Pessoa" at bounding box center [398, 84] width 717 height 22
click at [659, 265] on div at bounding box center [456, 220] width 612 height 234
click at [65, 248] on button "Dispositivos Point" at bounding box center [88, 250] width 107 height 22
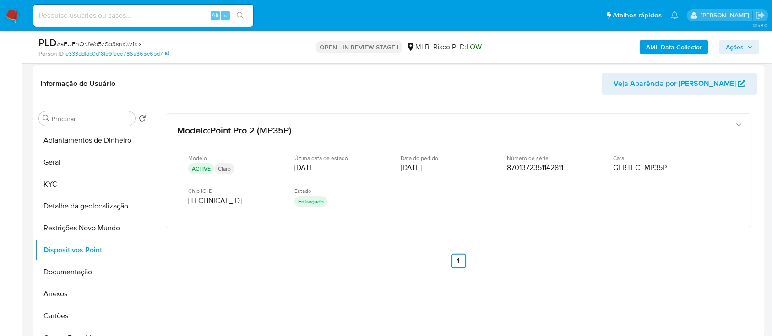
drag, startPoint x: 628, startPoint y: 271, endPoint x: 434, endPoint y: 97, distance: 260.6
click at [627, 271] on div "Modelo : Point Pro 2 (MP35P) Modelo ACTIVE Claro Última data de estado 09/12/20…" at bounding box center [458, 203] width 607 height 201
click at [76, 273] on button "Documentação" at bounding box center [88, 272] width 107 height 22
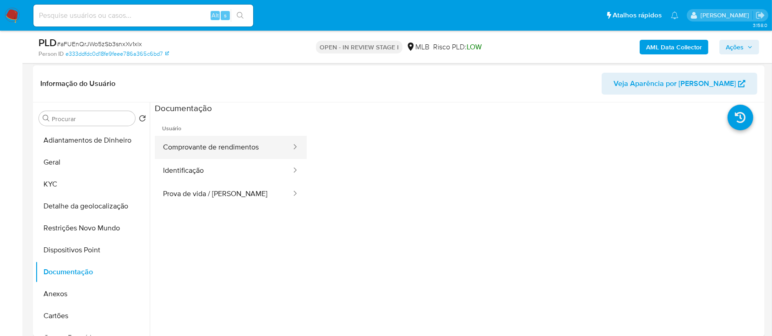
click at [211, 144] on button "Comprovante de rendimentos" at bounding box center [223, 147] width 137 height 23
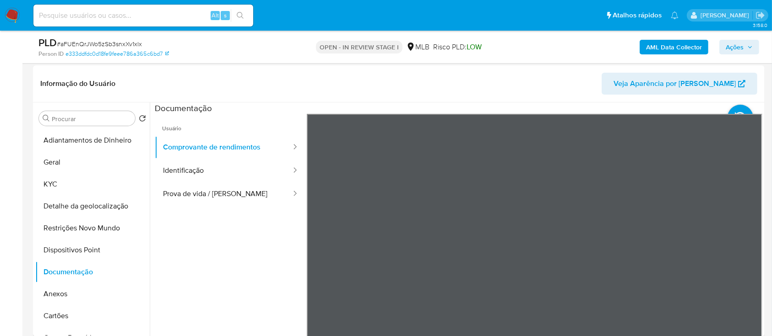
click at [264, 177] on button "Identificação" at bounding box center [223, 170] width 137 height 23
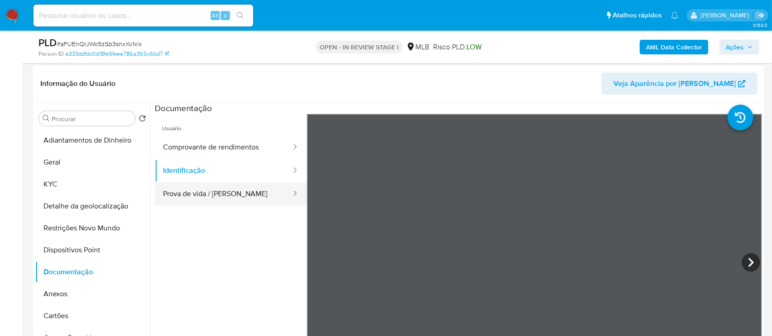
click at [238, 191] on button "Prova de vida / Selfie" at bounding box center [223, 194] width 137 height 23
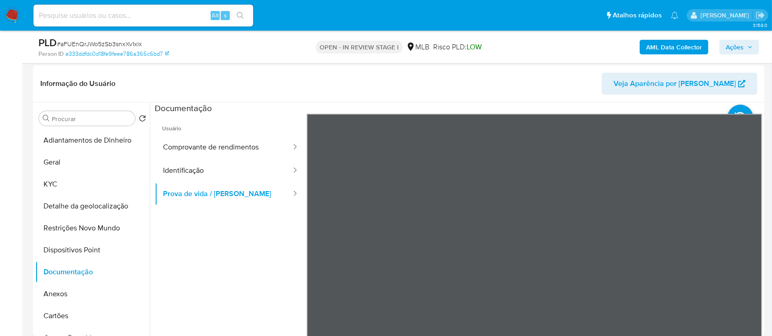
click at [679, 47] on b "AML Data Collector" at bounding box center [674, 47] width 56 height 15
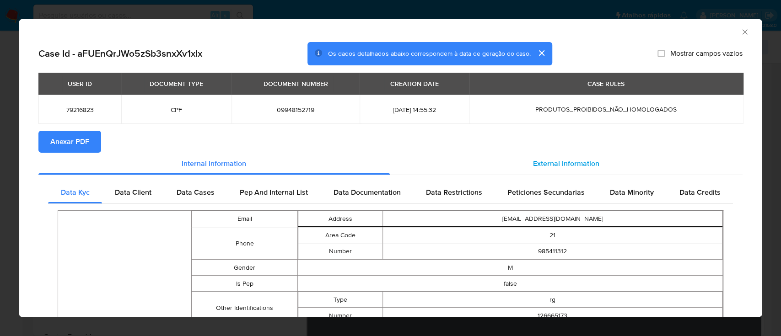
click at [569, 165] on span "External information" at bounding box center [566, 163] width 66 height 11
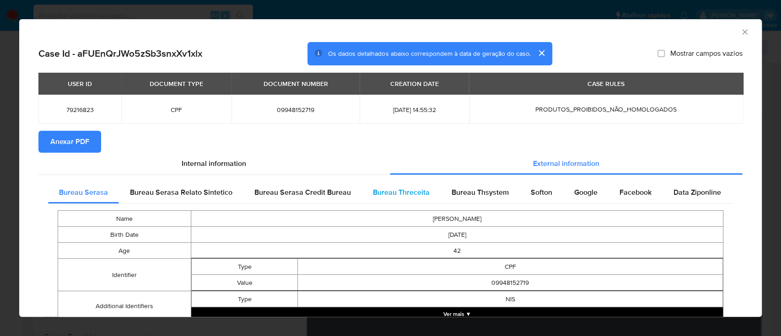
click at [414, 200] on div "Bureau Threceita" at bounding box center [401, 193] width 79 height 22
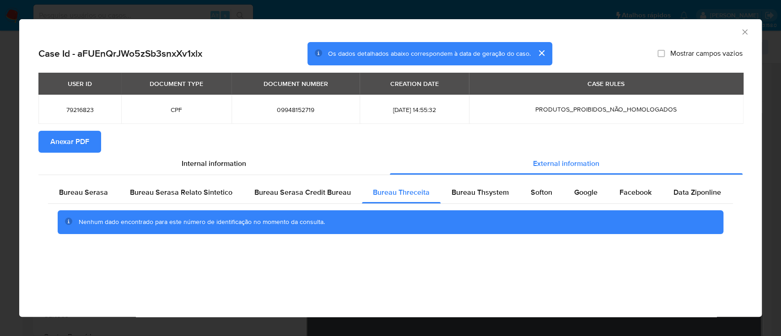
click at [612, 24] on div "AML Data Collector" at bounding box center [390, 30] width 743 height 23
click at [488, 200] on div "Bureau Thsystem" at bounding box center [480, 193] width 79 height 22
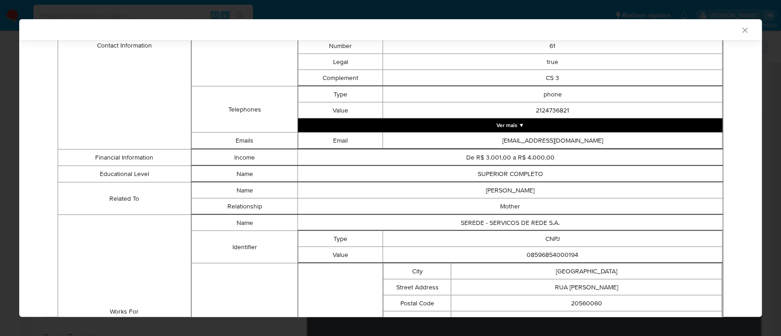
scroll to position [580, 0]
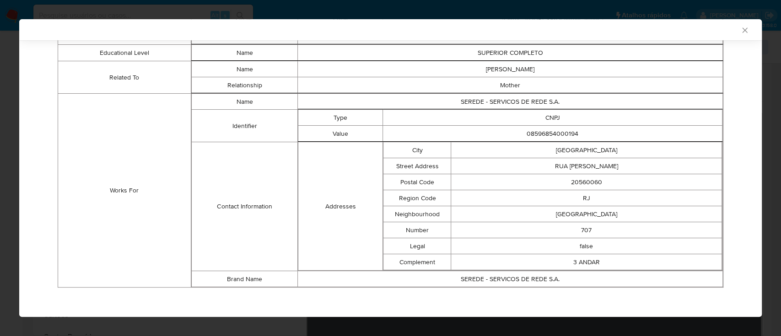
drag, startPoint x: 605, startPoint y: 27, endPoint x: 599, endPoint y: 25, distance: 6.1
click at [605, 26] on div "AML Data Collector" at bounding box center [383, 30] width 715 height 8
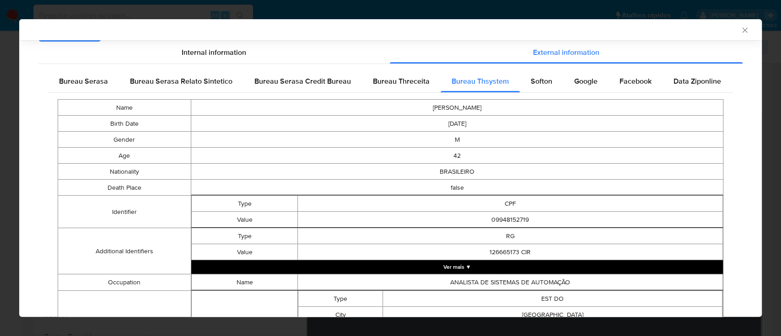
scroll to position [0, 0]
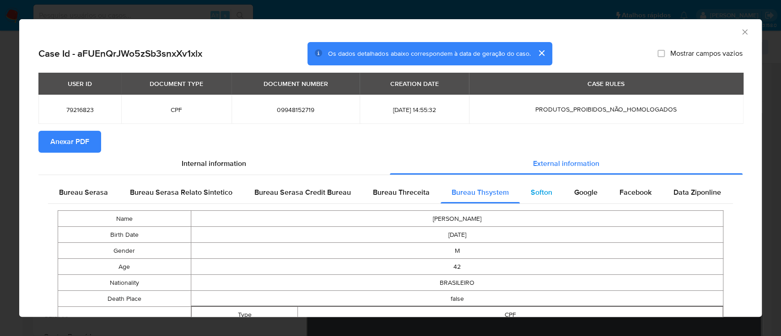
click at [542, 194] on span "Softon" at bounding box center [542, 192] width 22 height 11
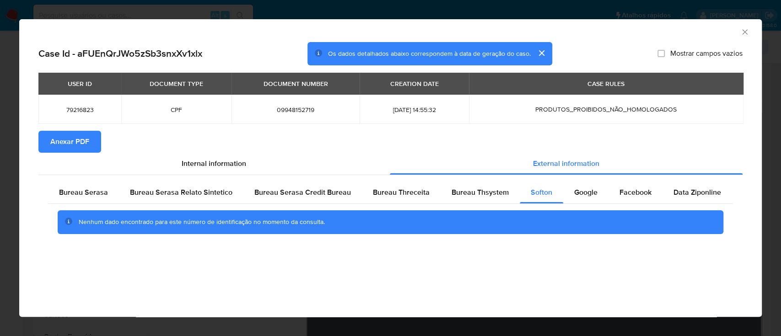
click at [356, 277] on div "AML Data Collector Case Id - aFUEnQrJWo5zSb3snxXv1xlx Os dados detalhados abaix…" at bounding box center [390, 168] width 743 height 298
click at [586, 187] on span "Google" at bounding box center [585, 192] width 23 height 11
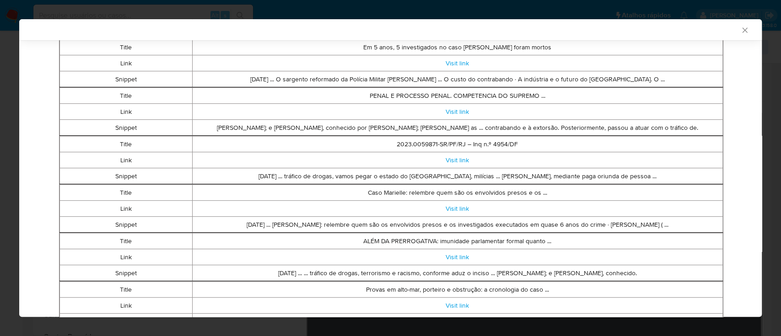
scroll to position [242, 0]
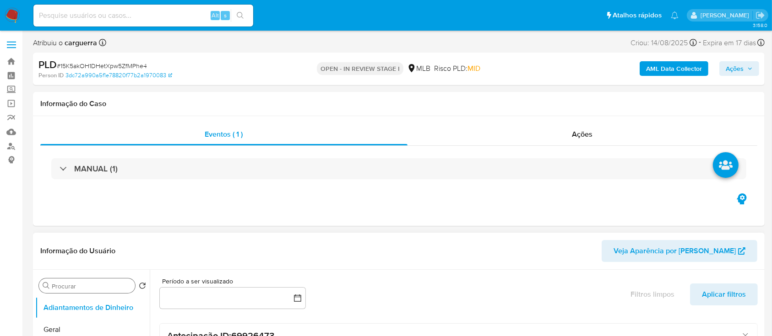
scroll to position [122, 0]
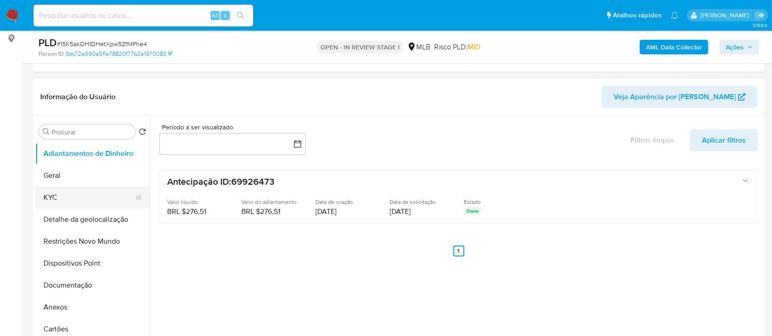
click at [62, 198] on button "KYC" at bounding box center [88, 198] width 107 height 22
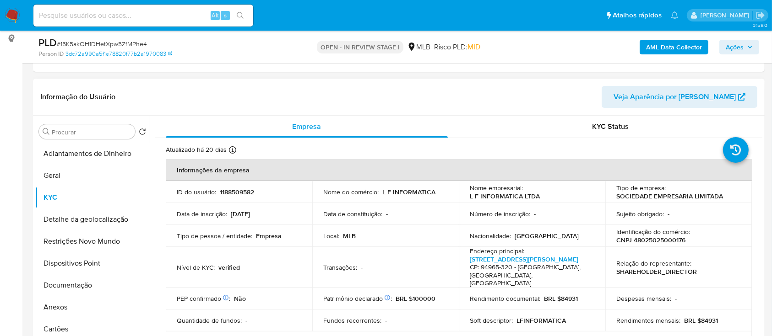
scroll to position [61, 0]
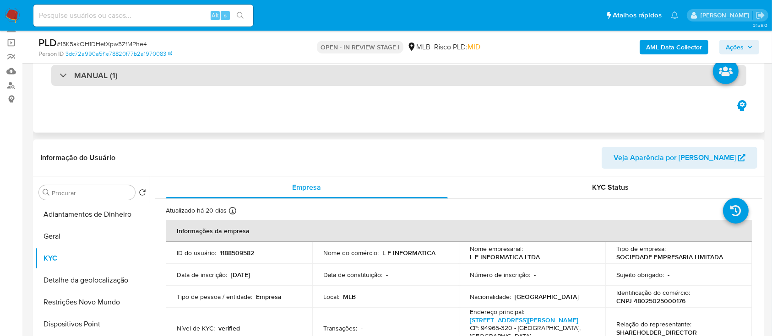
click at [86, 74] on h3 "MANUAL (1)" at bounding box center [95, 75] width 43 height 10
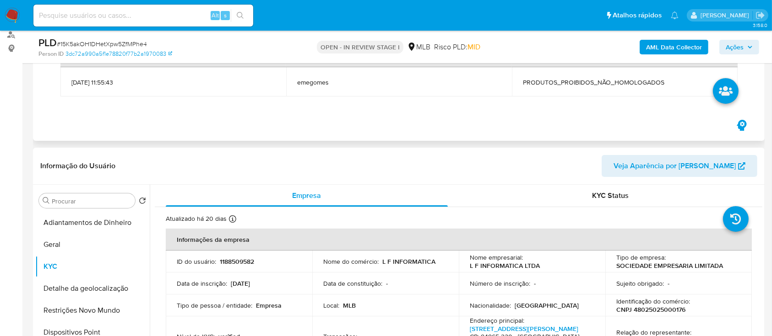
scroll to position [183, 0]
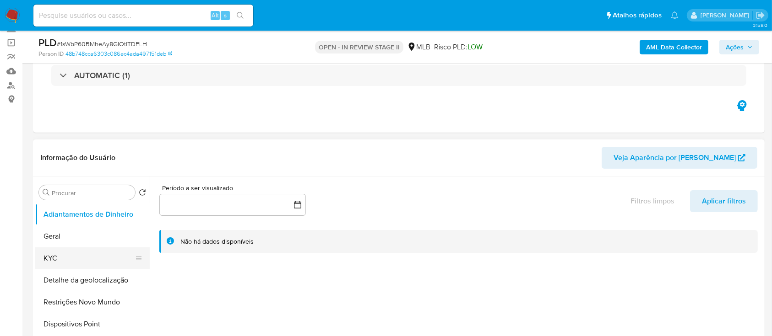
click at [58, 255] on button "KYC" at bounding box center [88, 259] width 107 height 22
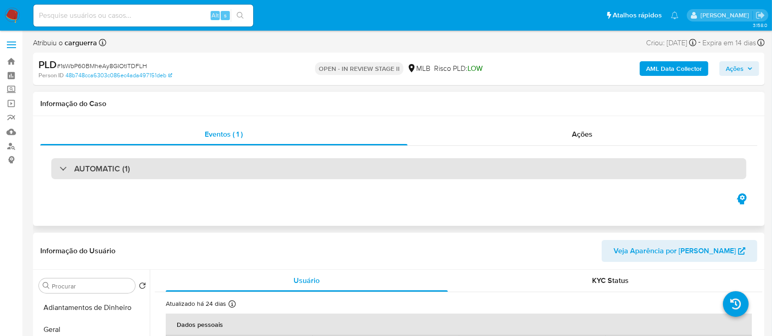
click at [114, 169] on h3 "AUTOMATIC (1)" at bounding box center [102, 169] width 56 height 10
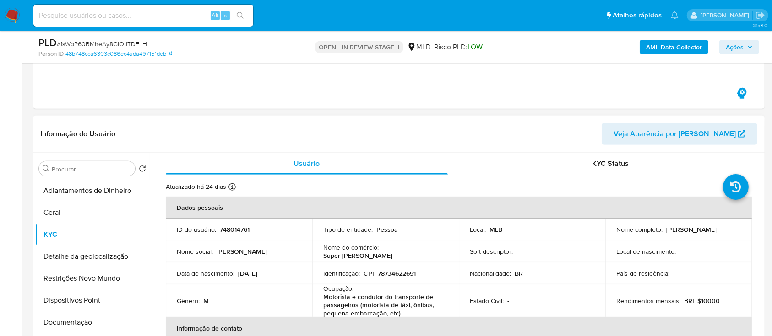
scroll to position [366, 0]
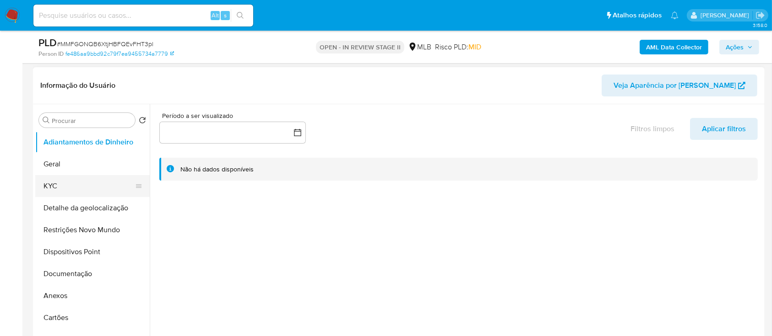
scroll to position [122, 0]
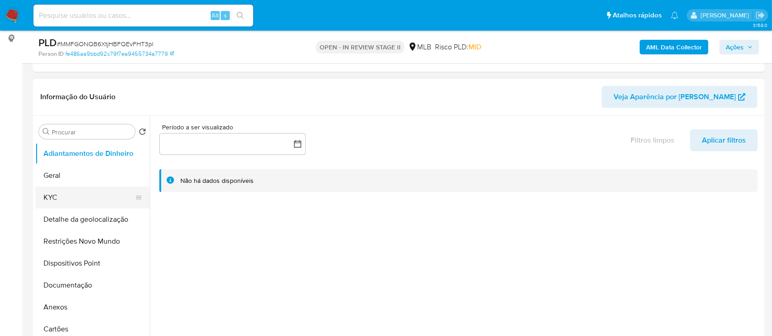
click at [65, 192] on button "KYC" at bounding box center [88, 198] width 107 height 22
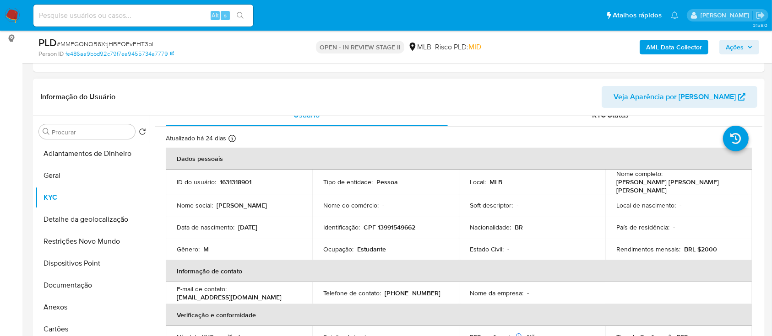
scroll to position [0, 0]
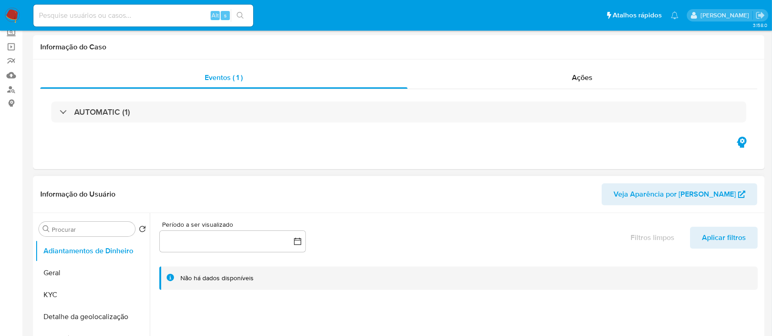
scroll to position [122, 0]
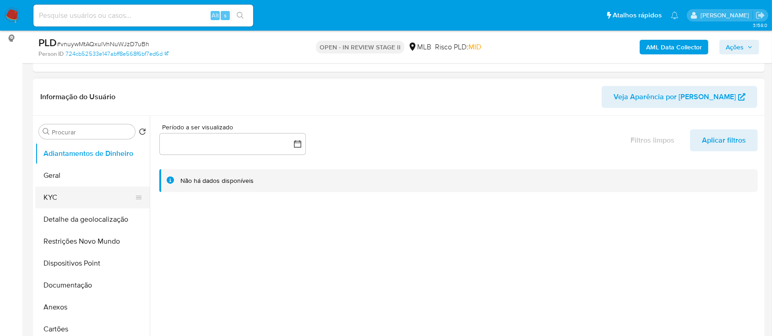
click at [56, 196] on button "KYC" at bounding box center [88, 198] width 107 height 22
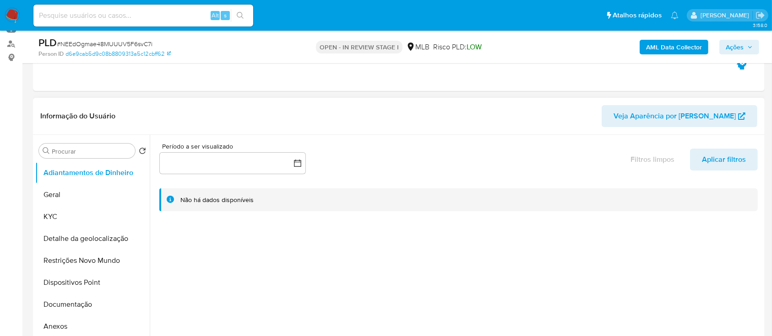
scroll to position [122, 0]
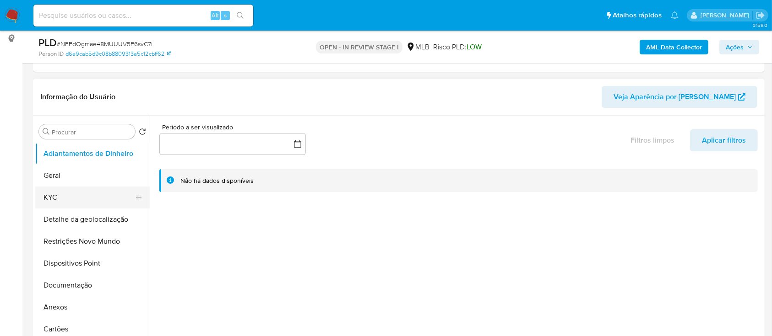
click at [58, 194] on button "KYC" at bounding box center [88, 198] width 107 height 22
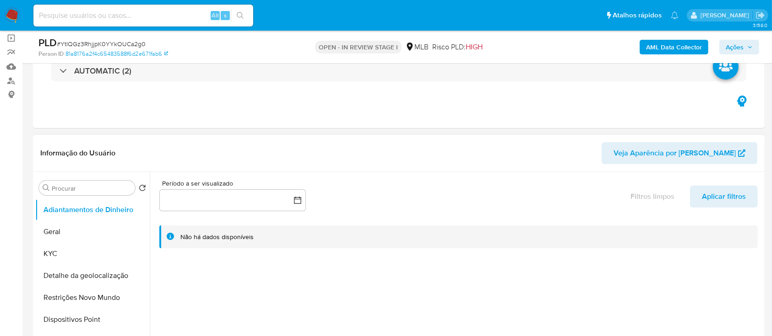
scroll to position [61, 0]
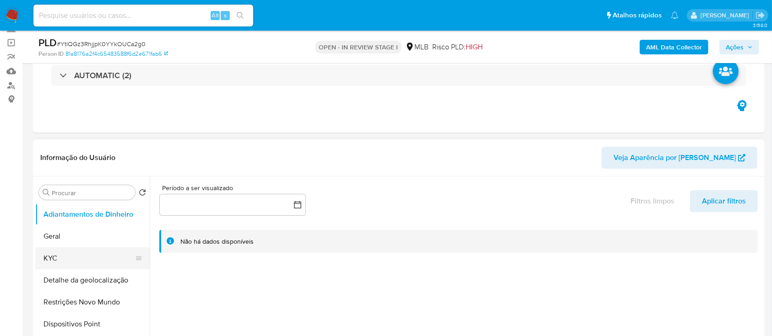
click at [95, 255] on button "KYC" at bounding box center [88, 259] width 107 height 22
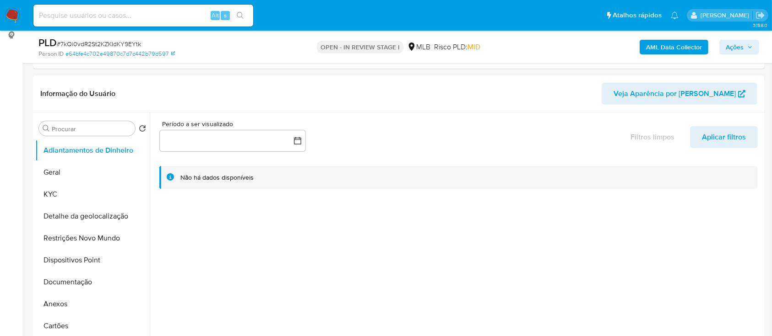
scroll to position [122, 0]
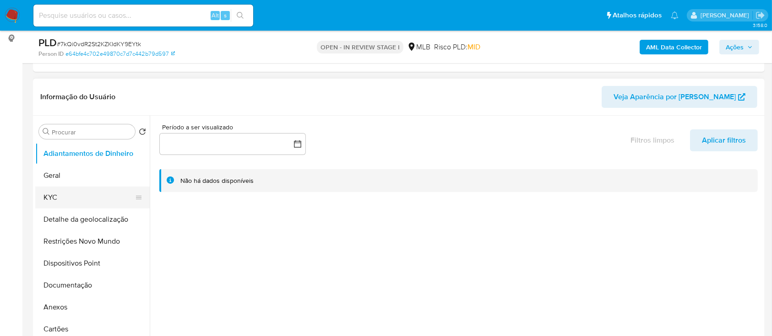
click at [59, 193] on button "KYC" at bounding box center [88, 198] width 107 height 22
